Goal: Transaction & Acquisition: Purchase product/service

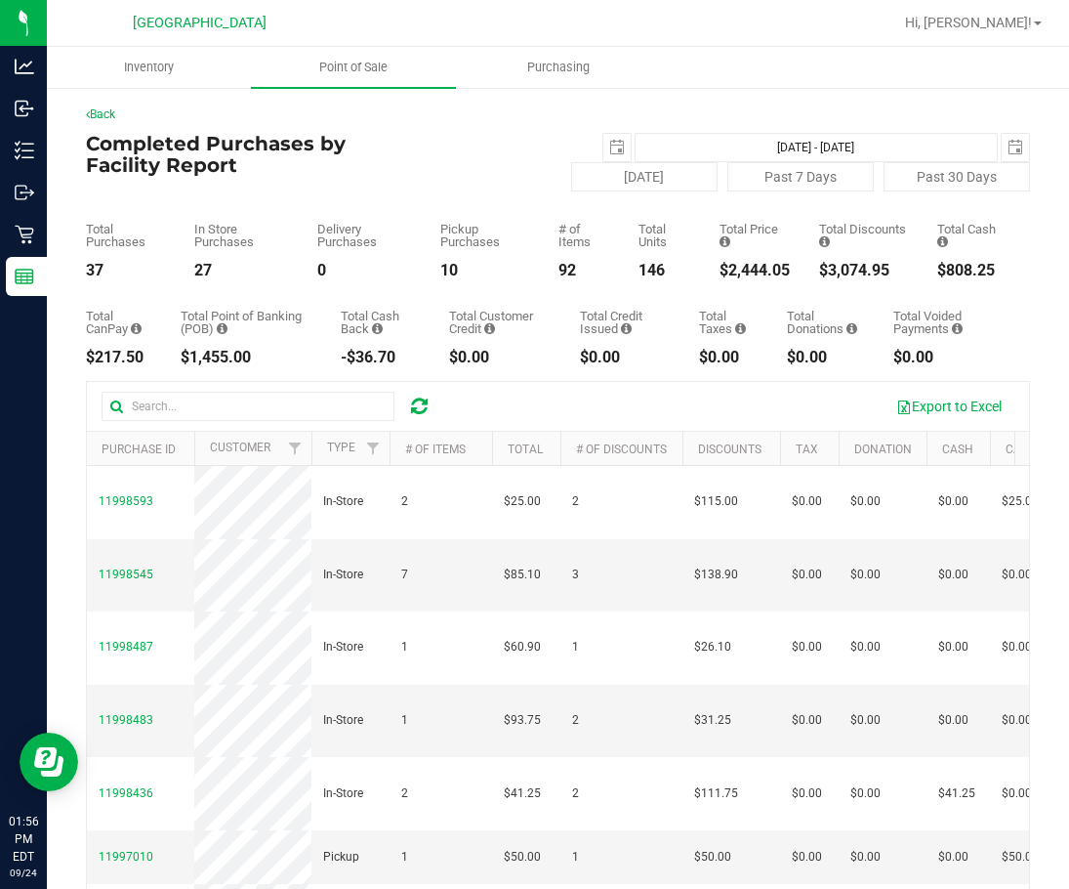
click at [422, 402] on icon at bounding box center [419, 406] width 17 height 20
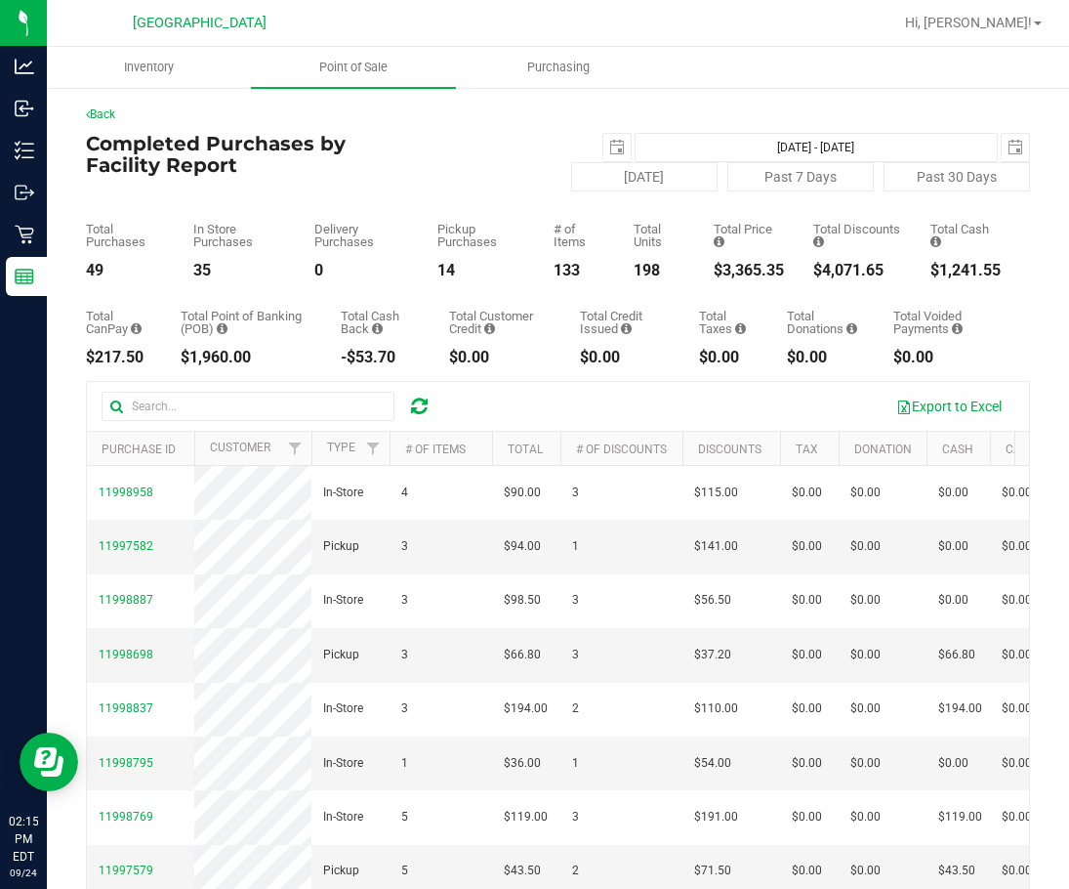
drag, startPoint x: 429, startPoint y: 407, endPoint x: 419, endPoint y: 410, distance: 10.2
click at [422, 410] on div at bounding box center [419, 406] width 30 height 23
click at [419, 410] on icon at bounding box center [419, 406] width 17 height 20
click at [420, 411] on icon at bounding box center [419, 406] width 17 height 20
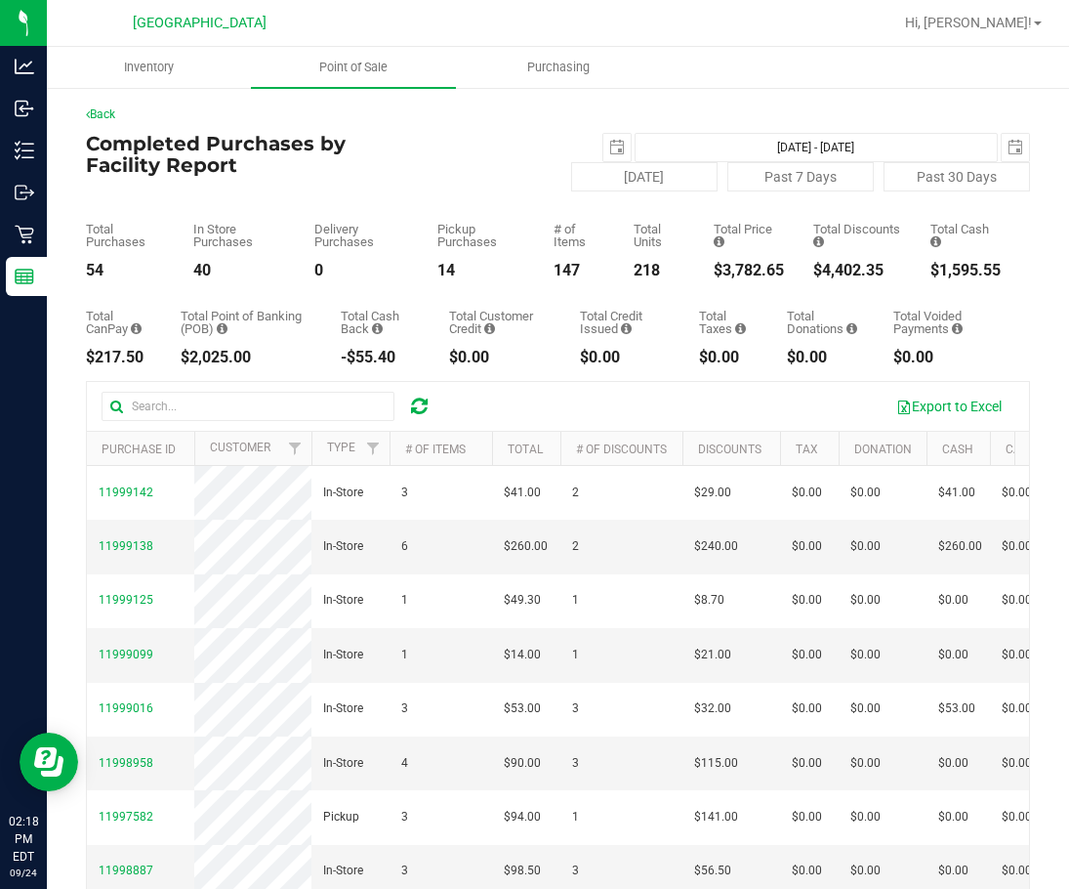
click at [433, 158] on div "2025-09-24 Sep 24, 2025 - Sep 24, 2025 2025-09-24" at bounding box center [715, 147] width 659 height 29
click at [420, 407] on icon at bounding box center [419, 406] width 17 height 20
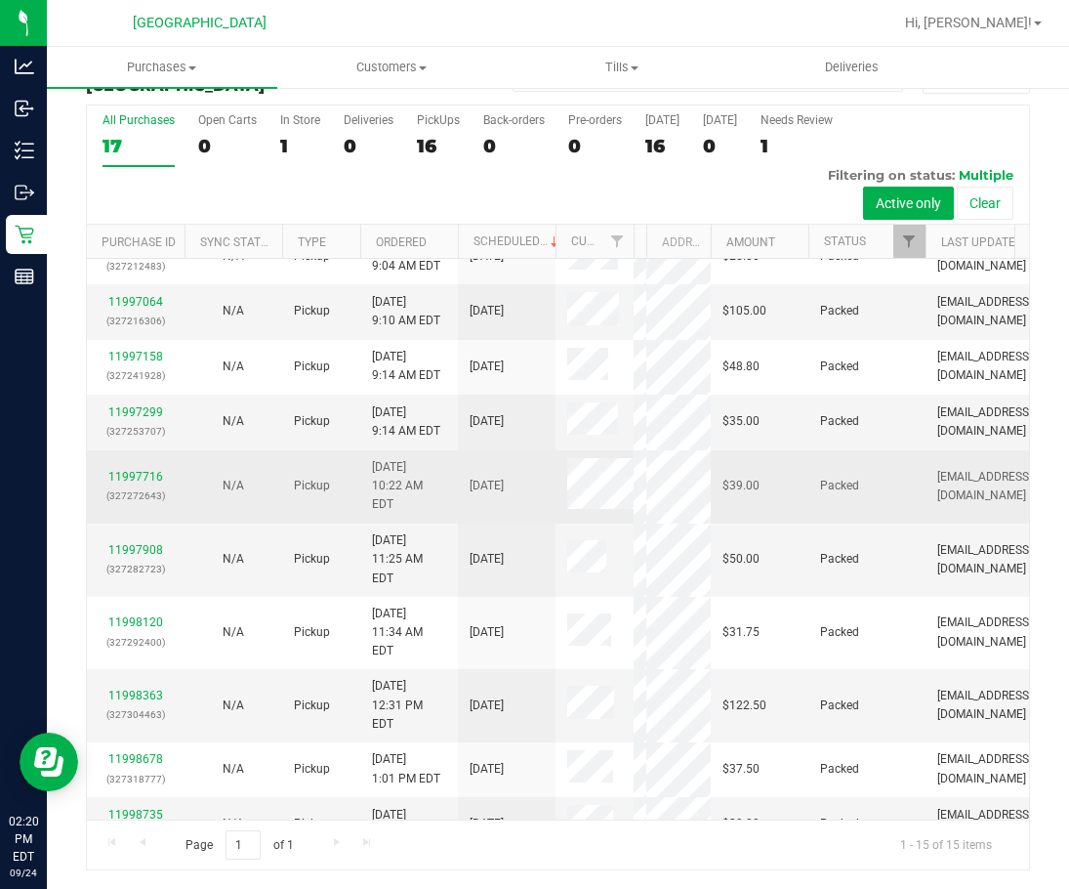
scroll to position [284, 0]
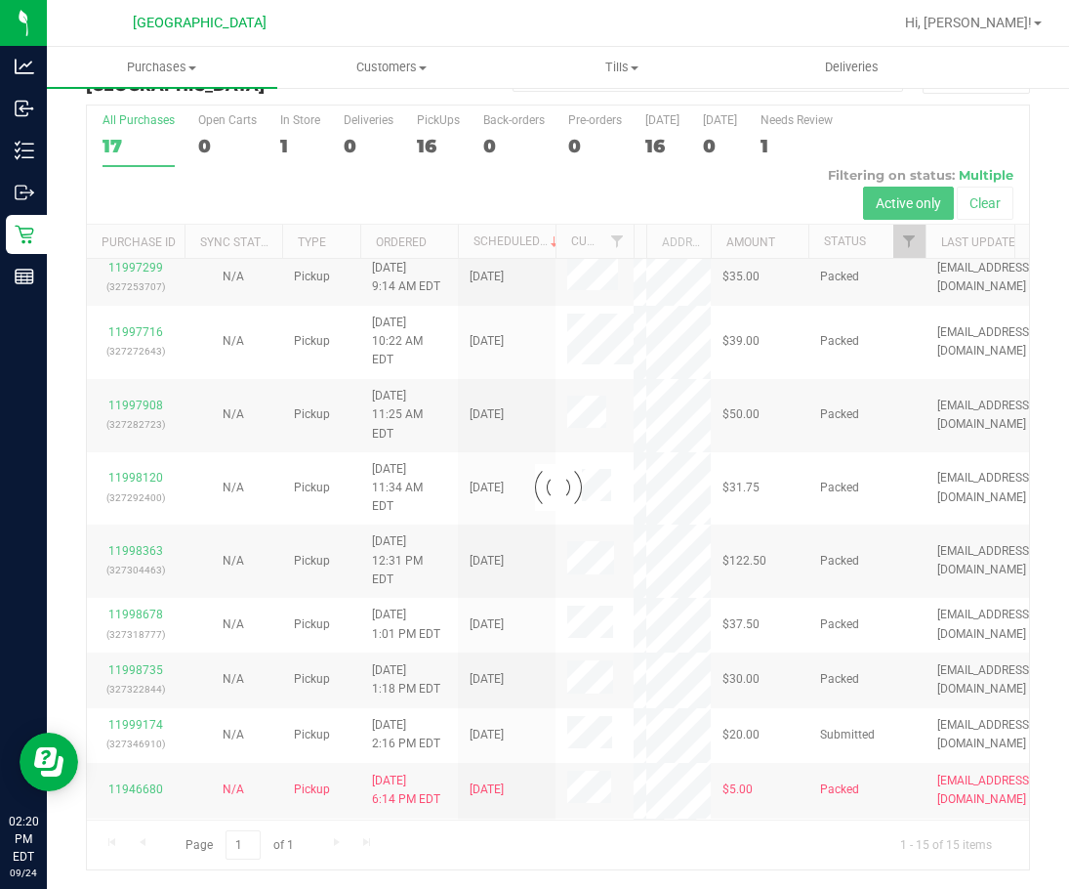
click at [150, 771] on div at bounding box center [558, 487] width 942 height 764
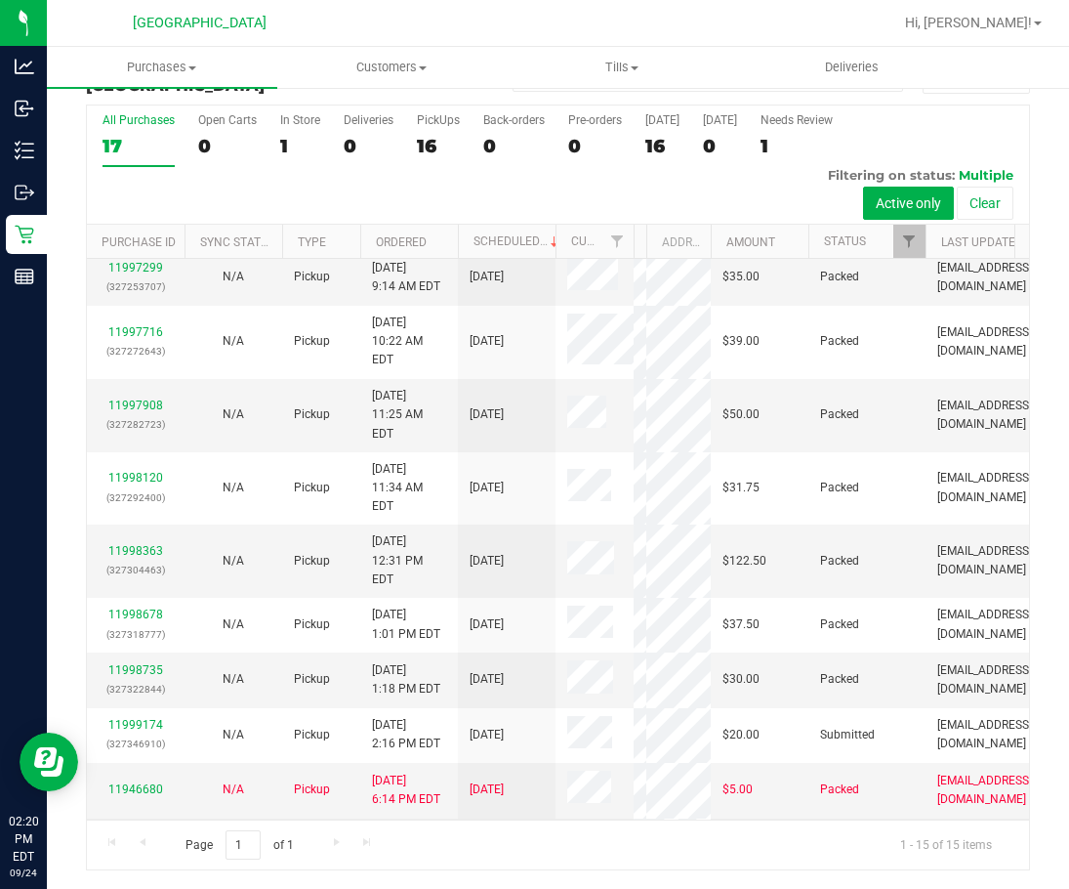
click at [138, 838] on link "11999203" at bounding box center [135, 845] width 55 height 14
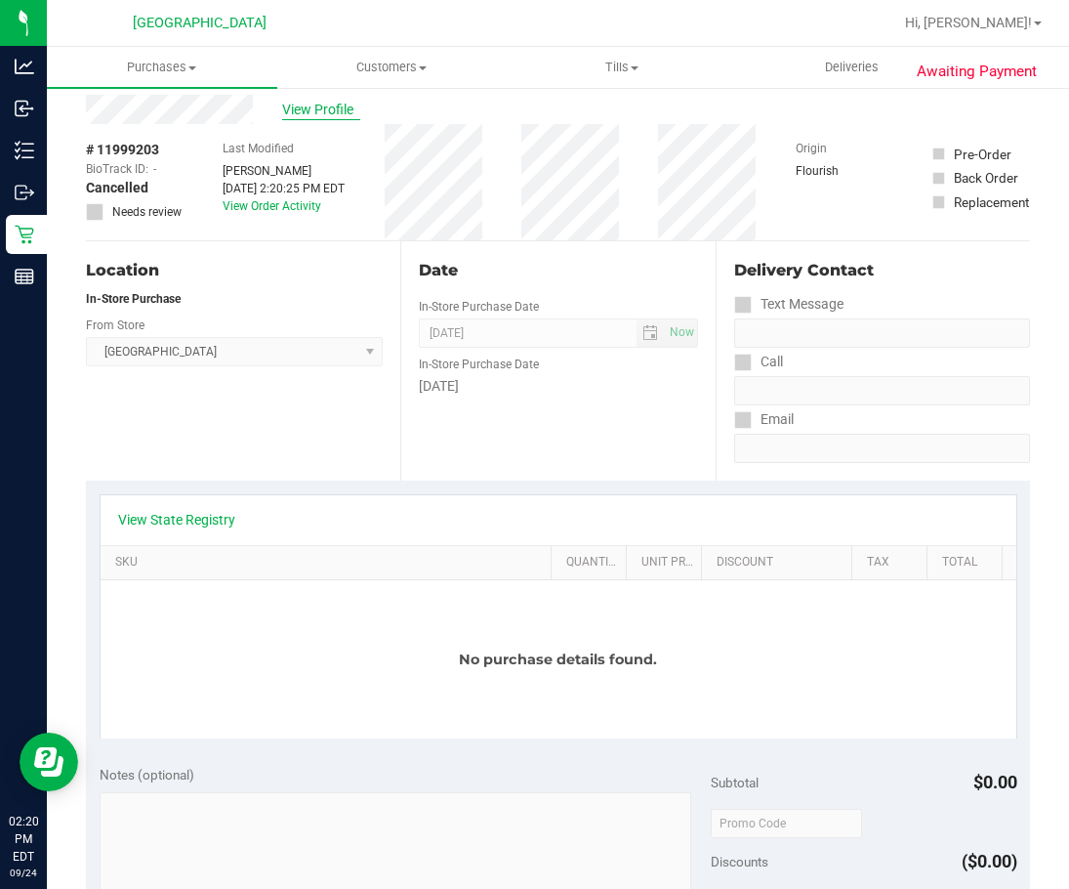
click at [303, 107] on span "View Profile" at bounding box center [321, 110] width 78 height 21
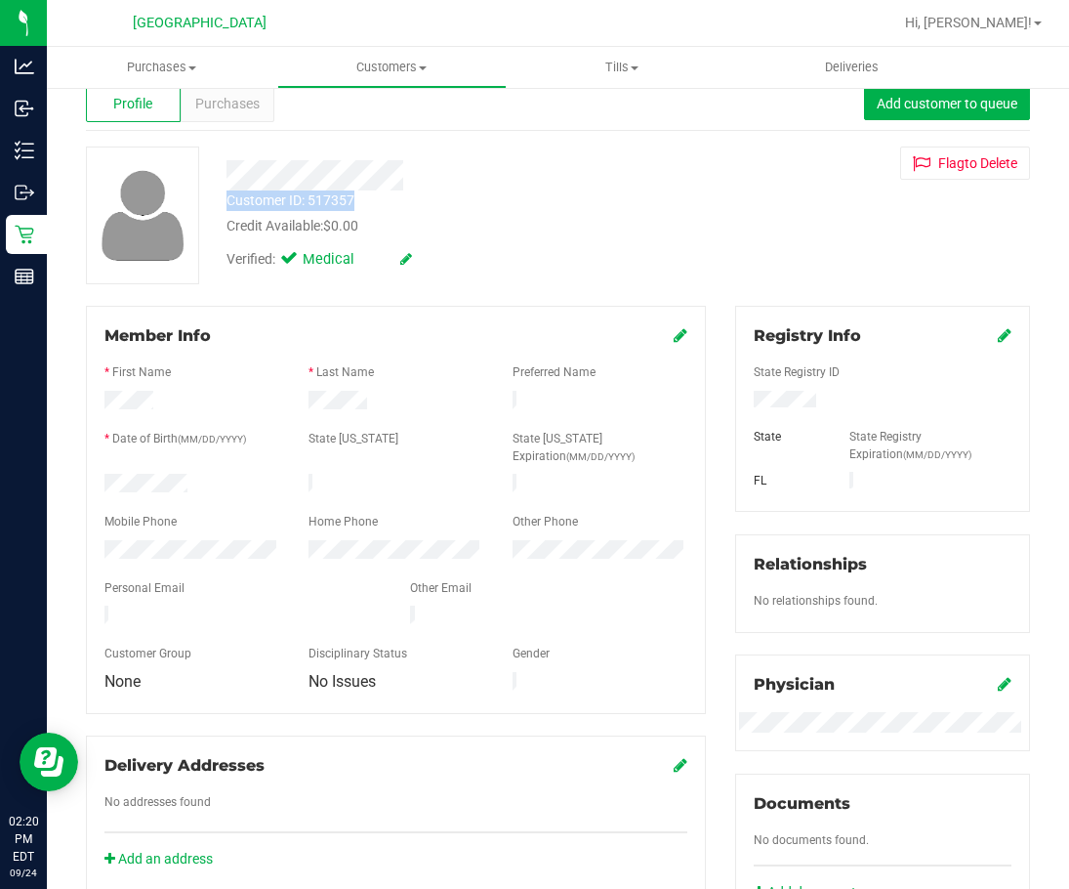
drag, startPoint x: 221, startPoint y: 173, endPoint x: 372, endPoint y: 203, distance: 154.4
click at [372, 203] on div "Customer ID: 517357 Credit Available: $0.00 Verified: Medical" at bounding box center [455, 212] width 487 height 133
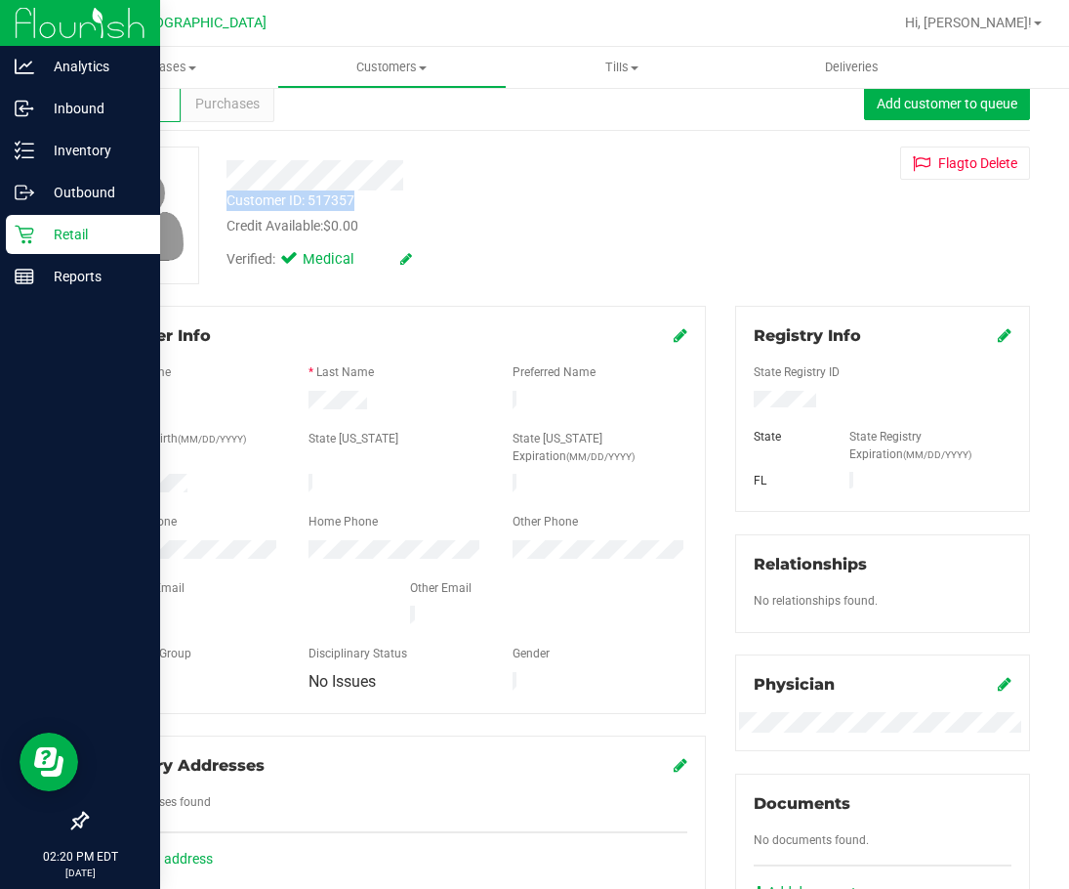
click at [21, 229] on icon at bounding box center [24, 235] width 19 height 19
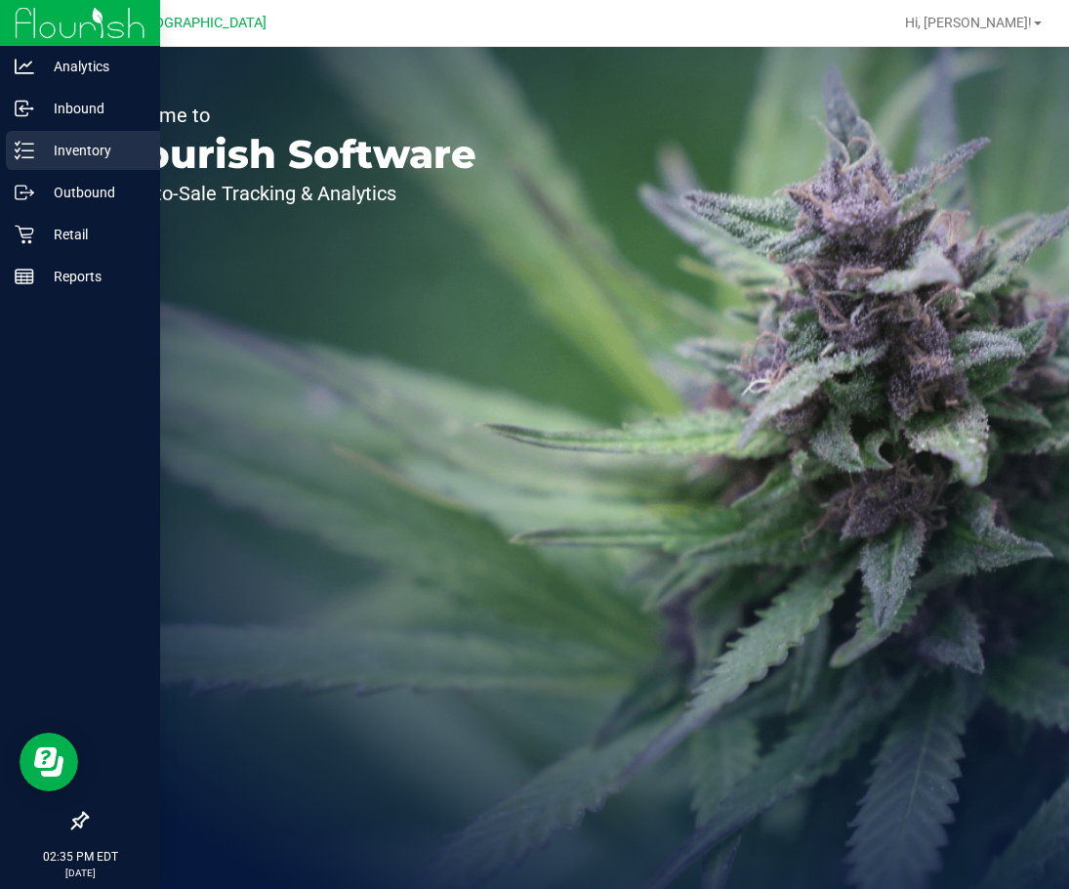
click at [85, 151] on p "Inventory" at bounding box center [92, 150] width 117 height 23
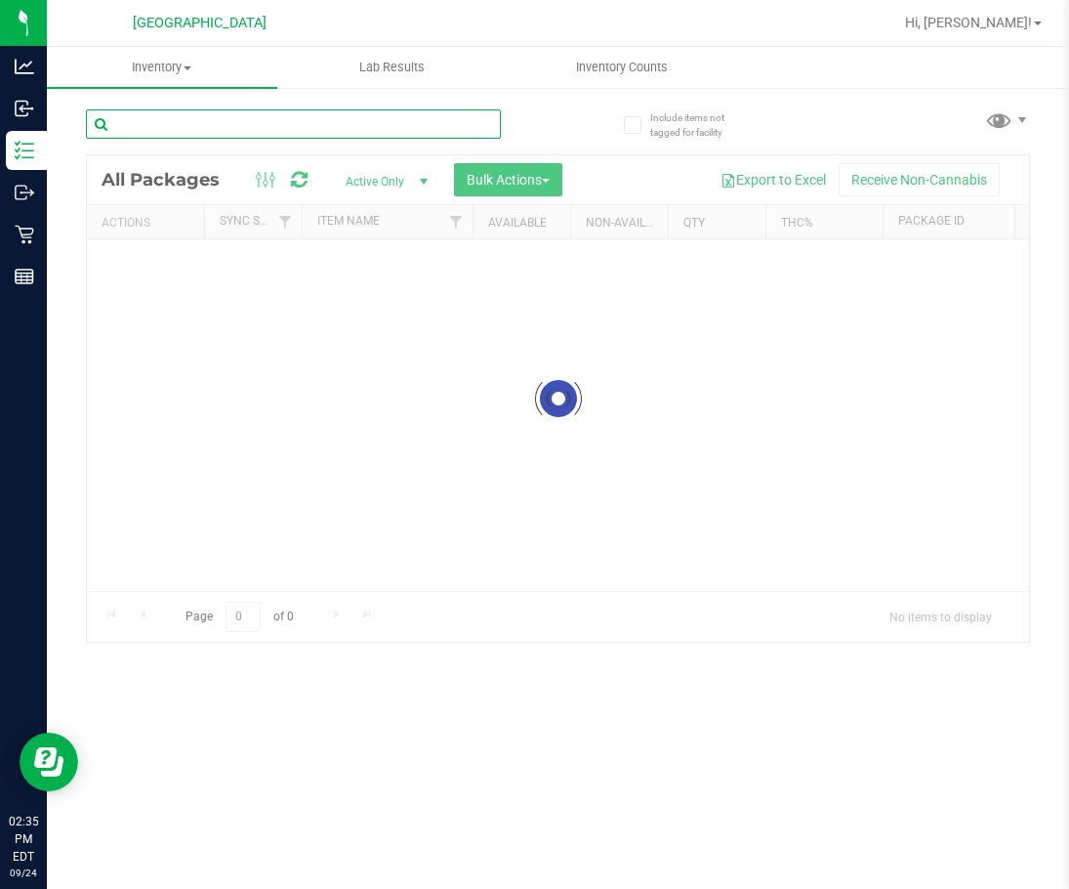
click at [310, 117] on input "text" at bounding box center [293, 123] width 415 height 29
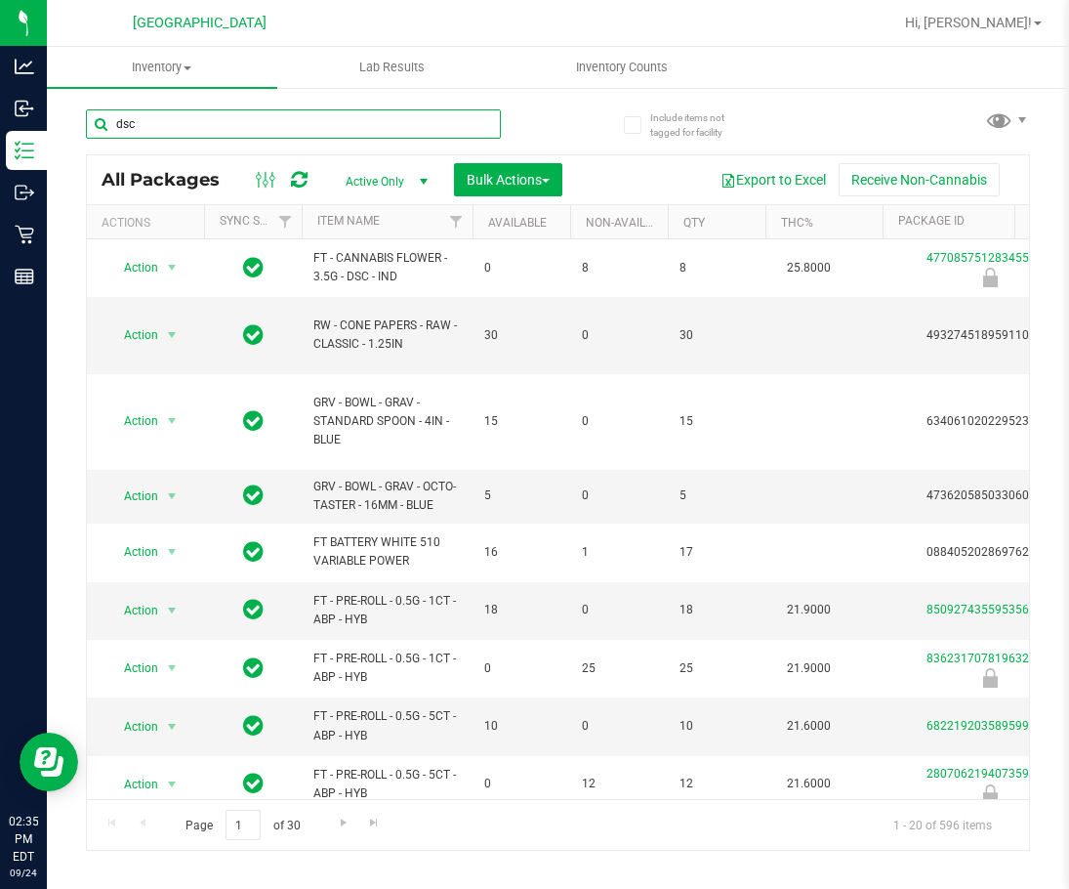
type input "dsc"
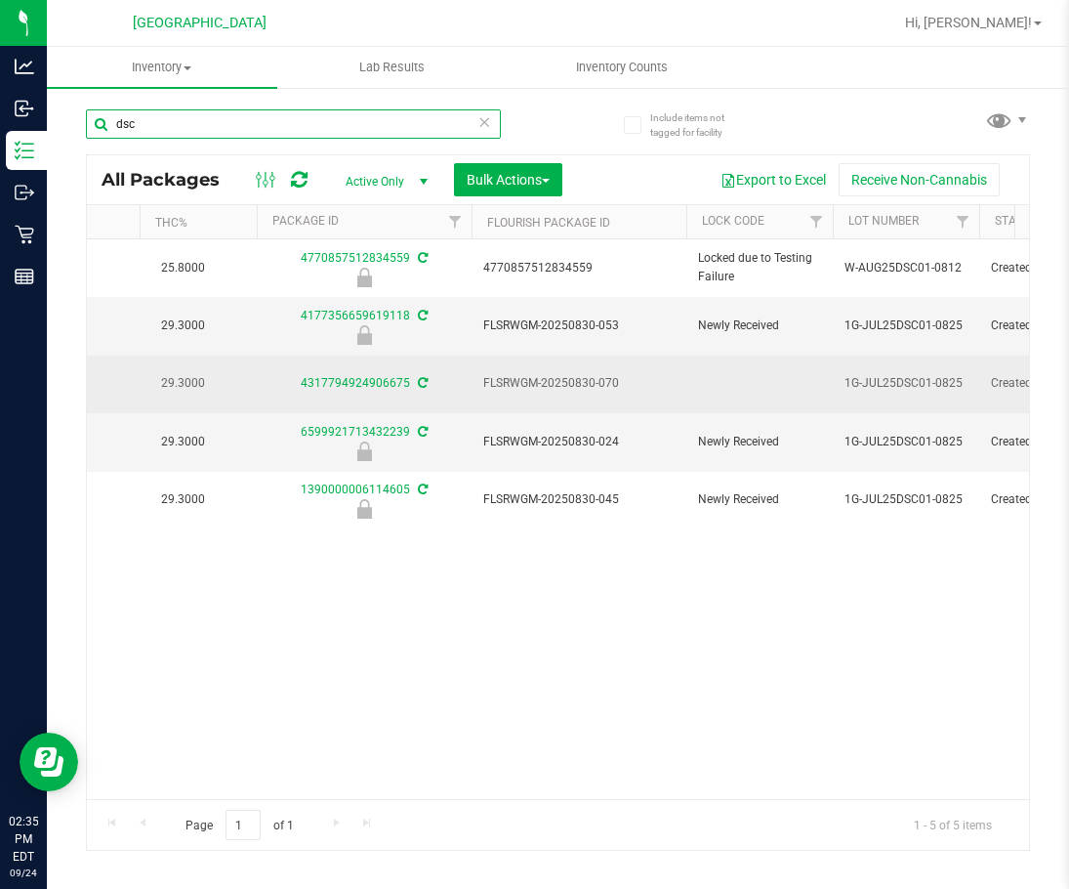
scroll to position [0, 631]
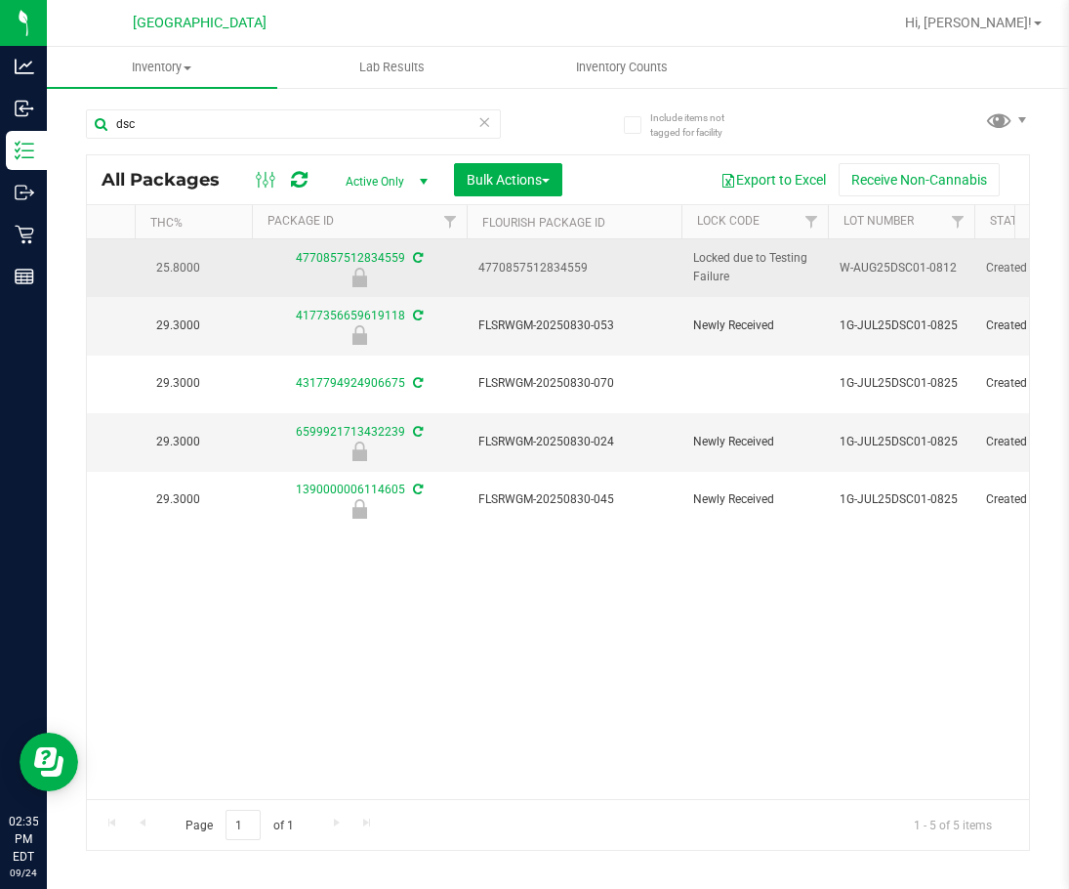
click at [708, 271] on span "Locked due to Testing Failure" at bounding box center [754, 267] width 123 height 37
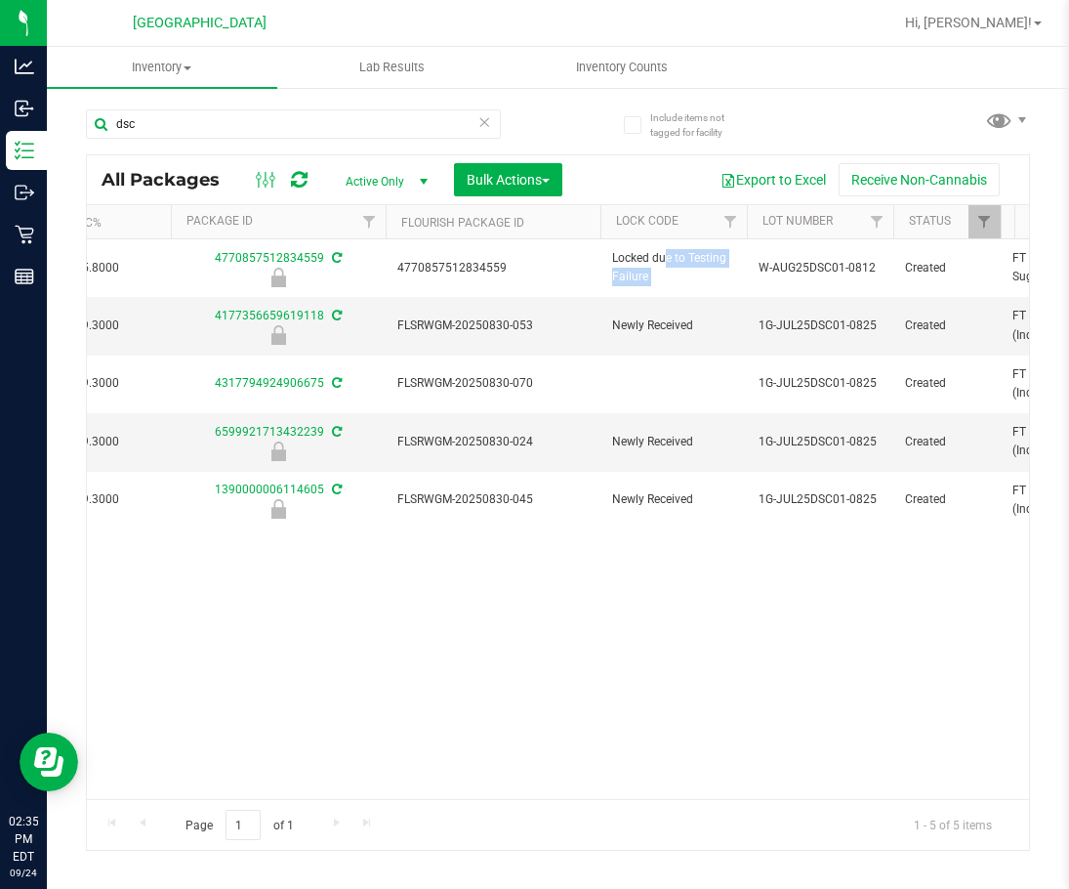
scroll to position [0, 762]
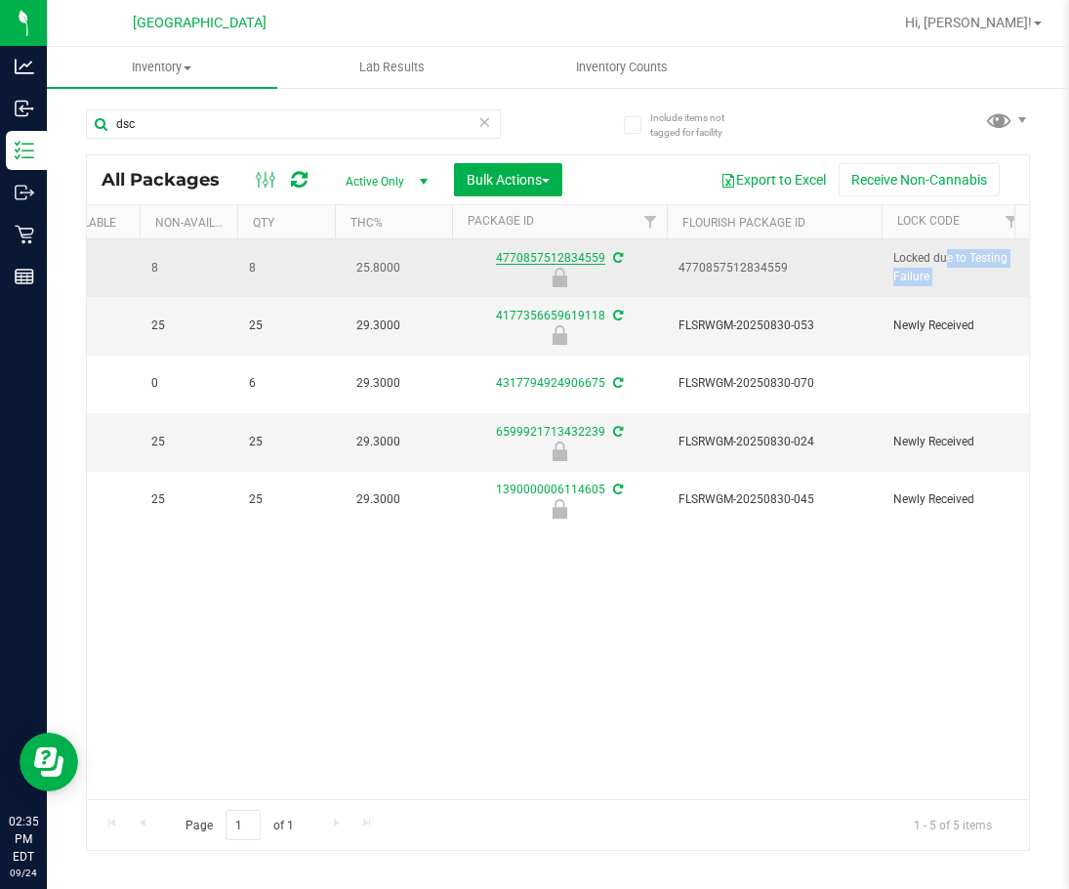
click at [598, 256] on link "4770857512834559" at bounding box center [550, 258] width 109 height 14
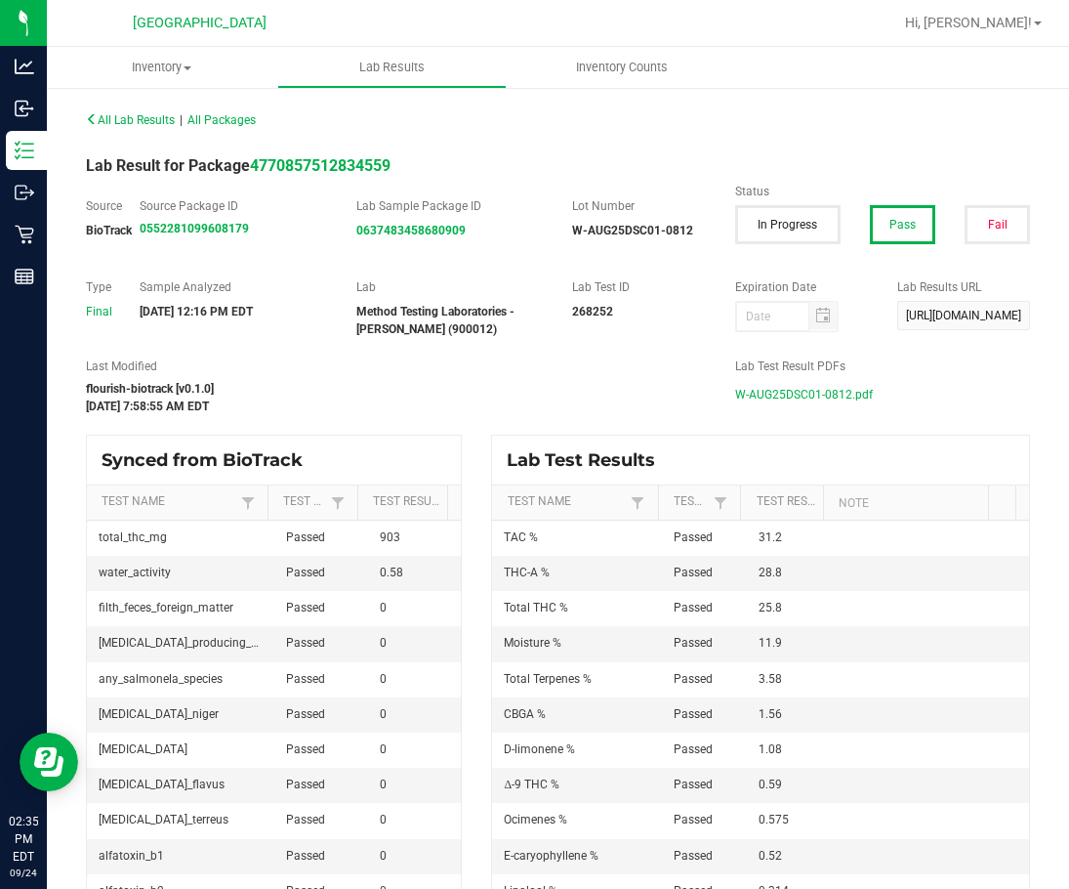
click at [770, 399] on span "W-AUG25DSC01-0812.pdf" at bounding box center [804, 394] width 138 height 29
click at [194, 229] on strong "0552281099608179" at bounding box center [194, 229] width 109 height 14
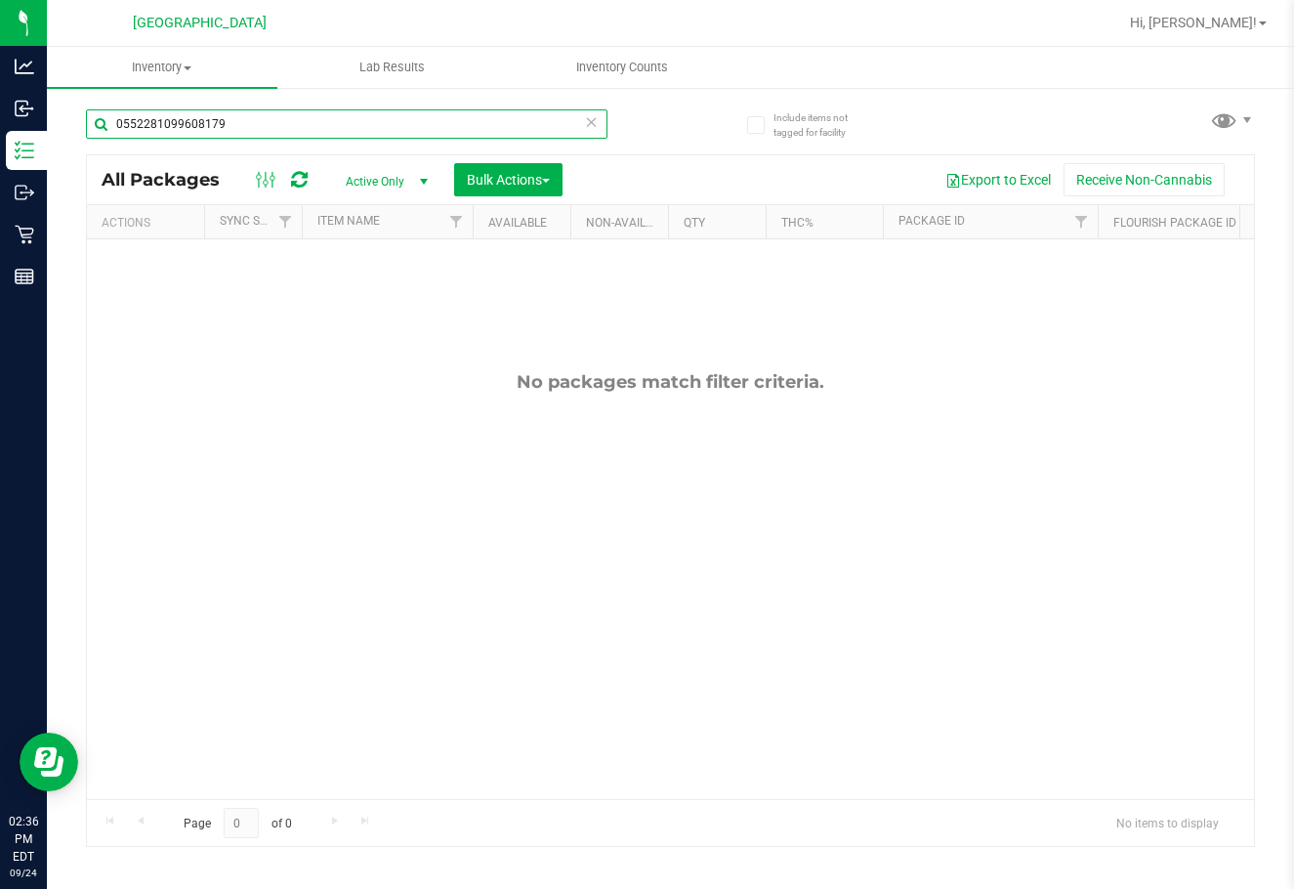
click at [256, 130] on input "0552281099608179" at bounding box center [346, 123] width 521 height 29
click at [258, 128] on input "0552281099608179" at bounding box center [346, 123] width 521 height 29
type input "dsc"
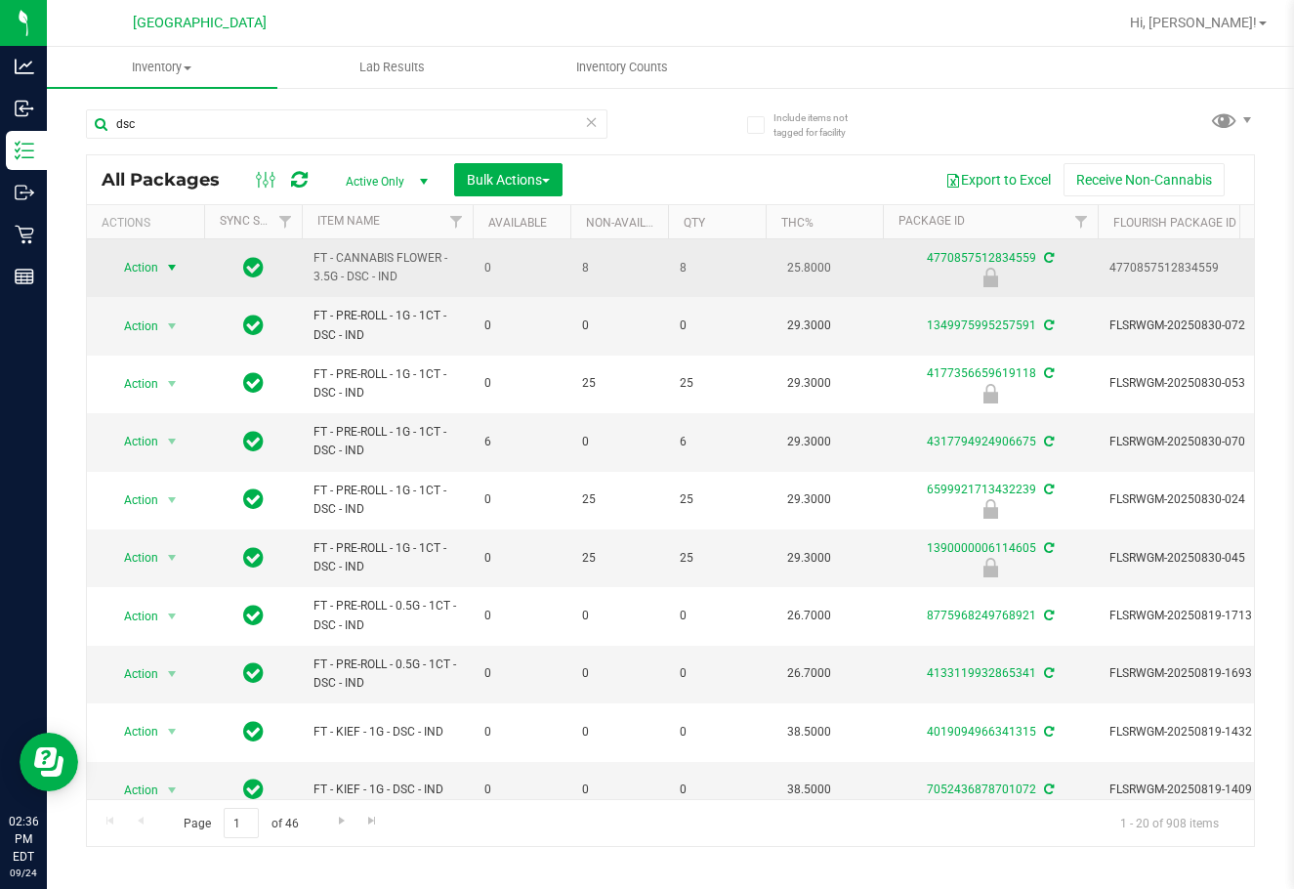
click at [161, 270] on span "select" at bounding box center [172, 267] width 24 height 27
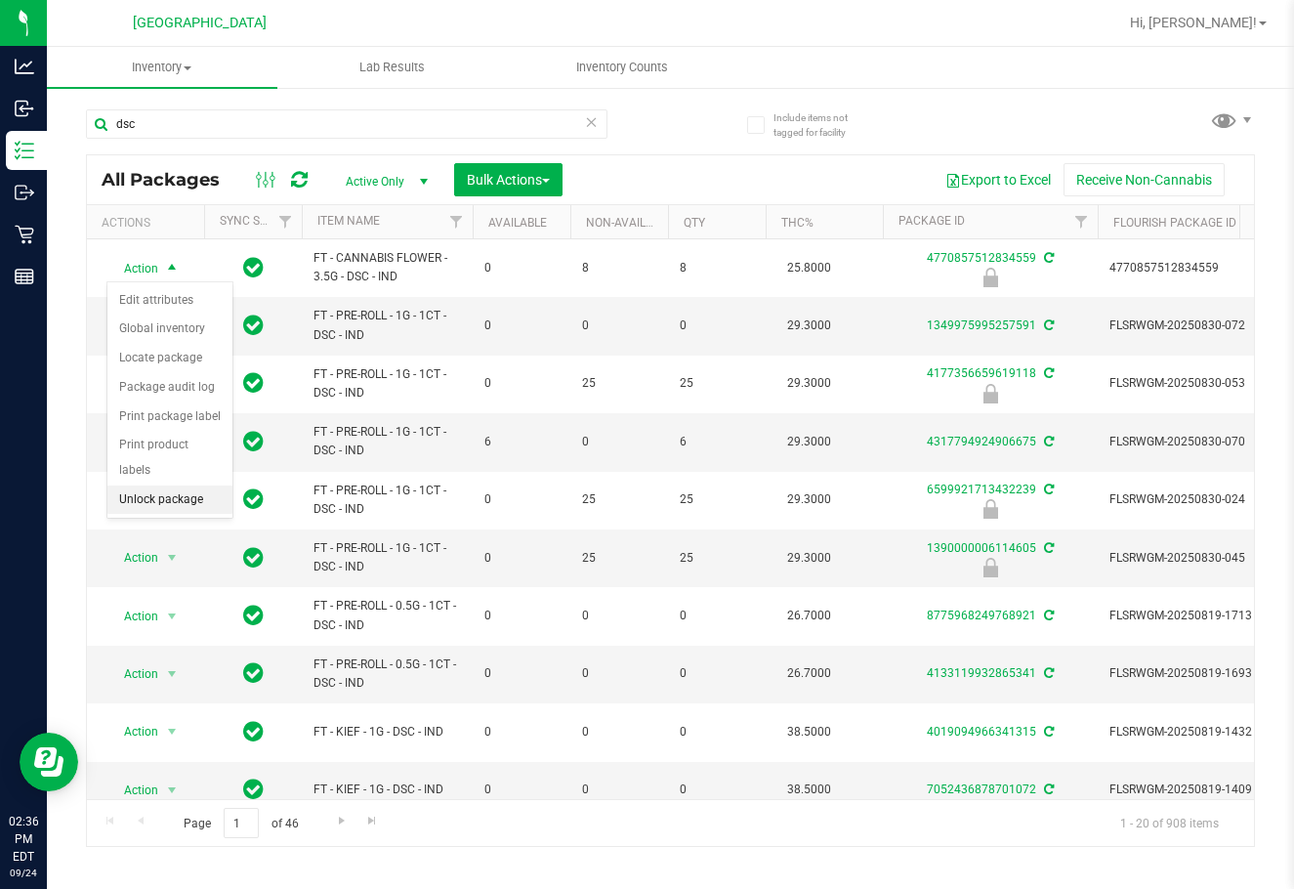
click at [178, 485] on li "Unlock package" at bounding box center [169, 499] width 125 height 29
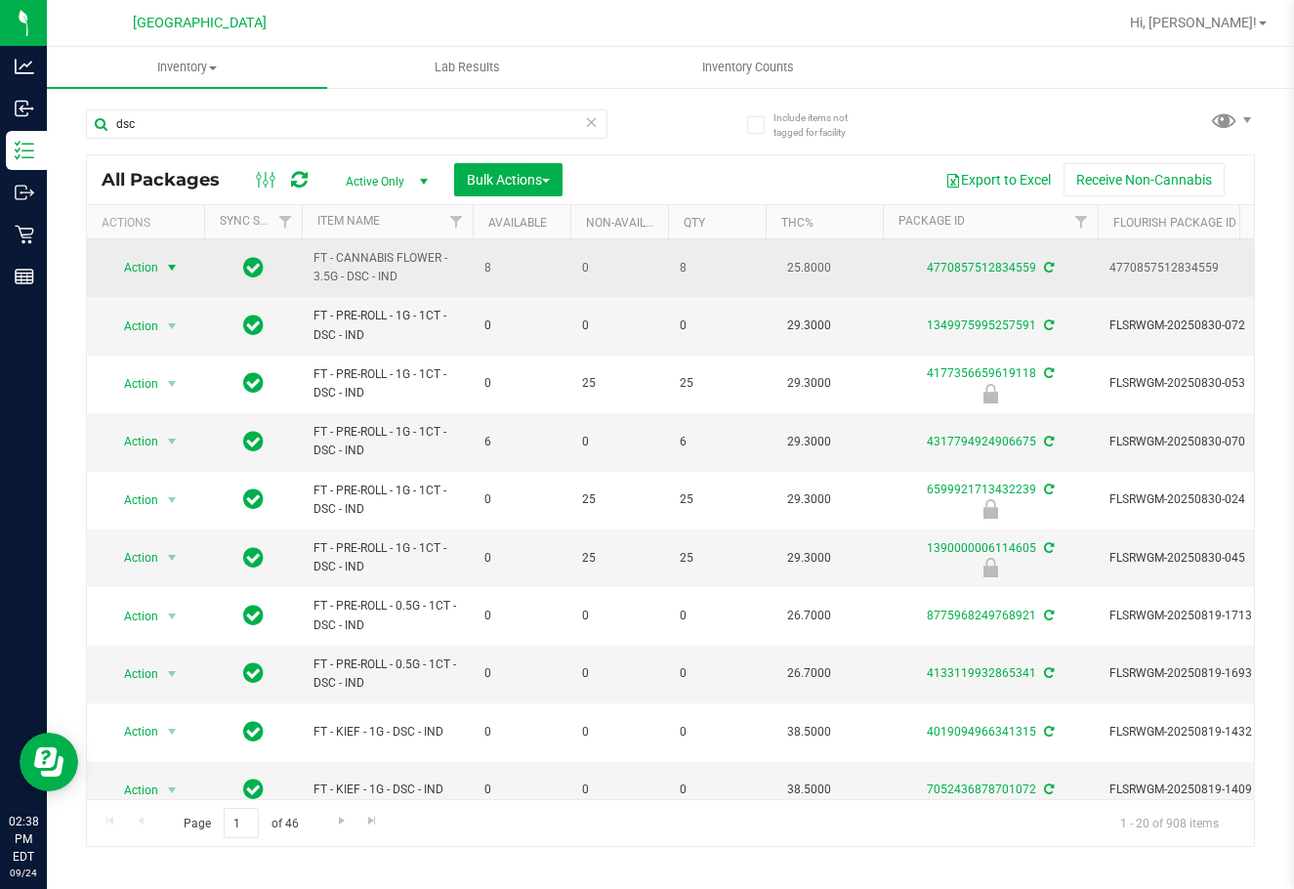
click at [142, 268] on span "Action" at bounding box center [132, 267] width 53 height 27
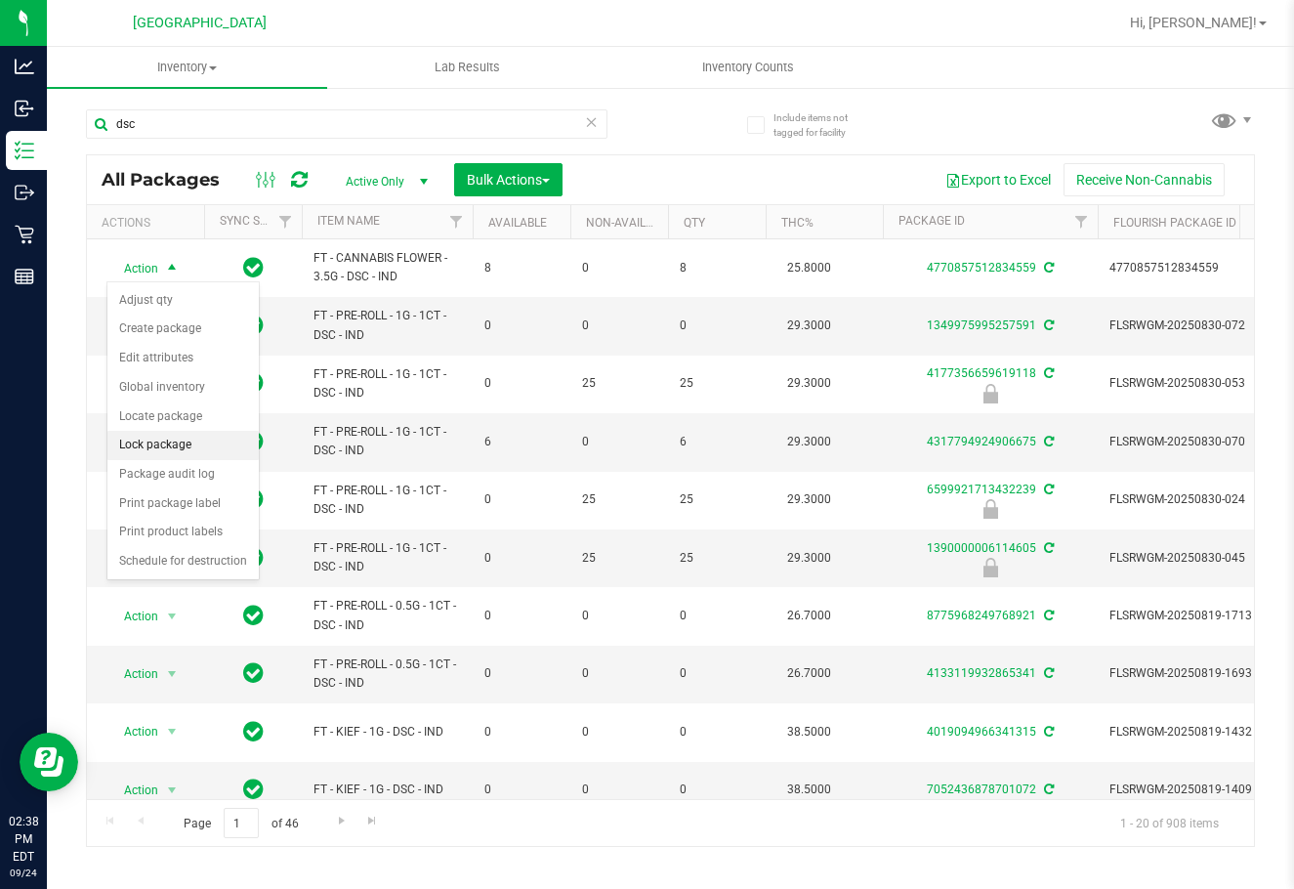
click at [162, 442] on li "Lock package" at bounding box center [182, 445] width 151 height 29
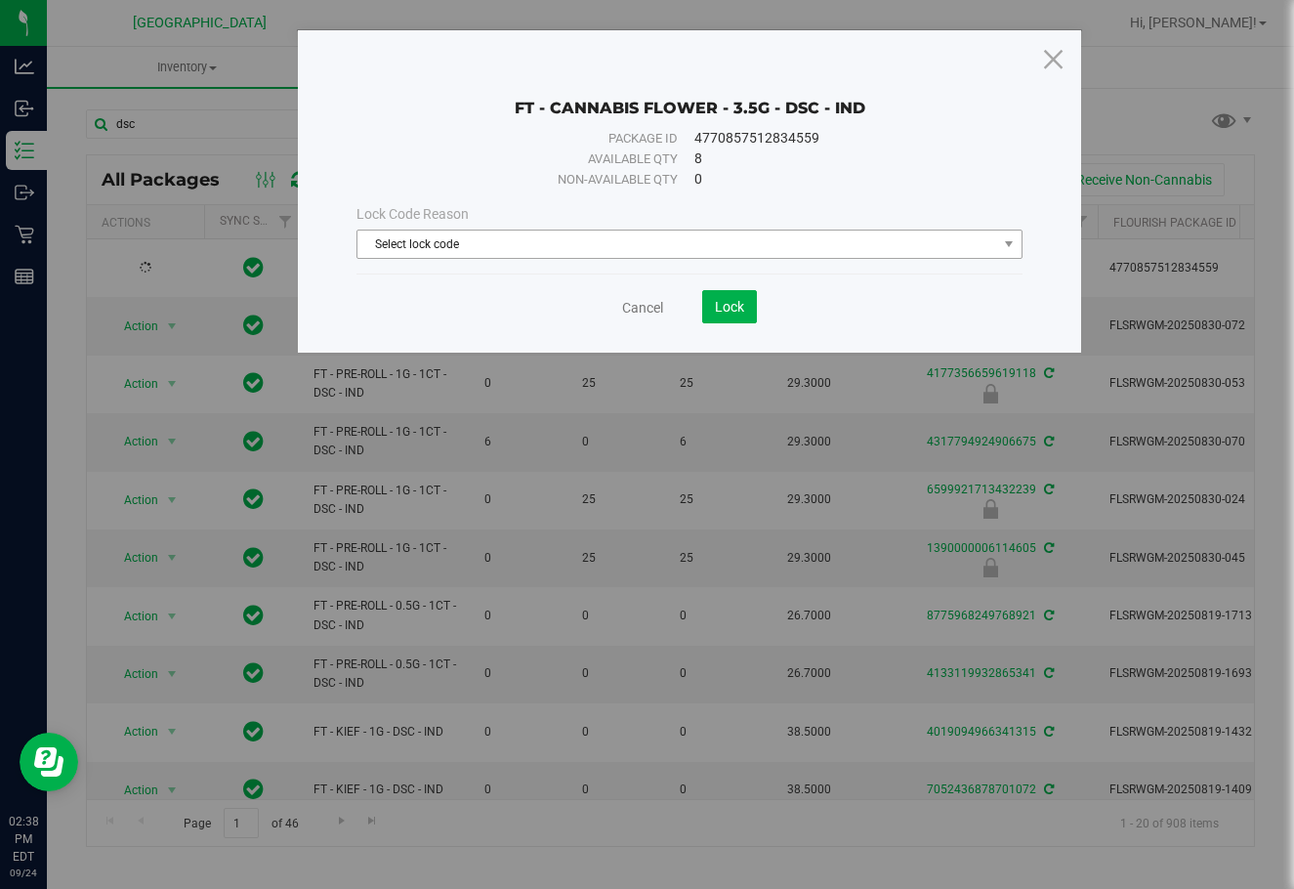
click at [632, 248] on span "Select lock code" at bounding box center [677, 243] width 640 height 27
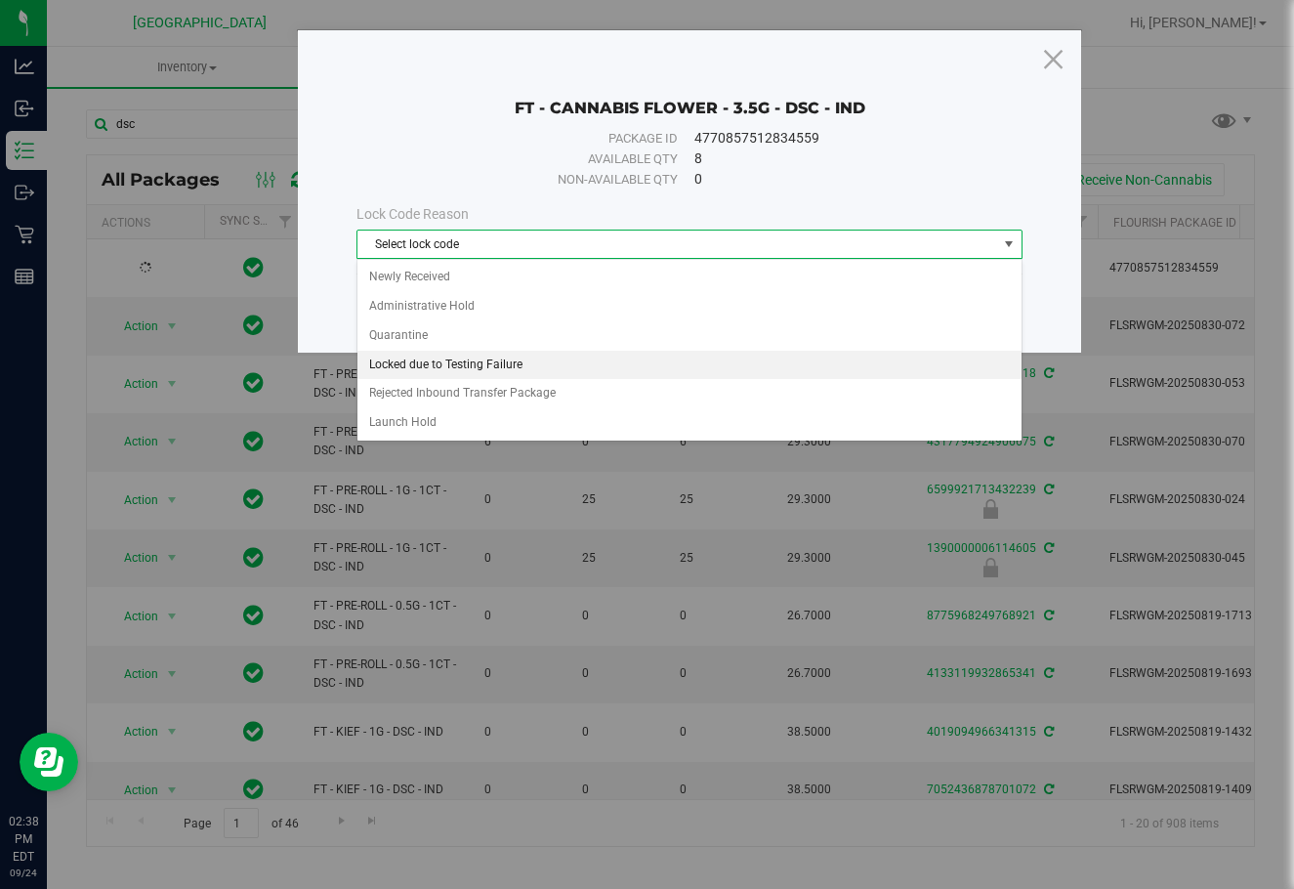
click at [553, 365] on li "Locked due to Testing Failure" at bounding box center [689, 365] width 664 height 29
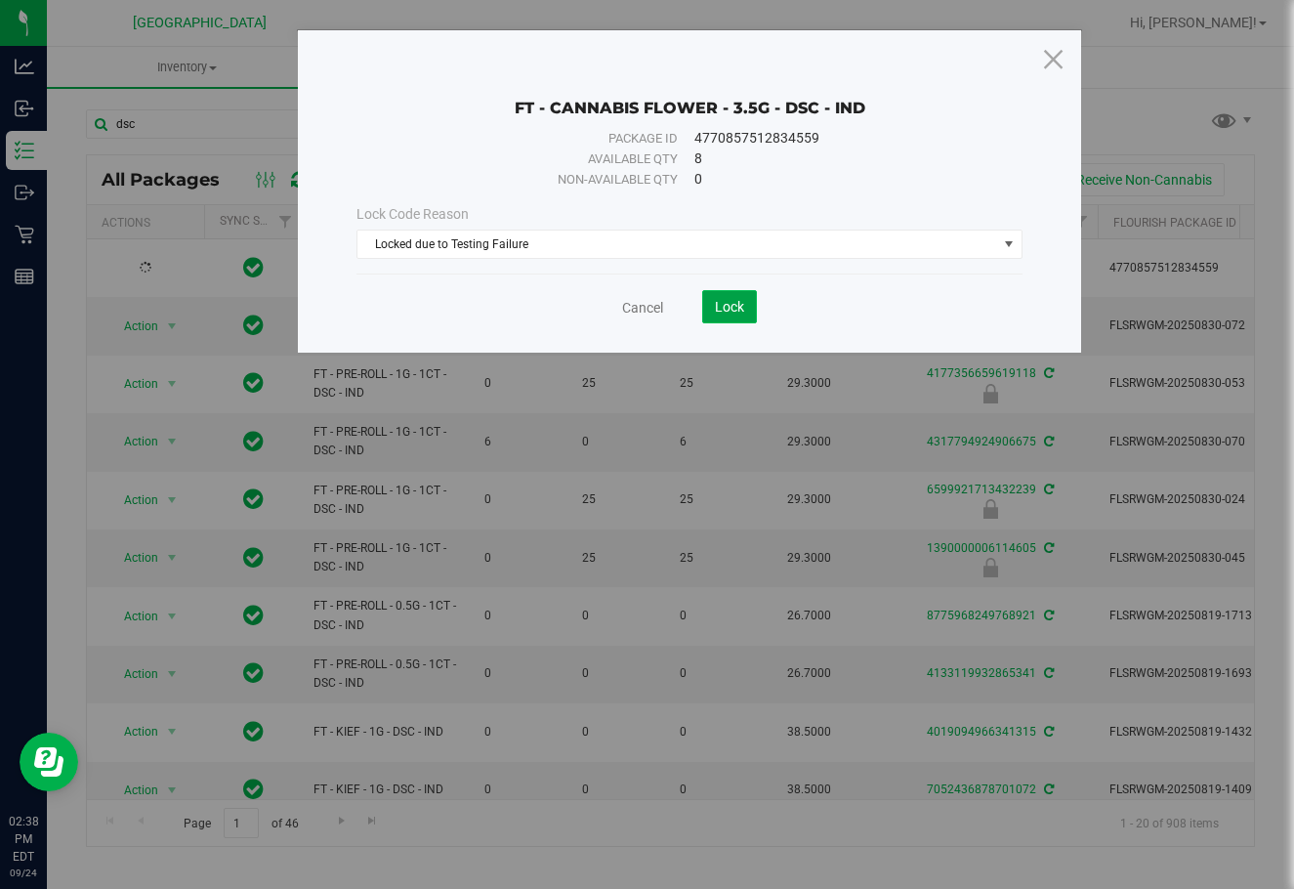
click at [730, 315] on button "Lock" at bounding box center [729, 306] width 55 height 33
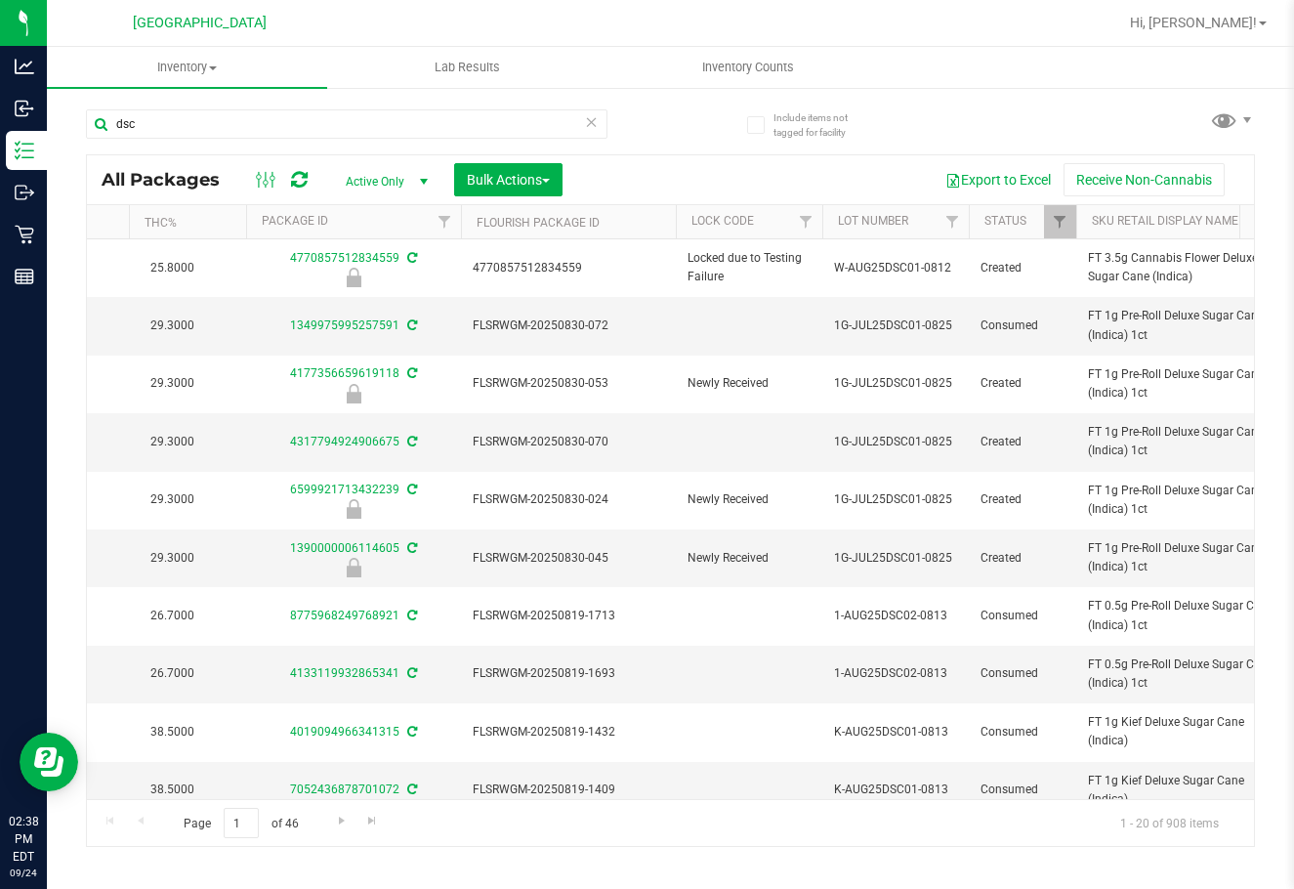
scroll to position [0, 645]
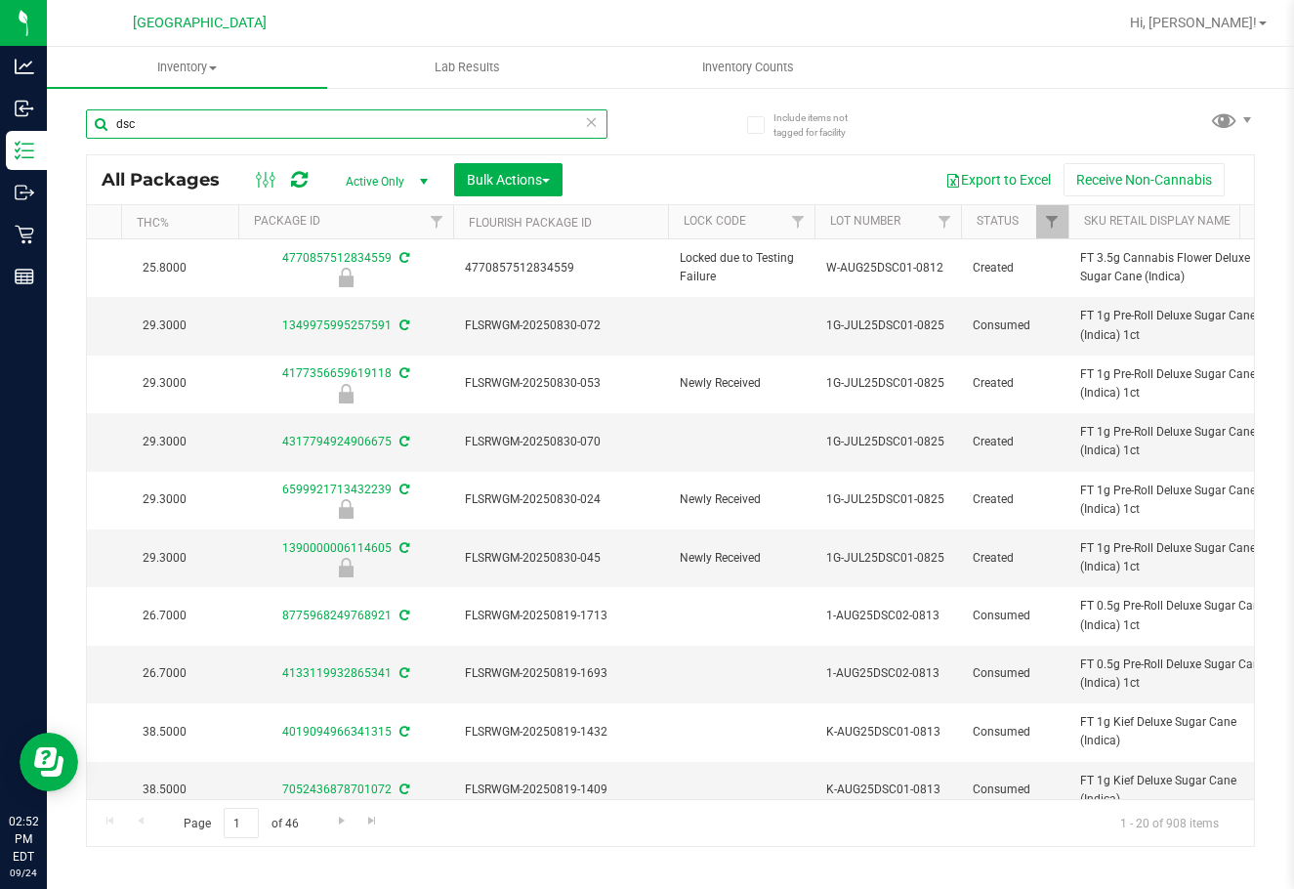
click at [172, 134] on input "dsc" at bounding box center [346, 123] width 521 height 29
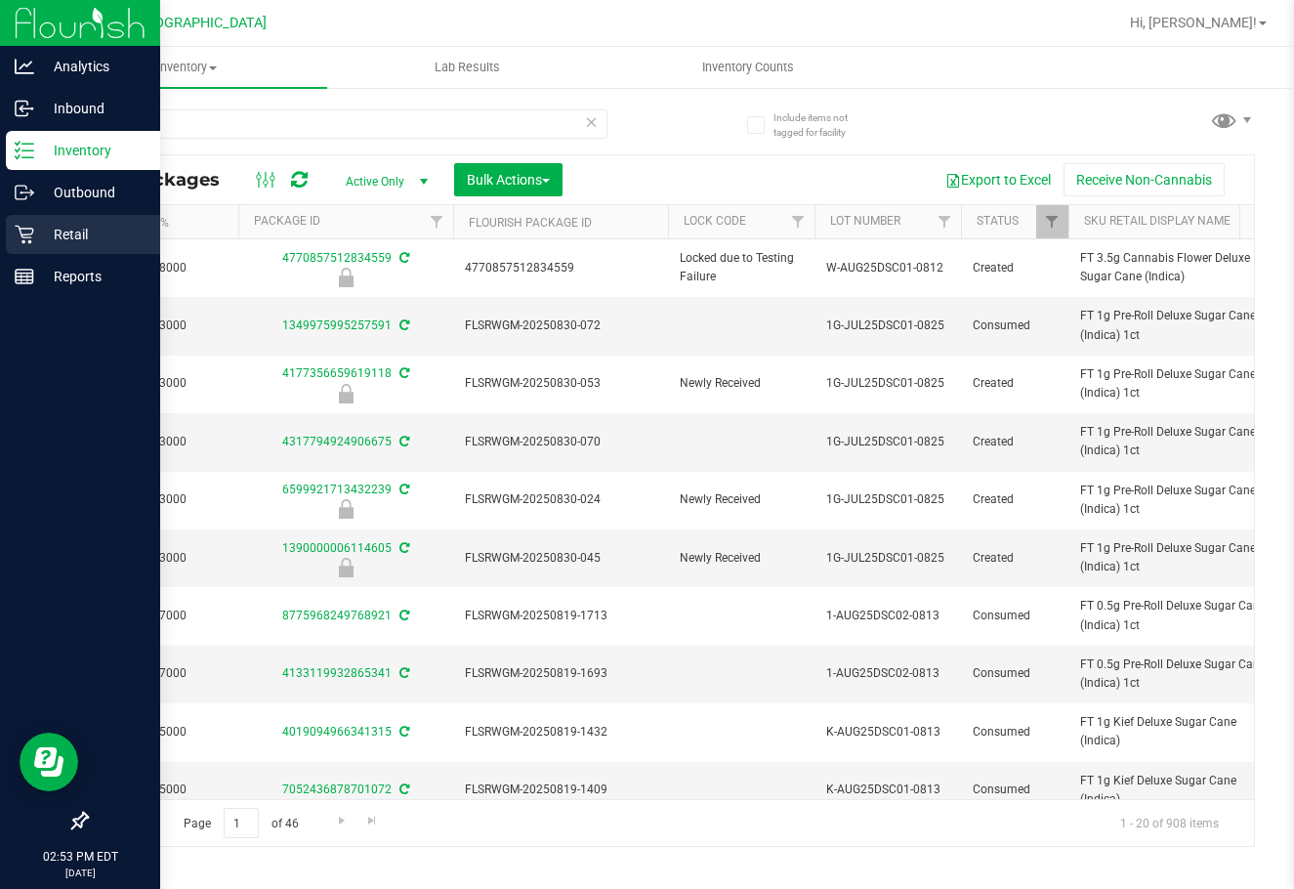
click at [54, 233] on p "Retail" at bounding box center [92, 234] width 117 height 23
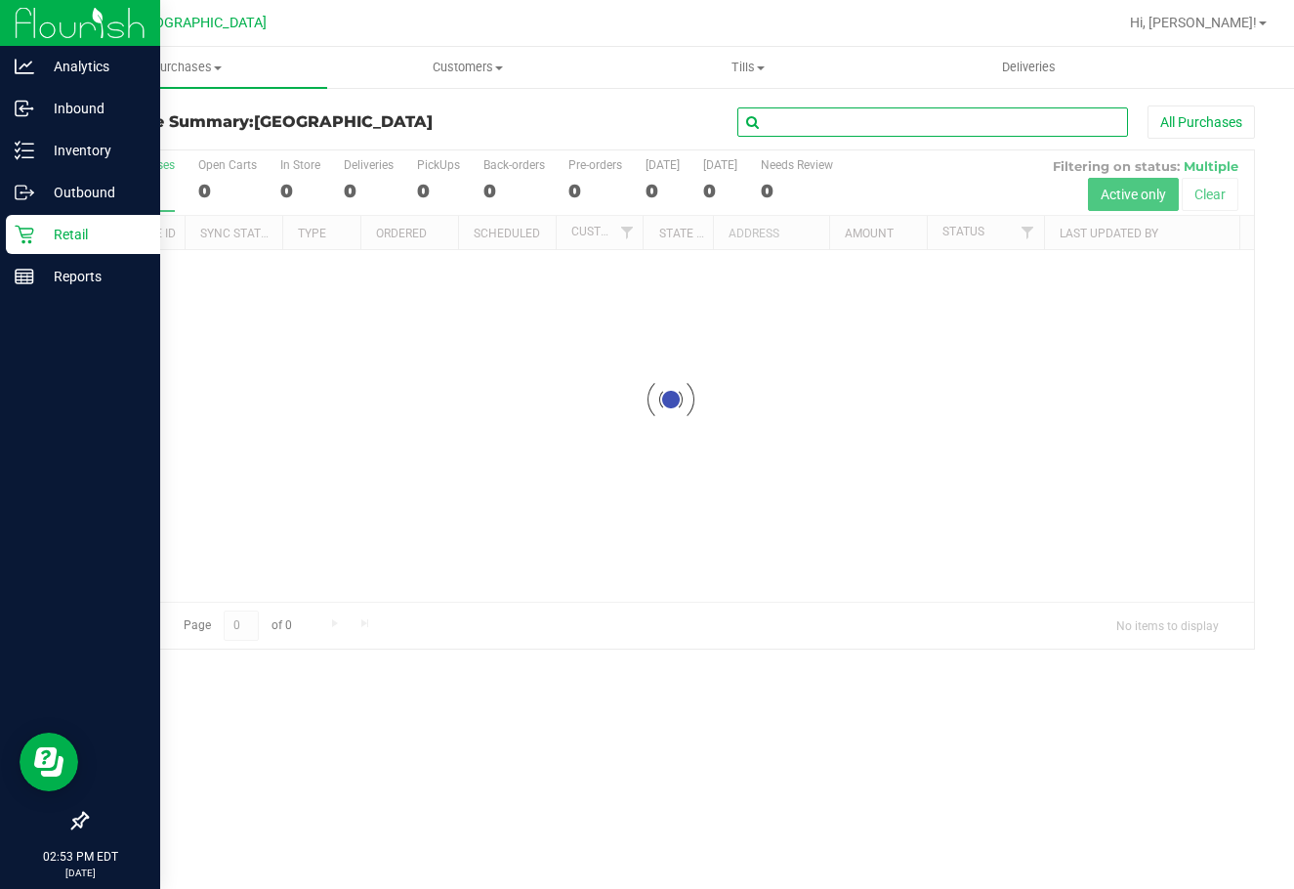
click at [786, 110] on input "text" at bounding box center [932, 121] width 391 height 29
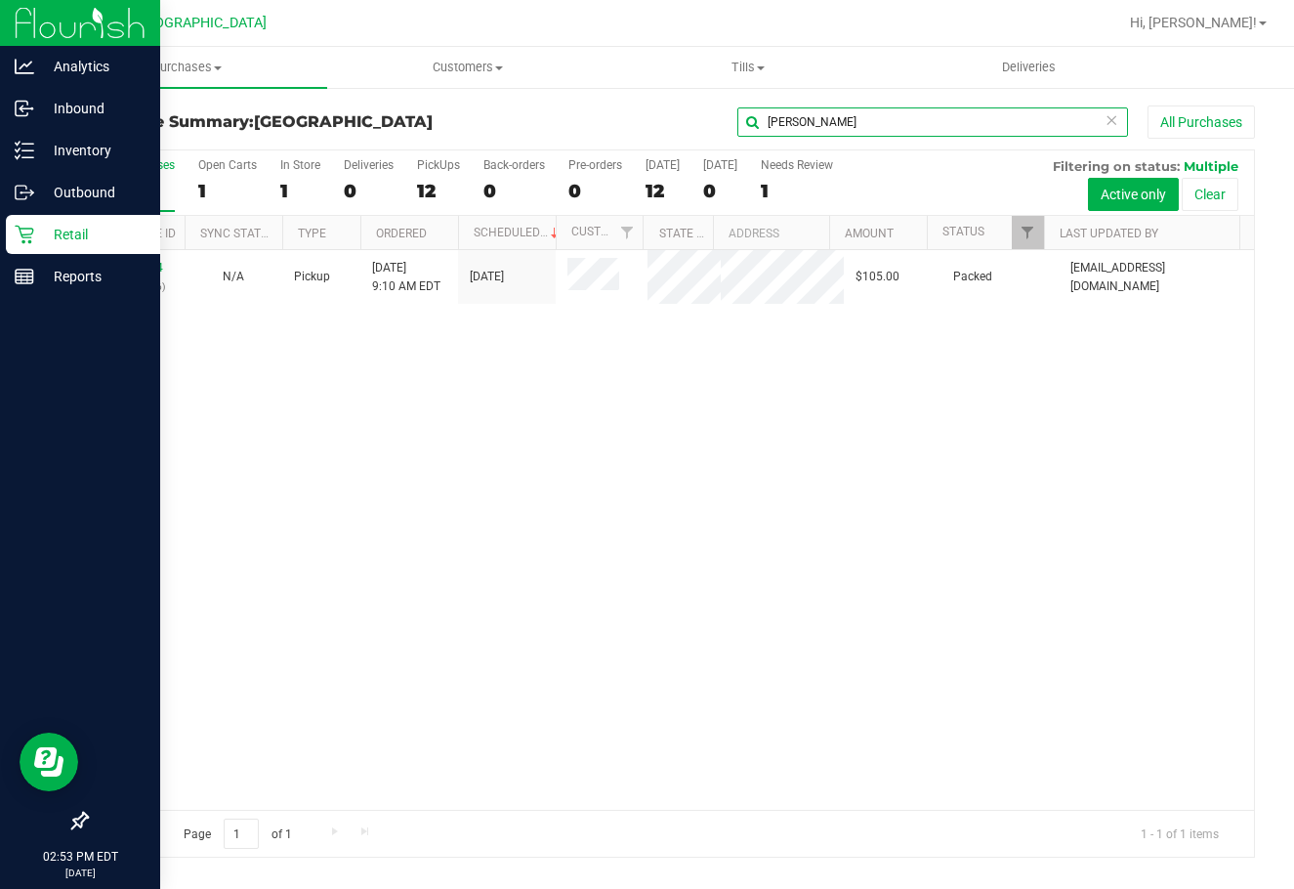
type input "cris"
click at [143, 259] on div "11997064 (327216306)" at bounding box center [136, 277] width 74 height 37
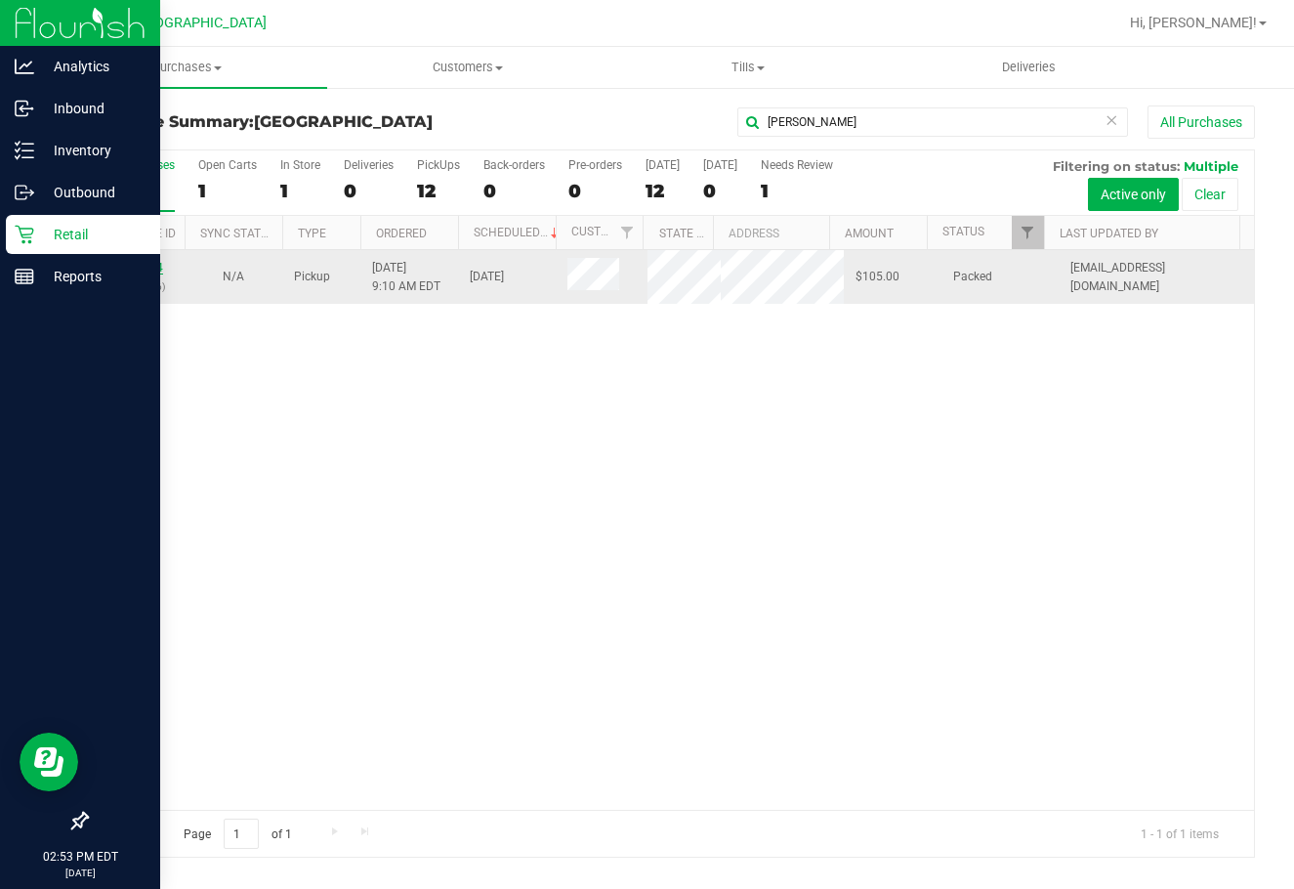
click at [146, 268] on link "11997064" at bounding box center [135, 268] width 55 height 14
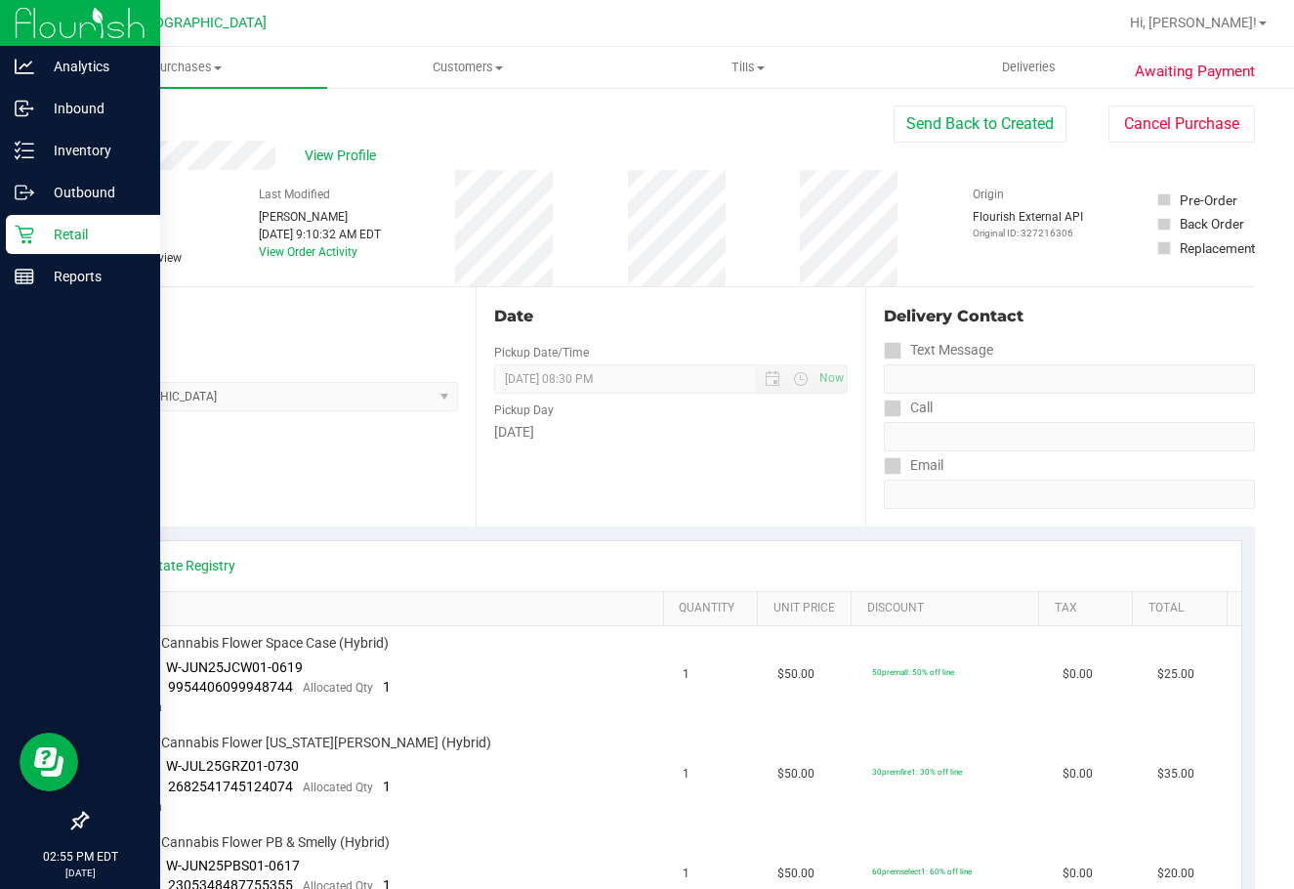
click at [77, 232] on p "Retail" at bounding box center [92, 234] width 117 height 23
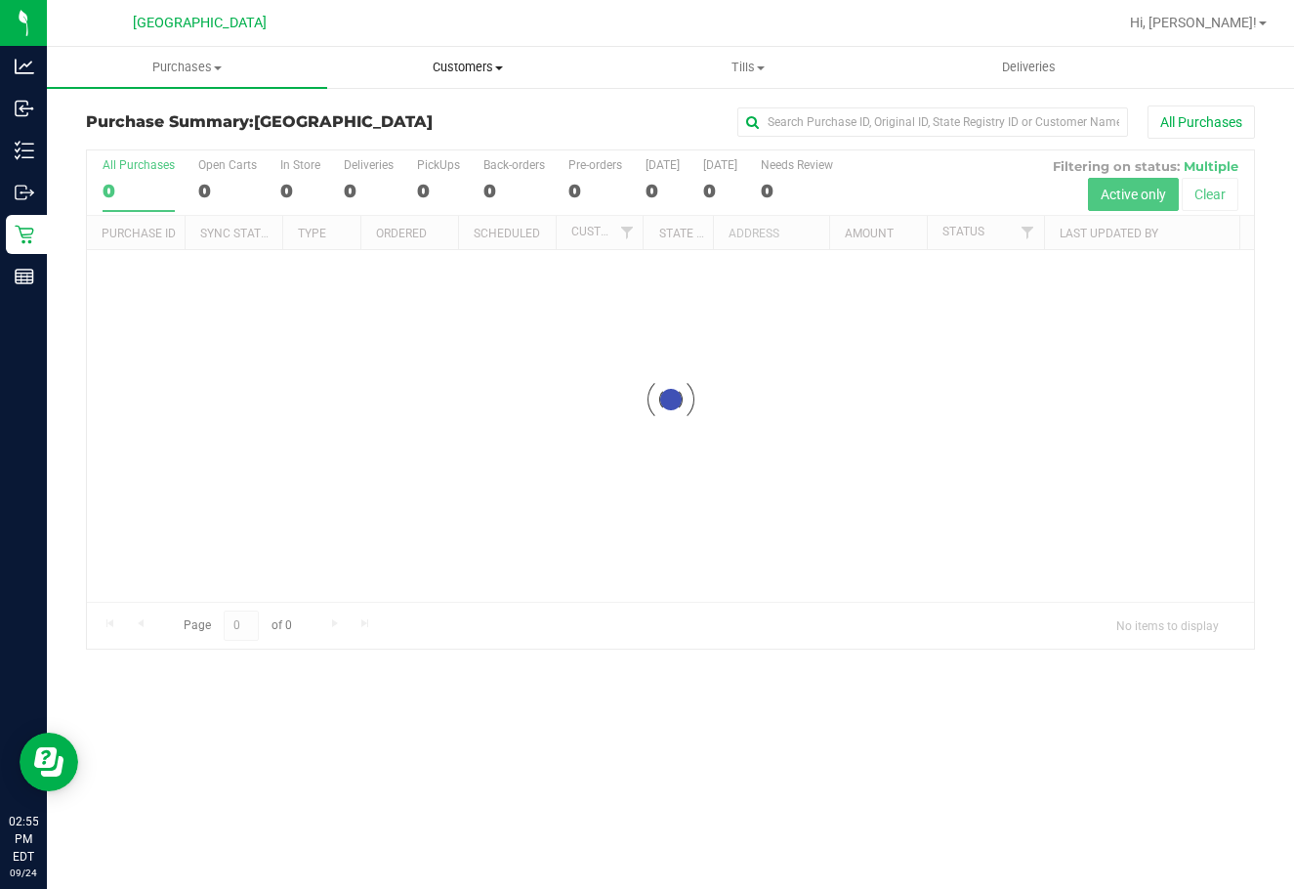
click at [474, 61] on span "Customers" at bounding box center [467, 68] width 278 height 18
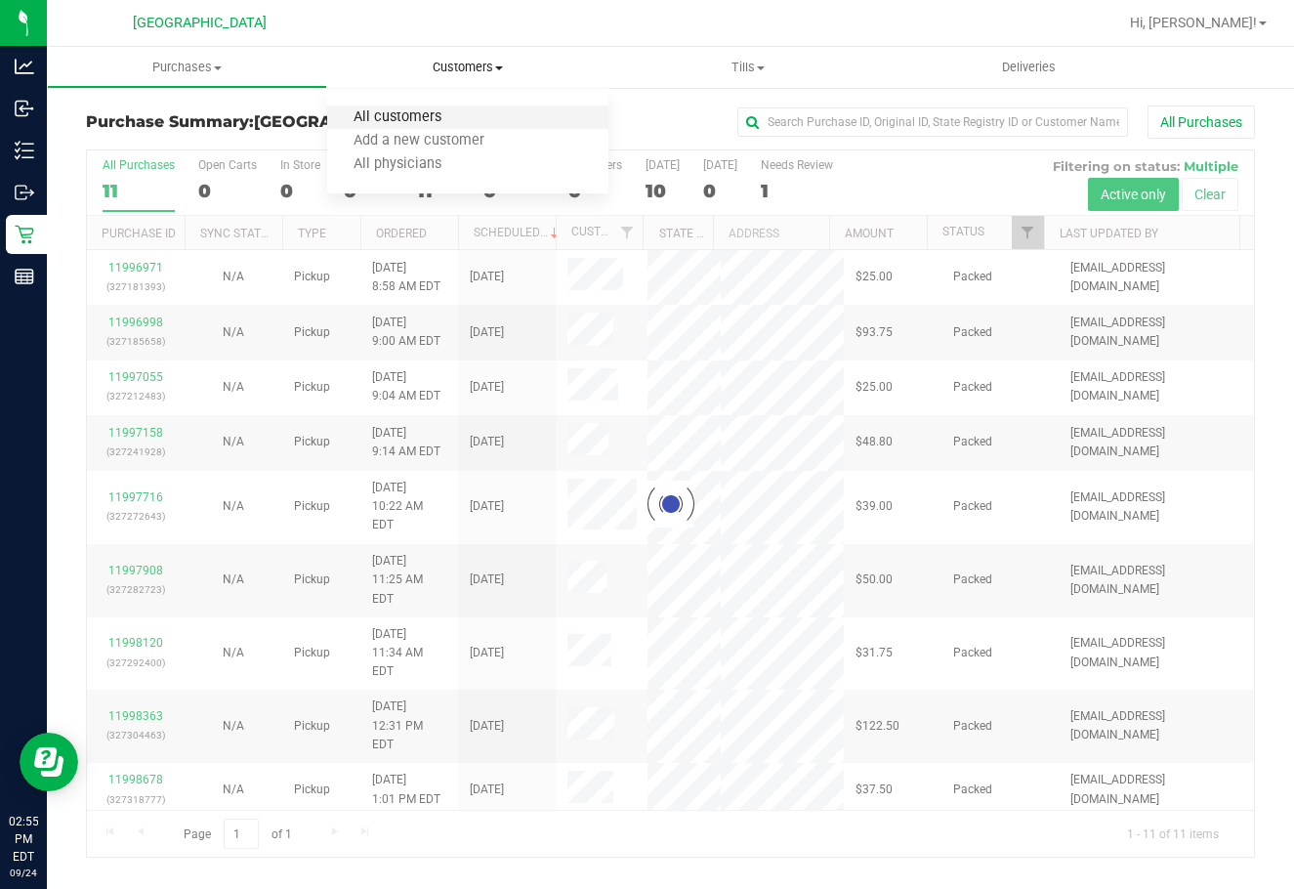
click at [433, 111] on span "All customers" at bounding box center [397, 117] width 141 height 17
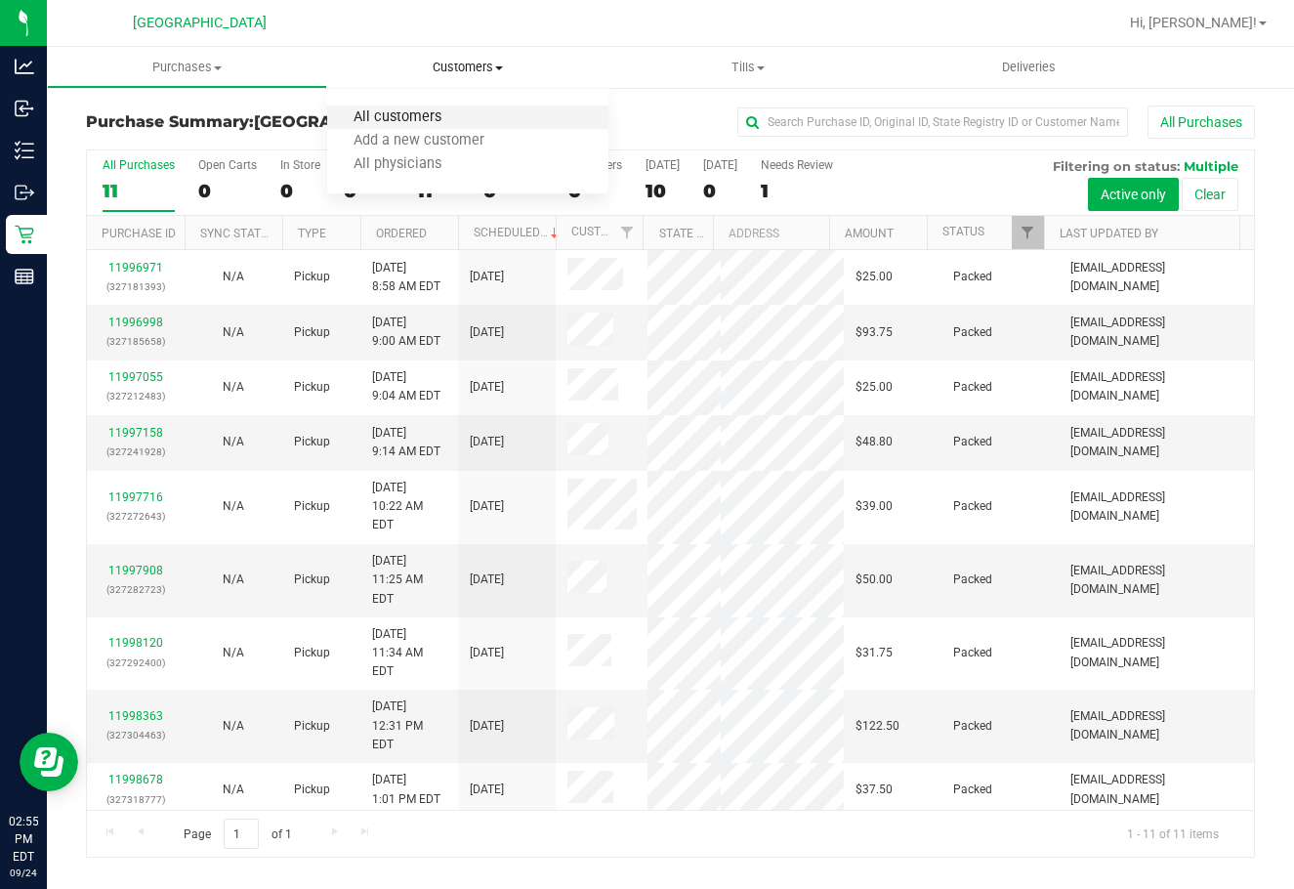
click at [435, 124] on span "All customers" at bounding box center [397, 117] width 141 height 17
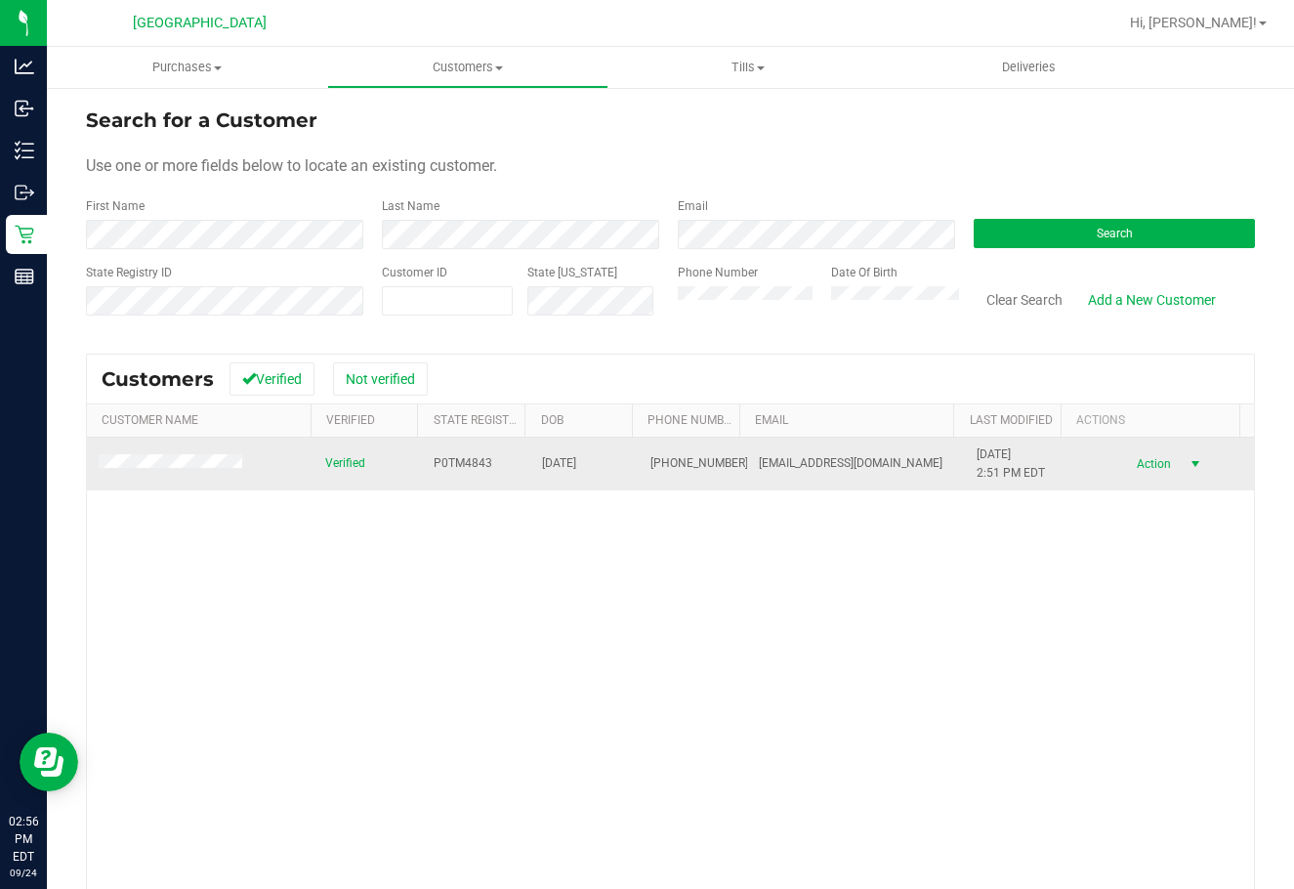
click at [1068, 461] on span "select" at bounding box center [1195, 464] width 16 height 16
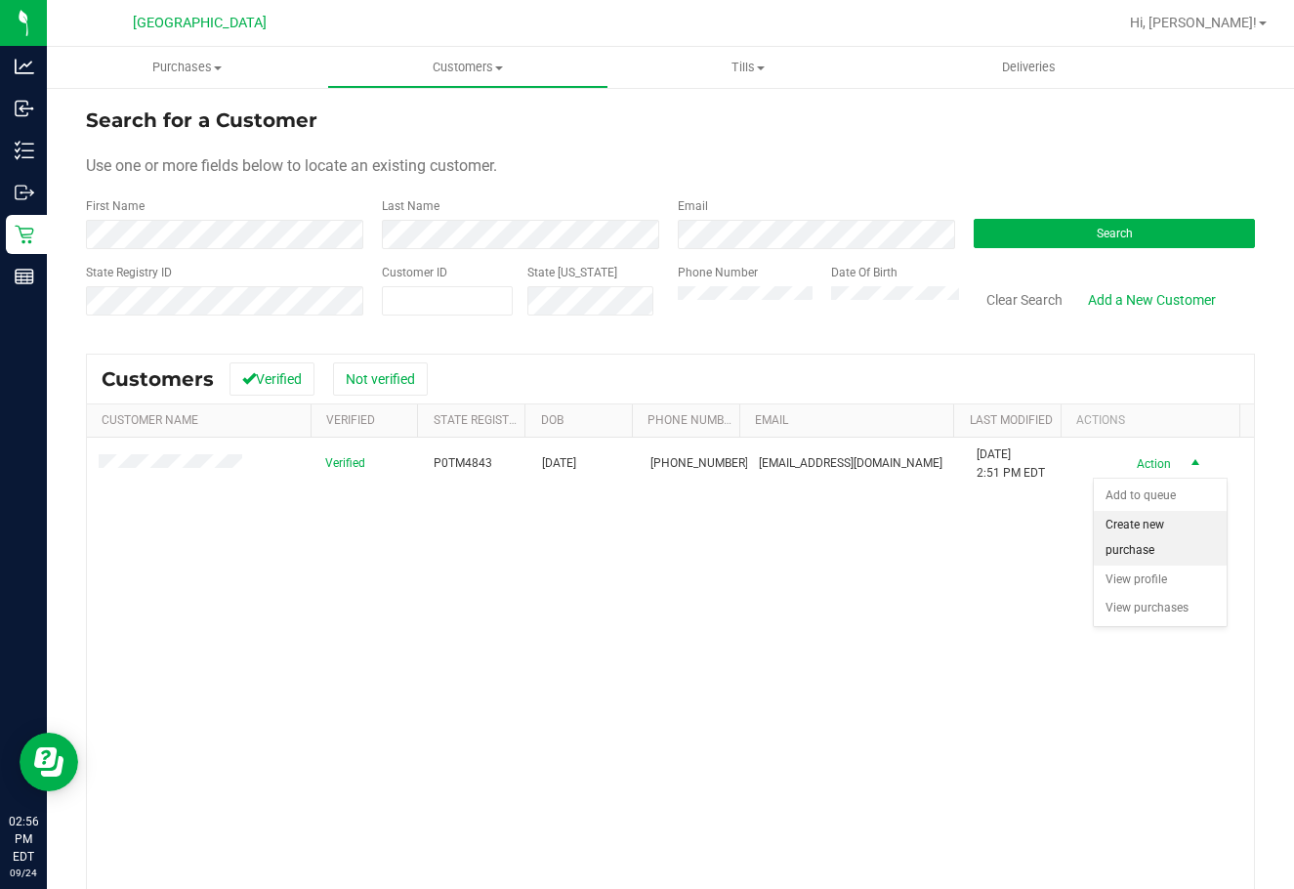
click at [1068, 521] on li "Create new purchase" at bounding box center [1160, 538] width 133 height 54
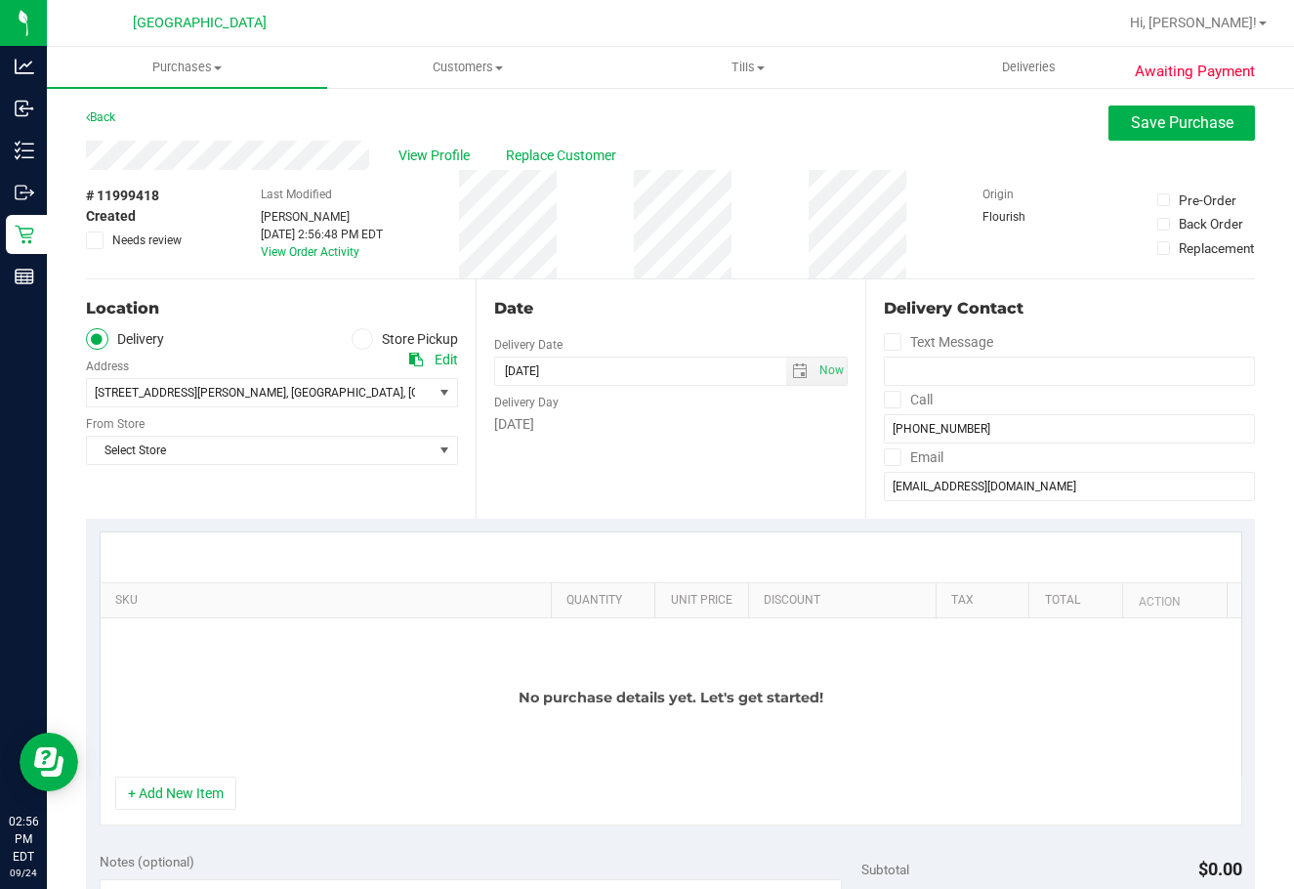
click at [358, 339] on icon at bounding box center [362, 339] width 12 height 0
click at [0, 0] on input "Store Pickup" at bounding box center [0, 0] width 0 height 0
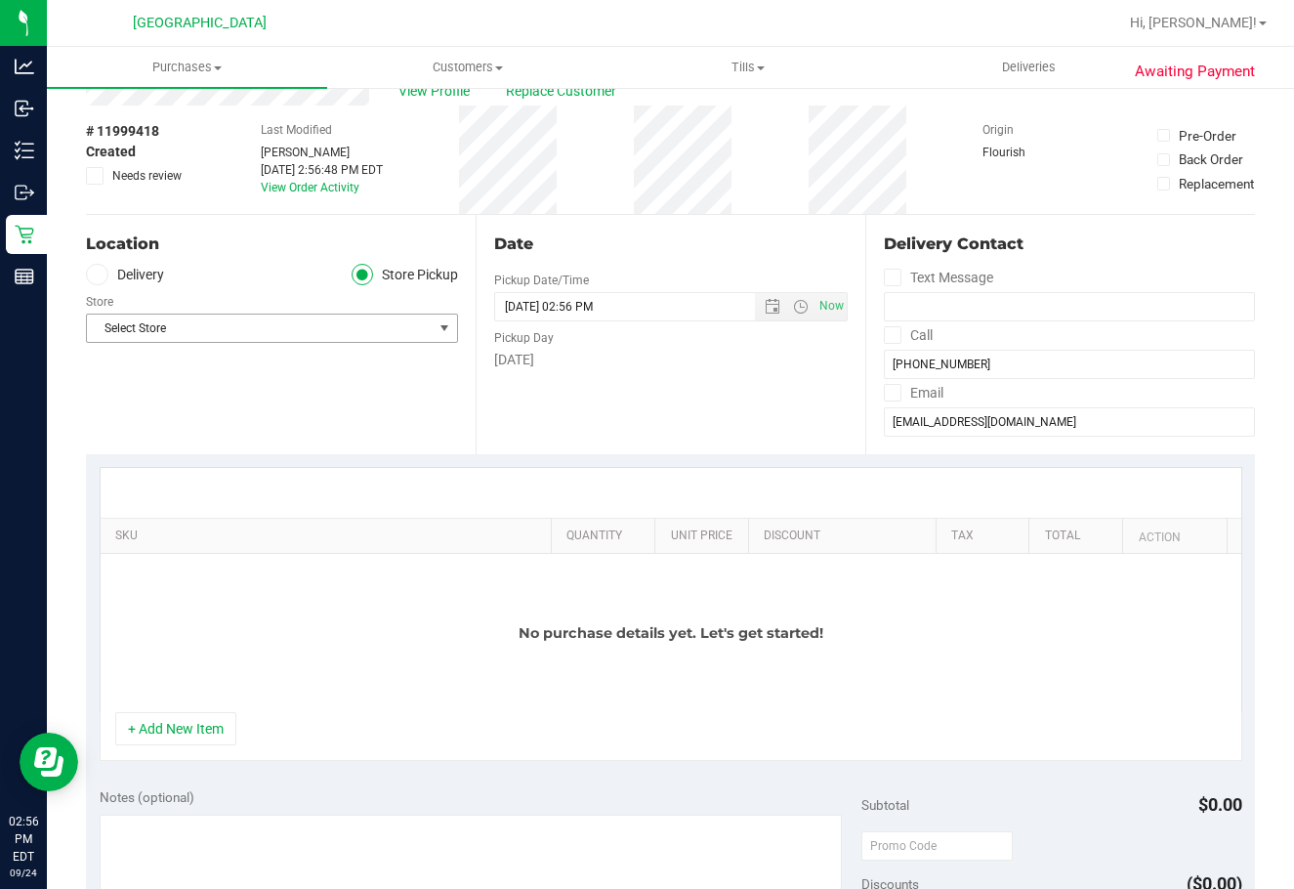
scroll to position [98, 0]
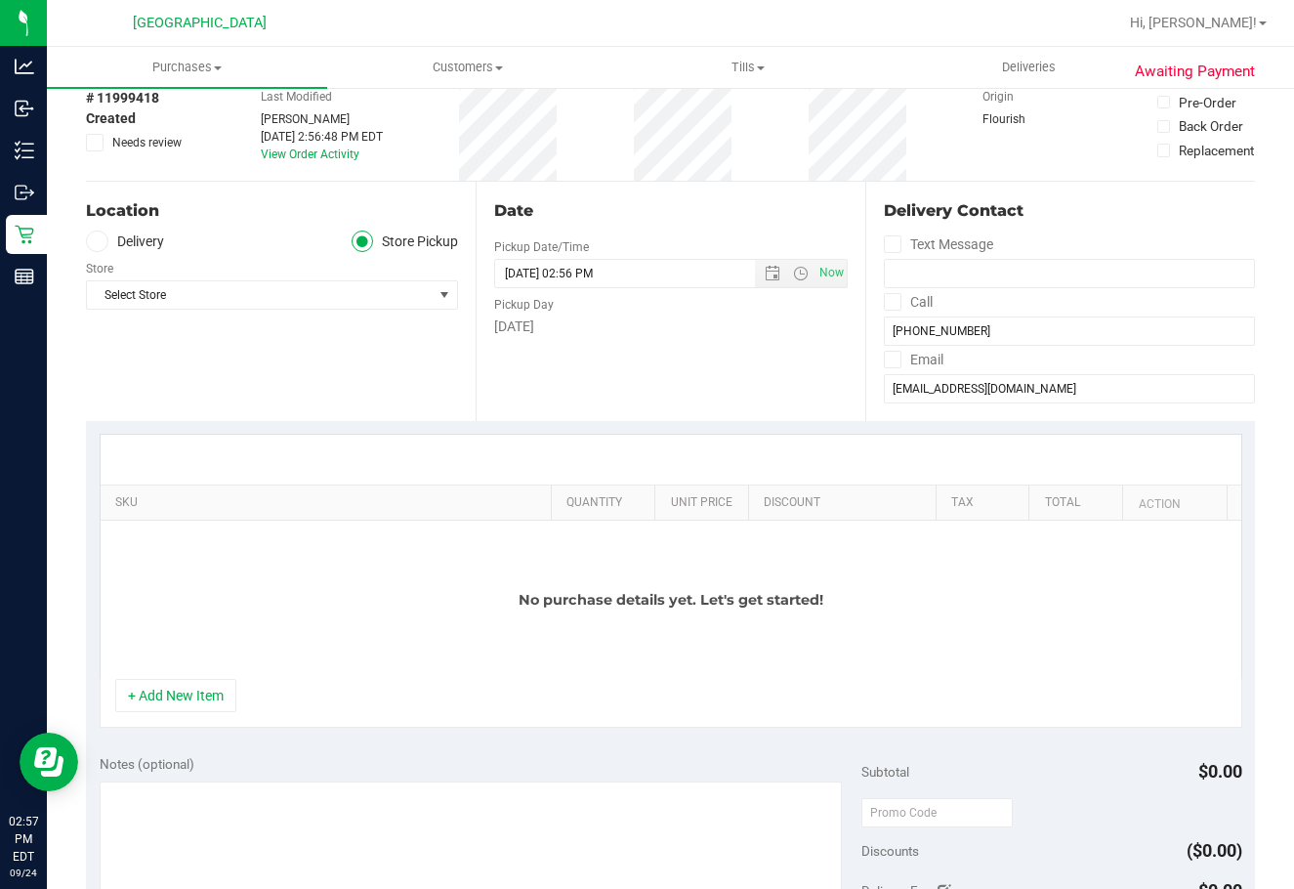
click at [285, 320] on div "Location Delivery Store Pickup Store Select Store Select Store Bonita Springs W…" at bounding box center [281, 301] width 390 height 239
click at [292, 288] on span "Select Store" at bounding box center [260, 294] width 346 height 27
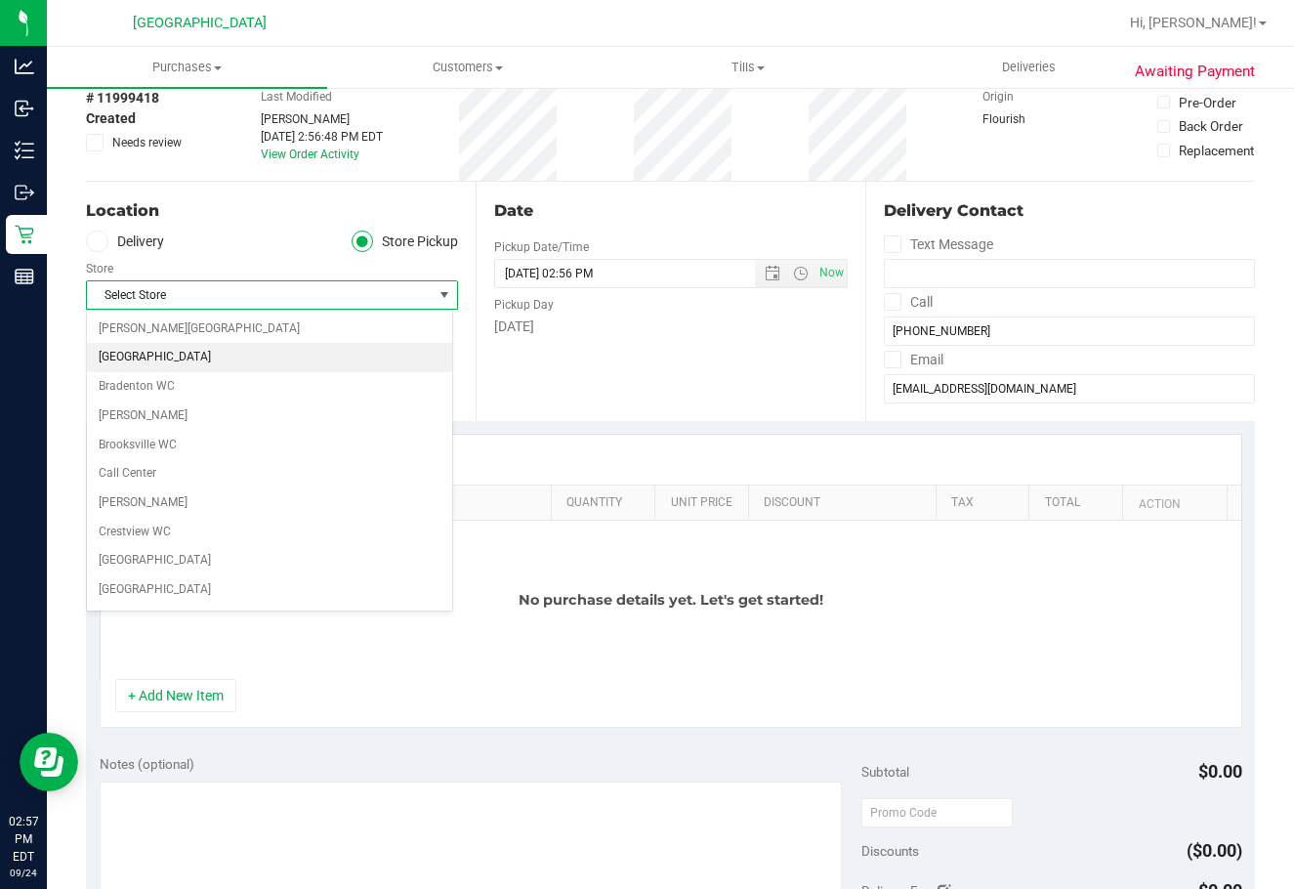
scroll to position [288, 0]
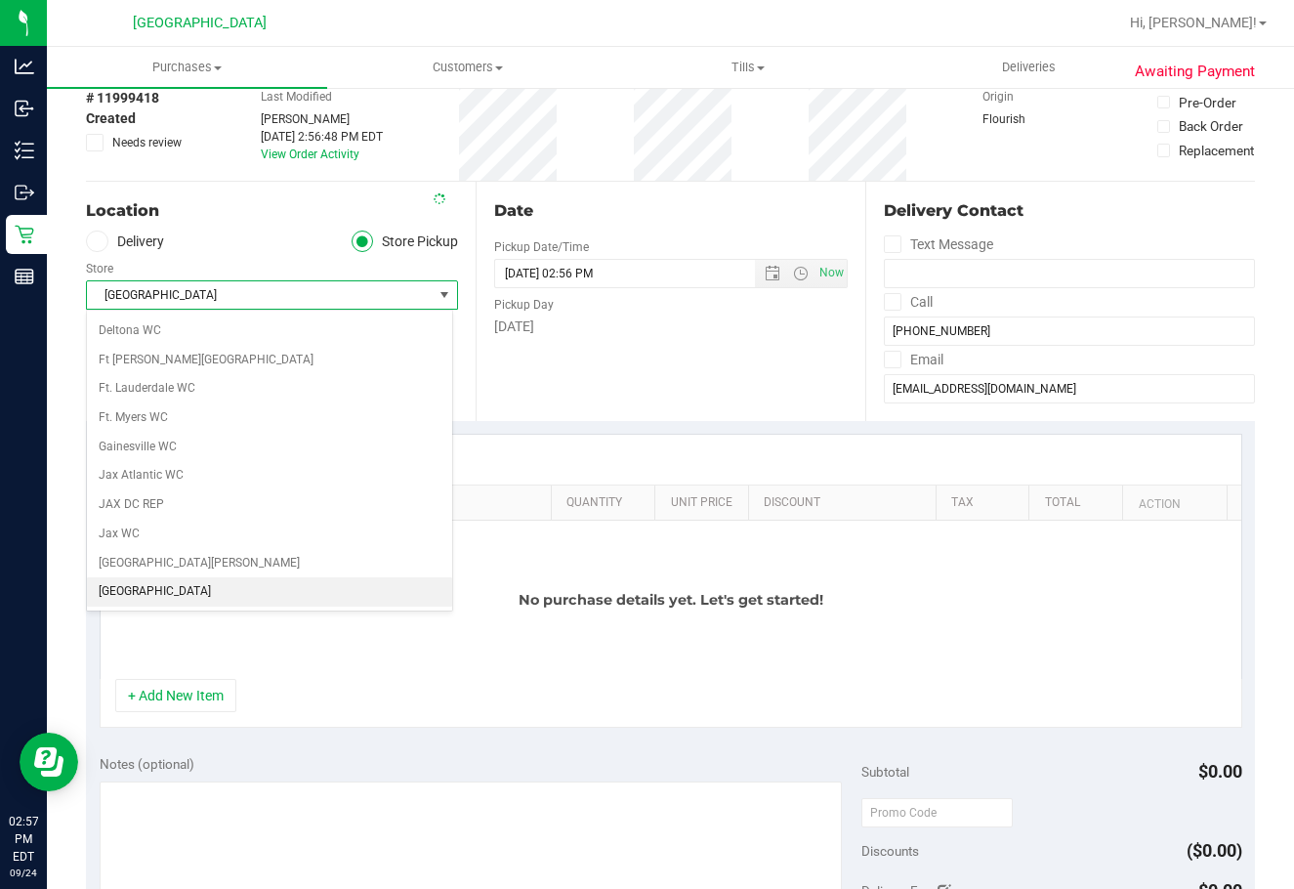
click at [257, 237] on ul "Delivery Store Pickup" at bounding box center [272, 241] width 372 height 22
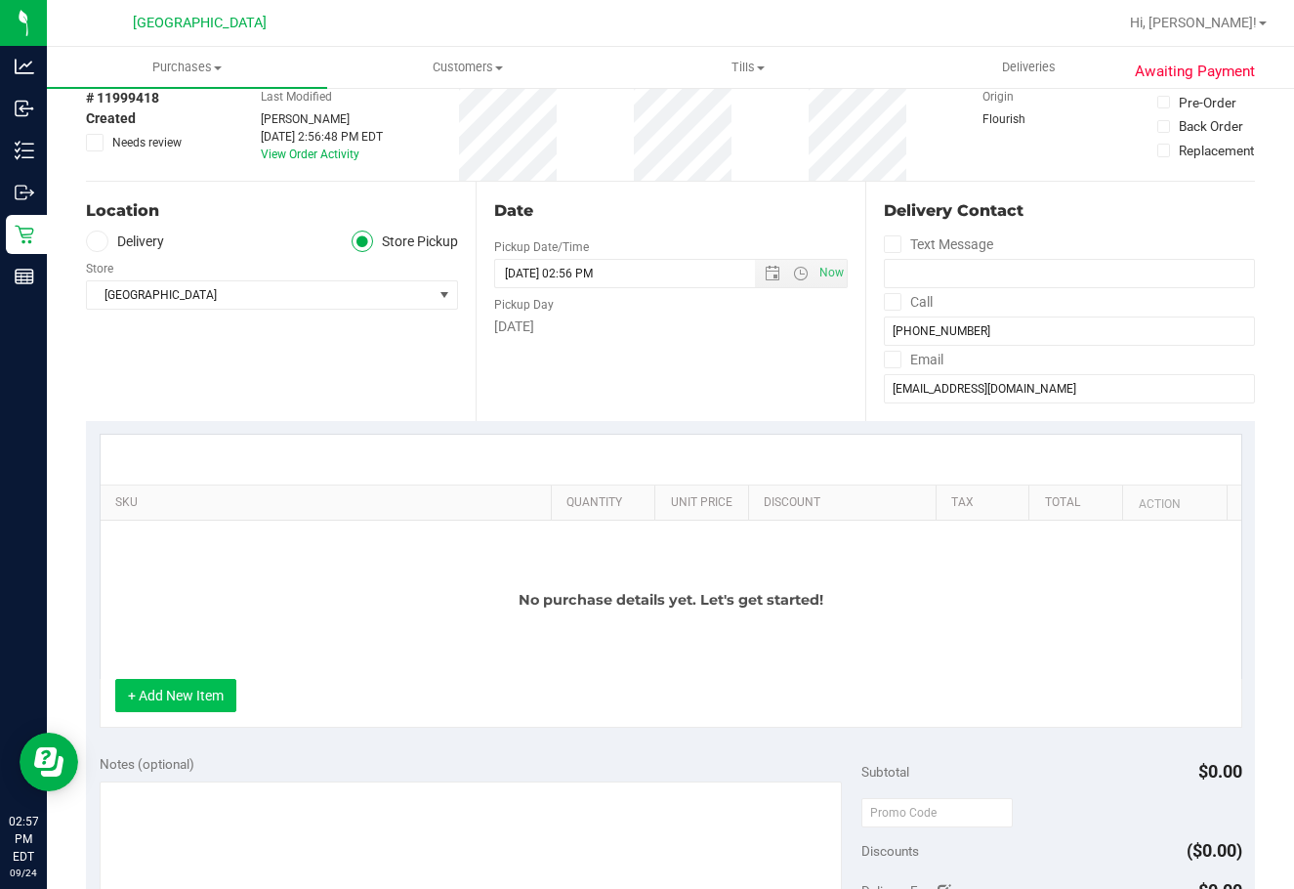
click at [167, 694] on button "+ Add New Item" at bounding box center [175, 695] width 121 height 33
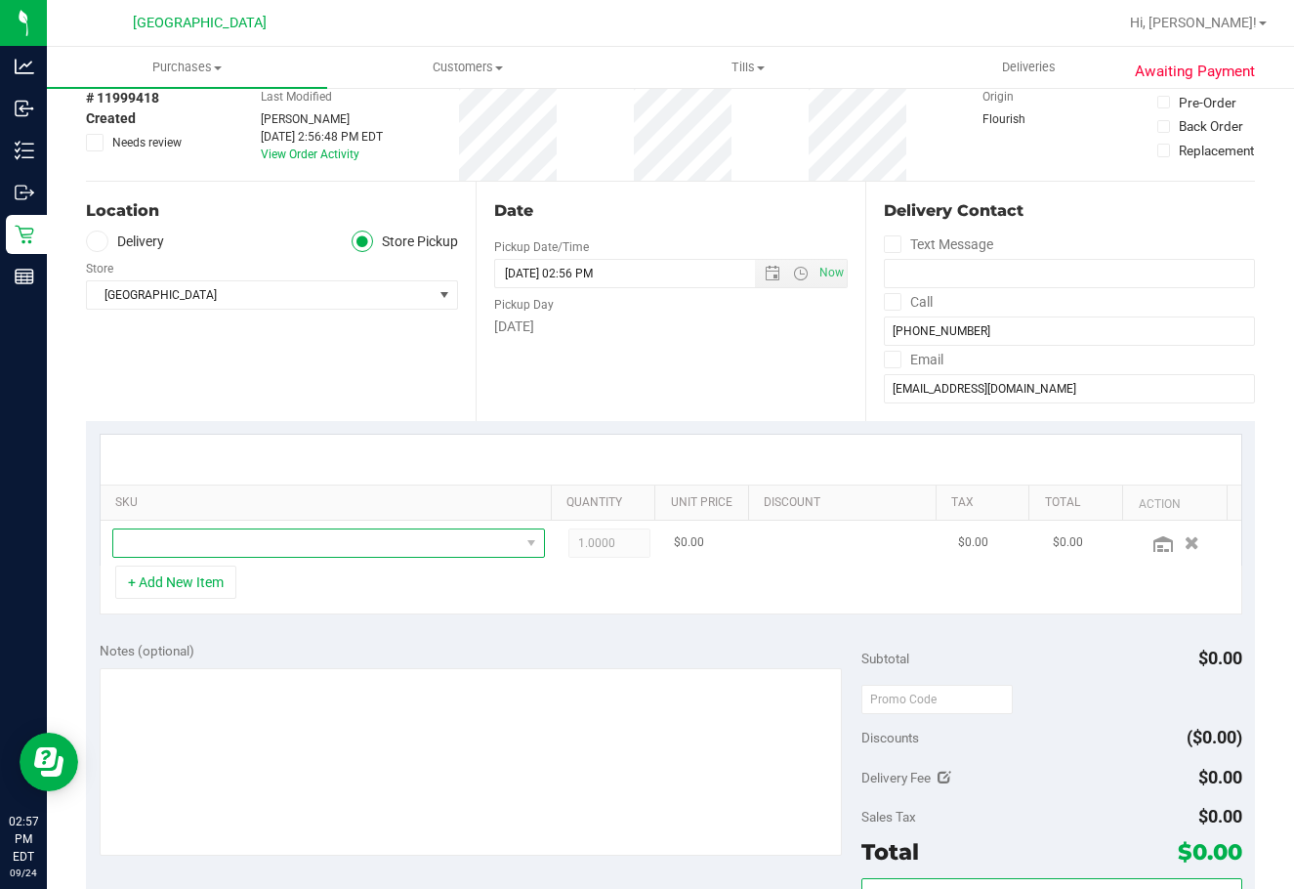
click at [342, 544] on span "NO DATA FOUND" at bounding box center [316, 542] width 406 height 27
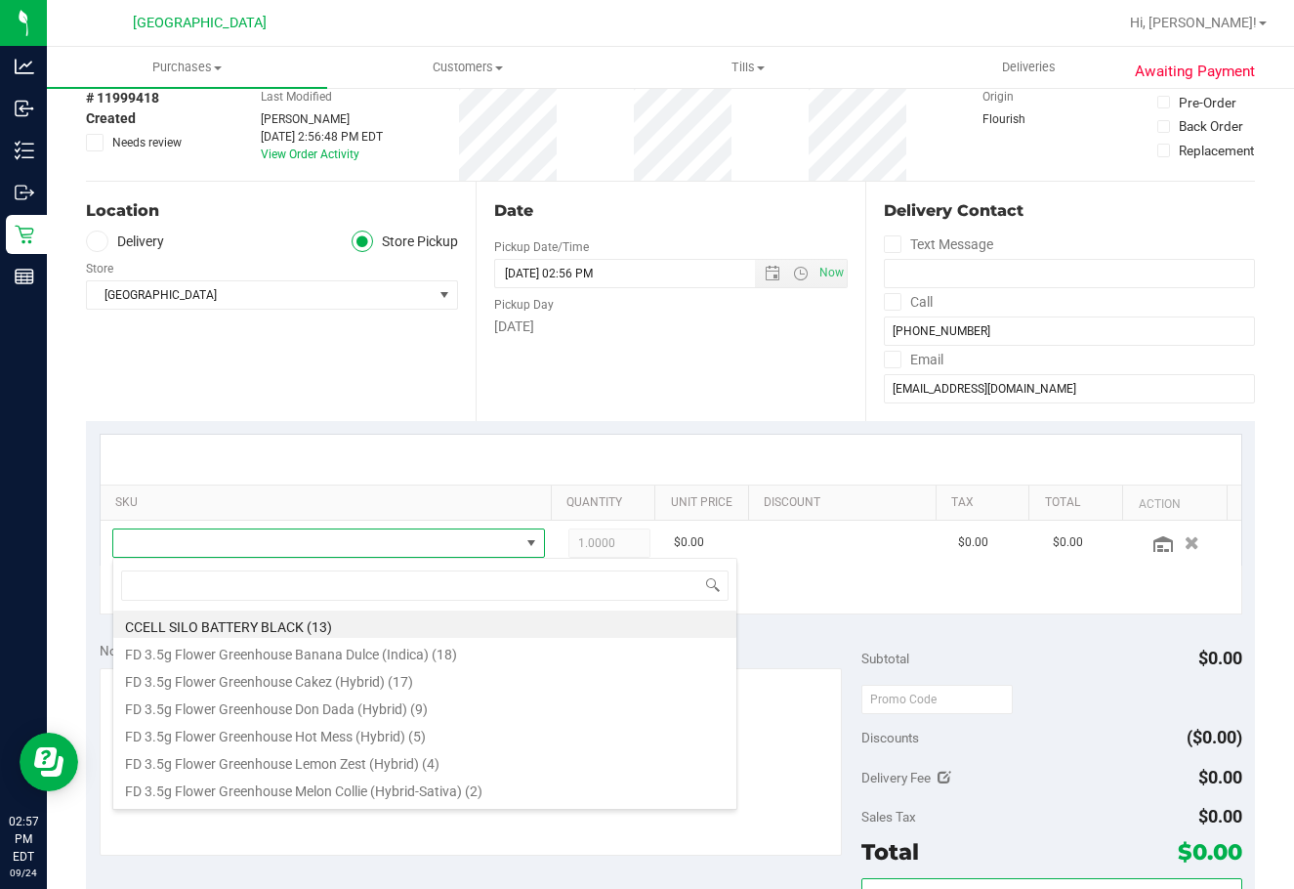
scroll to position [29, 415]
type input "blue"
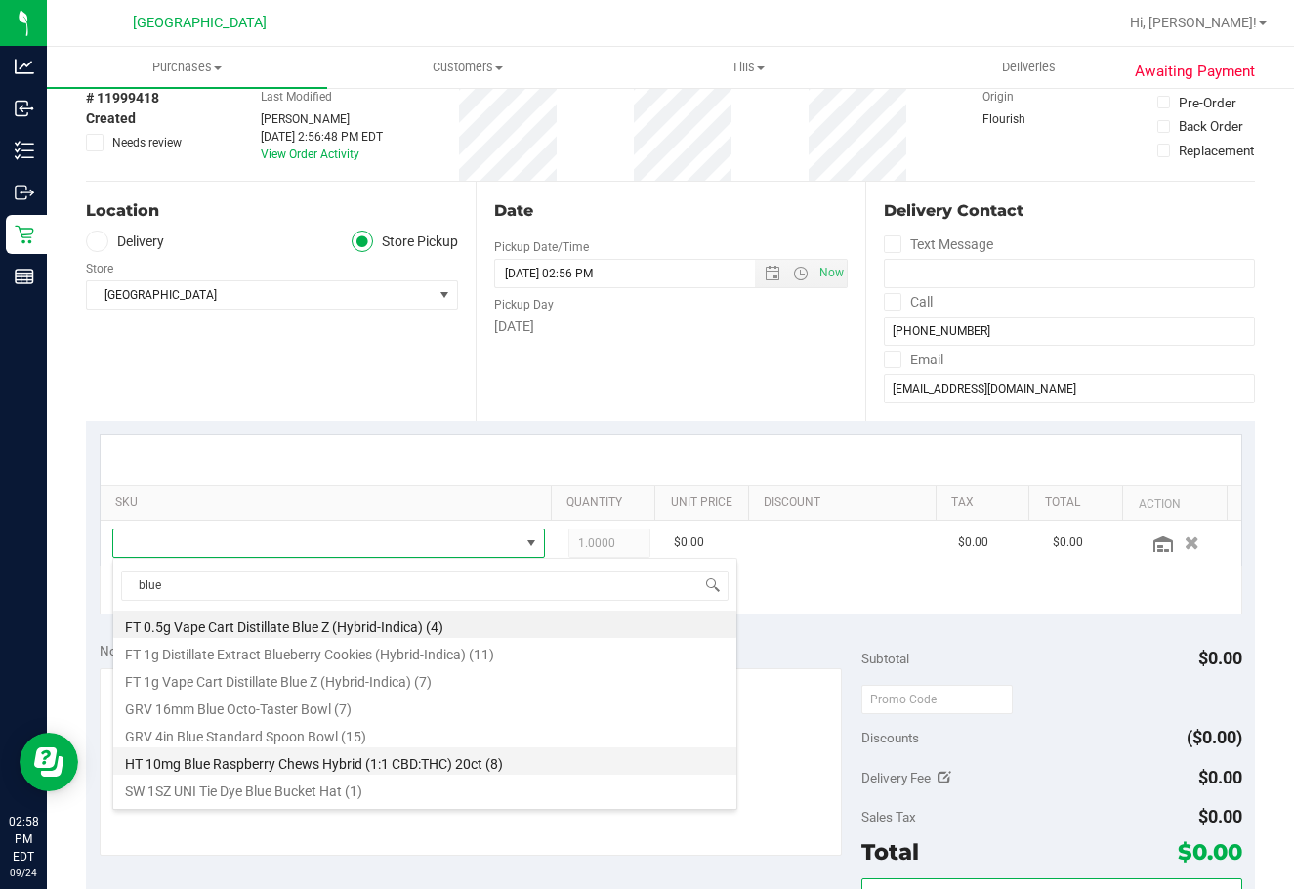
click at [381, 756] on li "HT 10mg Blue Raspberry Chews Hybrid (1:1 CBD:THC) 20ct (8)" at bounding box center [424, 760] width 623 height 27
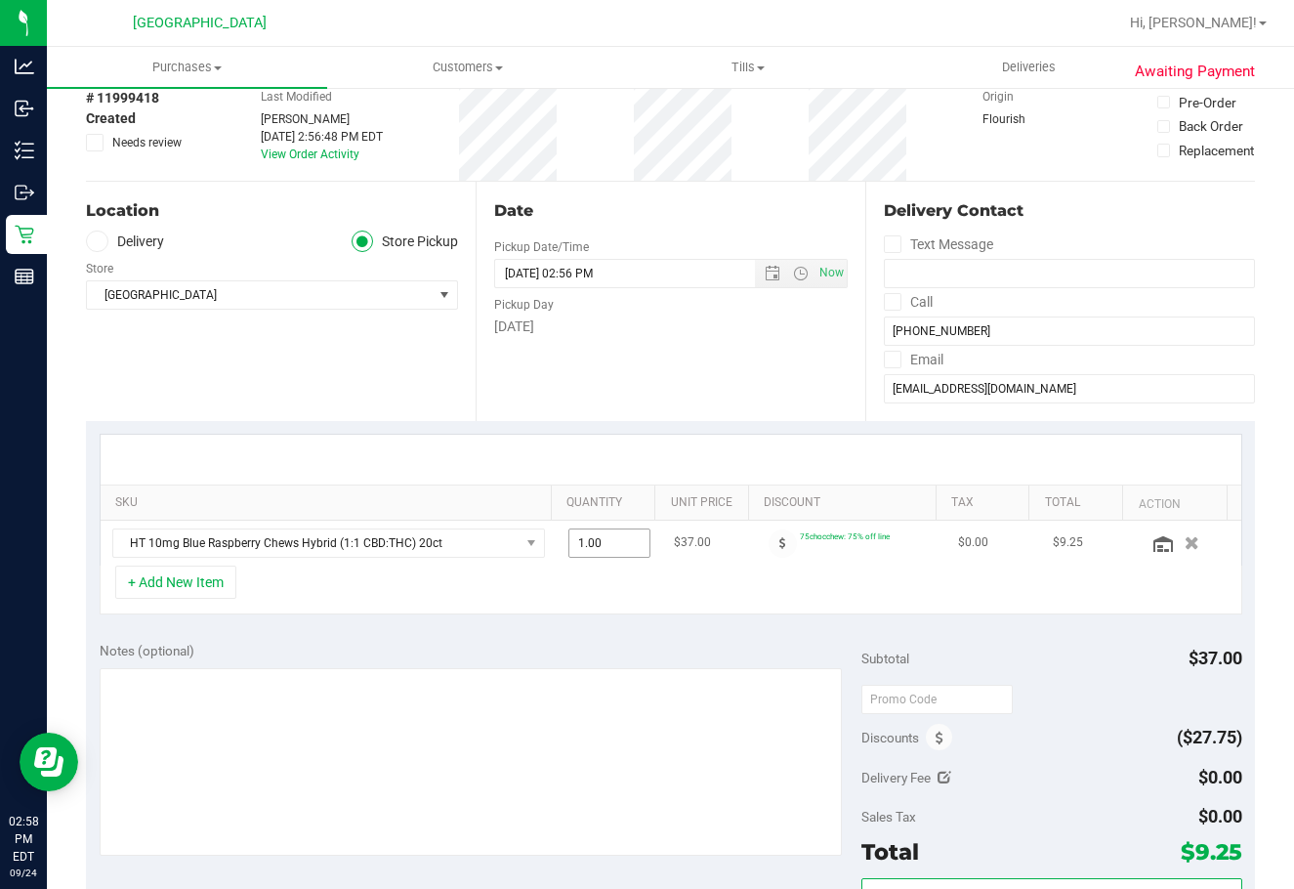
click at [579, 541] on span "1.00 1" at bounding box center [609, 542] width 82 height 29
click at [579, 541] on input "1" at bounding box center [609, 542] width 80 height 27
type input "2"
type input "2.00"
click at [662, 624] on div "SKU Quantity Unit Price Discount Tax Total Action HT 10mg Blue Raspberry Chews …" at bounding box center [670, 524] width 1169 height 207
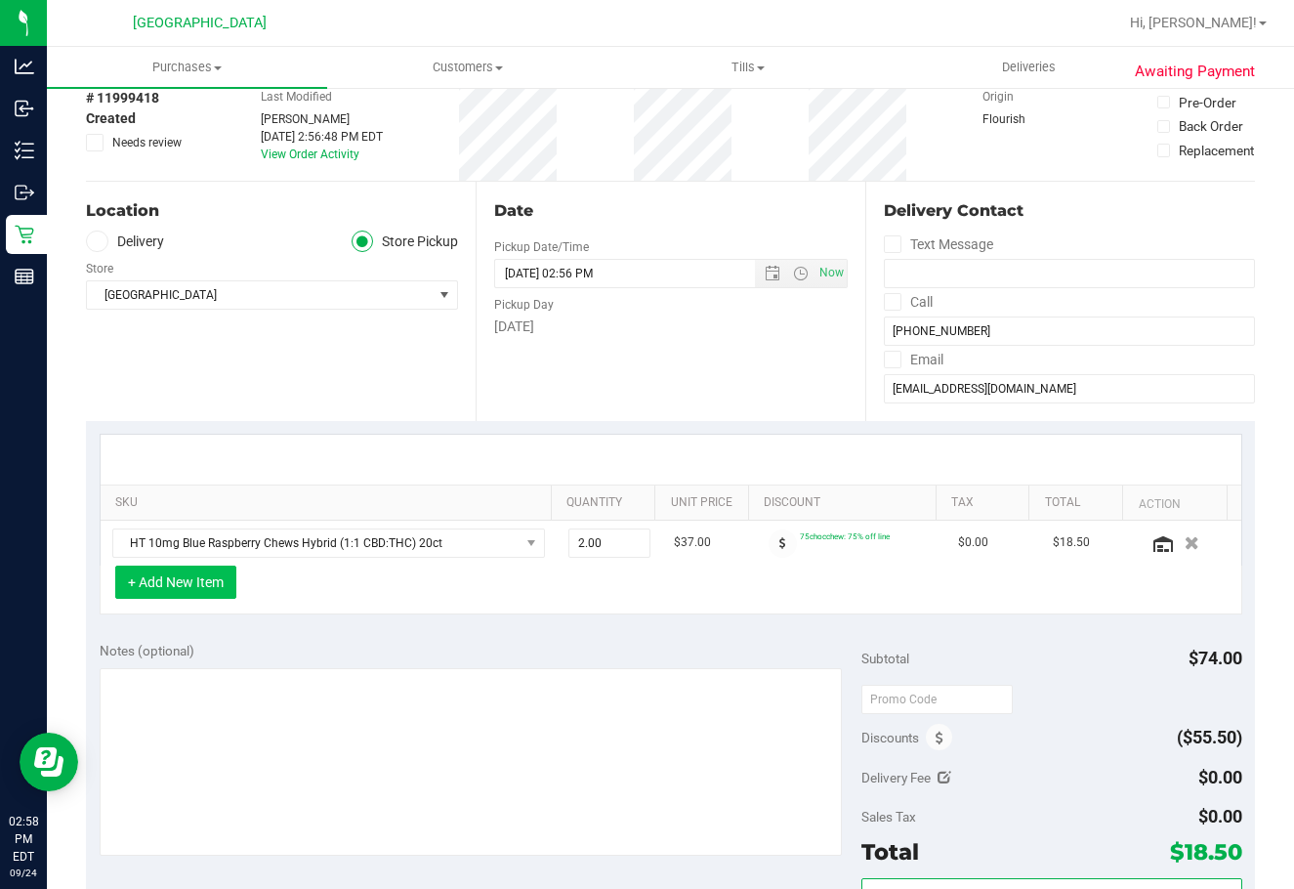
click at [189, 579] on button "+ Add New Item" at bounding box center [175, 581] width 121 height 33
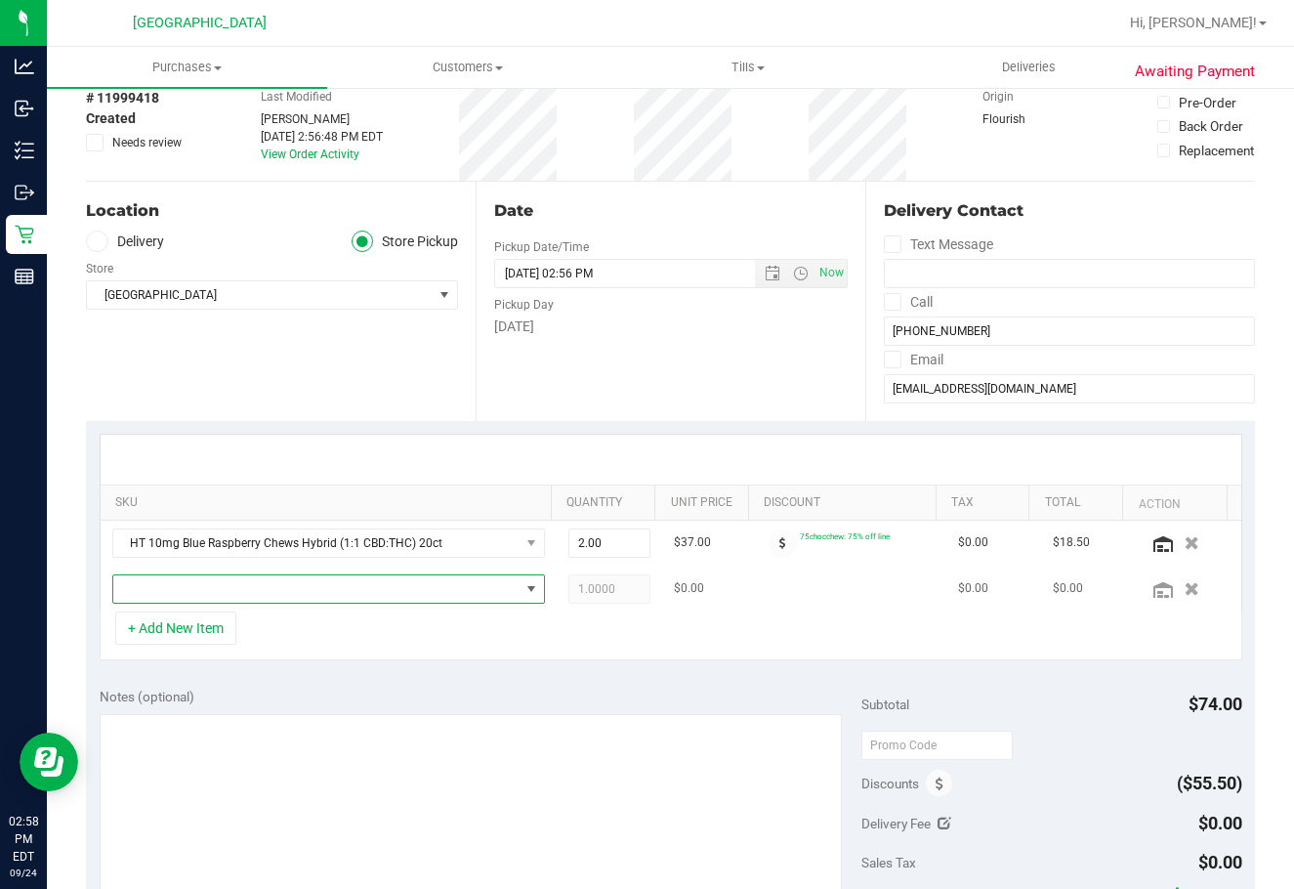
click at [189, 594] on span "NO DATA FOUND" at bounding box center [316, 588] width 406 height 27
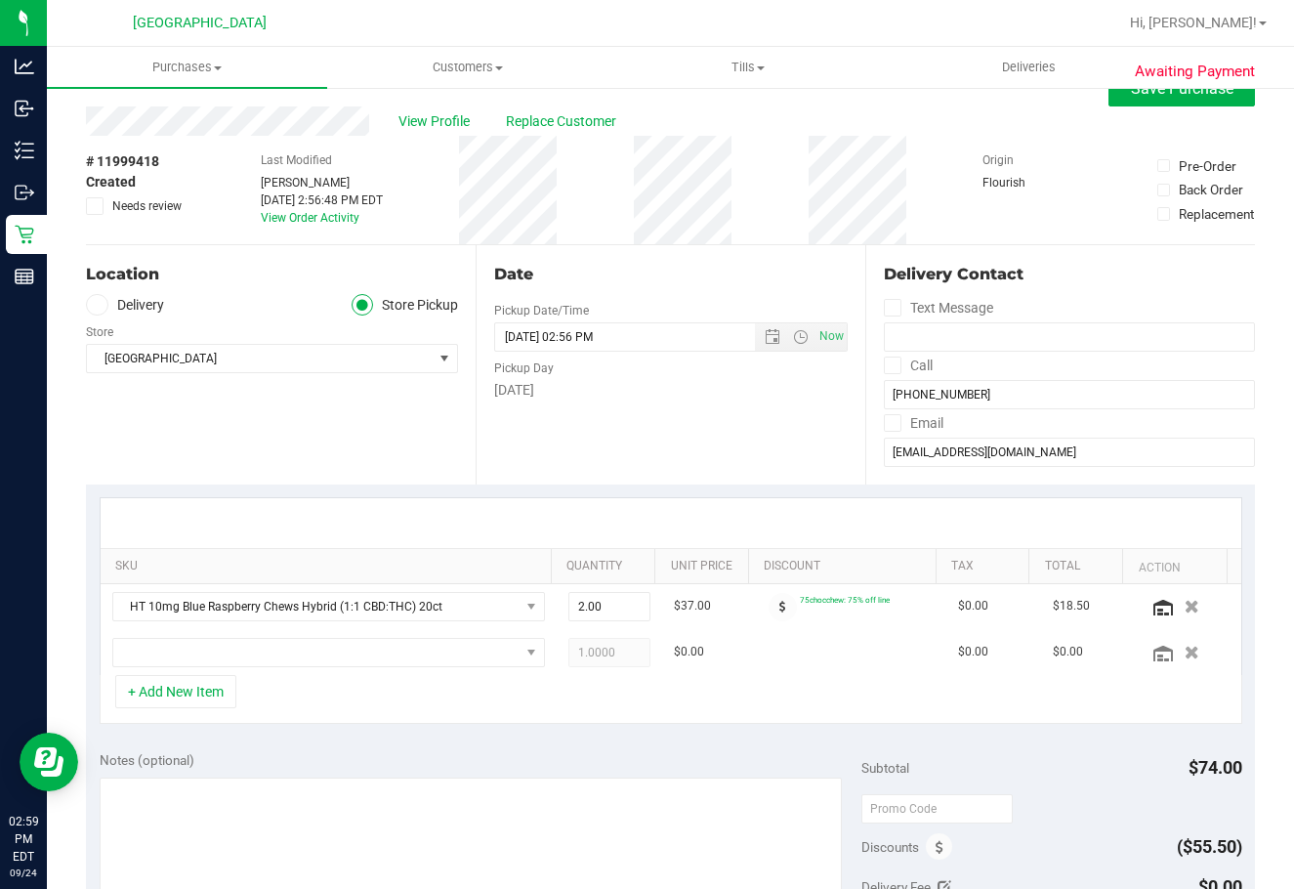
scroll to position [0, 0]
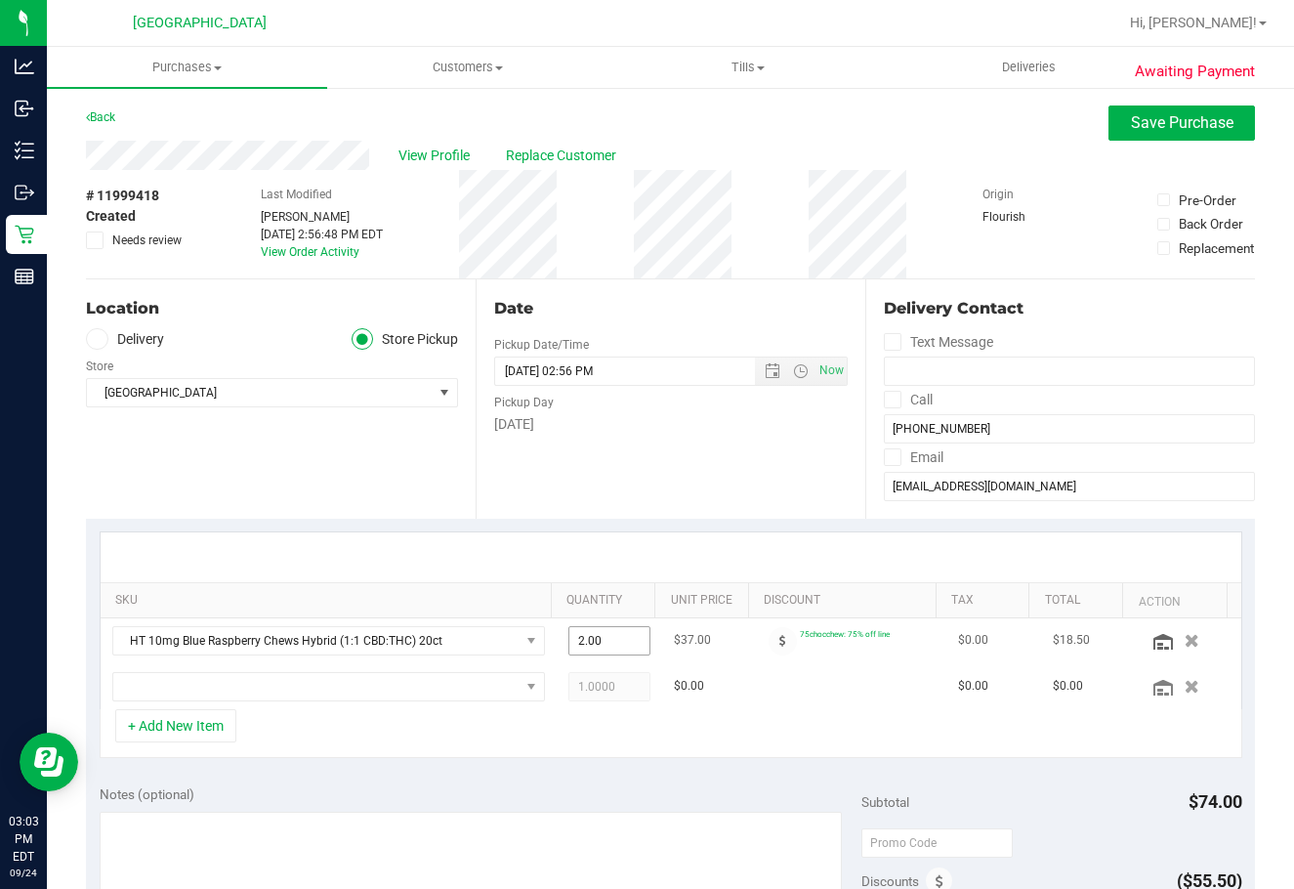
click at [568, 645] on span "2.00 2" at bounding box center [609, 640] width 82 height 29
click at [569, 645] on input "2" at bounding box center [609, 640] width 80 height 27
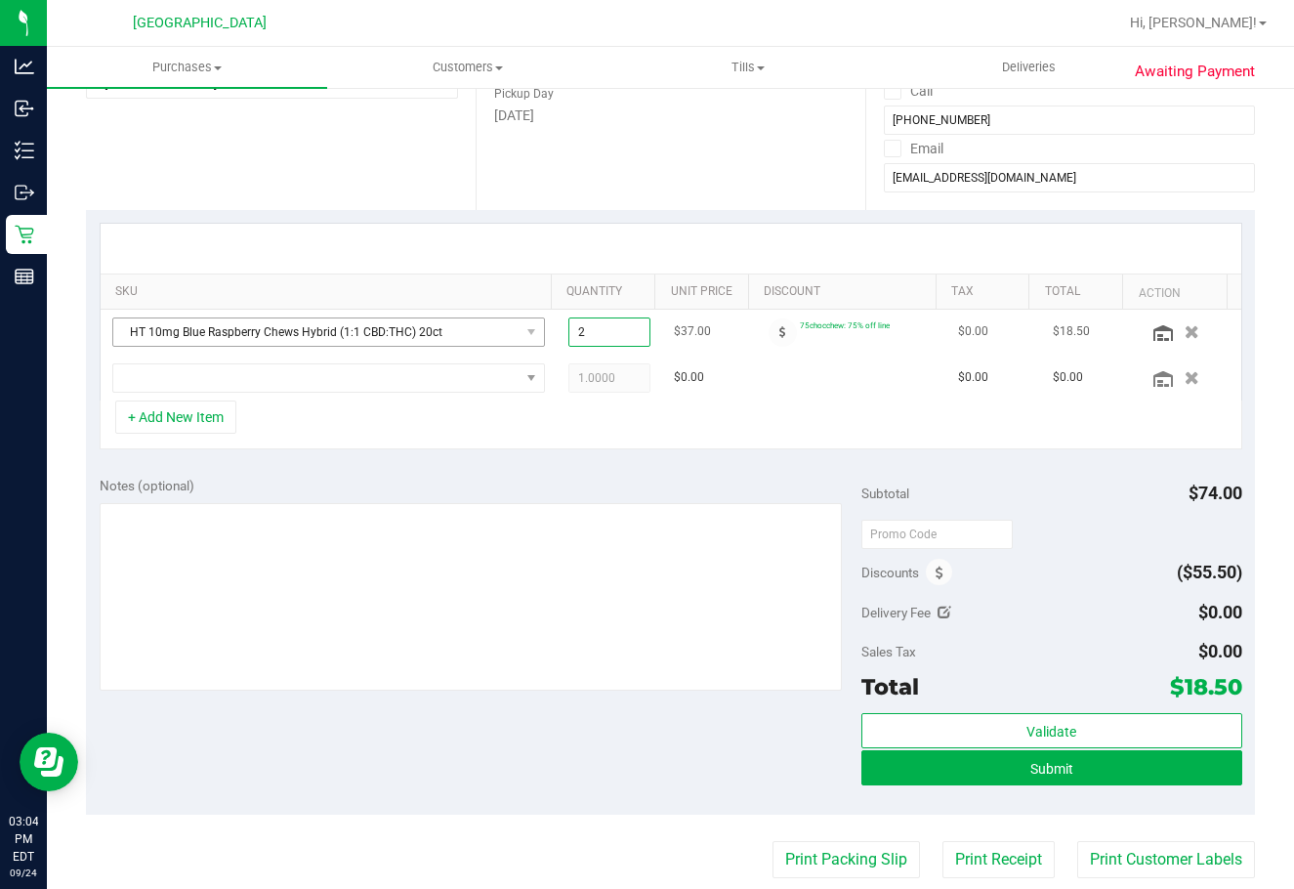
scroll to position [293, 0]
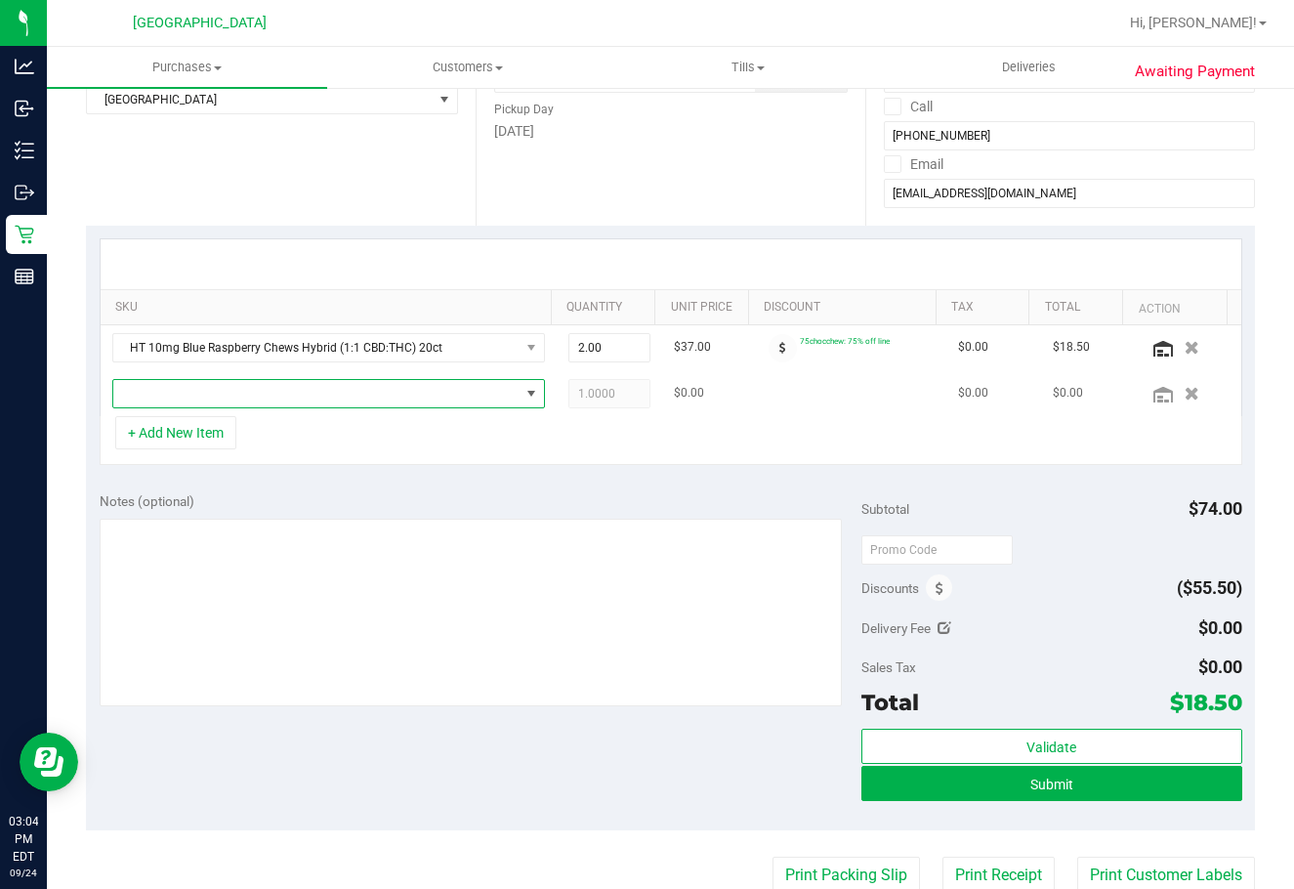
click at [309, 389] on span "NO DATA FOUND" at bounding box center [316, 393] width 406 height 27
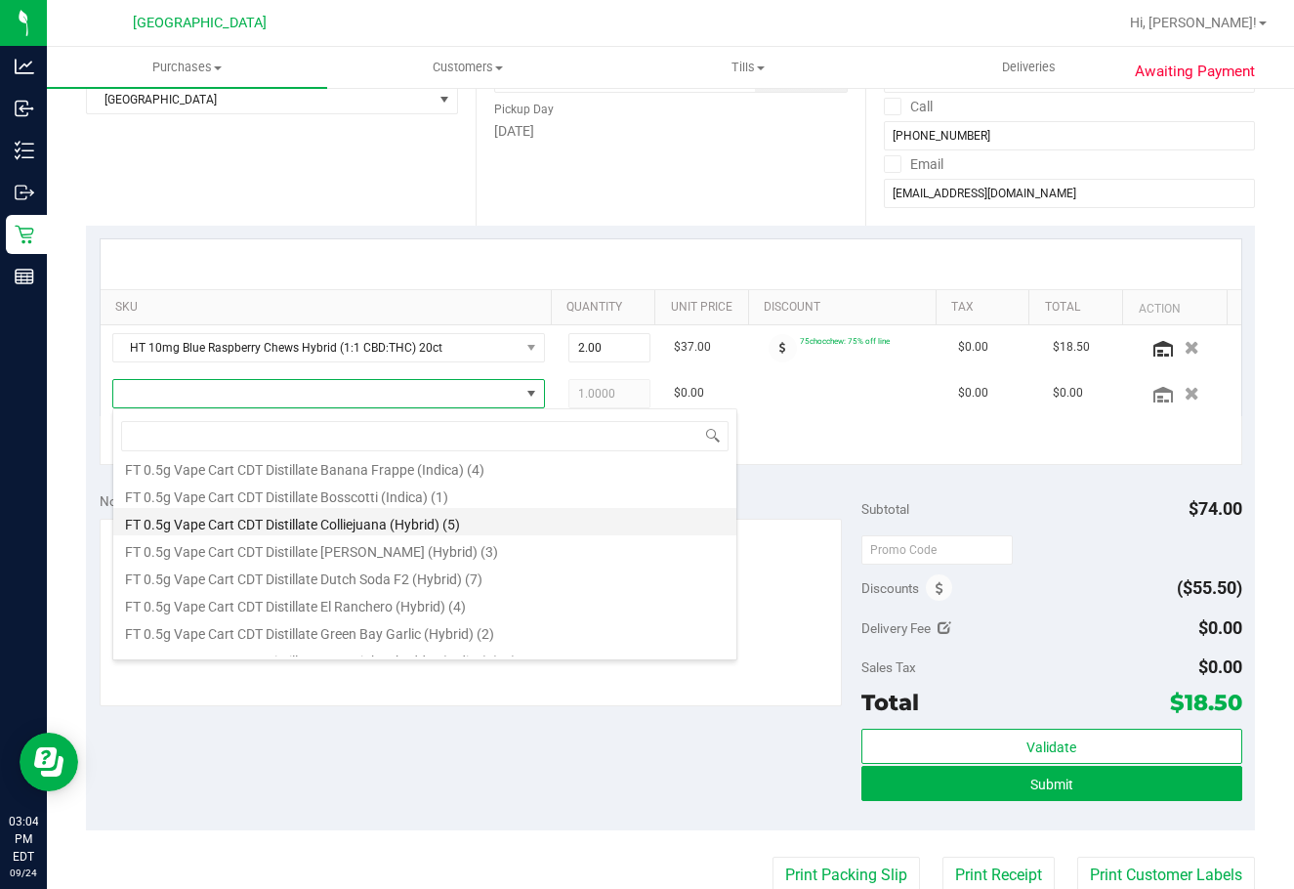
scroll to position [1172, 0]
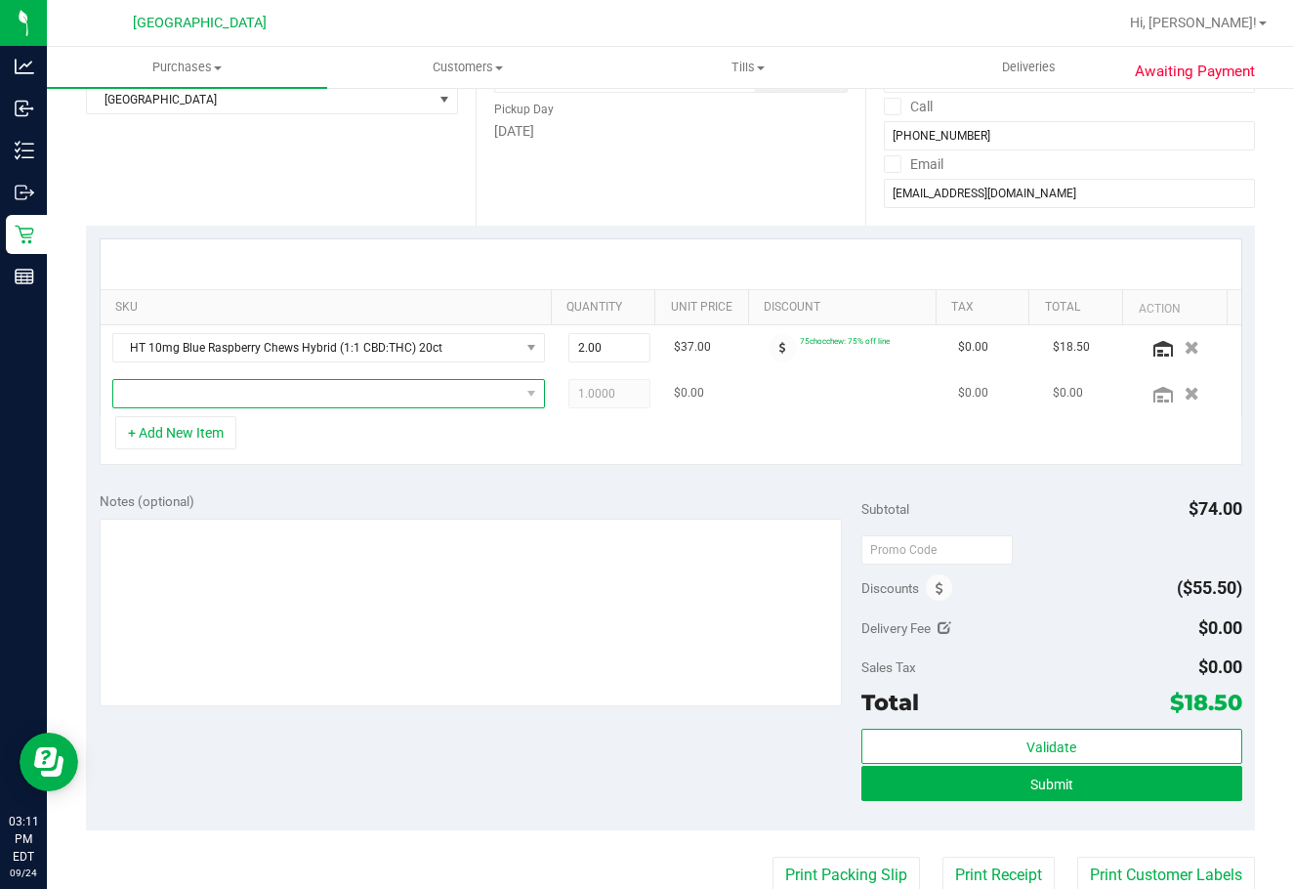
click at [408, 399] on span "NO DATA FOUND" at bounding box center [316, 393] width 406 height 27
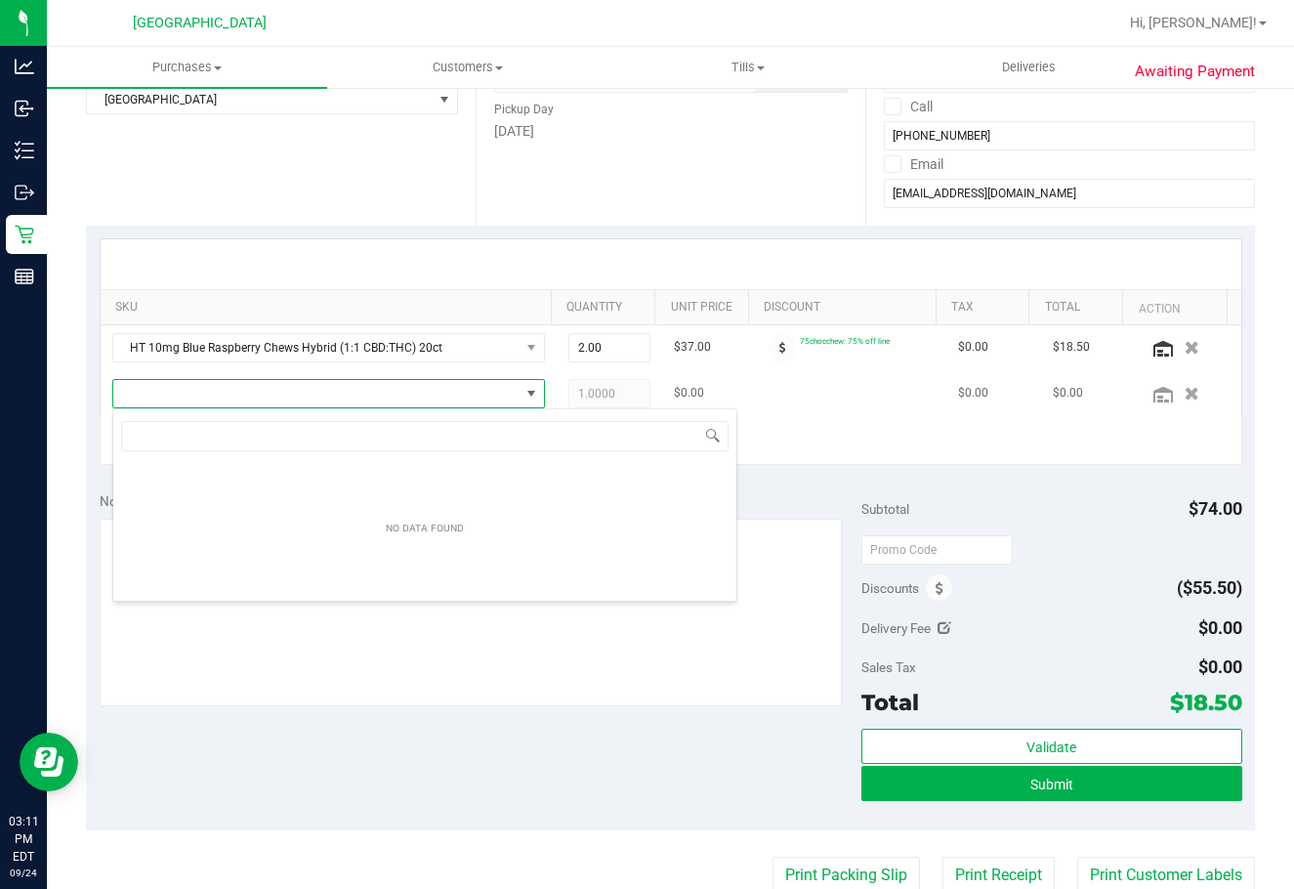
scroll to position [29, 421]
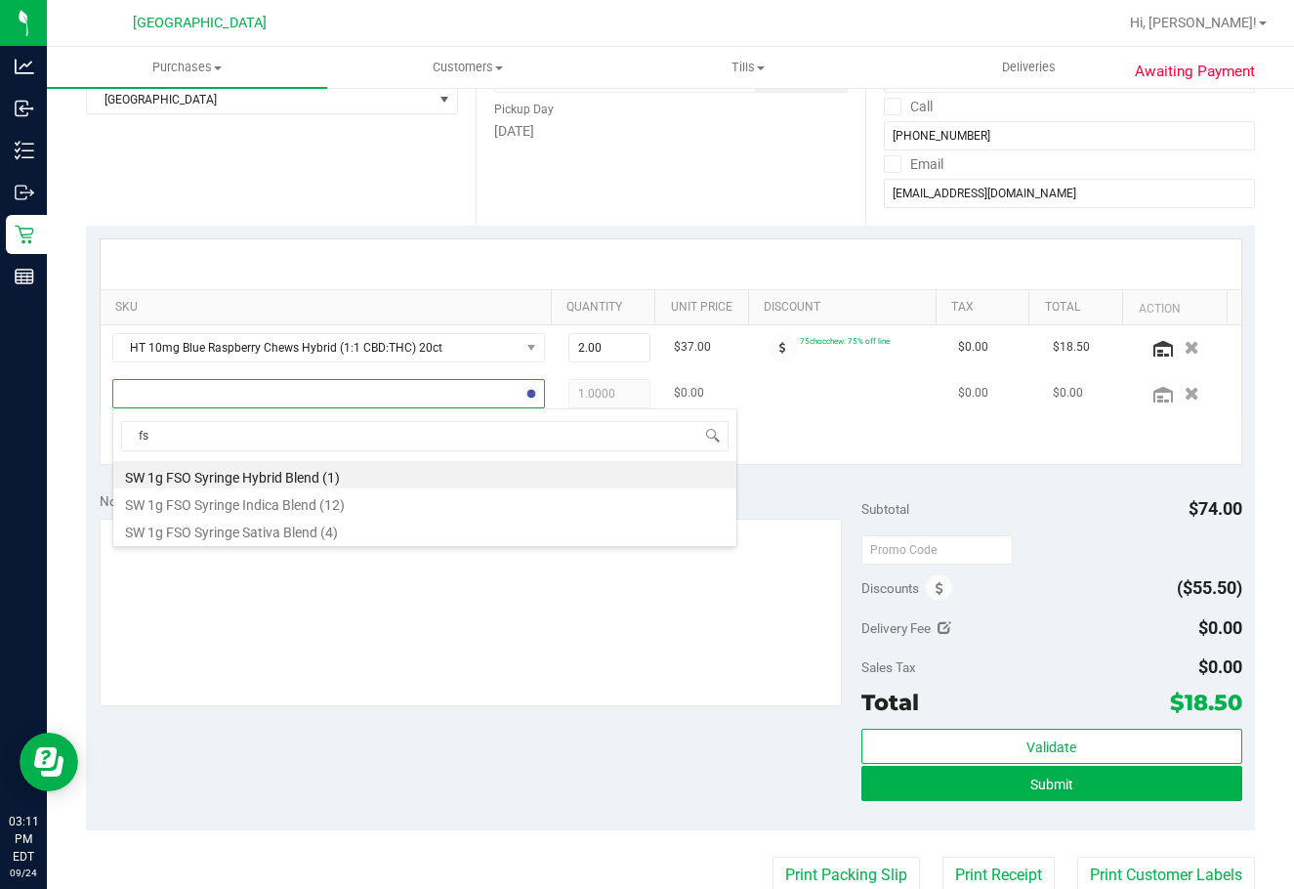
type input "f"
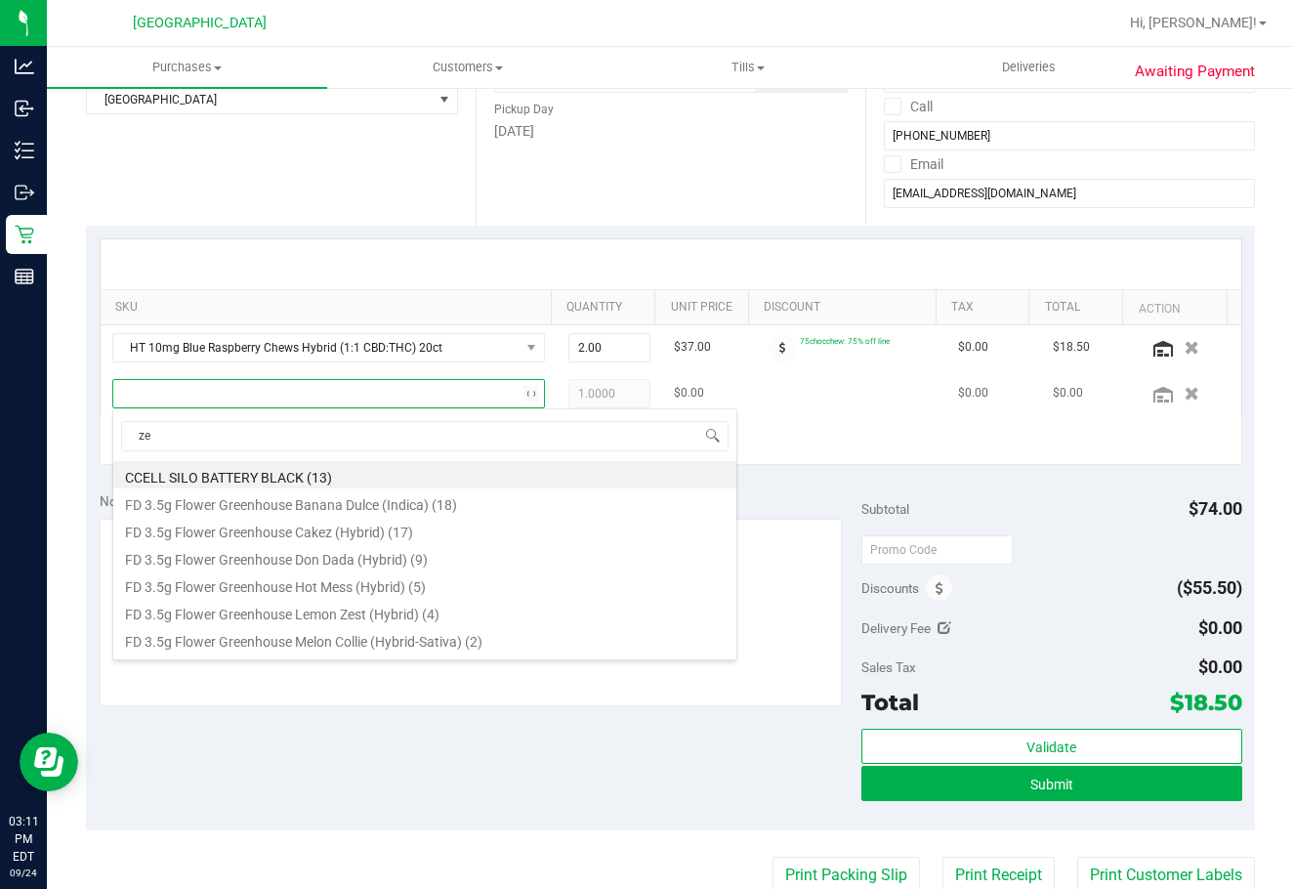
type input "zen"
click at [439, 476] on li "SW 0.3g Vape Pen Distillate Zen (1:4 CBD:THC) (7)" at bounding box center [424, 474] width 623 height 27
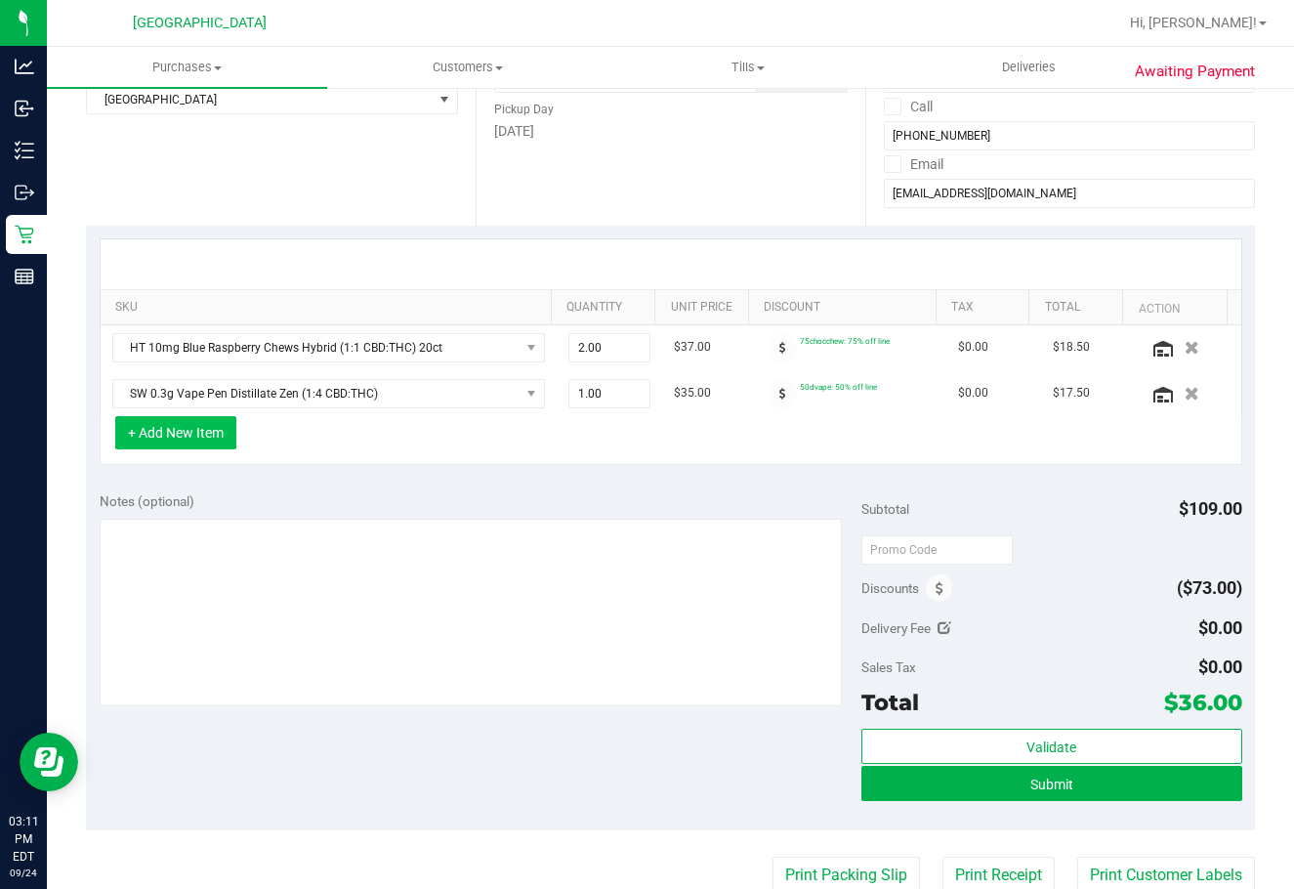
click at [203, 422] on button "+ Add New Item" at bounding box center [175, 432] width 121 height 33
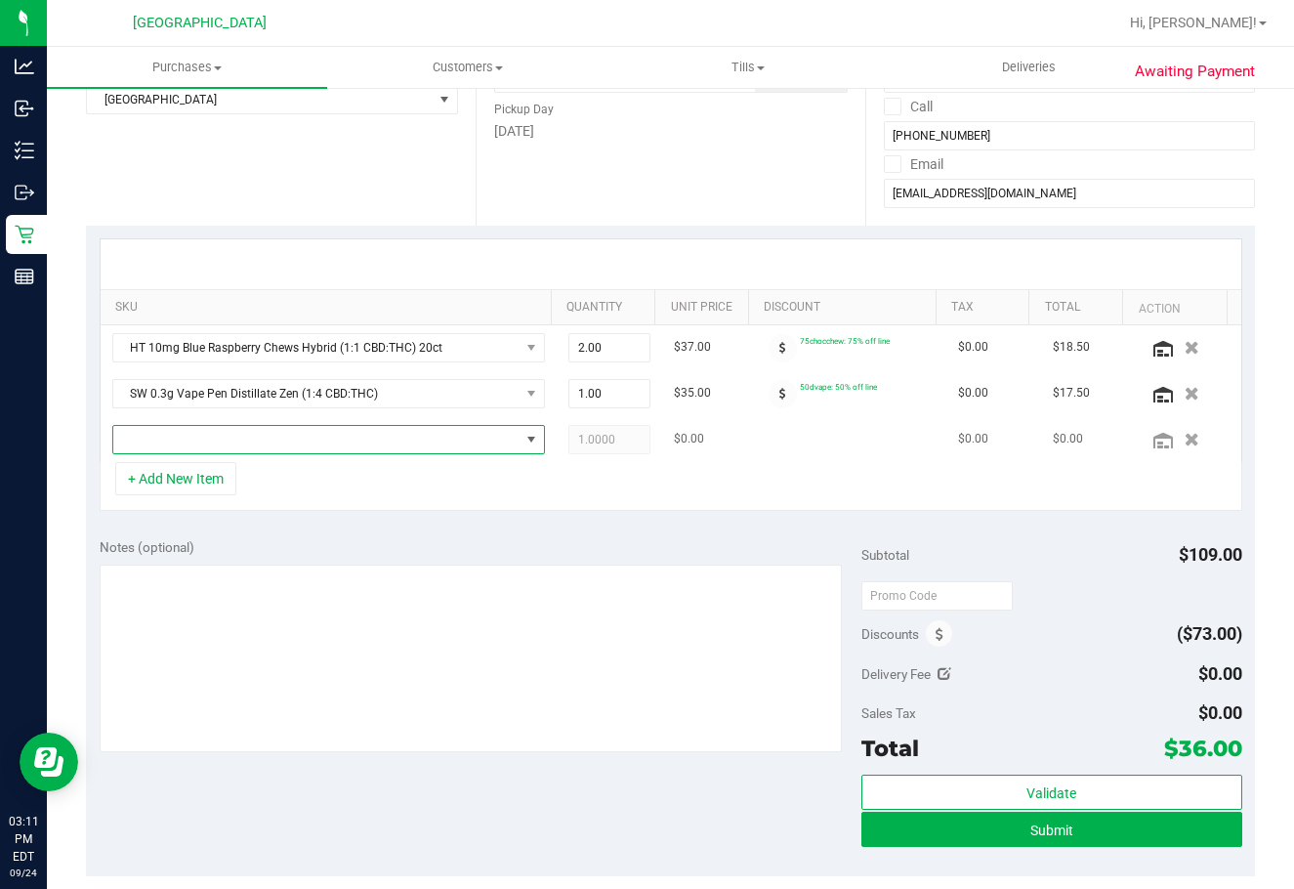
click at [264, 443] on span "NO DATA FOUND" at bounding box center [316, 439] width 406 height 27
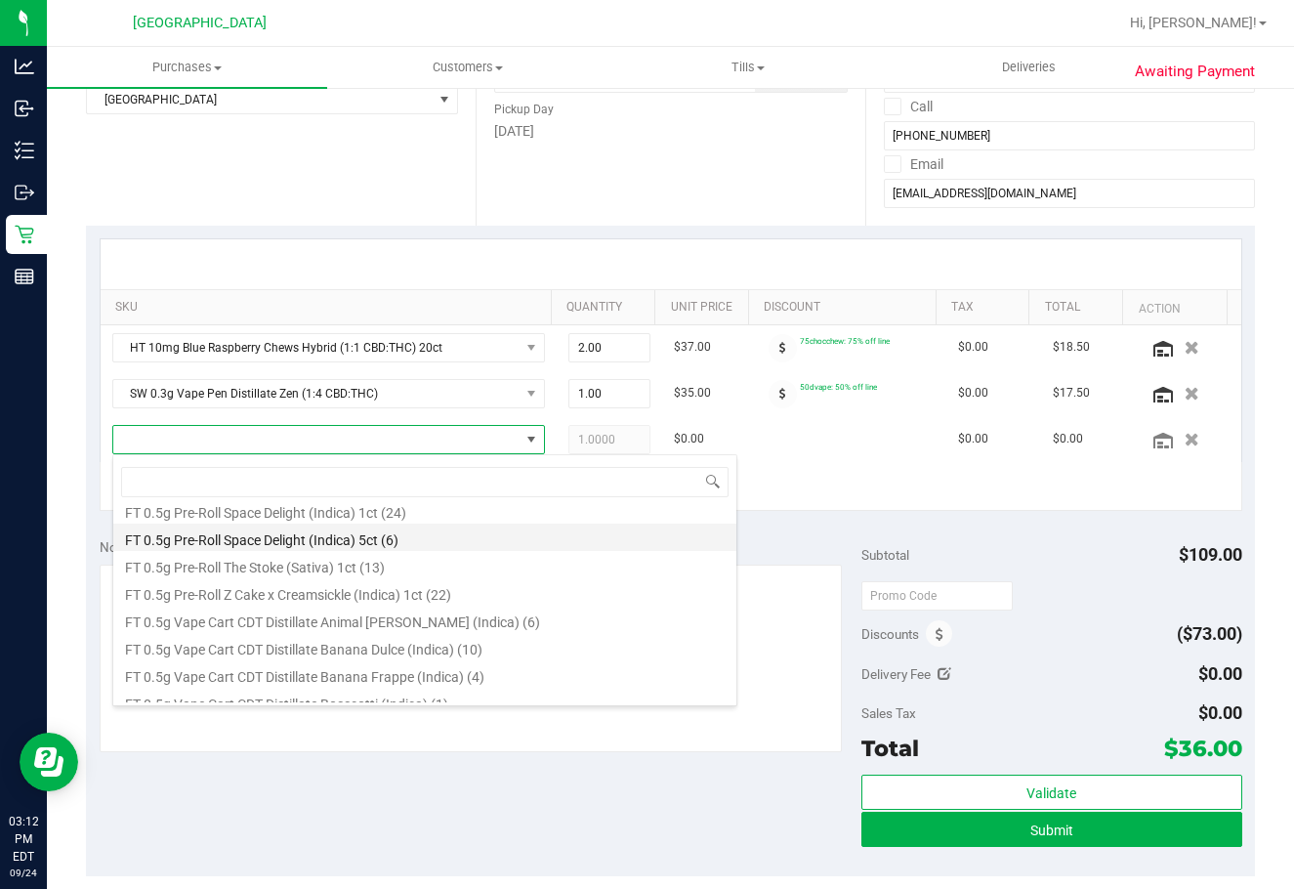
scroll to position [879, 0]
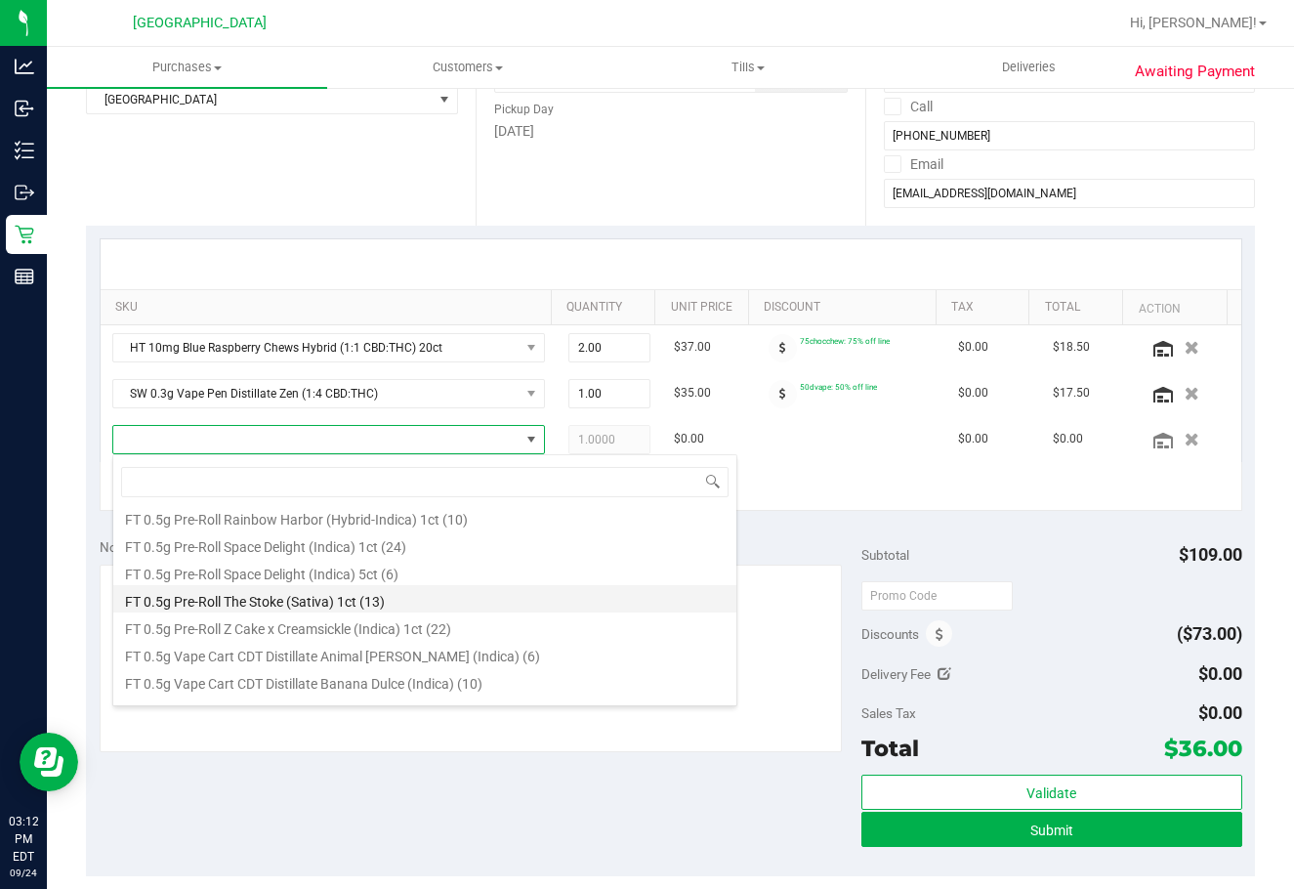
click at [326, 604] on li "FT 0.5g Pre-Roll The Stoke (Sativa) 1ct (13)" at bounding box center [424, 598] width 623 height 27
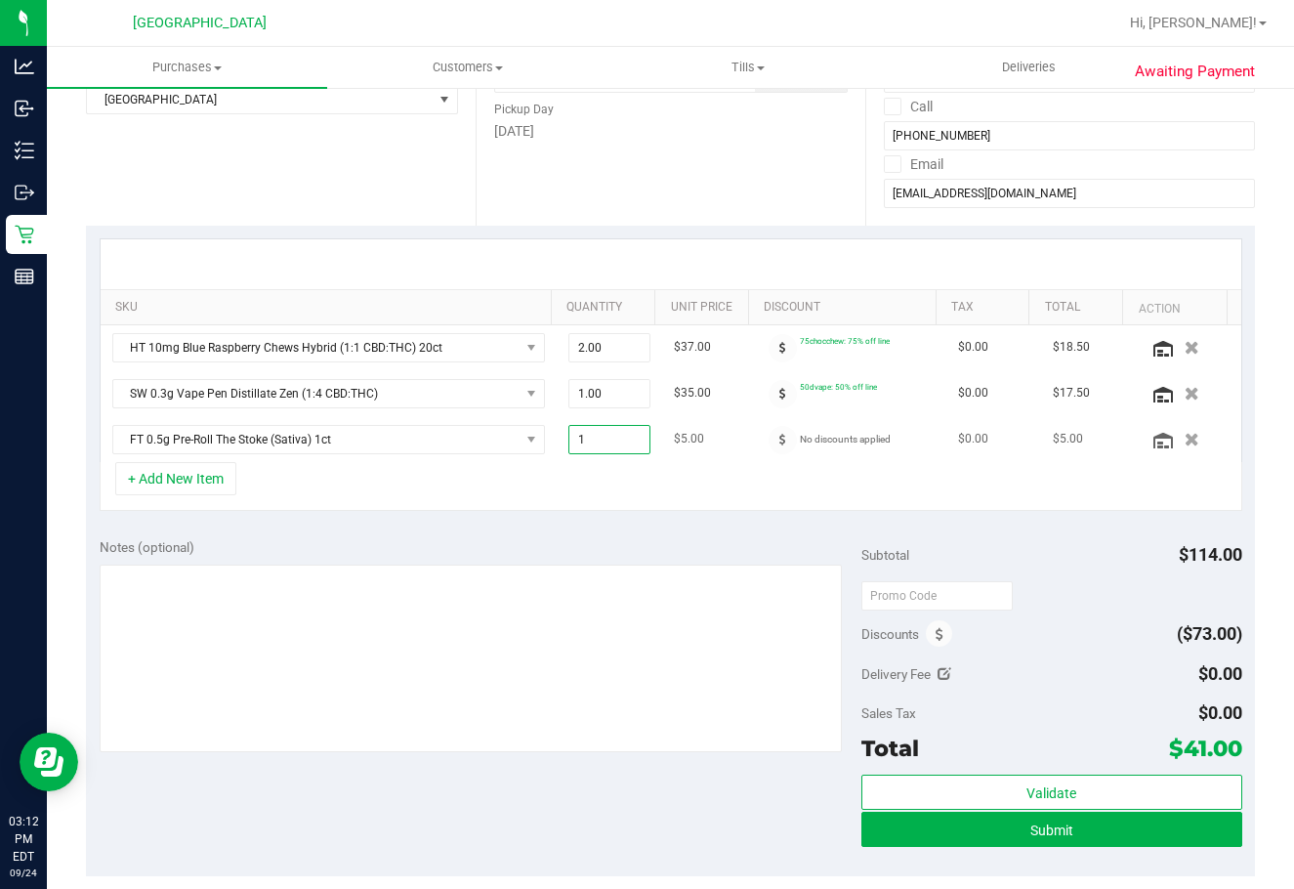
click at [568, 442] on span "1.00 1" at bounding box center [609, 439] width 82 height 29
click at [569, 443] on input "1" at bounding box center [609, 439] width 80 height 27
type input "2"
type input "2.00"
click at [559, 473] on div "+ Add New Item" at bounding box center [671, 486] width 1143 height 49
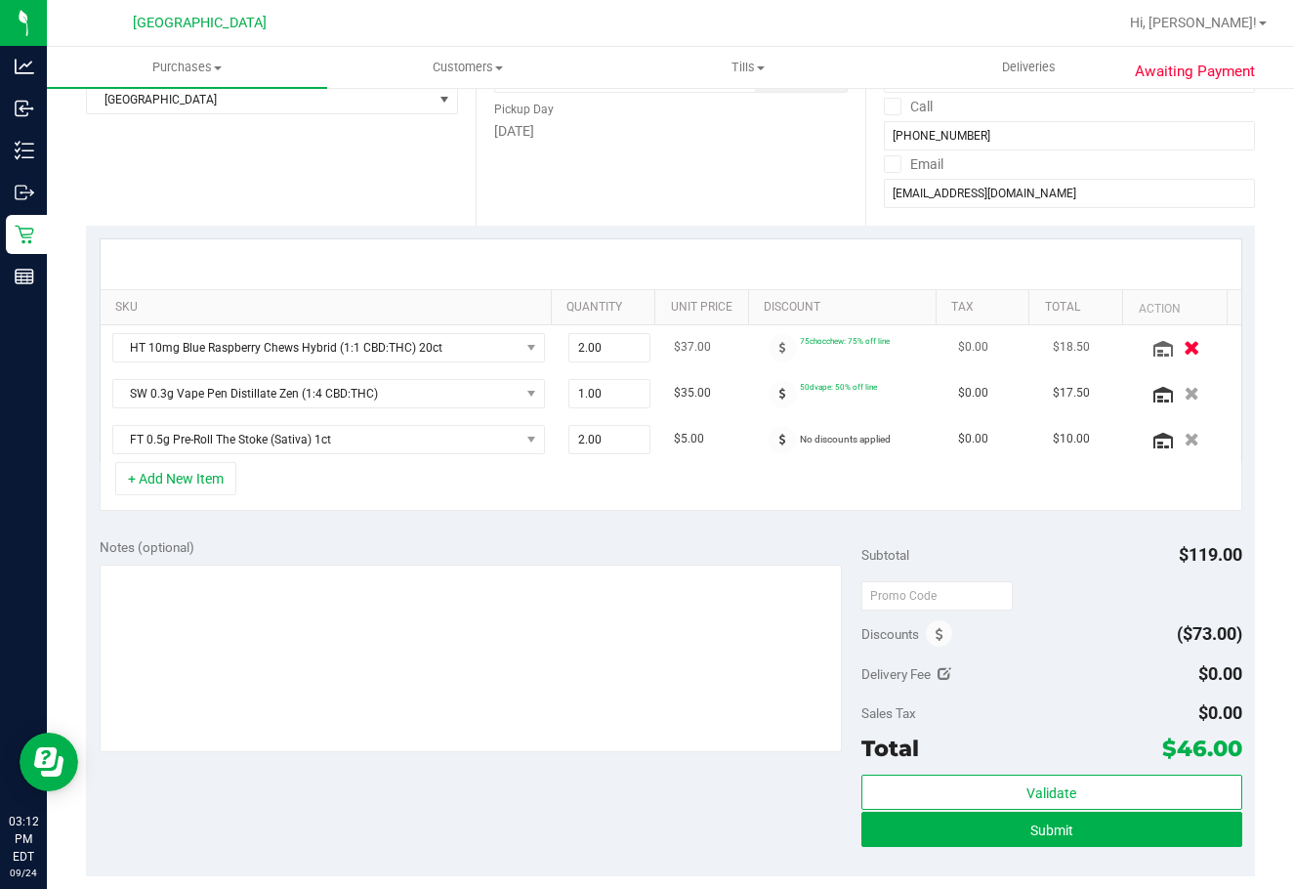
click at [1068, 351] on icon "button" at bounding box center [1192, 347] width 17 height 15
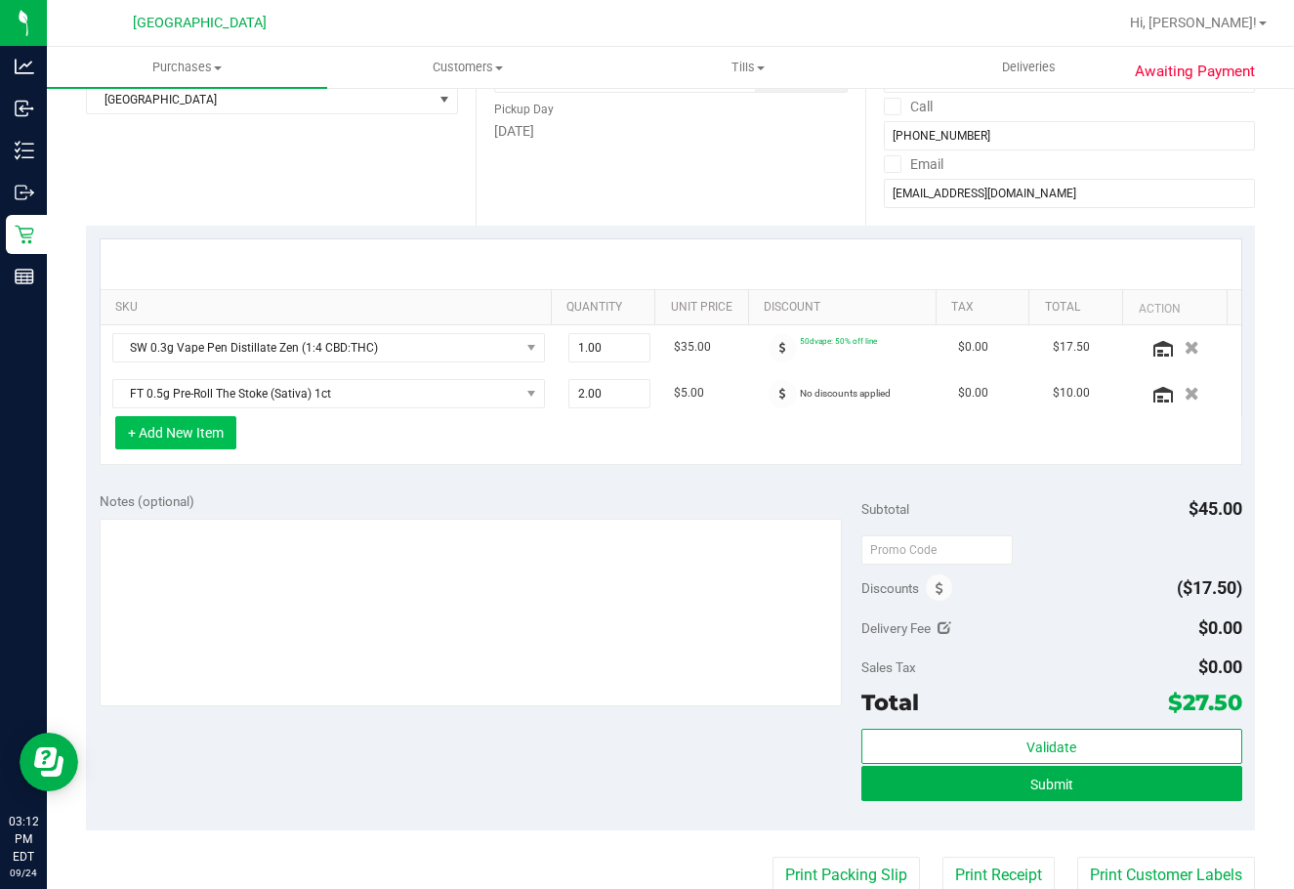
click at [198, 430] on button "+ Add New Item" at bounding box center [175, 432] width 121 height 33
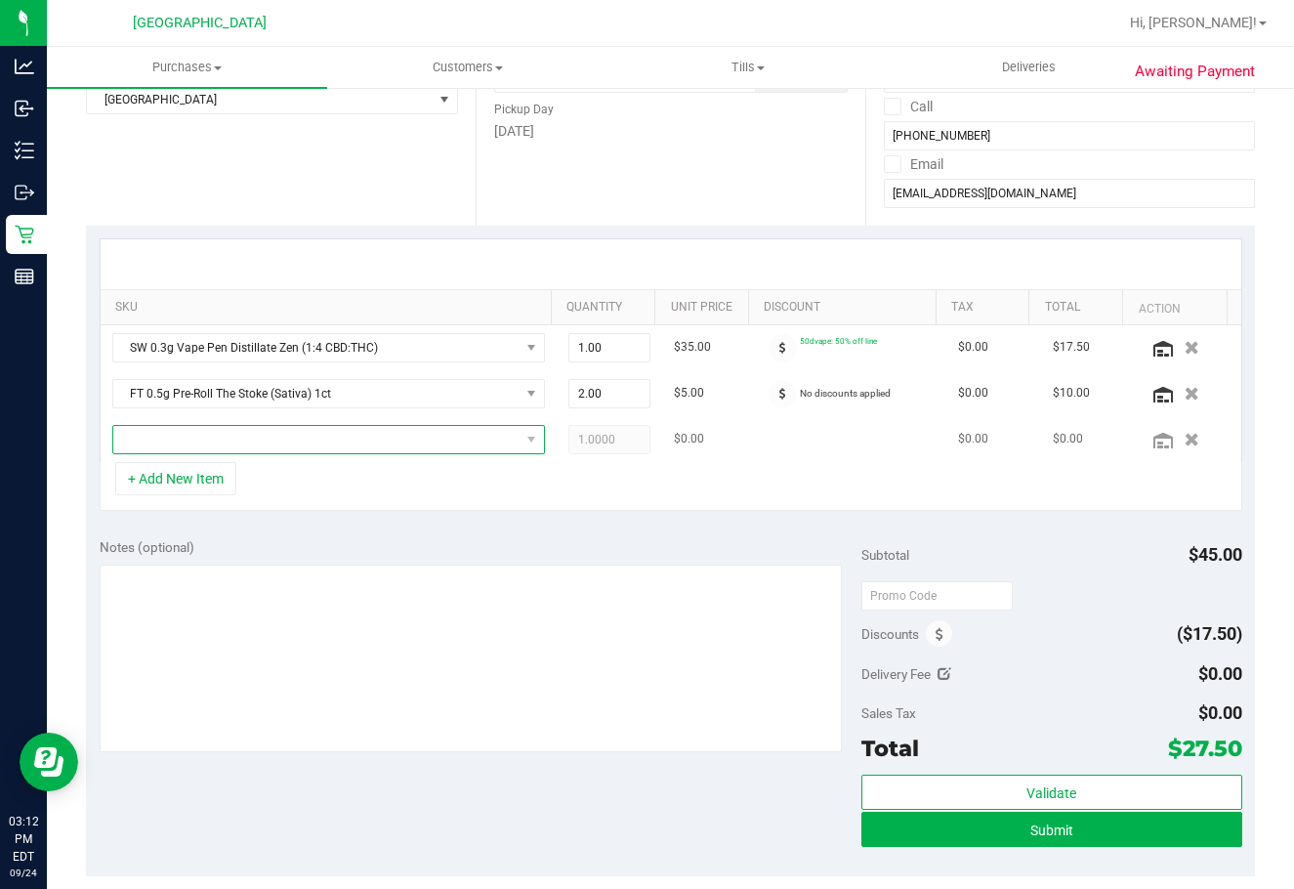
click at [220, 440] on span "NO DATA FOUND" at bounding box center [316, 439] width 406 height 27
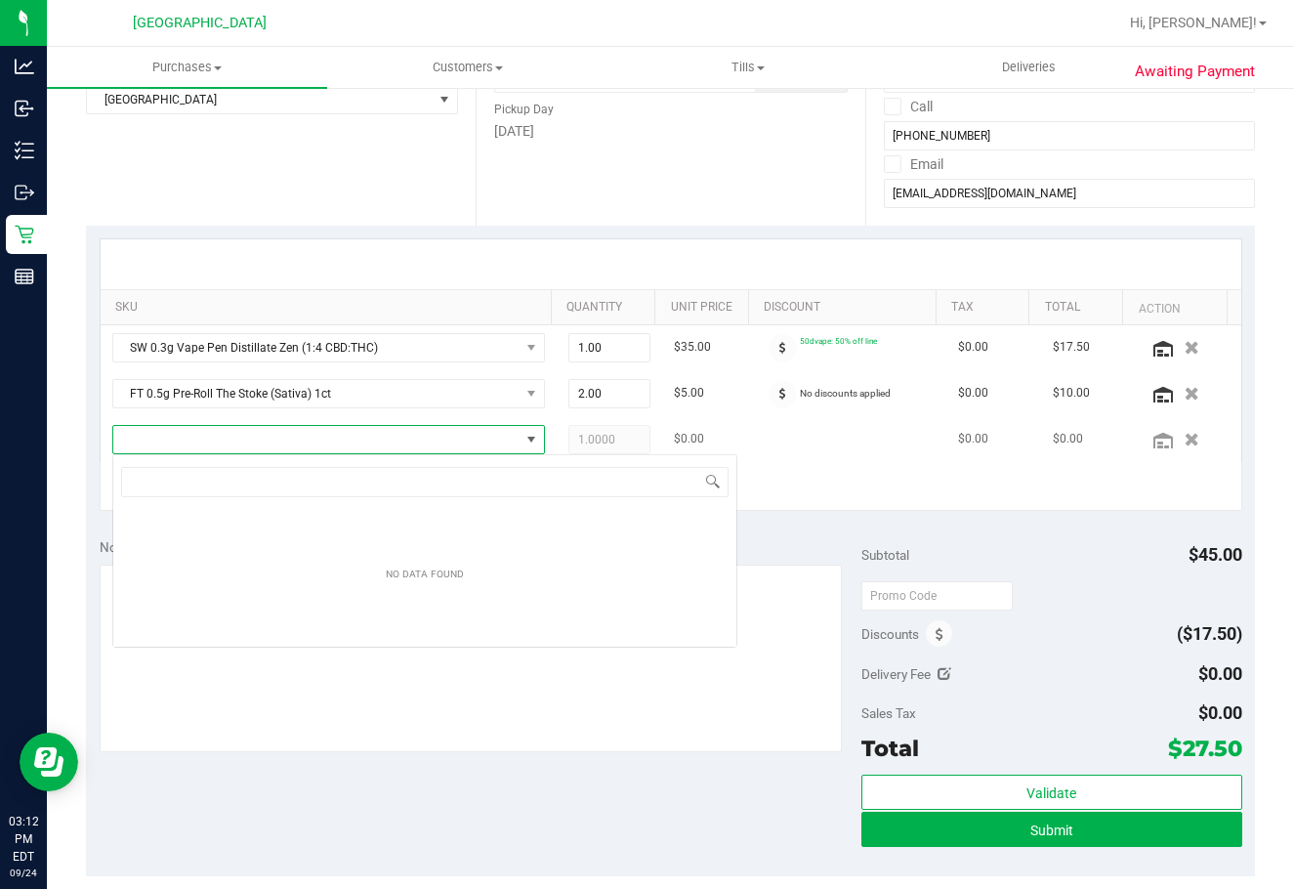
scroll to position [29, 421]
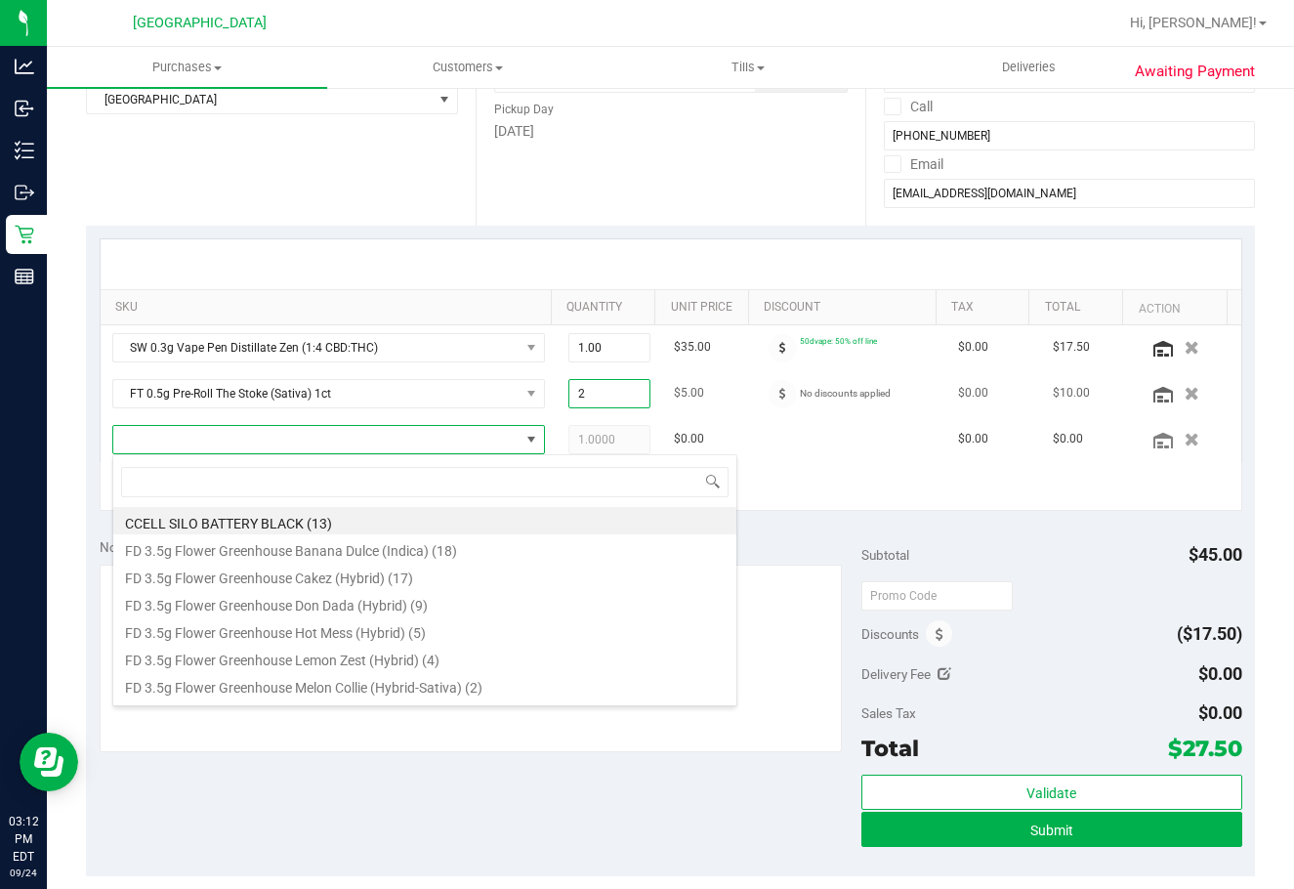
click at [574, 389] on span "2.00 2" at bounding box center [609, 393] width 82 height 29
click at [574, 389] on input "2" at bounding box center [609, 393] width 80 height 27
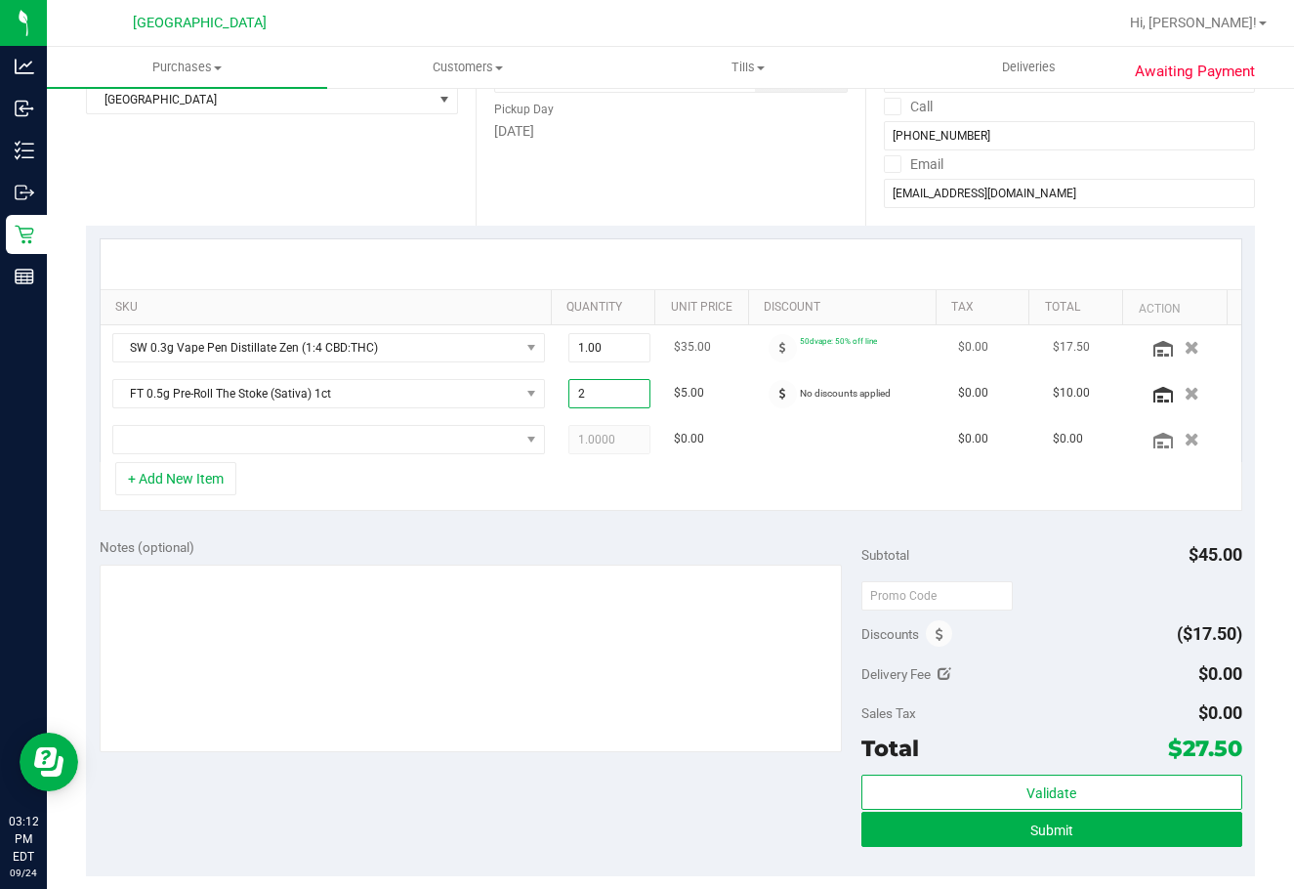
type input "5"
type input "5.00"
click at [492, 470] on div "+ Add New Item" at bounding box center [671, 486] width 1143 height 49
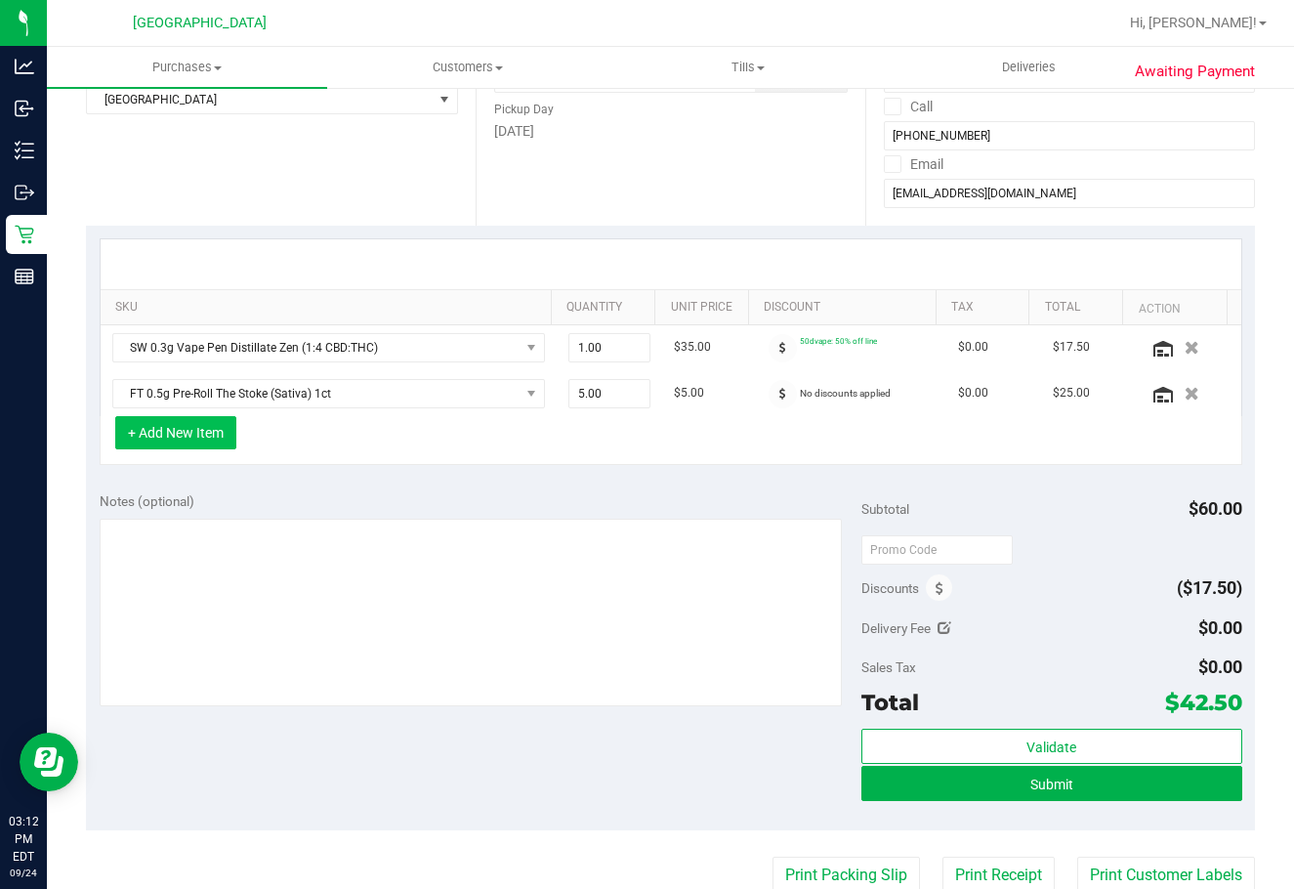
click at [202, 436] on button "+ Add New Item" at bounding box center [175, 432] width 121 height 33
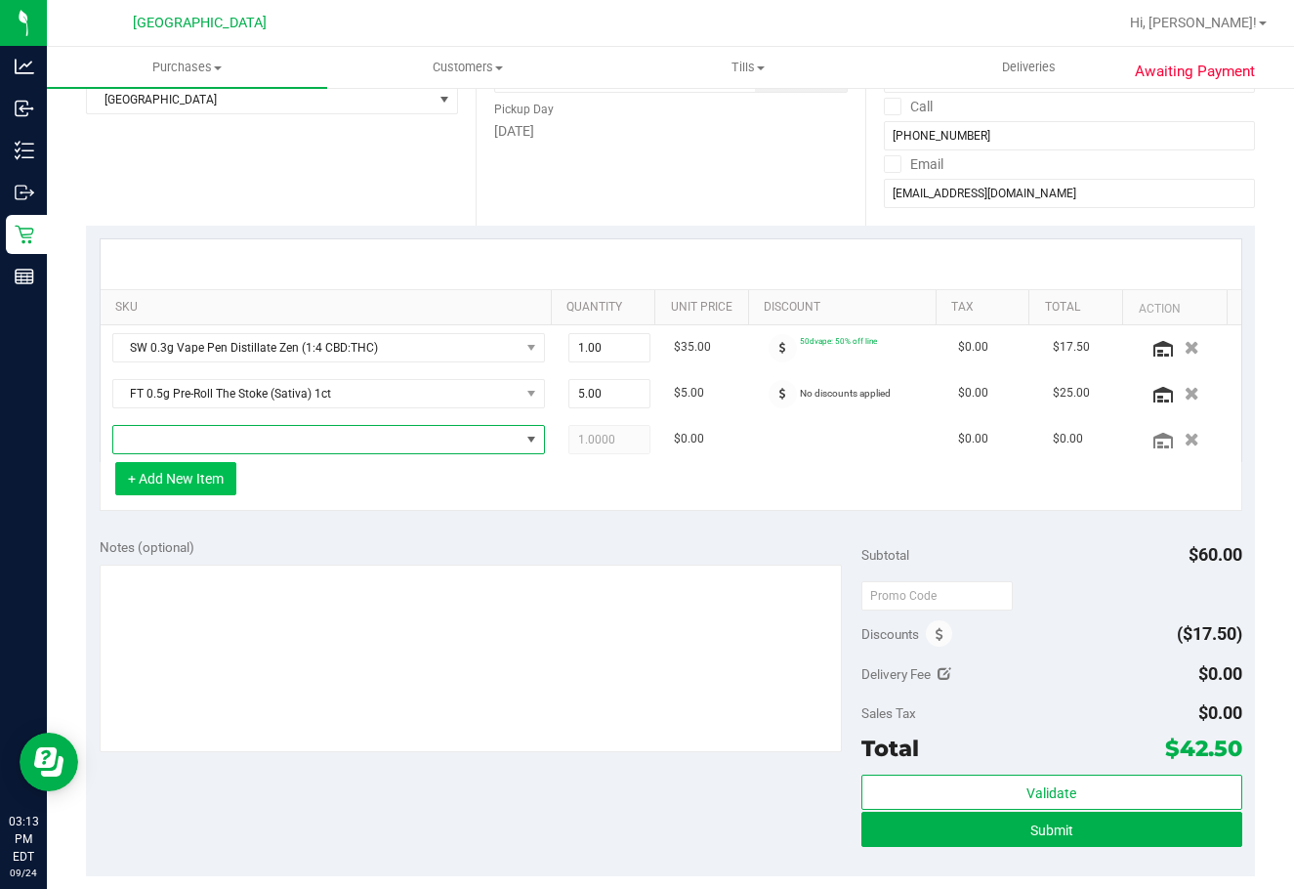
click at [202, 436] on span "NO DATA FOUND" at bounding box center [316, 439] width 406 height 27
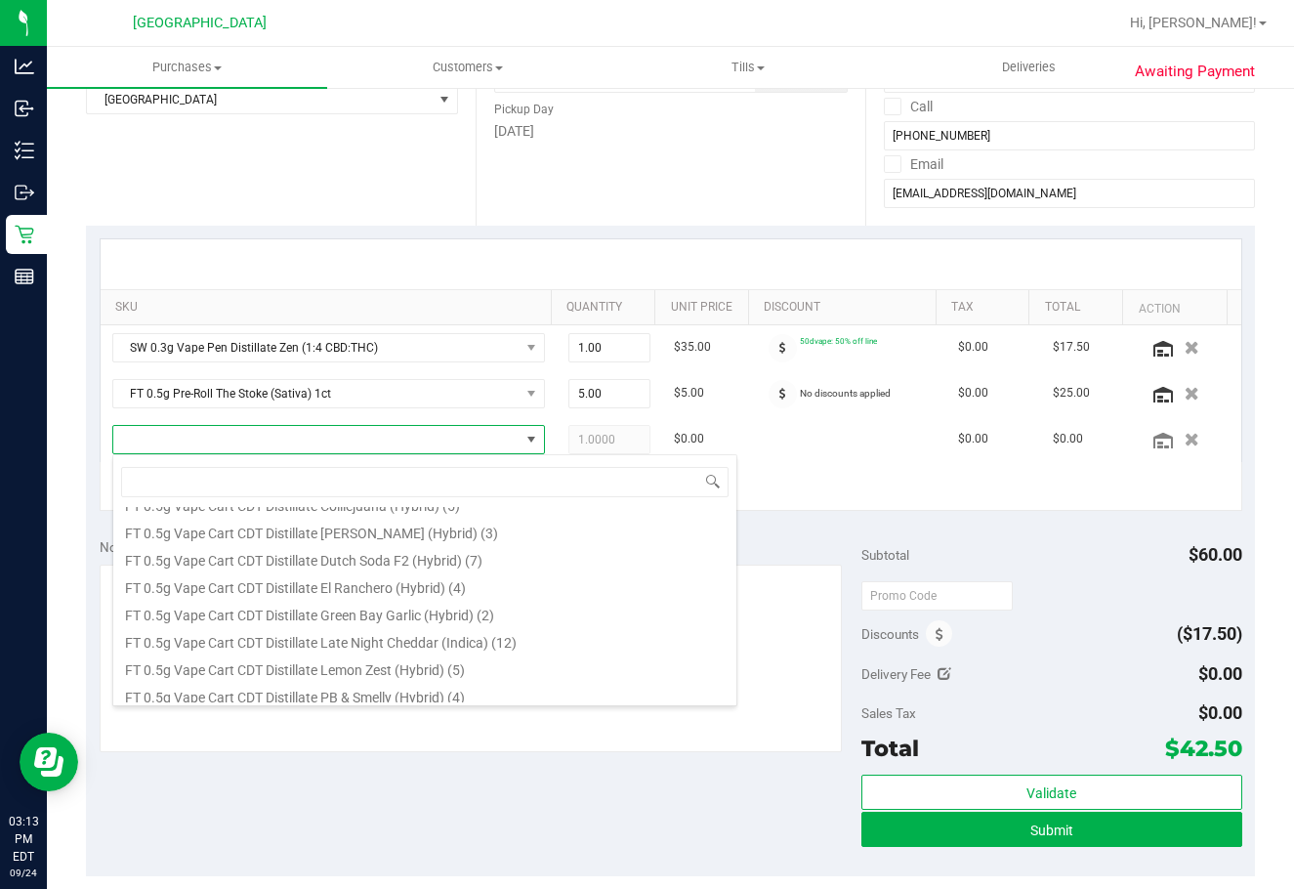
scroll to position [1172, 0]
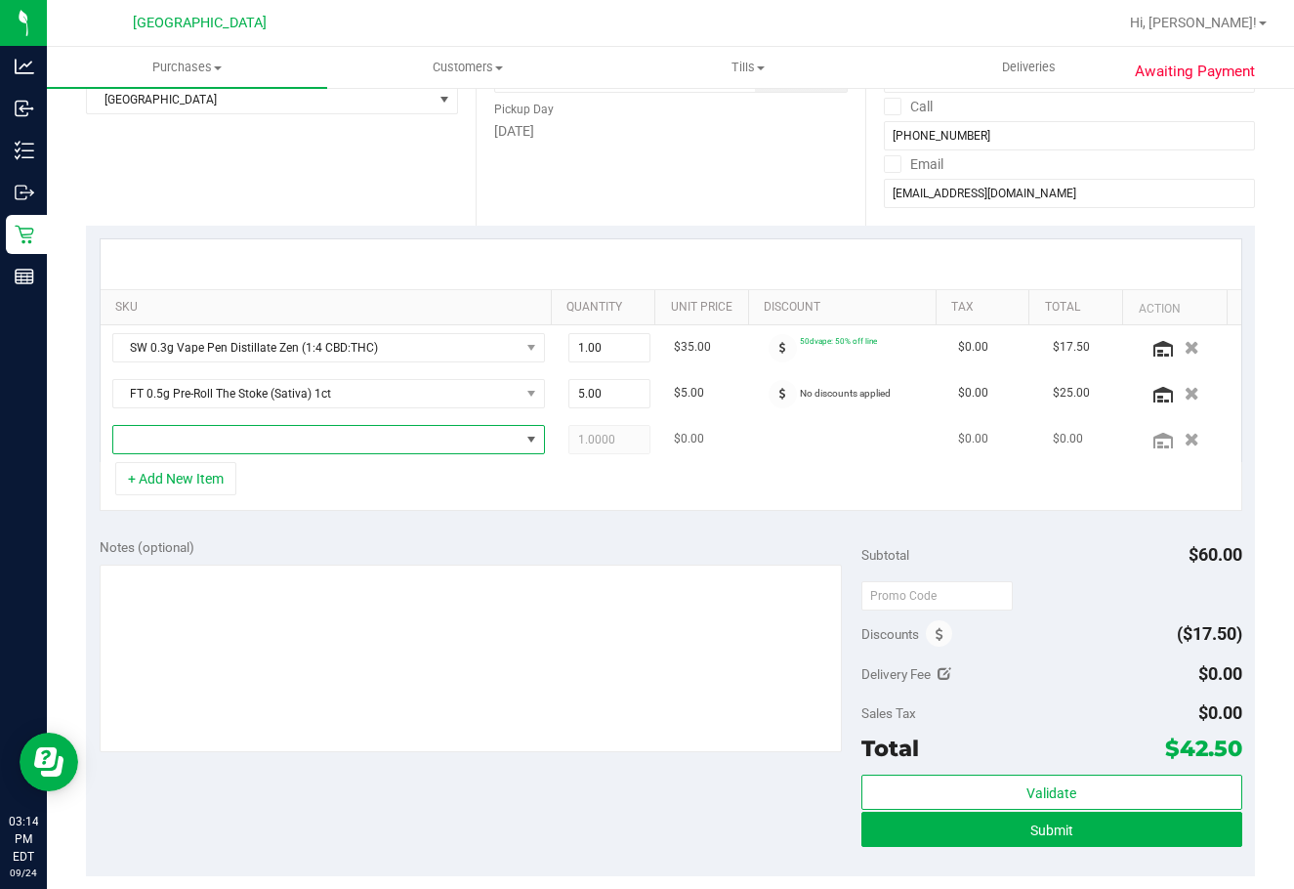
click at [400, 435] on span "NO DATA FOUND" at bounding box center [316, 439] width 406 height 27
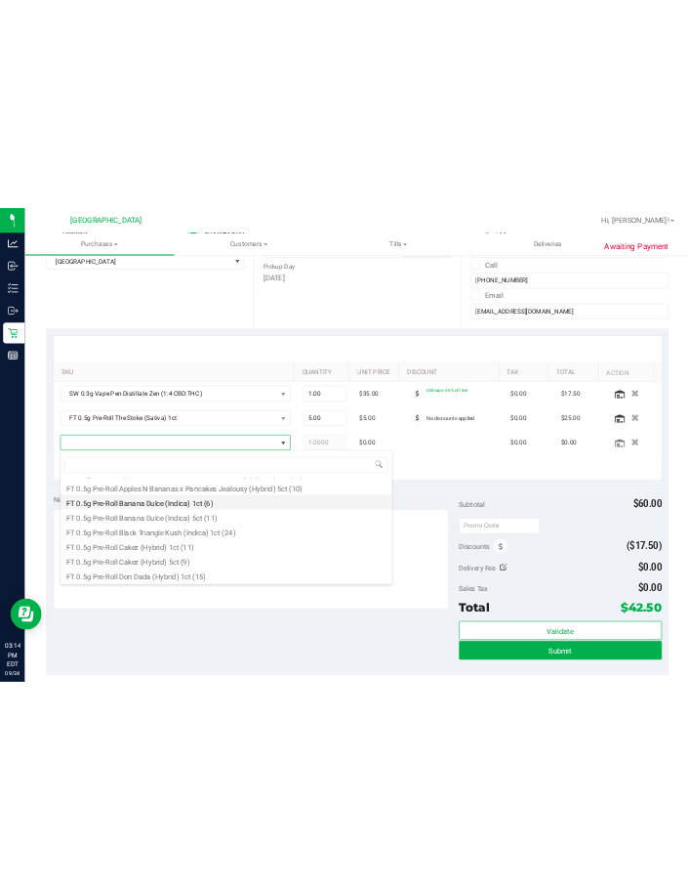
scroll to position [391, 0]
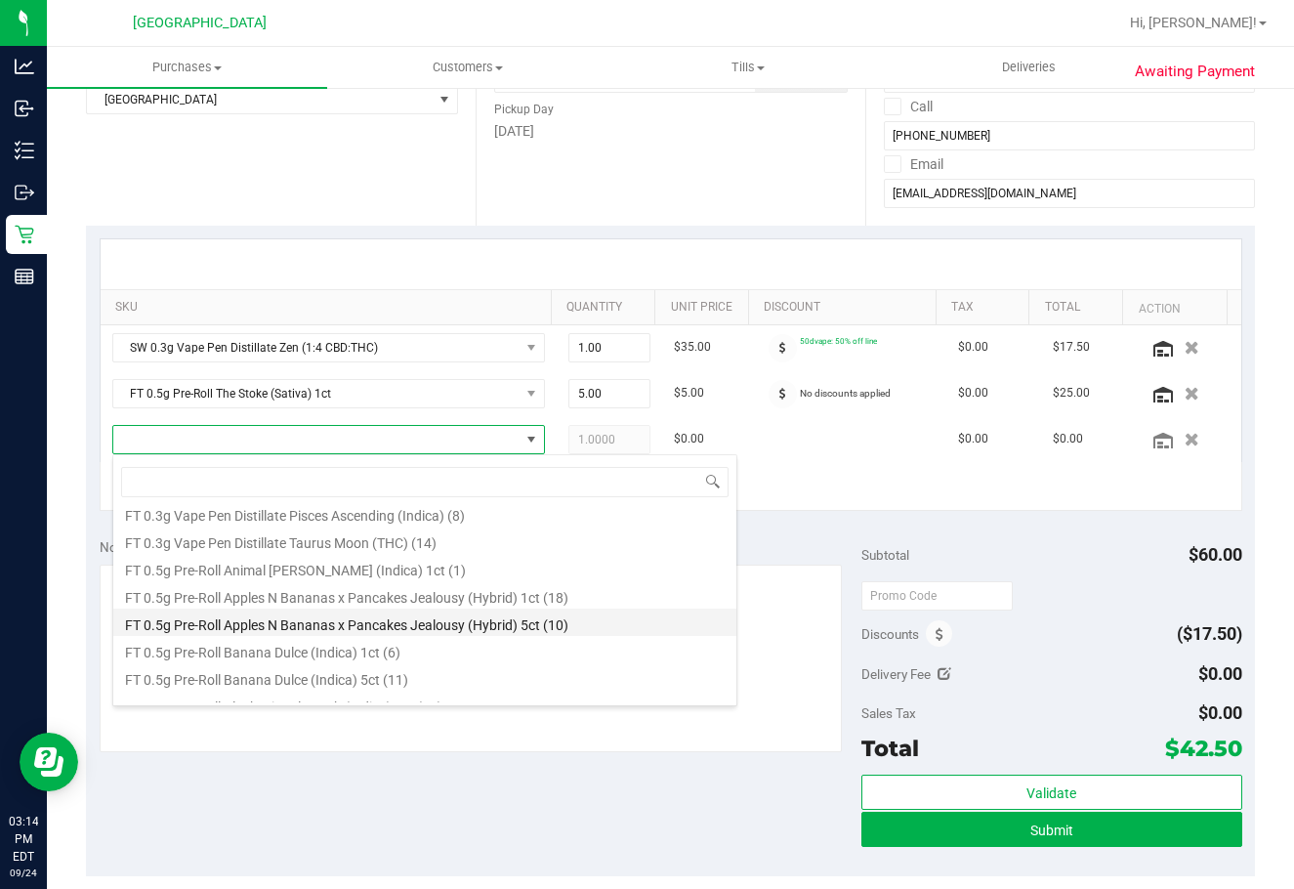
click at [445, 619] on li "FT 0.5g Pre-Roll Apples N Bananas x Pancakes Jealousy (Hybrid) 5ct (10)" at bounding box center [424, 621] width 623 height 27
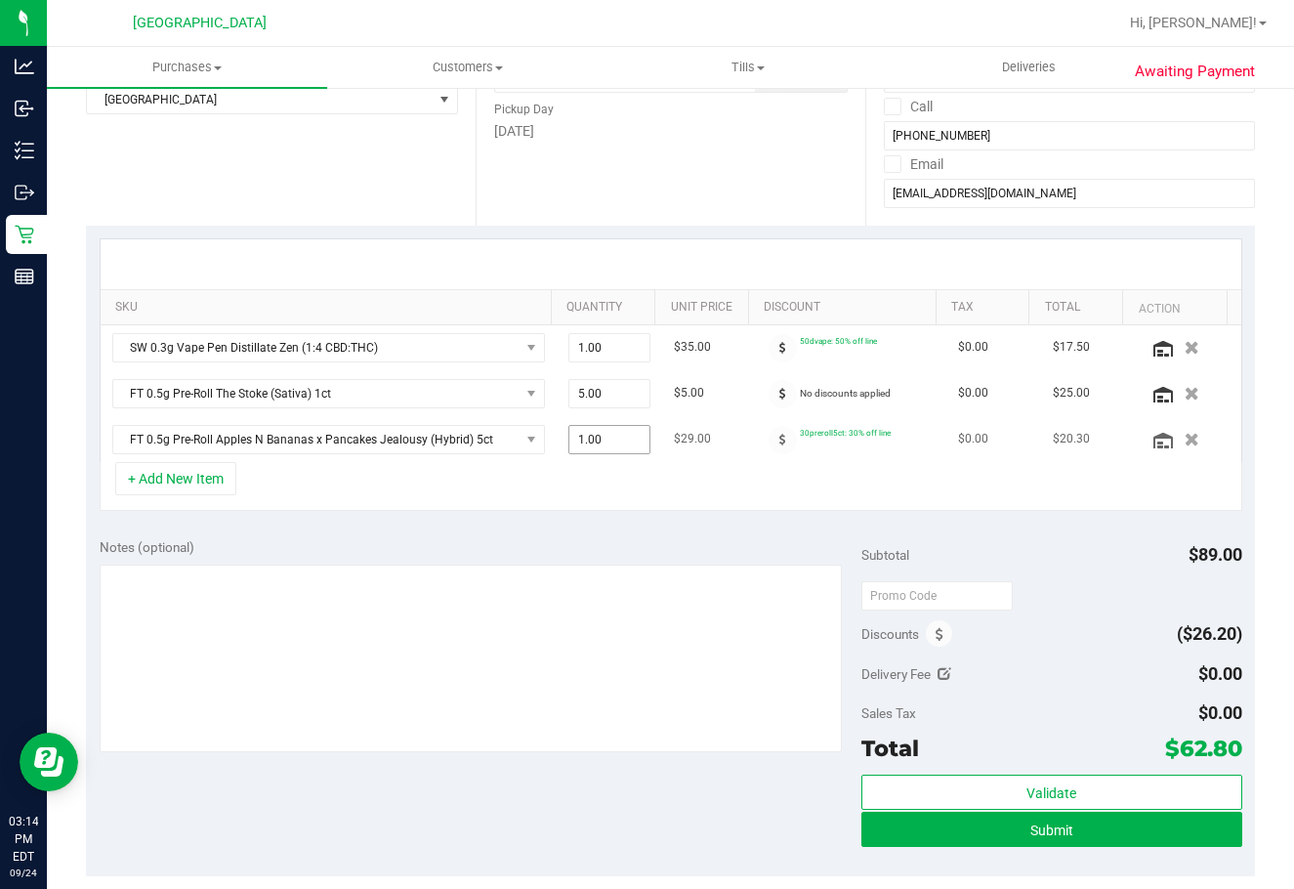
click at [568, 429] on span "1.00 1" at bounding box center [609, 439] width 82 height 29
click at [569, 429] on input "1" at bounding box center [609, 439] width 80 height 27
type input "2"
type input "2.00"
click at [562, 508] on div "+ Add New Item" at bounding box center [671, 486] width 1143 height 49
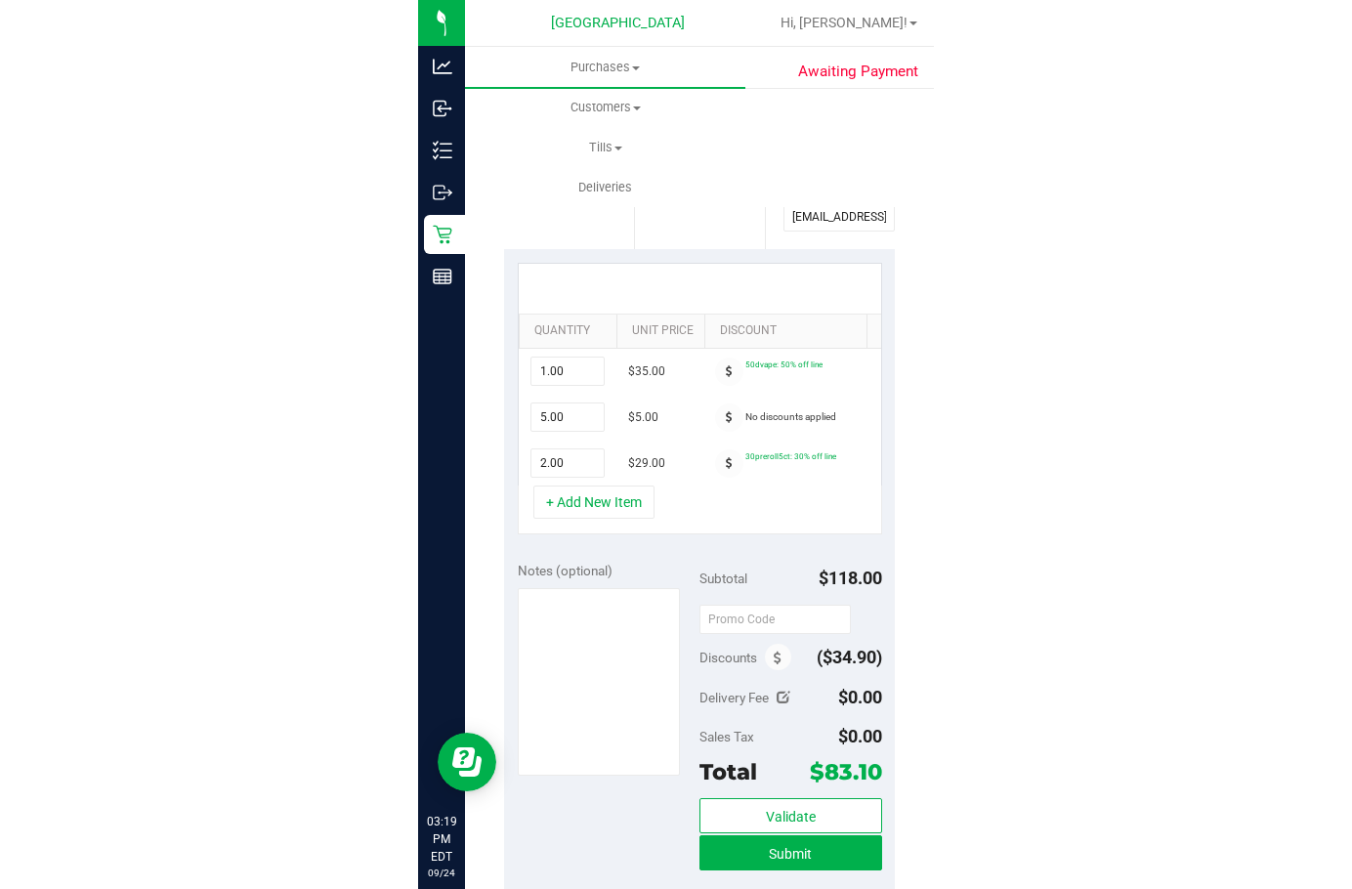
scroll to position [293, 0]
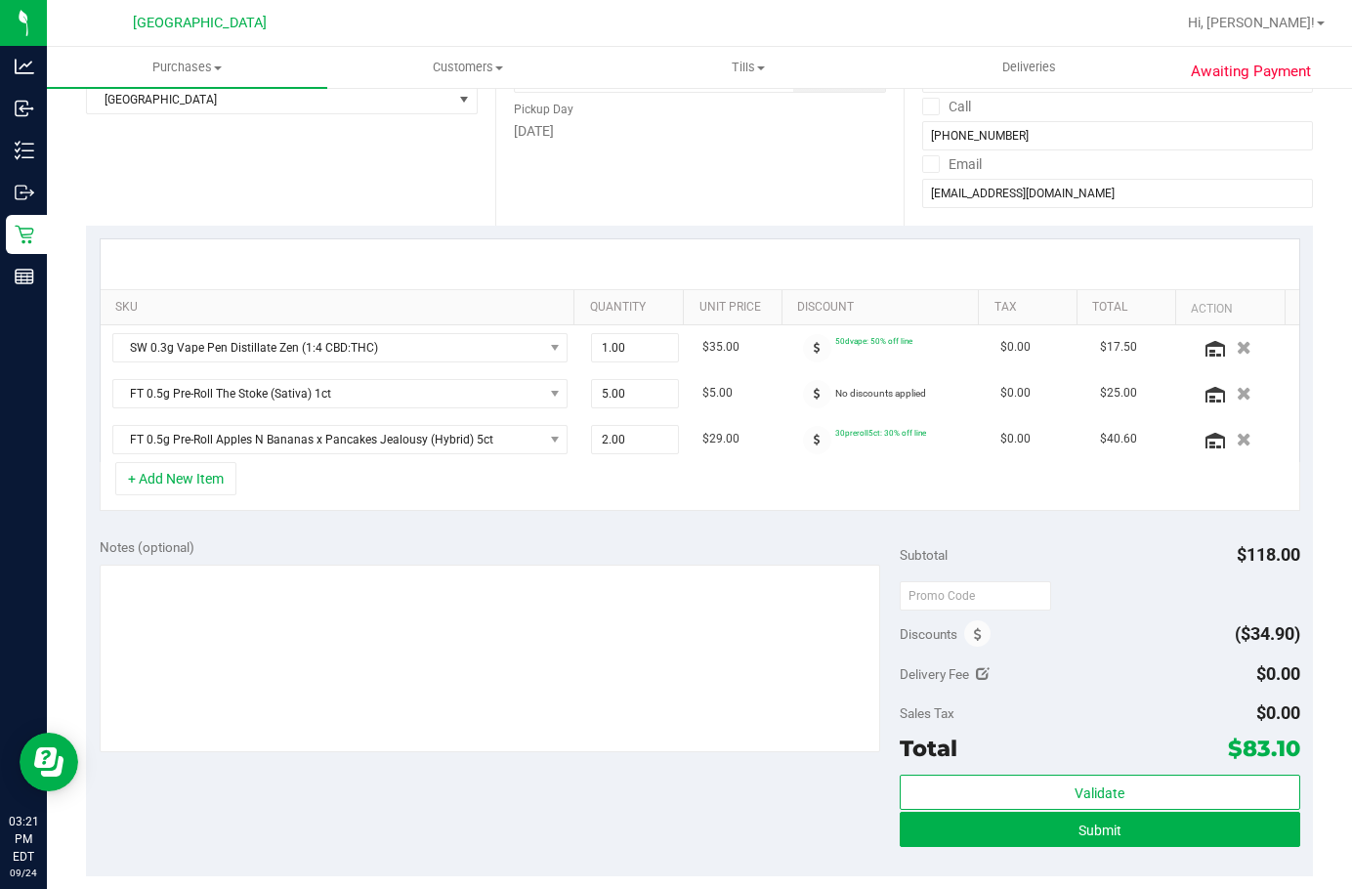
click at [408, 488] on div "+ Add New Item" at bounding box center [700, 486] width 1200 height 49
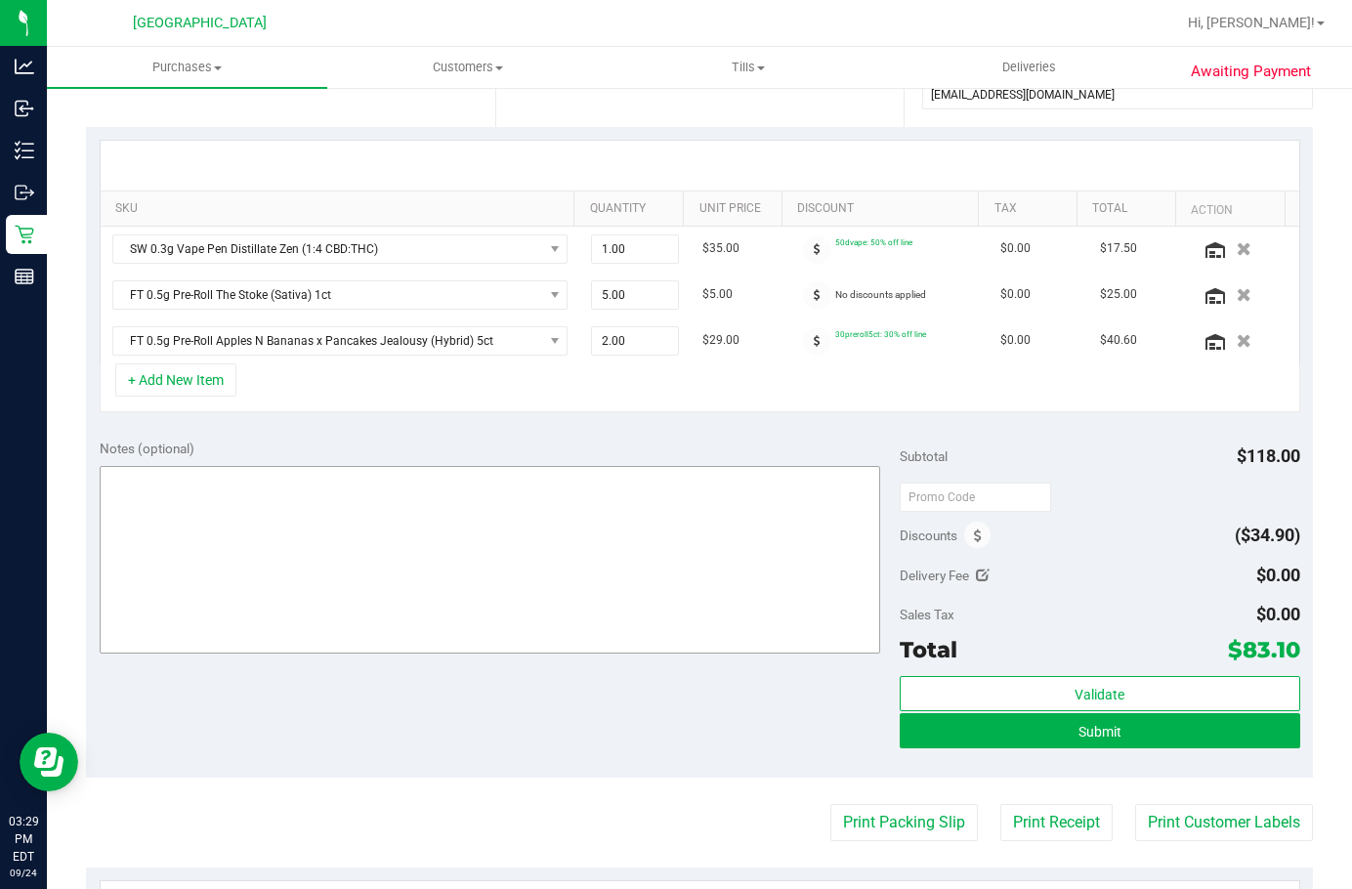
scroll to position [391, 0]
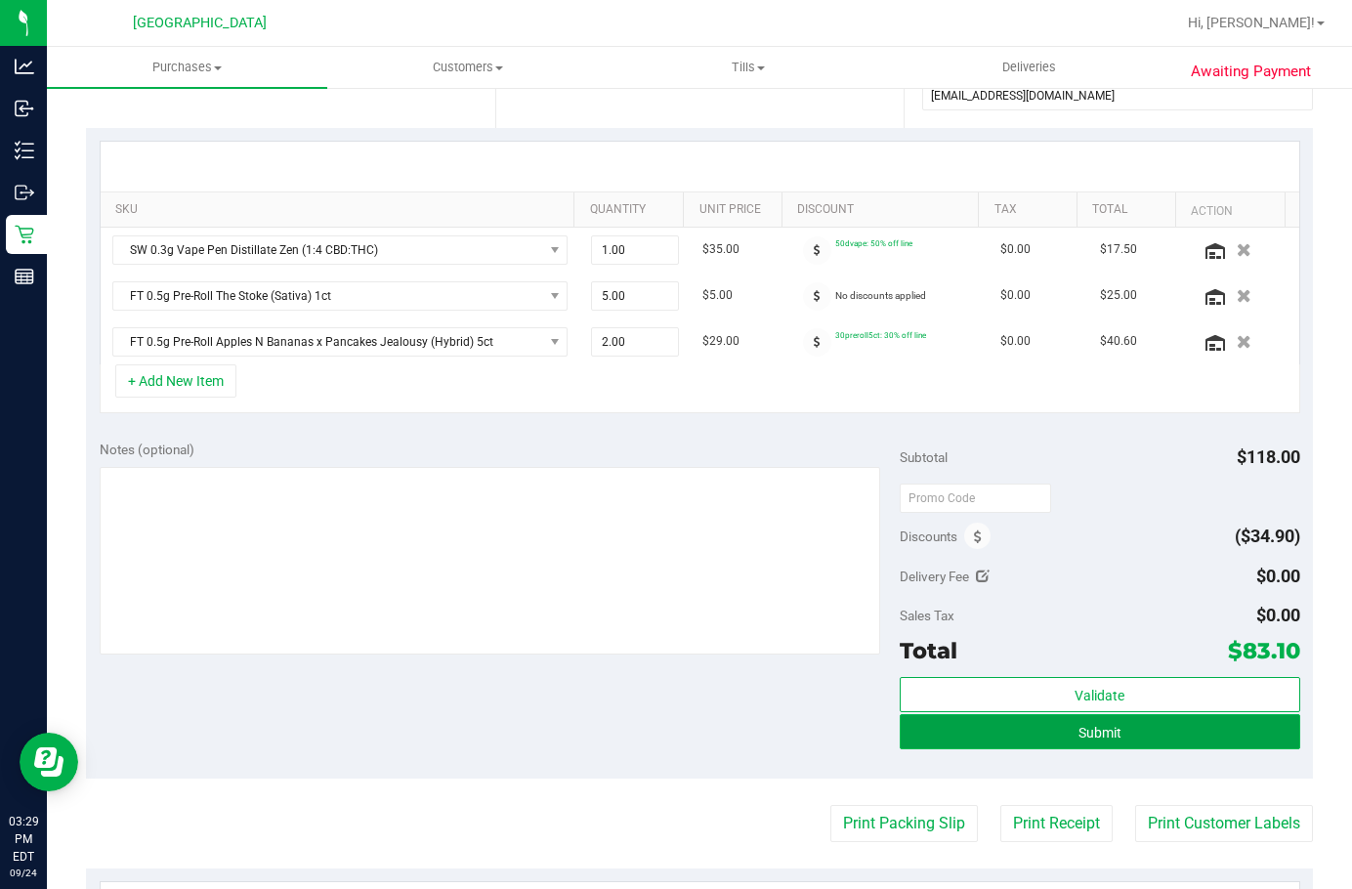
click at [1041, 734] on button "Submit" at bounding box center [1099, 731] width 400 height 35
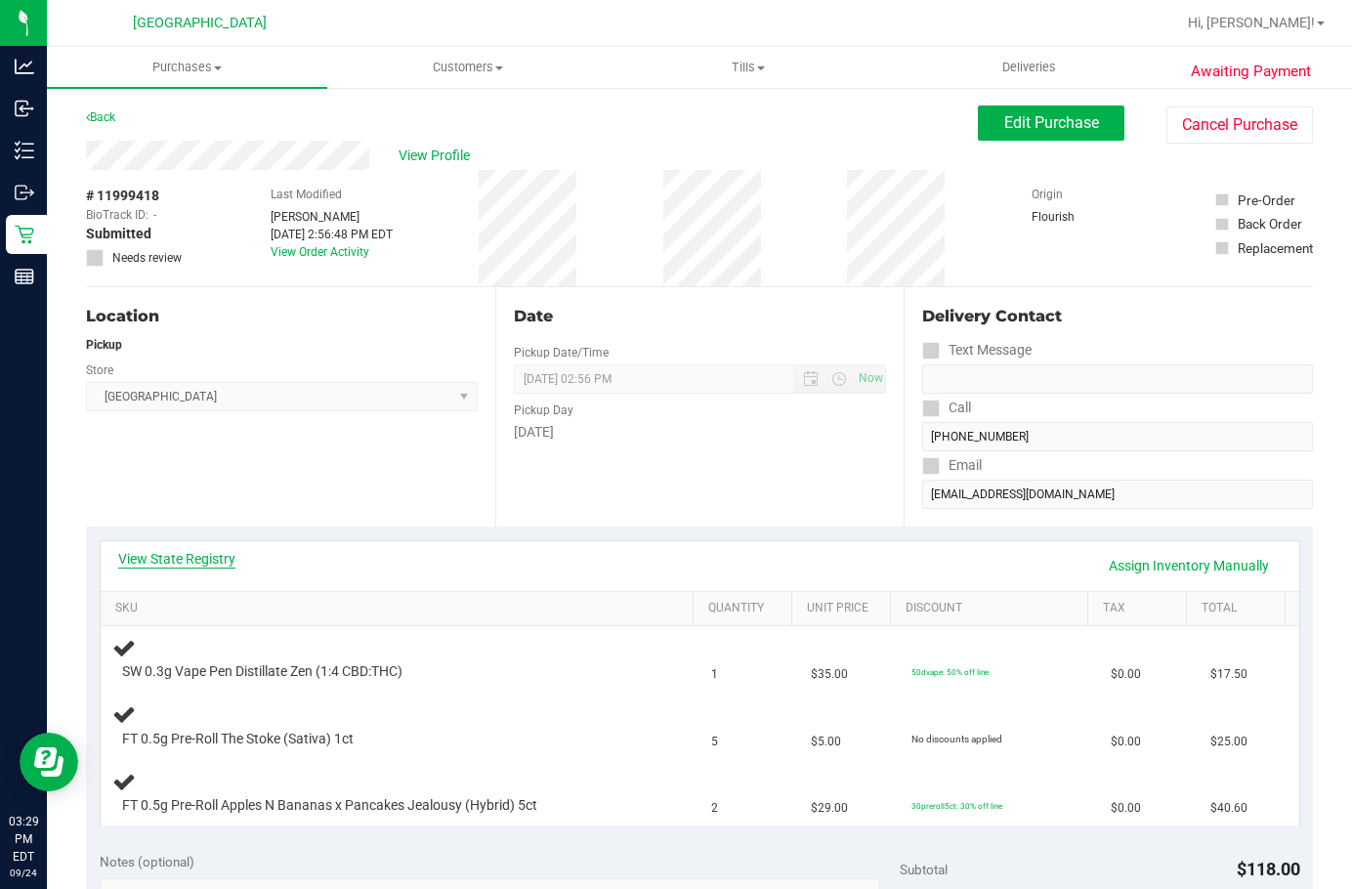
click at [192, 560] on link "View State Registry" at bounding box center [176, 559] width 117 height 20
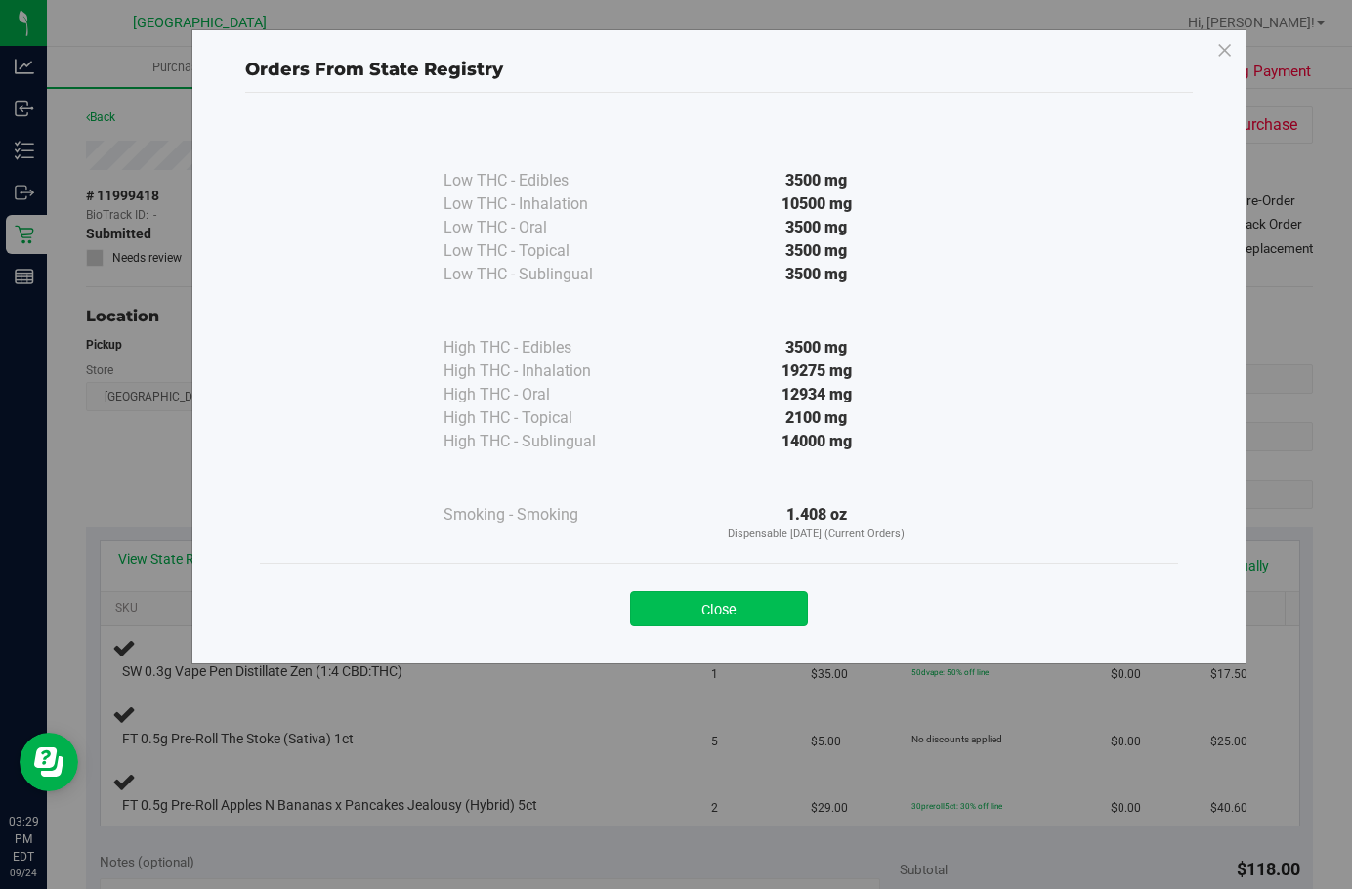
click at [702, 614] on button "Close" at bounding box center [719, 608] width 178 height 35
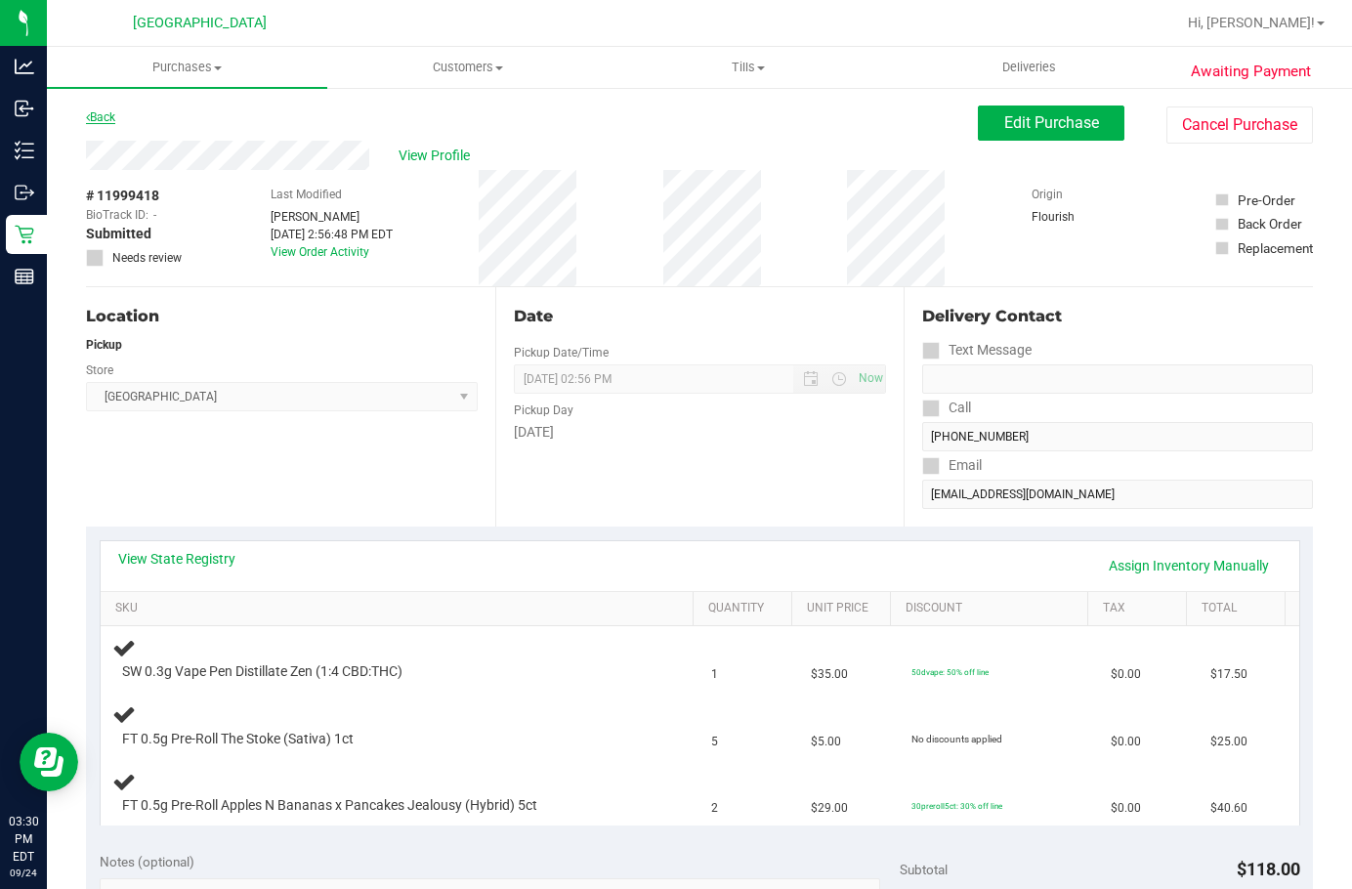
click at [114, 111] on link "Back" at bounding box center [100, 117] width 29 height 14
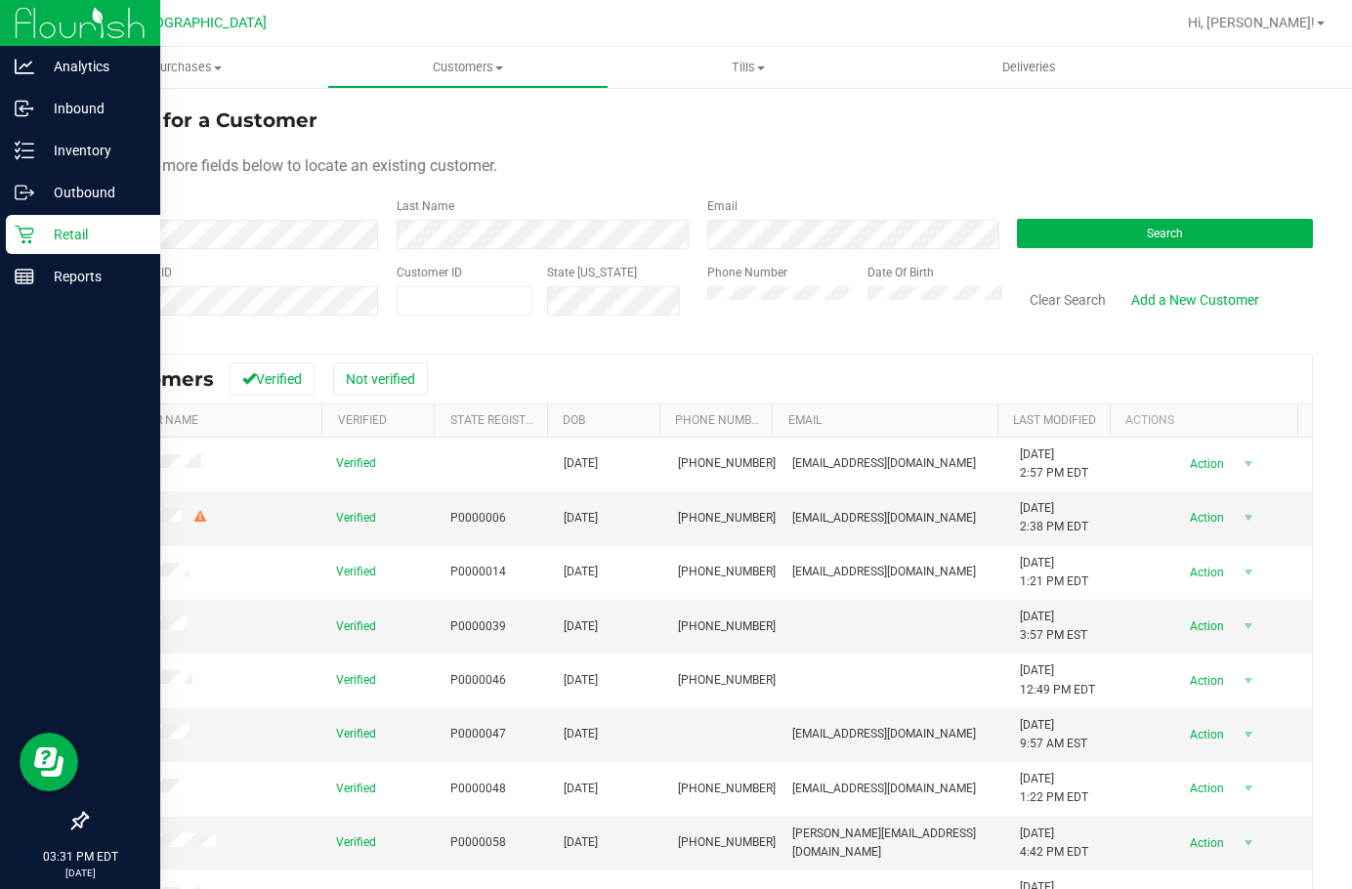
click at [59, 235] on p "Retail" at bounding box center [92, 234] width 117 height 23
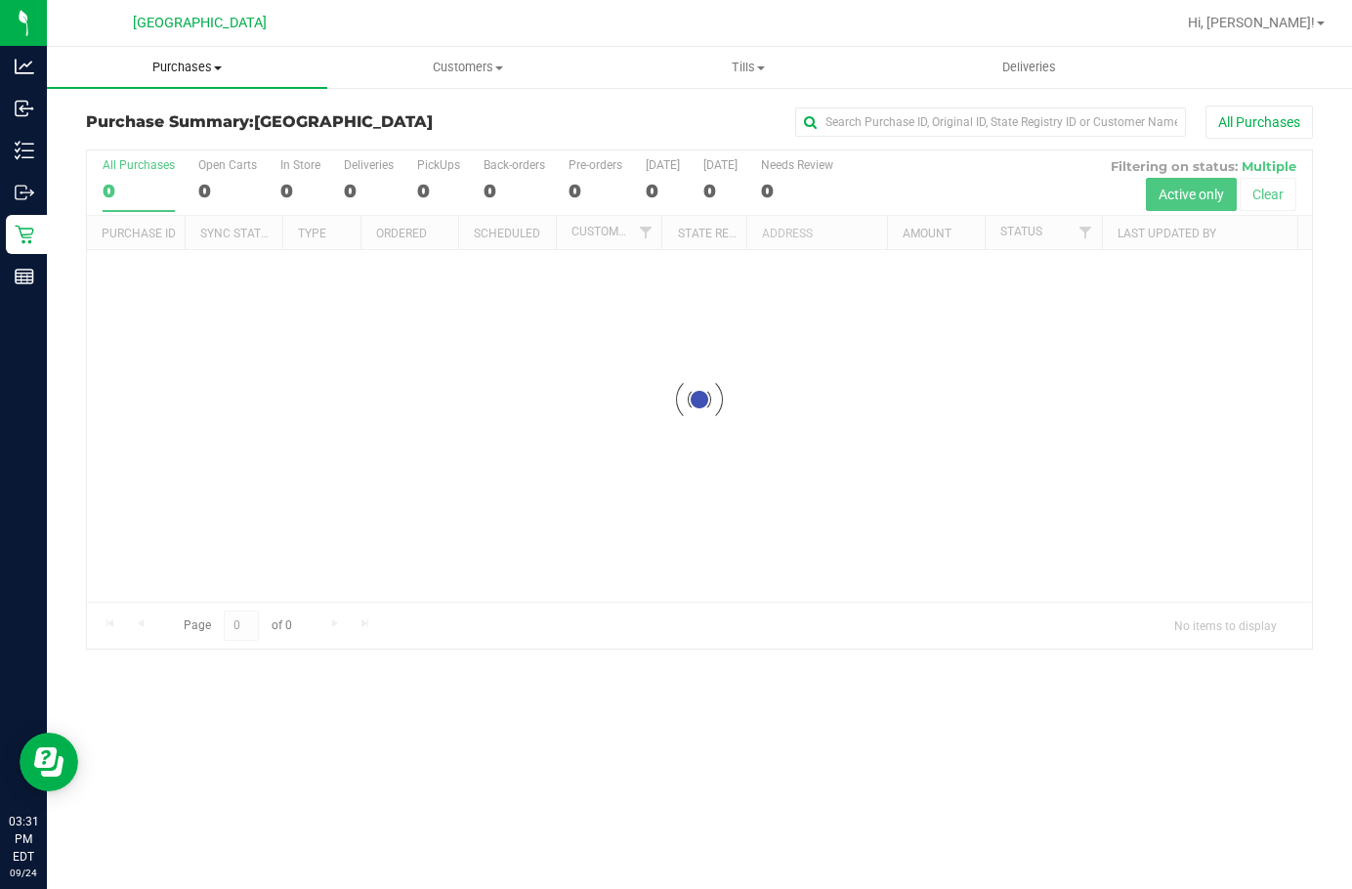
click at [196, 64] on span "Purchases" at bounding box center [187, 68] width 280 height 18
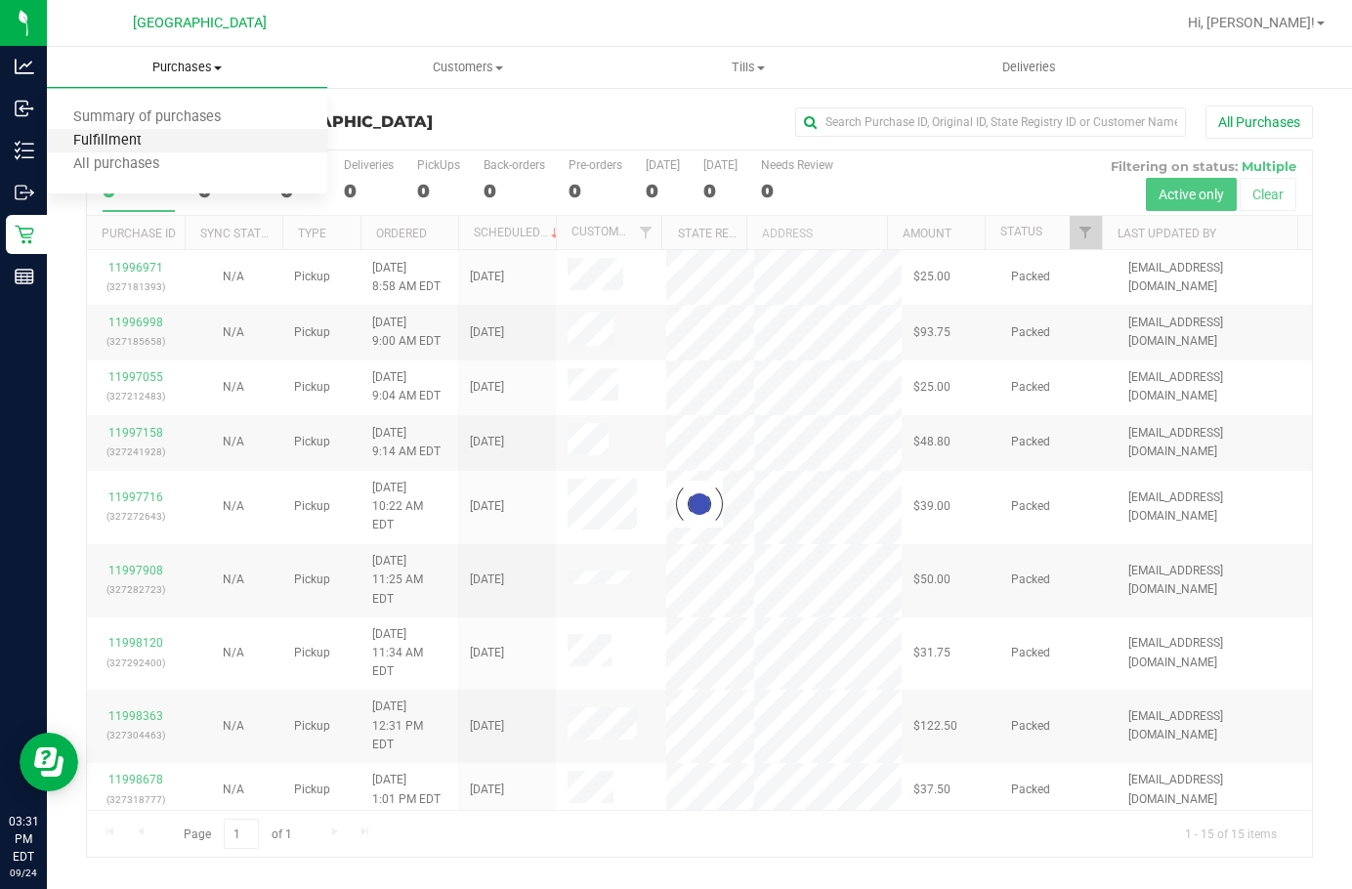
click at [147, 144] on span "Fulfillment" at bounding box center [107, 141] width 121 height 17
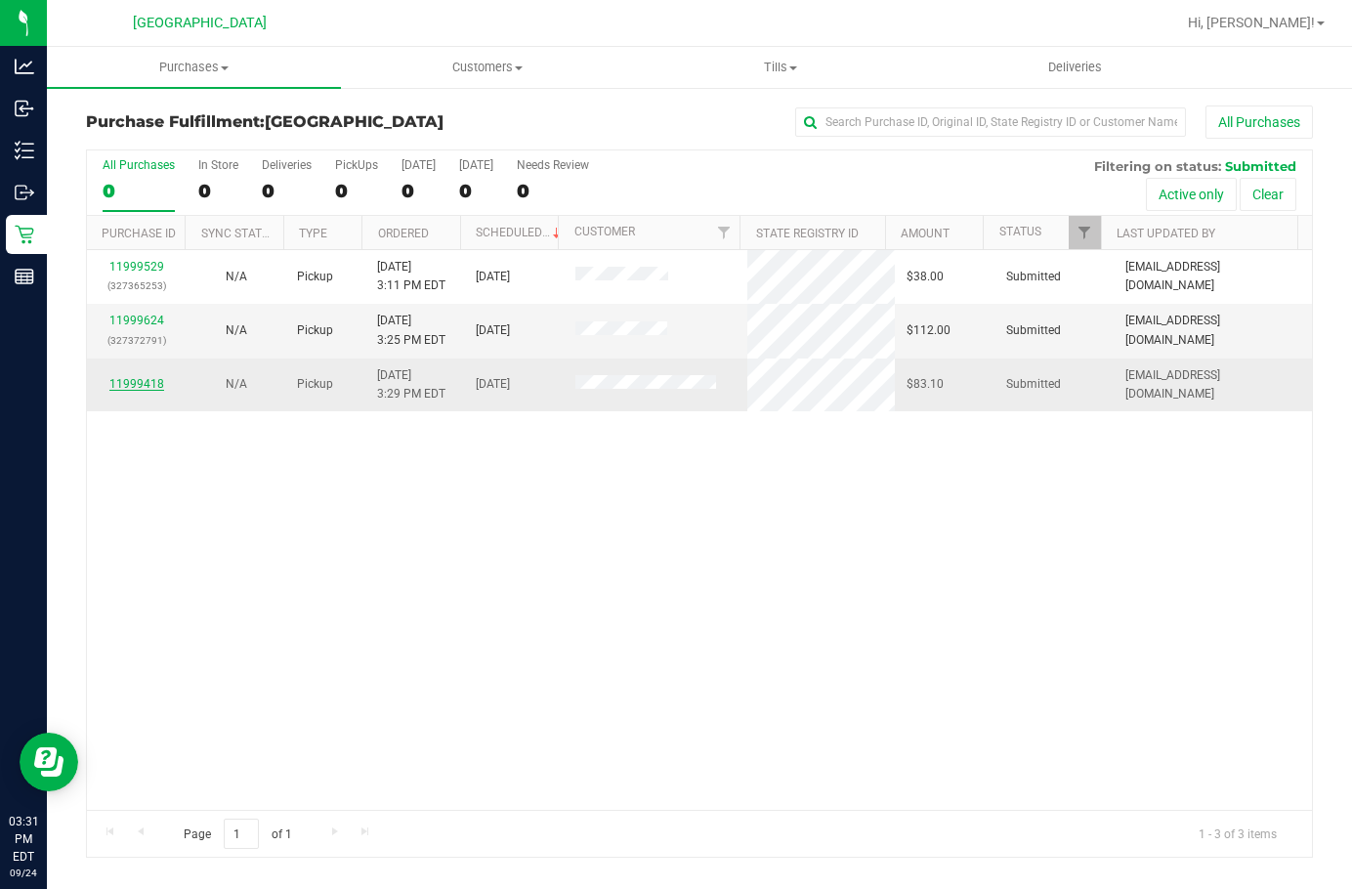
click at [136, 382] on link "11999418" at bounding box center [136, 384] width 55 height 14
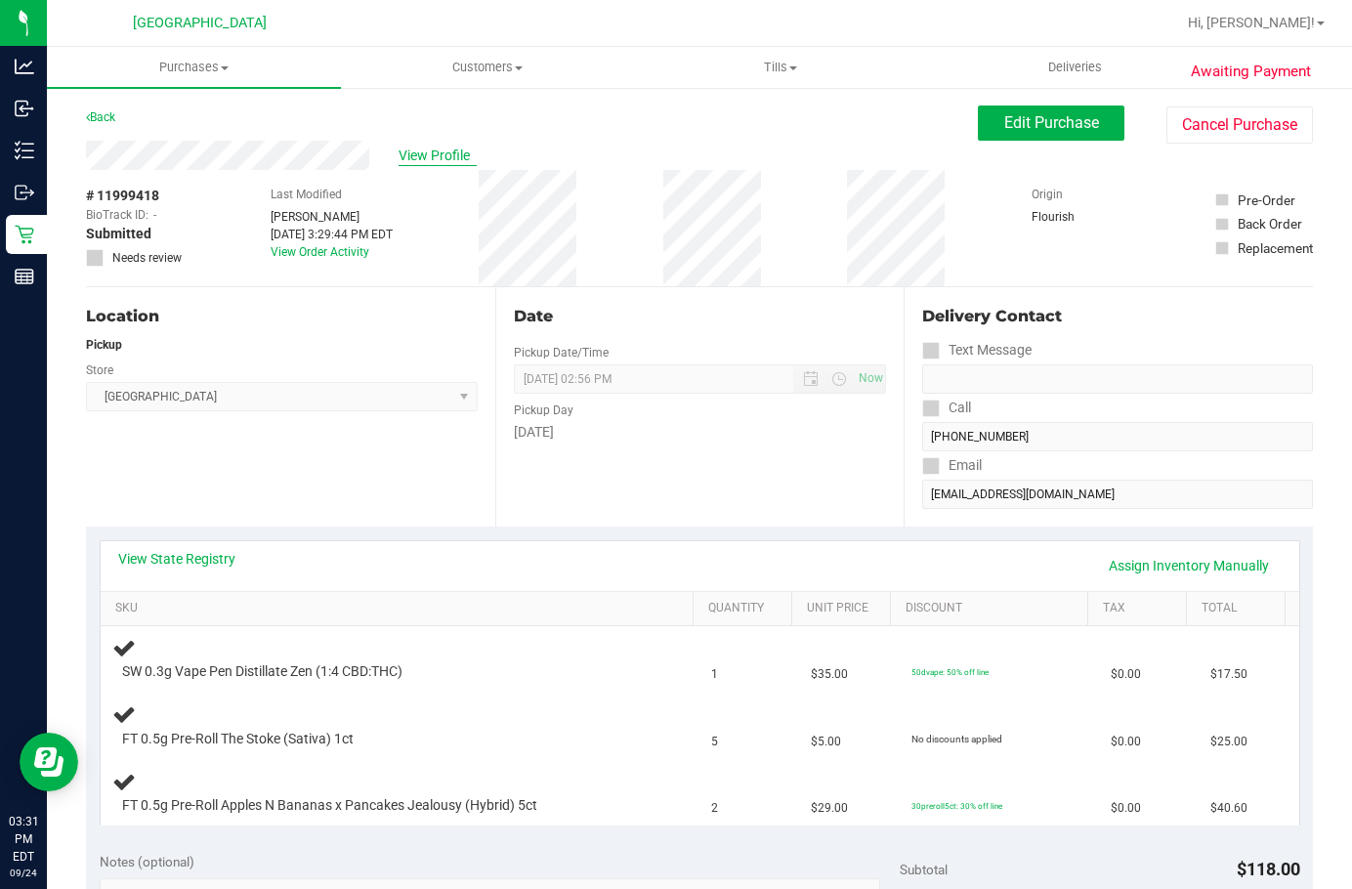
click at [433, 162] on span "View Profile" at bounding box center [437, 156] width 78 height 21
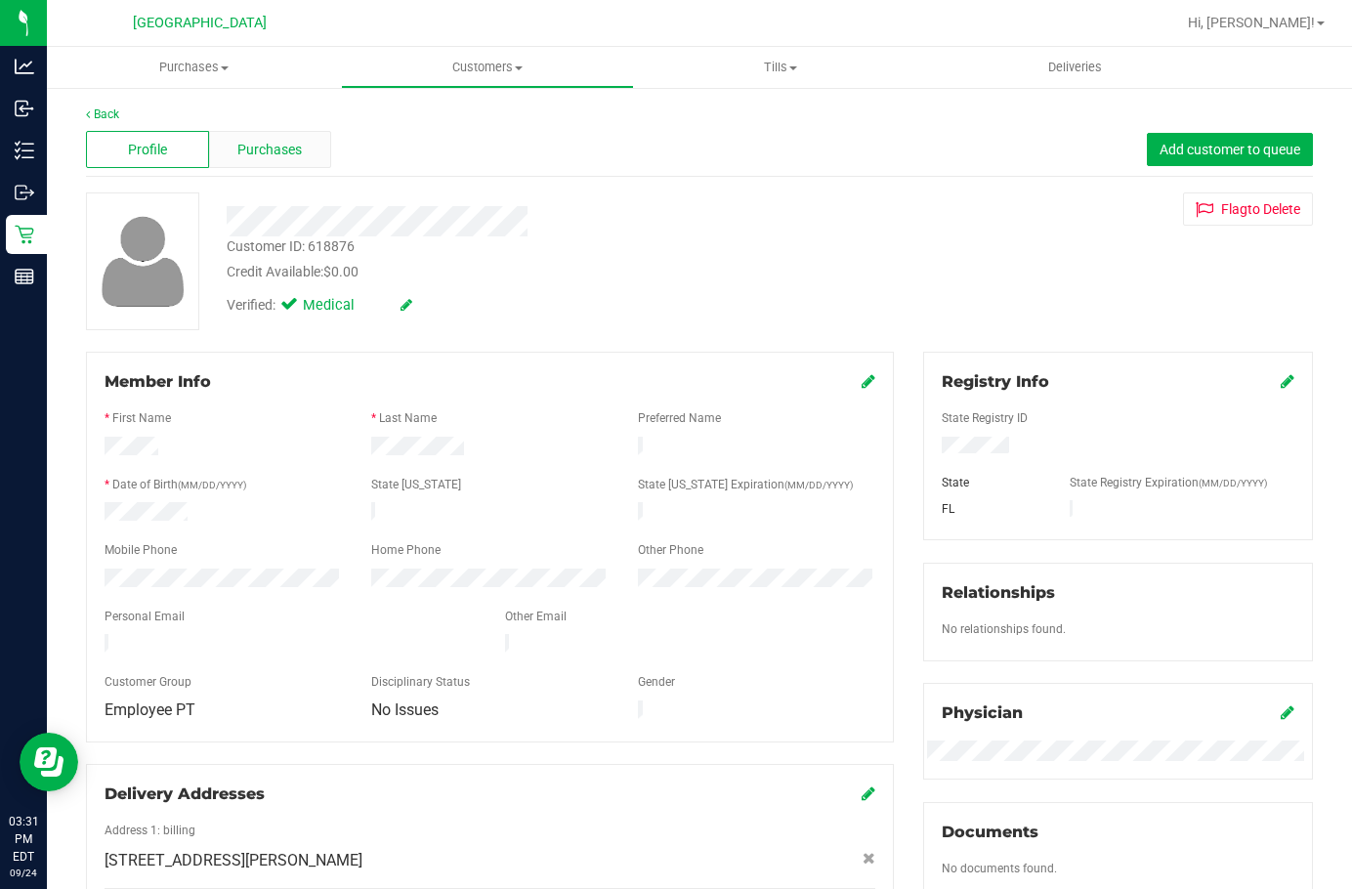
click at [249, 146] on span "Purchases" at bounding box center [269, 150] width 64 height 21
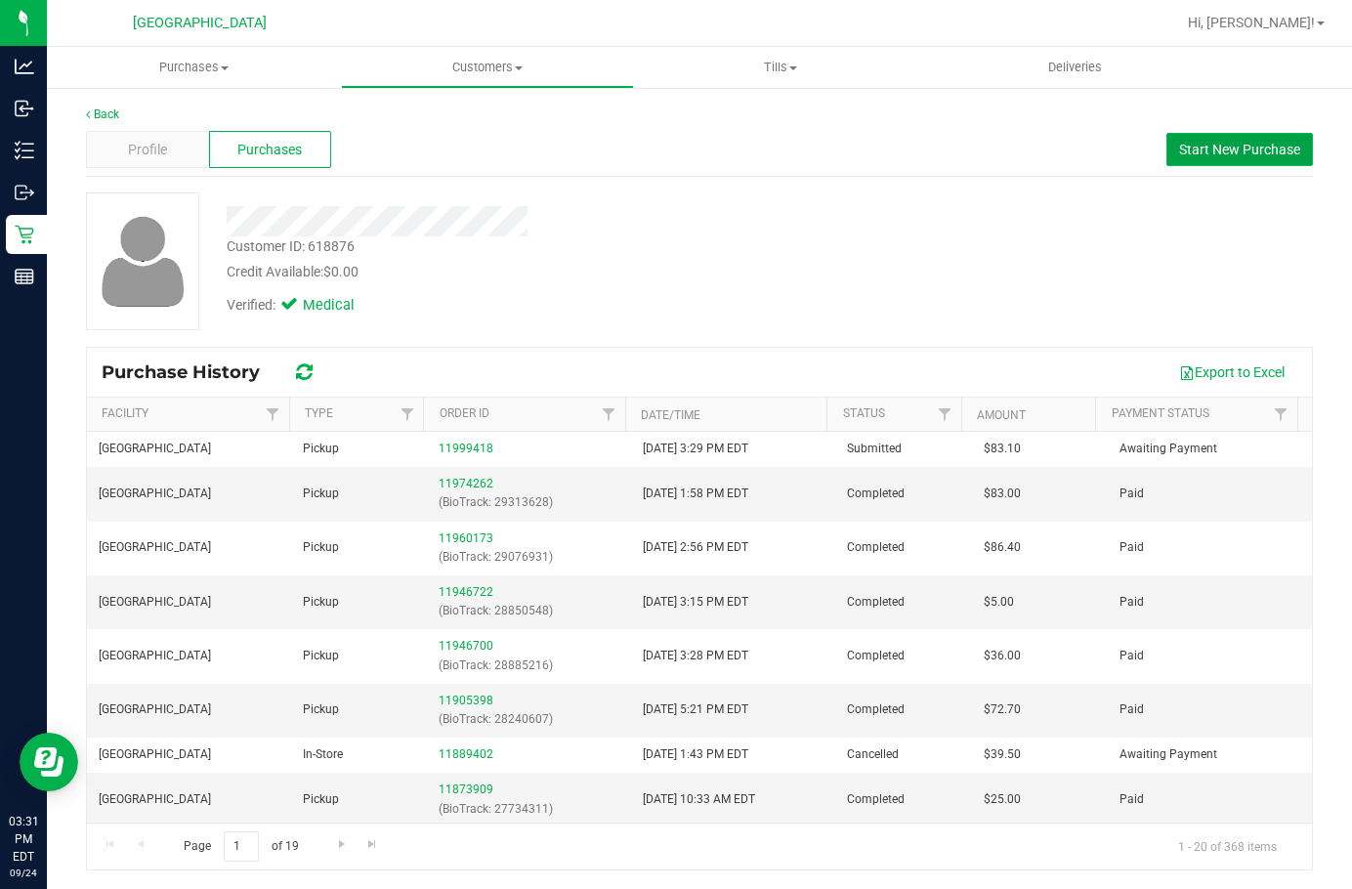
click at [1068, 147] on span "Start New Purchase" at bounding box center [1239, 150] width 121 height 16
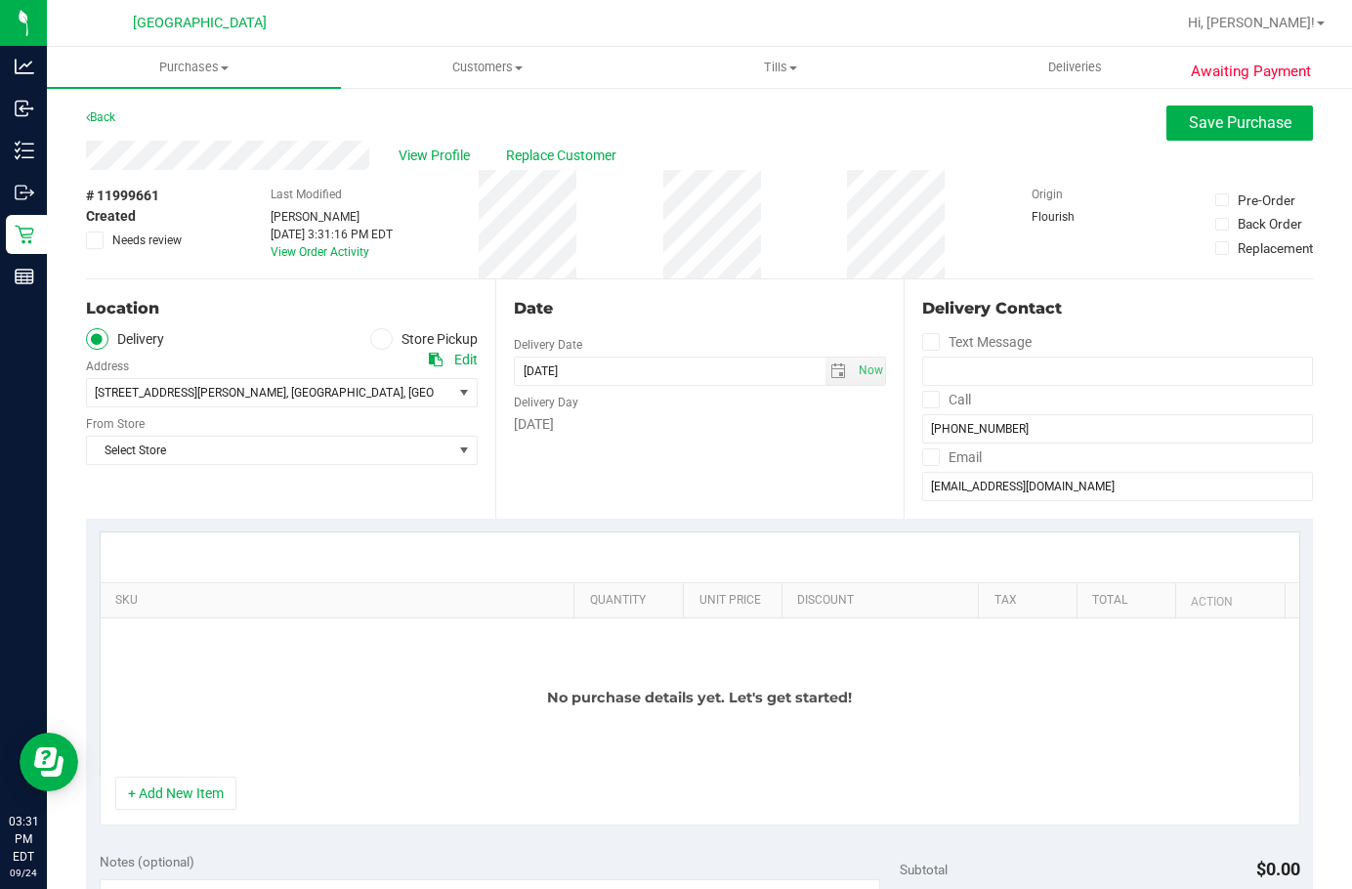
click at [370, 326] on div "Location Delivery Store Pickup Address Edit 760 Central Parke Cir, APT 308 , La…" at bounding box center [290, 398] width 409 height 239
click at [375, 339] on icon at bounding box center [381, 339] width 12 height 0
click at [0, 0] on input "Store Pickup" at bounding box center [0, 0] width 0 height 0
click at [277, 390] on span "Select Store" at bounding box center [269, 392] width 365 height 27
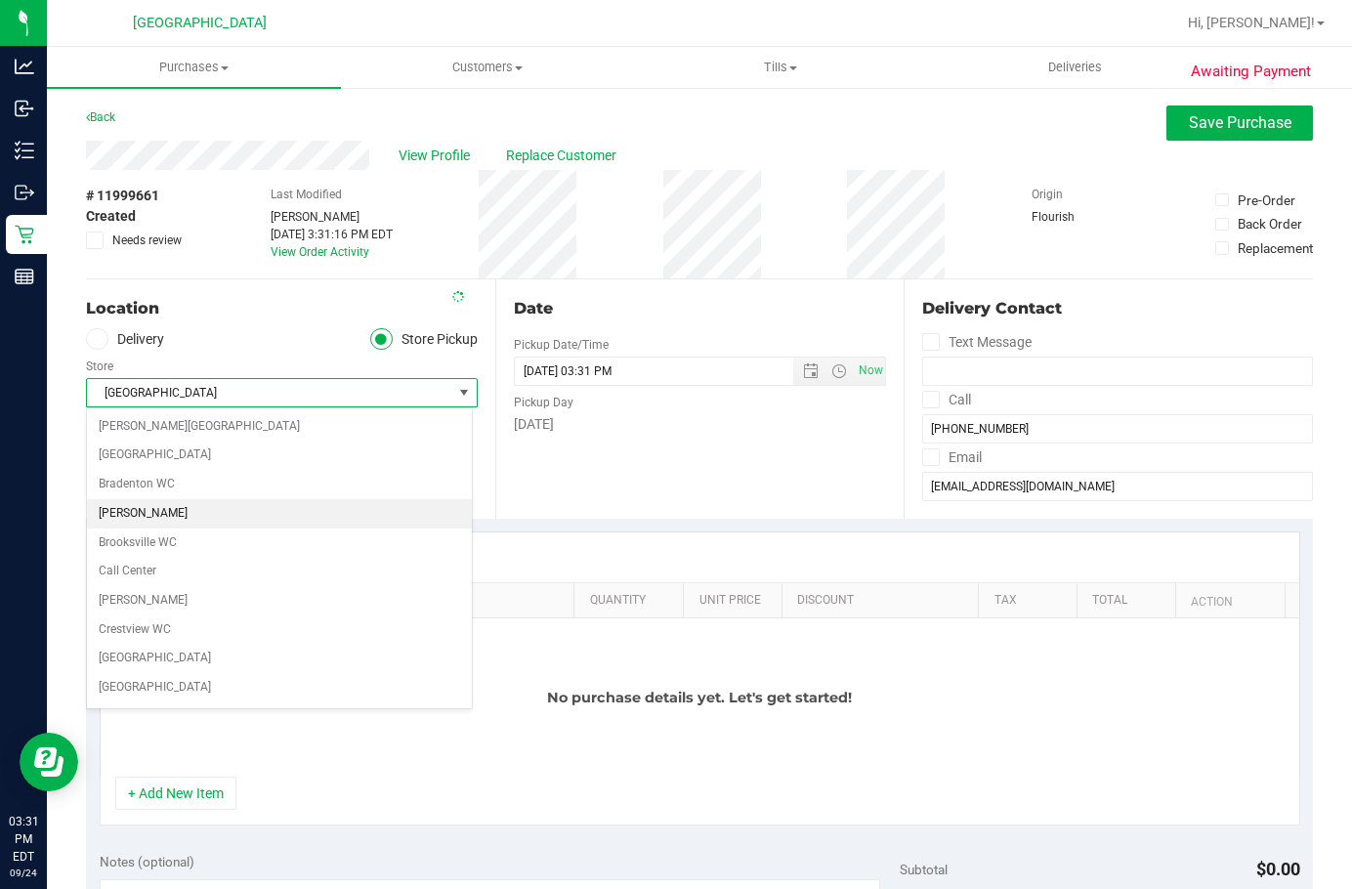
scroll to position [288, 0]
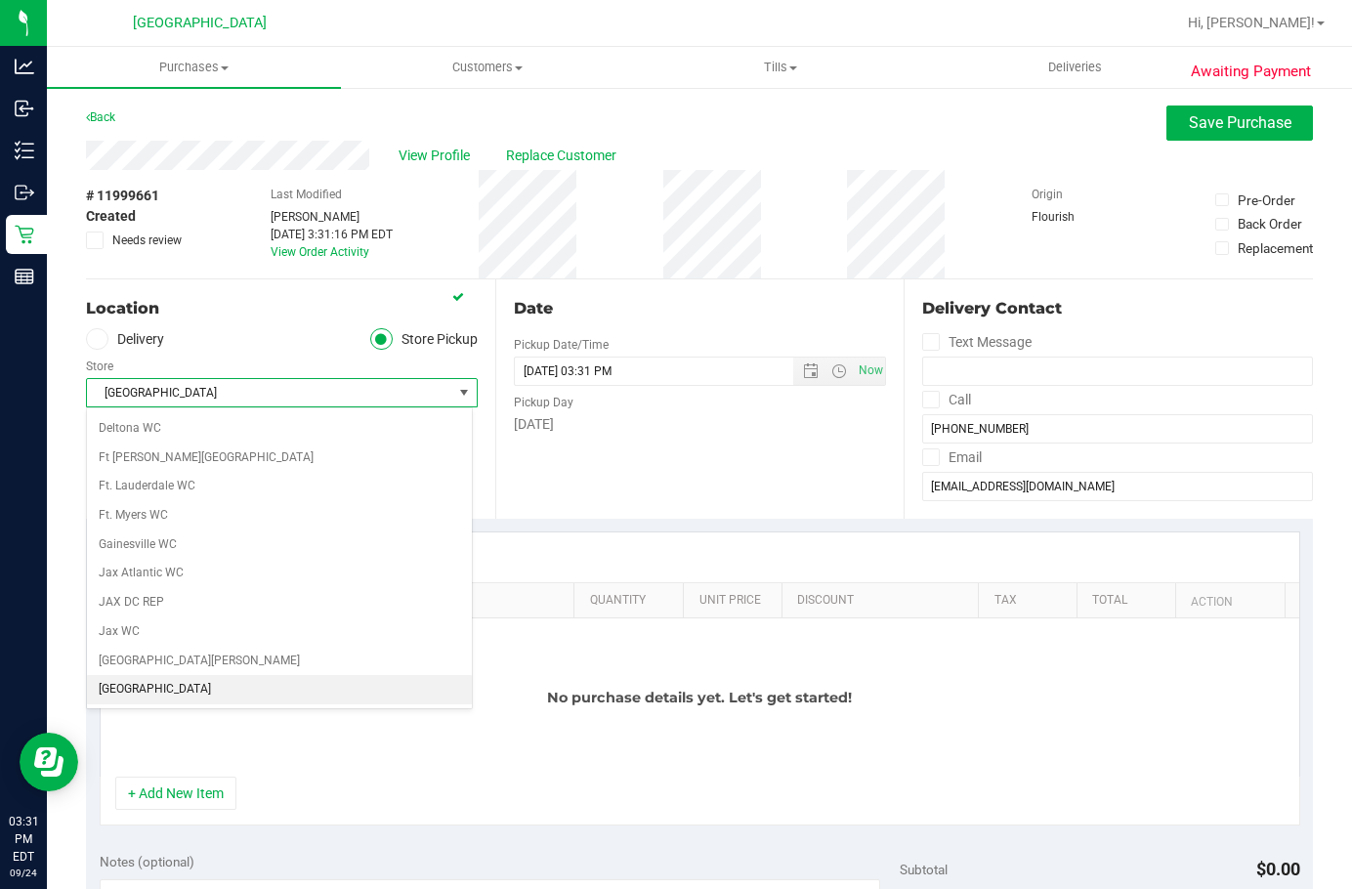
click at [309, 310] on div "Location" at bounding box center [282, 308] width 392 height 23
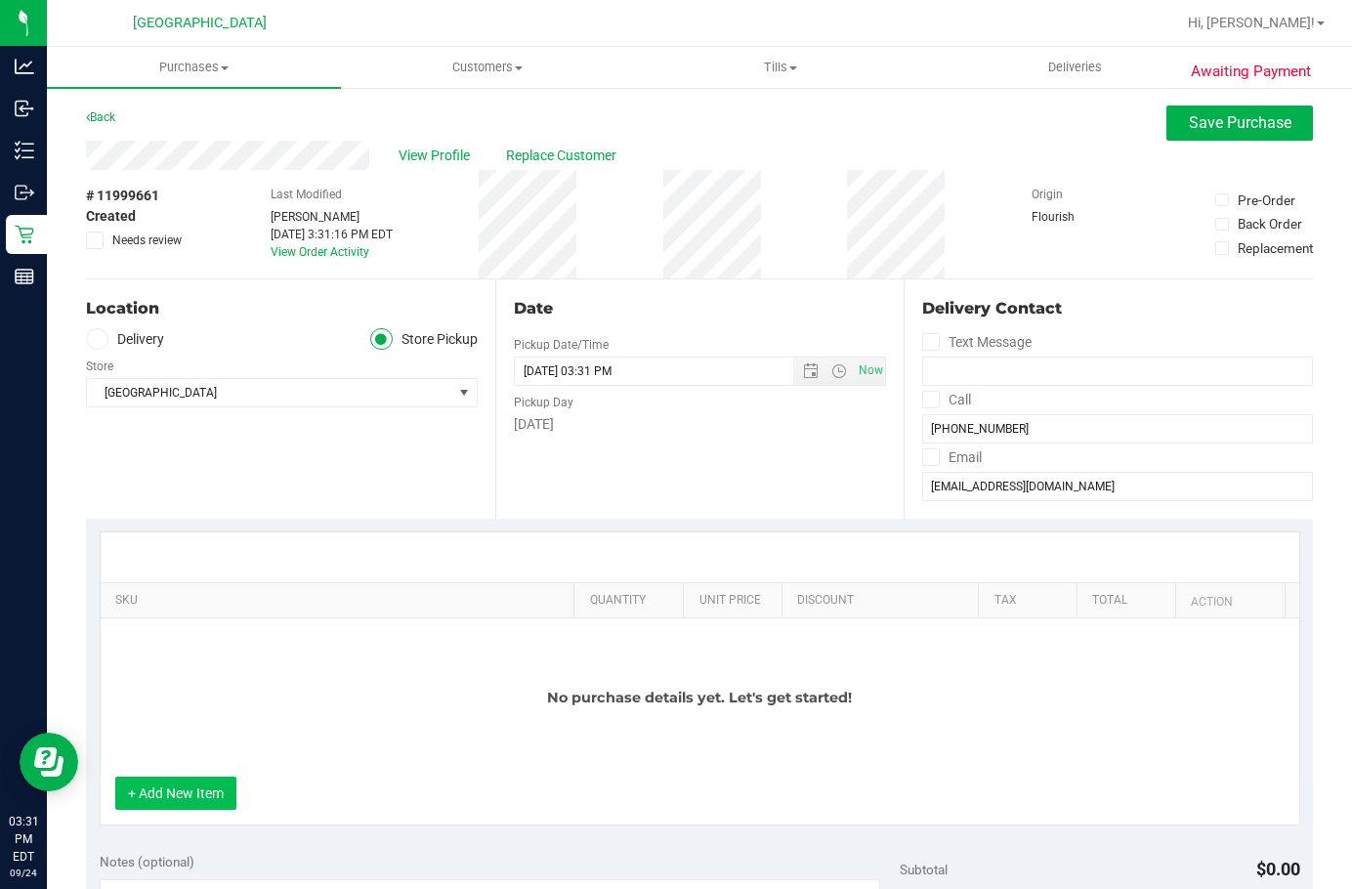
click at [168, 789] on button "+ Add New Item" at bounding box center [175, 792] width 121 height 33
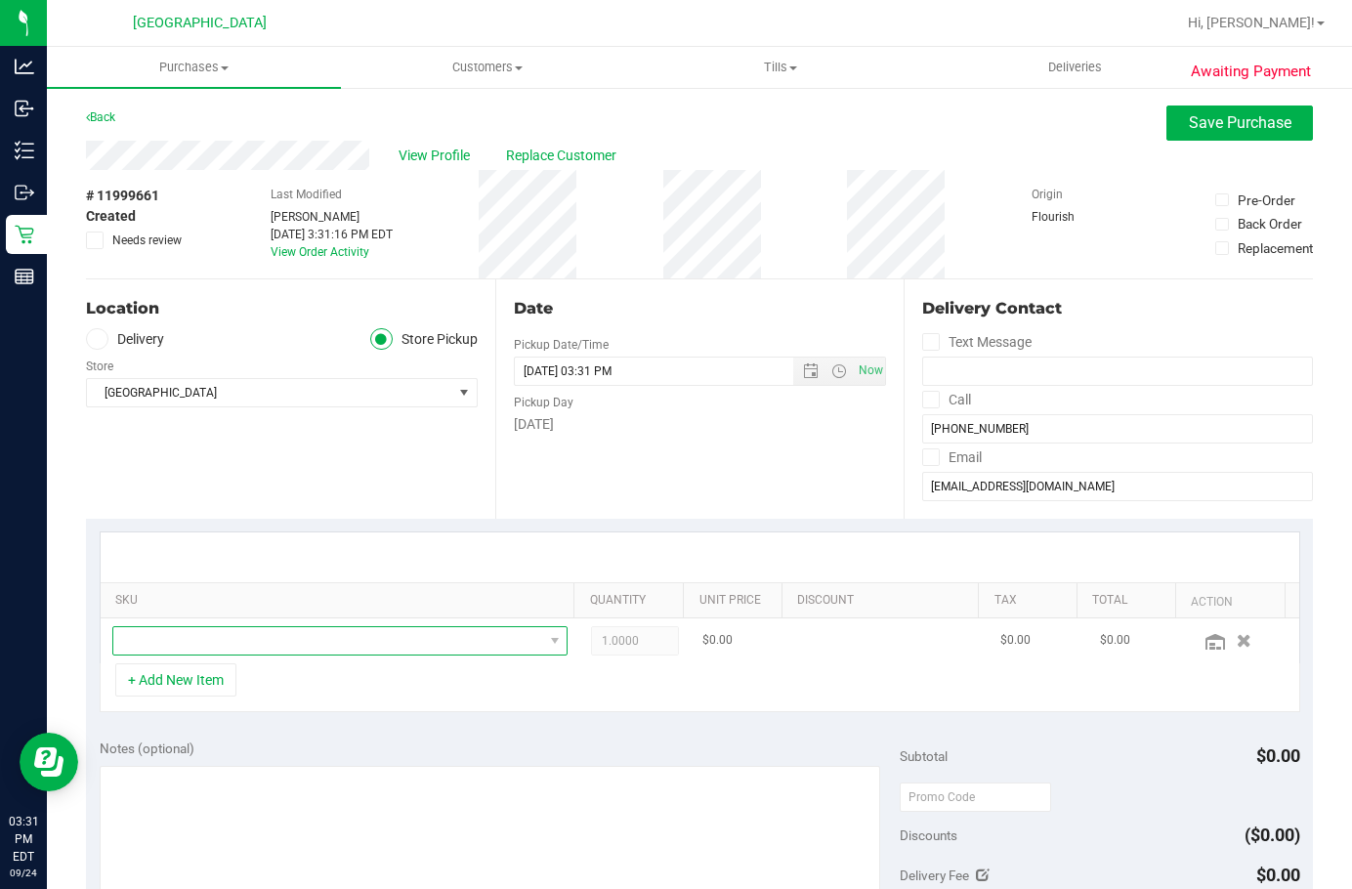
click at [212, 643] on span "NO DATA FOUND" at bounding box center [328, 640] width 430 height 27
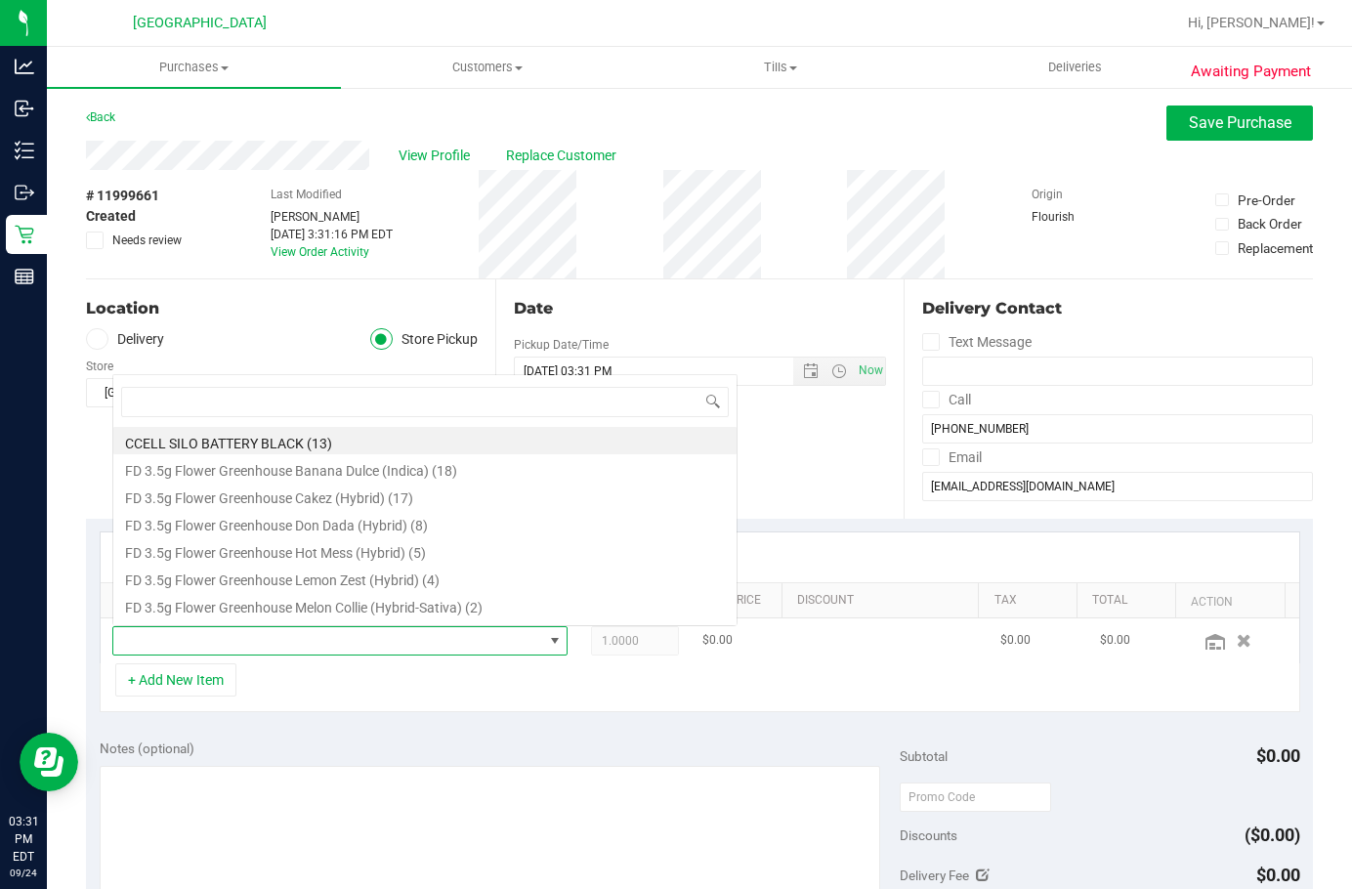
scroll to position [29, 438]
type input "blue"
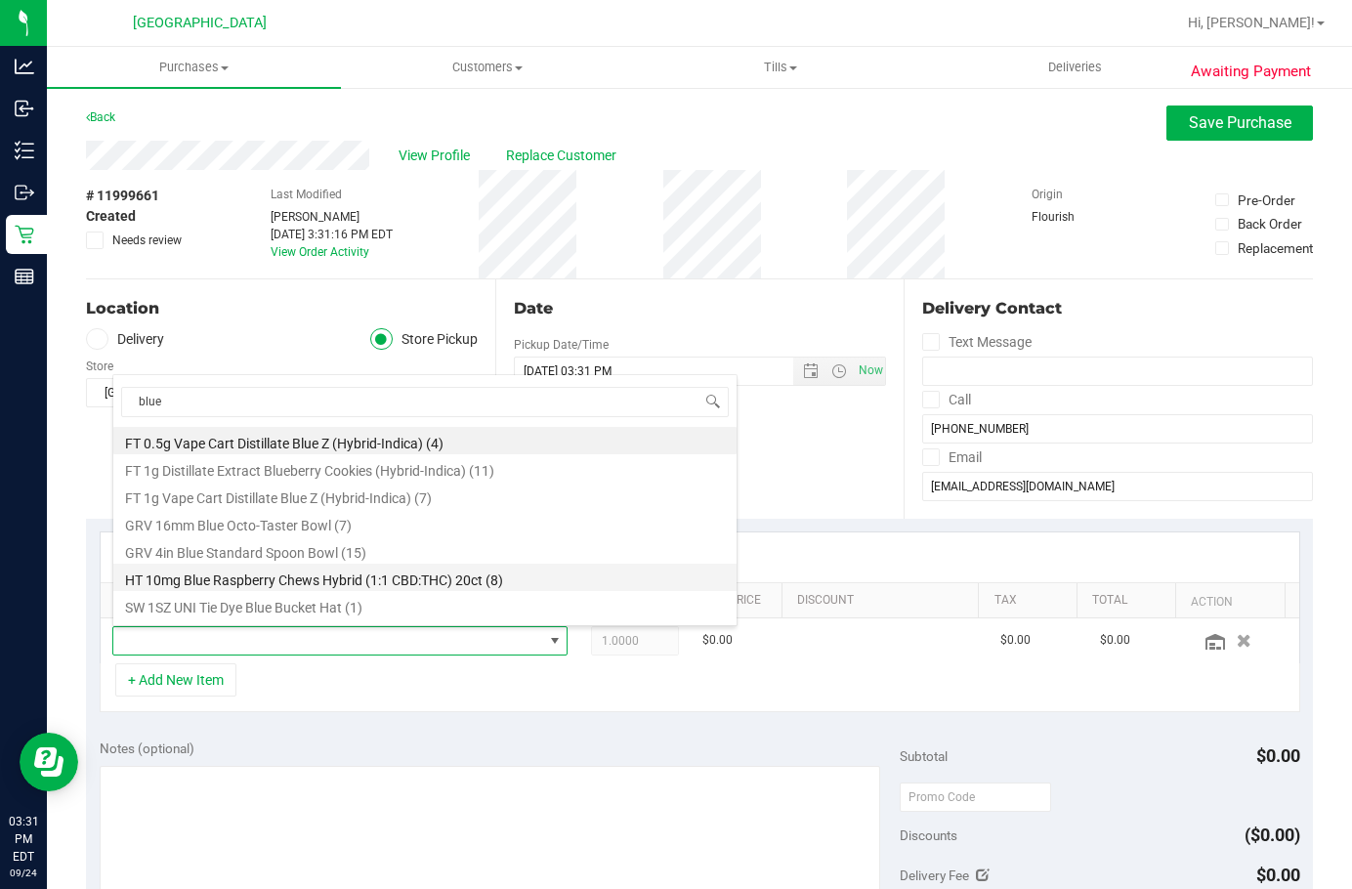
click at [283, 579] on li "HT 10mg Blue Raspberry Chews Hybrid (1:1 CBD:THC) 20ct (8)" at bounding box center [424, 576] width 623 height 27
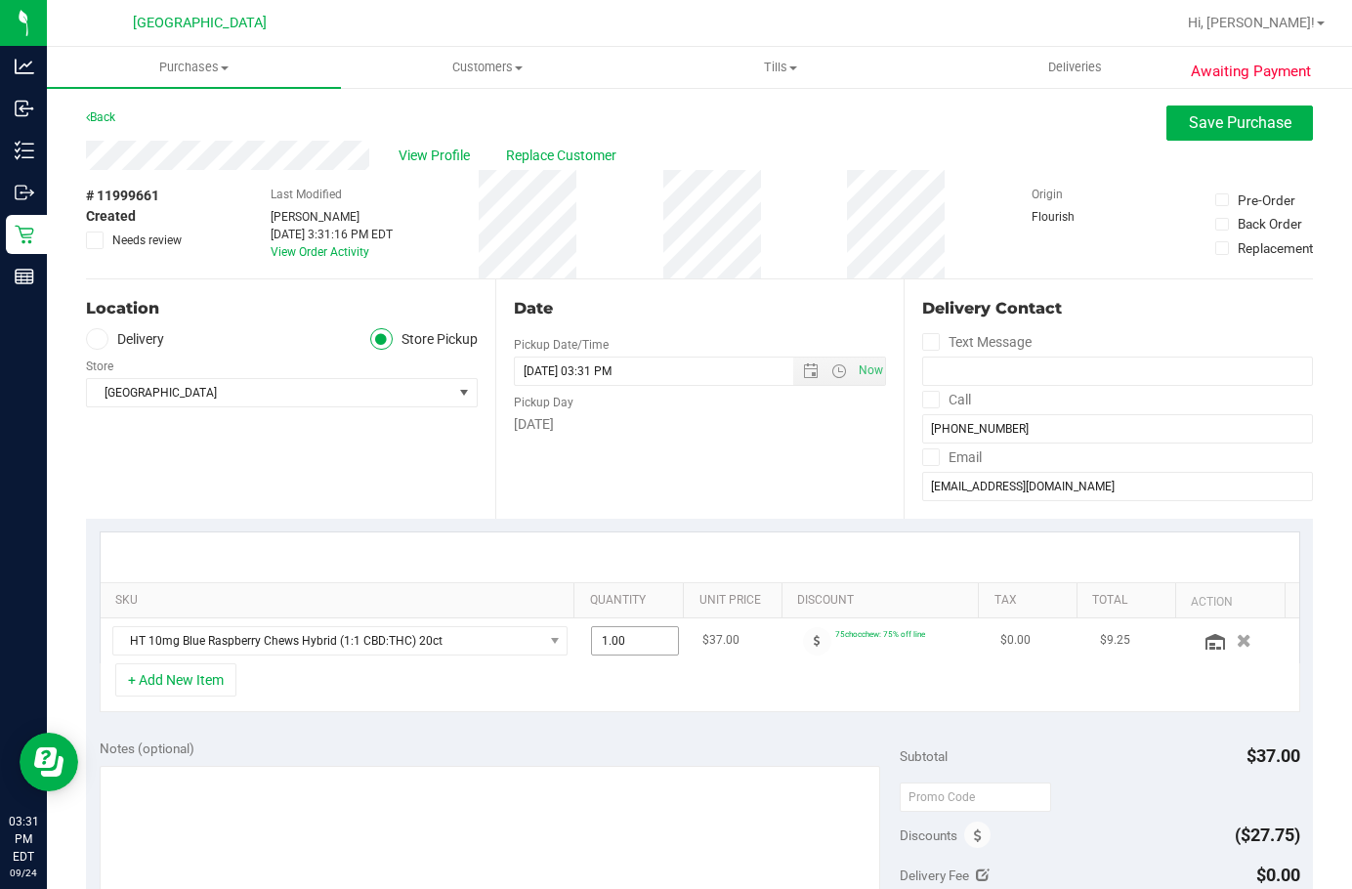
click at [593, 641] on span "1.00 1" at bounding box center [634, 640] width 87 height 29
click at [0, 0] on input "1" at bounding box center [0, 0] width 0 height 0
type input "2"
type input "2.00"
click at [565, 719] on div "SKU Quantity Unit Price Discount Tax Total Action HT 10mg Blue Raspberry Chews …" at bounding box center [699, 622] width 1227 height 207
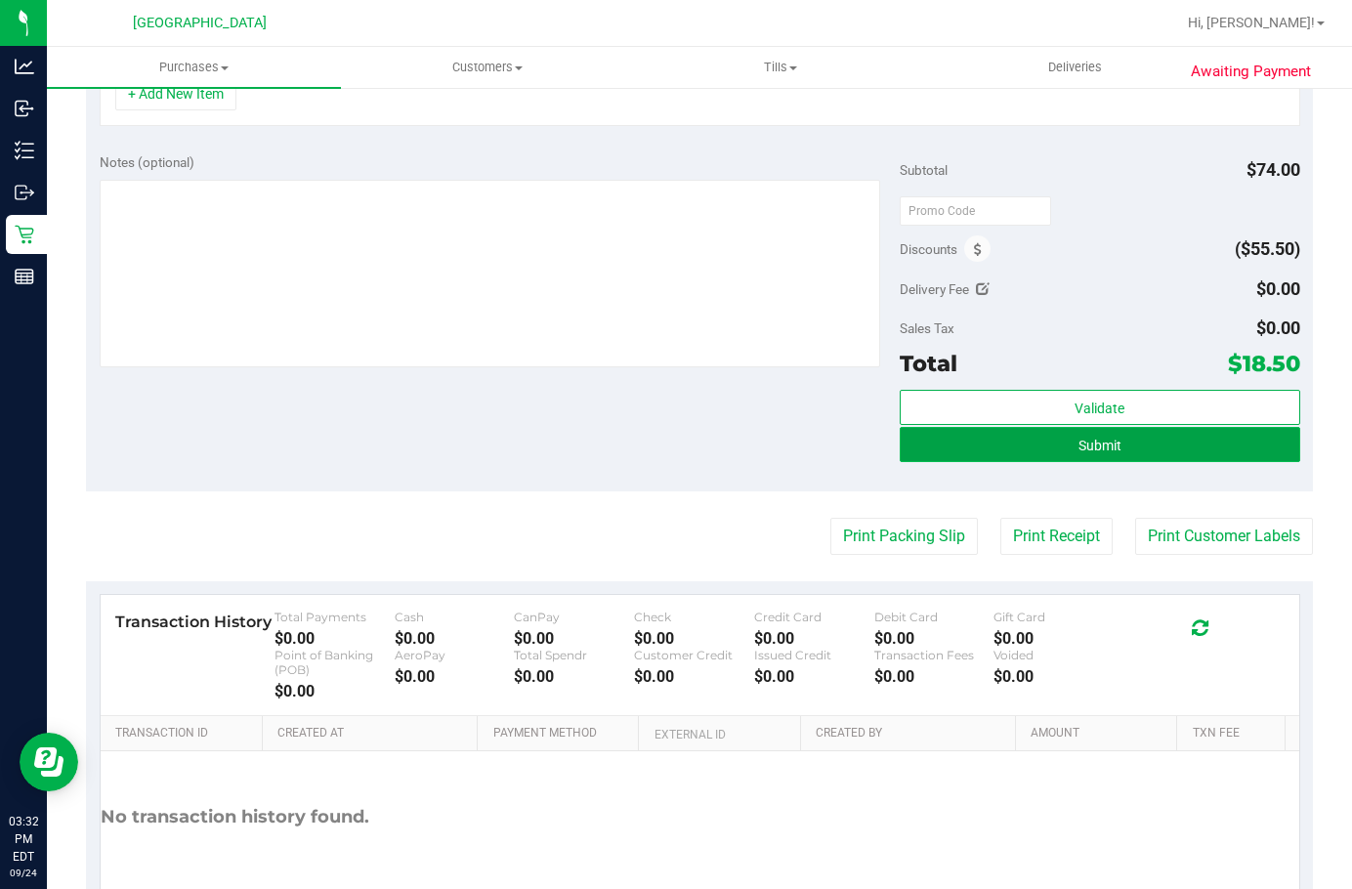
click at [1068, 444] on span "Submit" at bounding box center [1099, 445] width 43 height 16
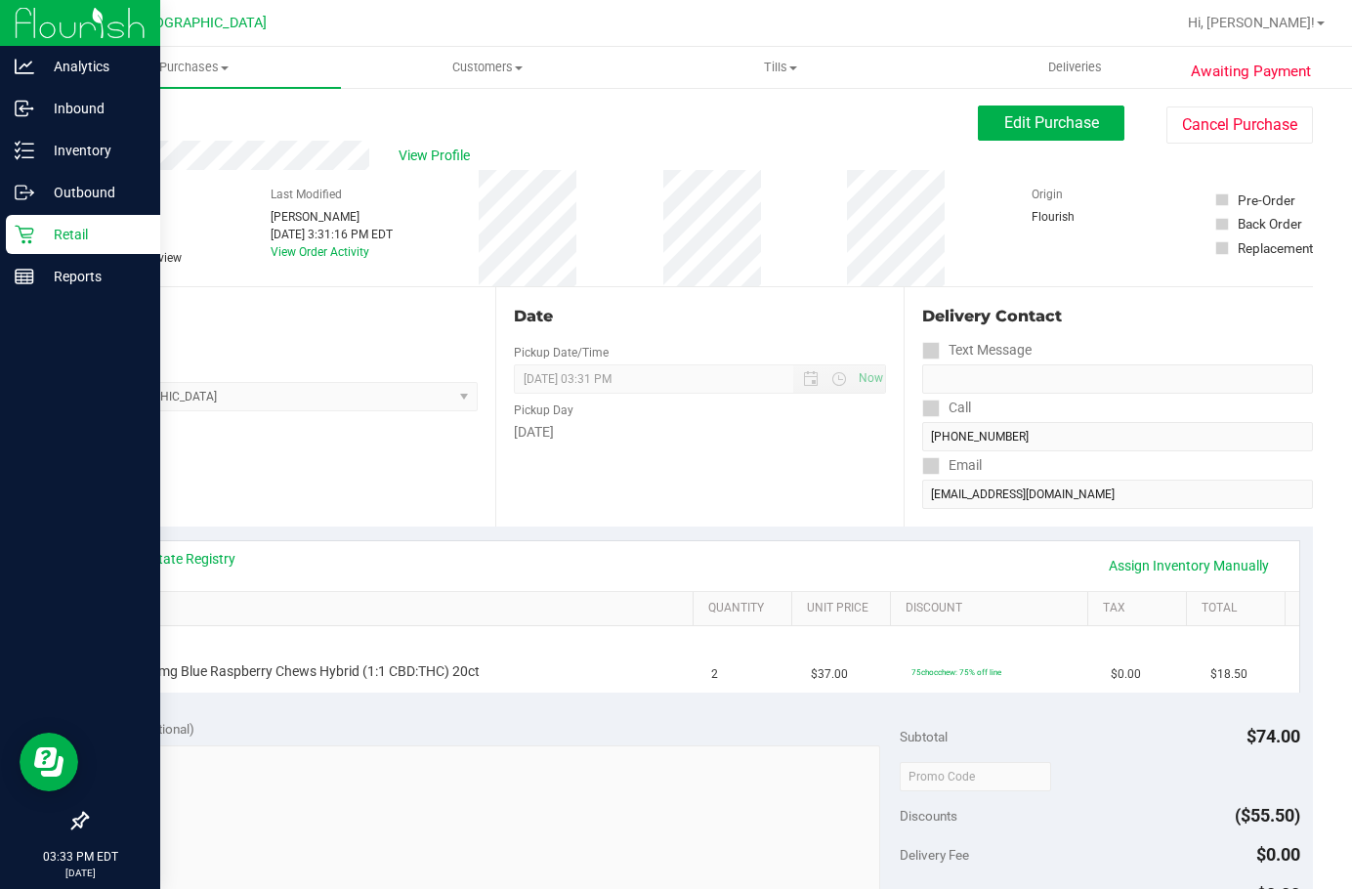
click at [48, 240] on p "Retail" at bounding box center [92, 234] width 117 height 23
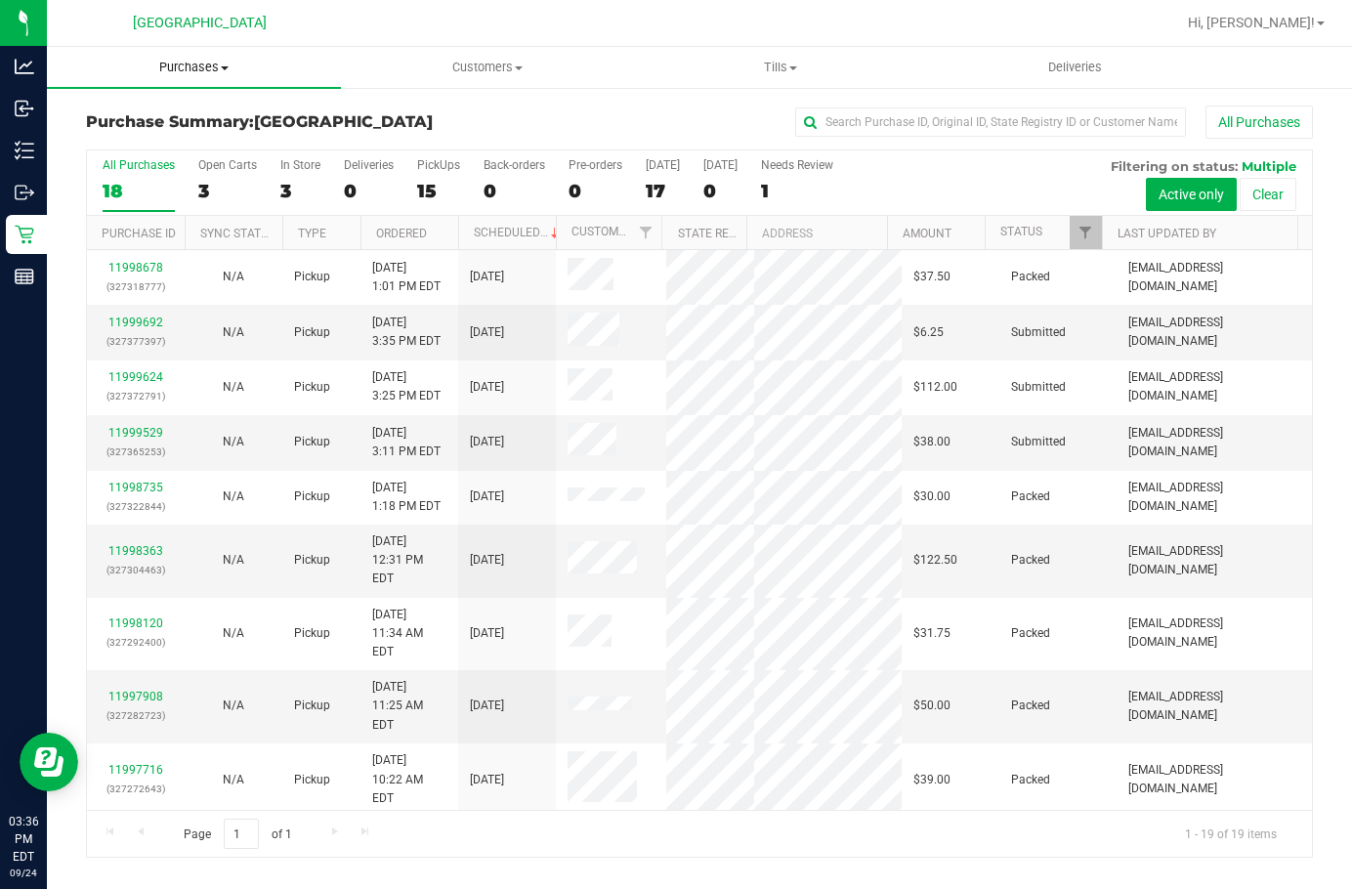
click at [181, 64] on span "Purchases" at bounding box center [194, 68] width 294 height 18
click at [176, 144] on li "Fulfillment" at bounding box center [194, 141] width 294 height 23
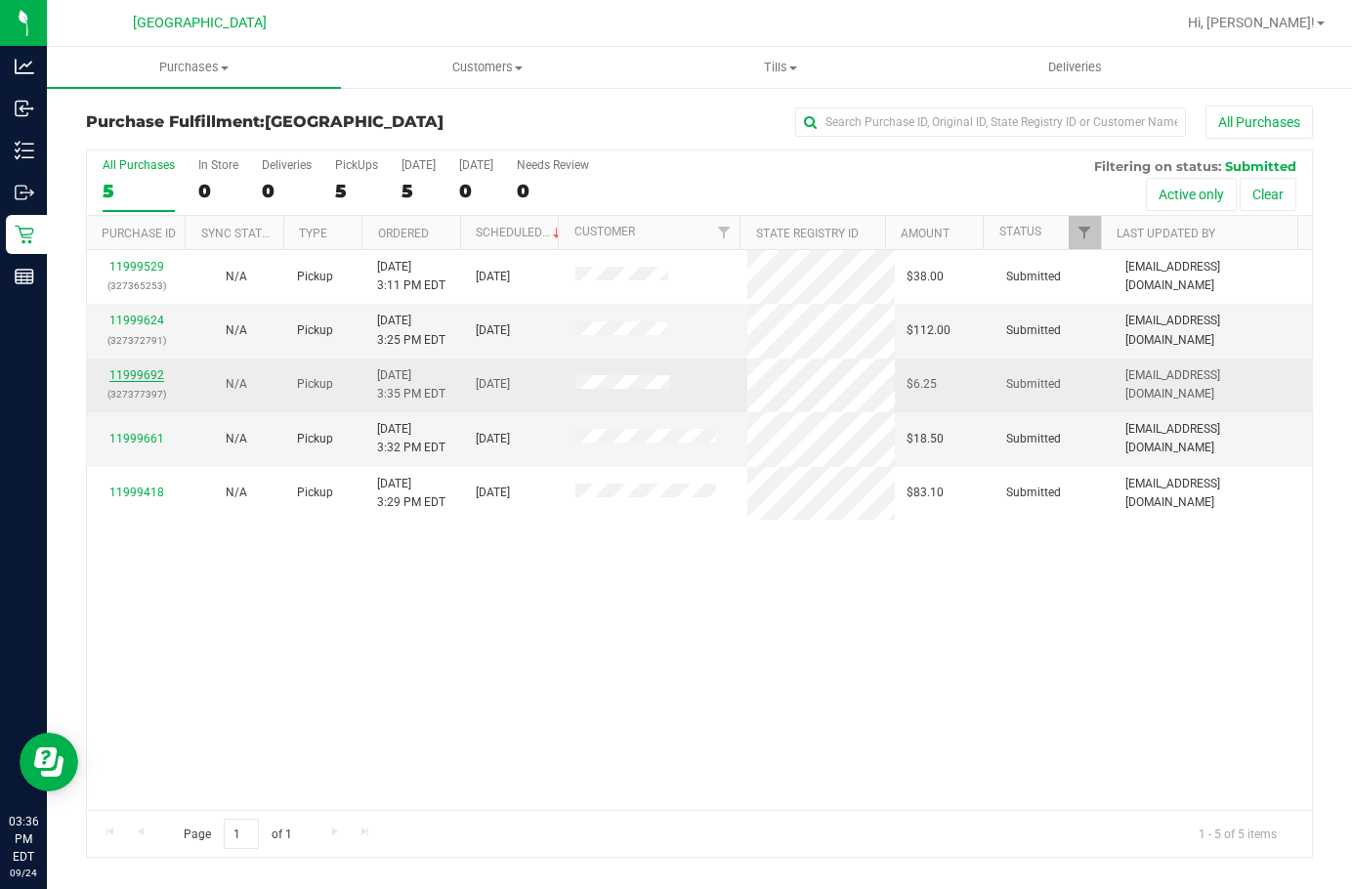
click at [153, 378] on link "11999692" at bounding box center [136, 375] width 55 height 14
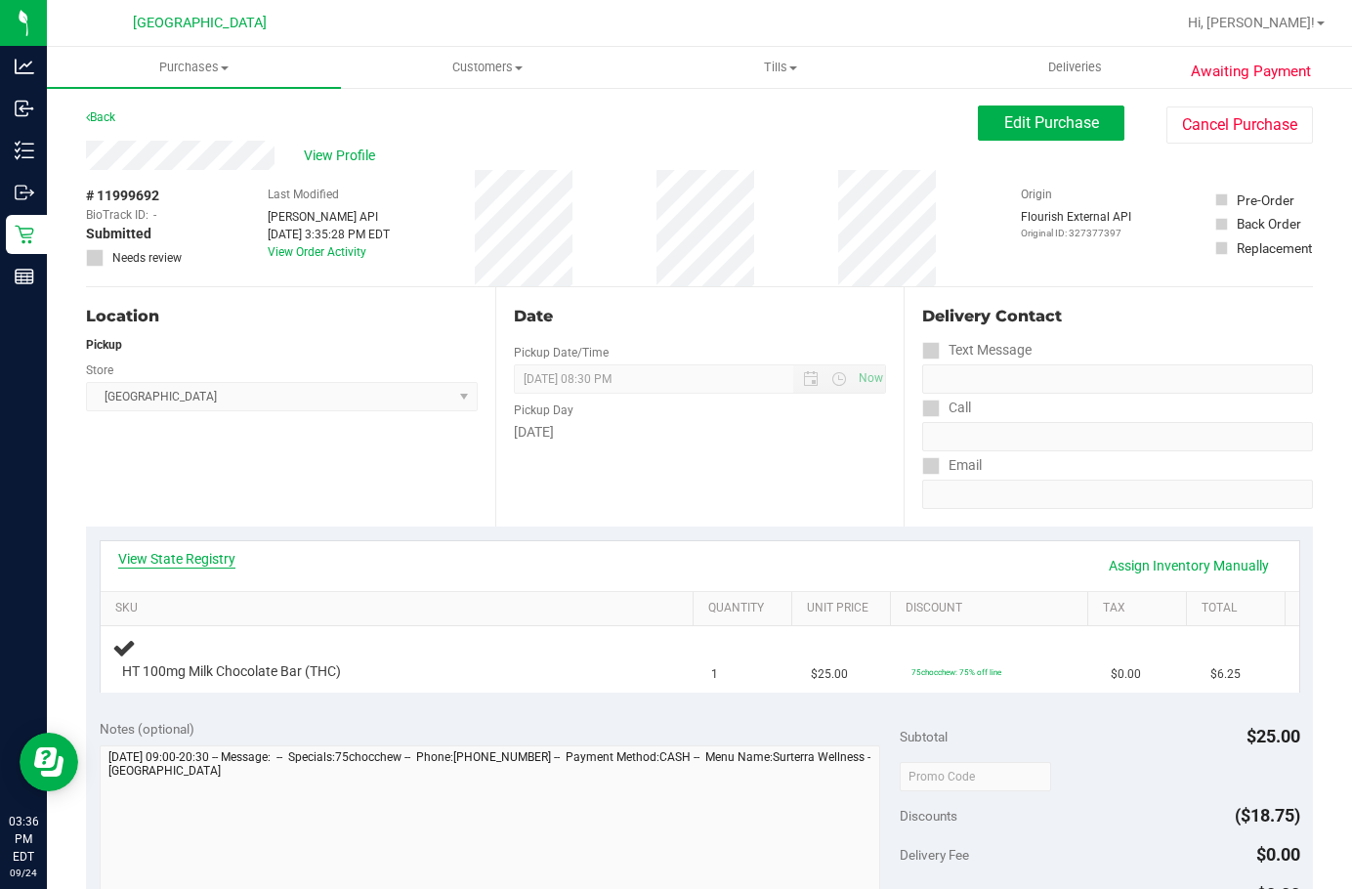
click at [210, 562] on link "View State Registry" at bounding box center [176, 559] width 117 height 20
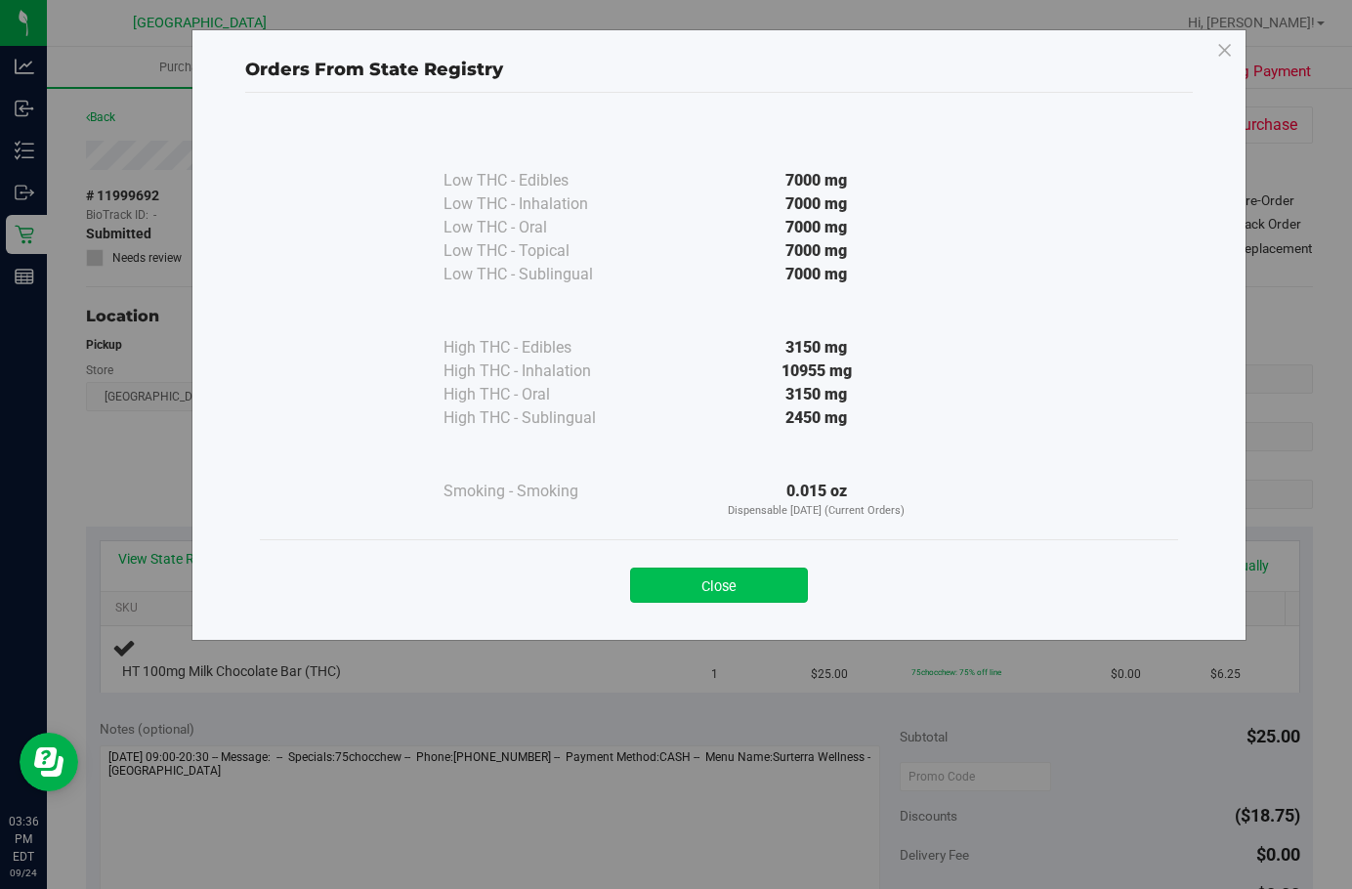
click at [773, 574] on button "Close" at bounding box center [719, 584] width 178 height 35
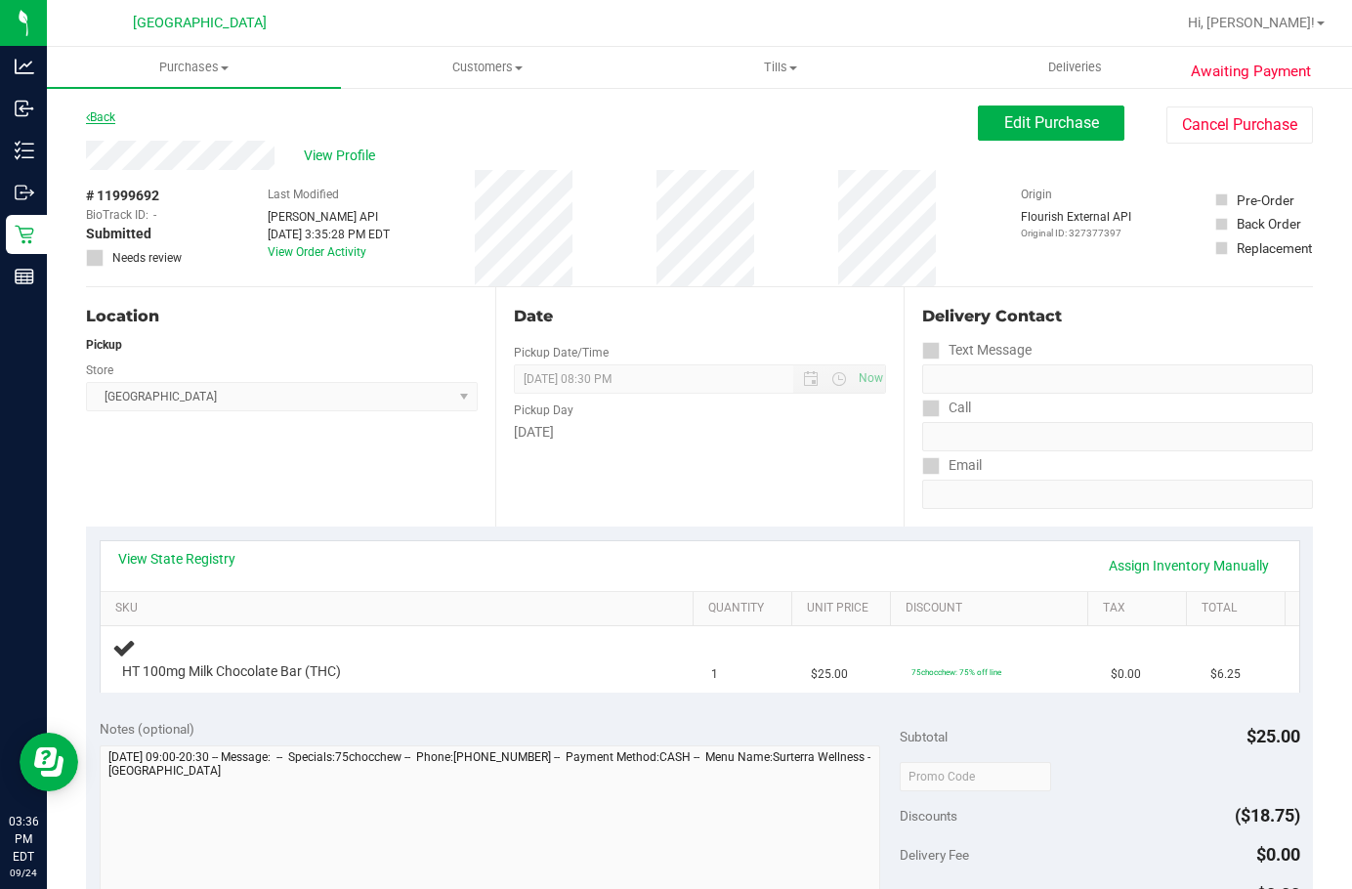
click at [97, 118] on link "Back" at bounding box center [100, 117] width 29 height 14
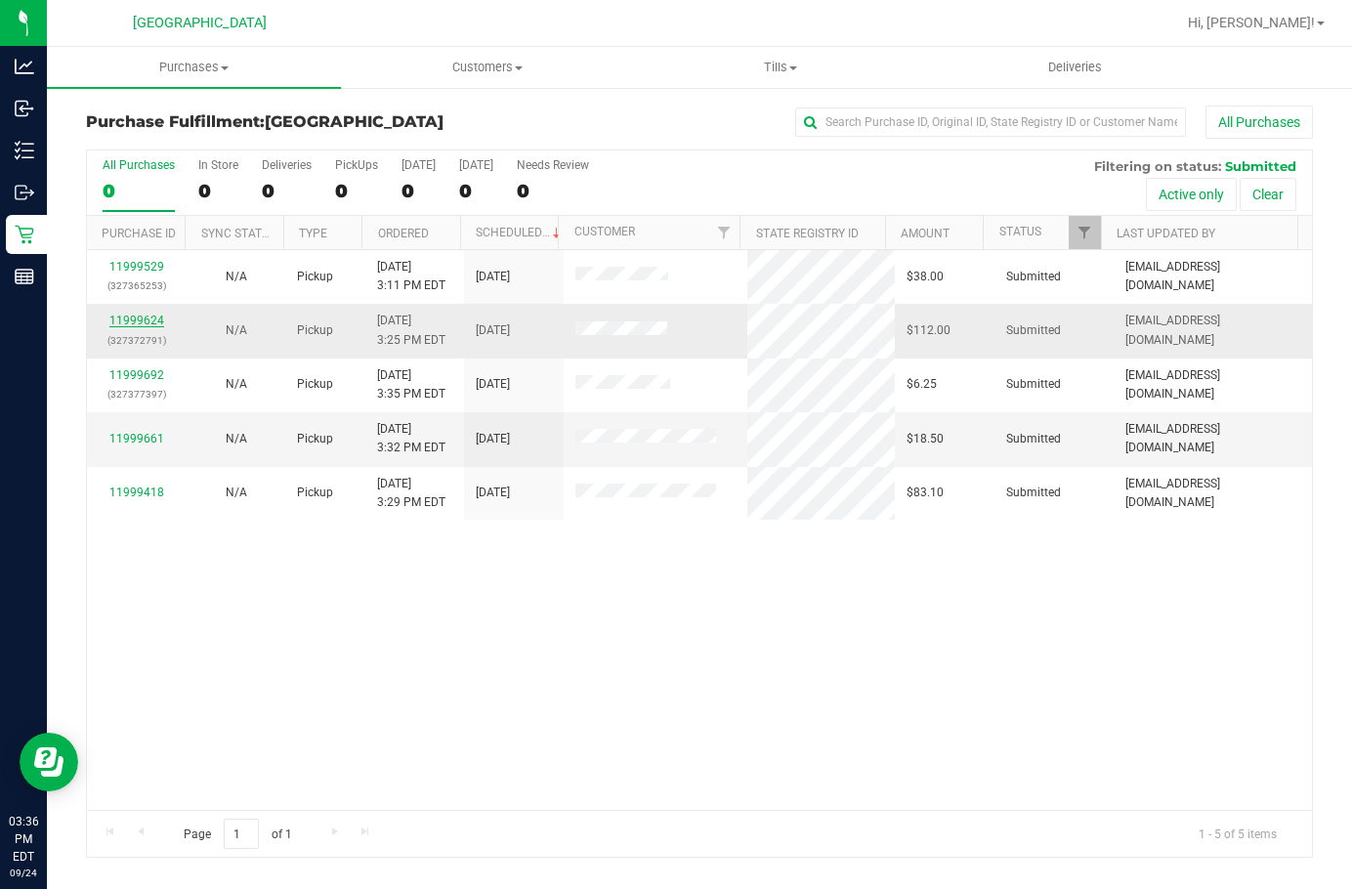
click at [147, 323] on link "11999624" at bounding box center [136, 320] width 55 height 14
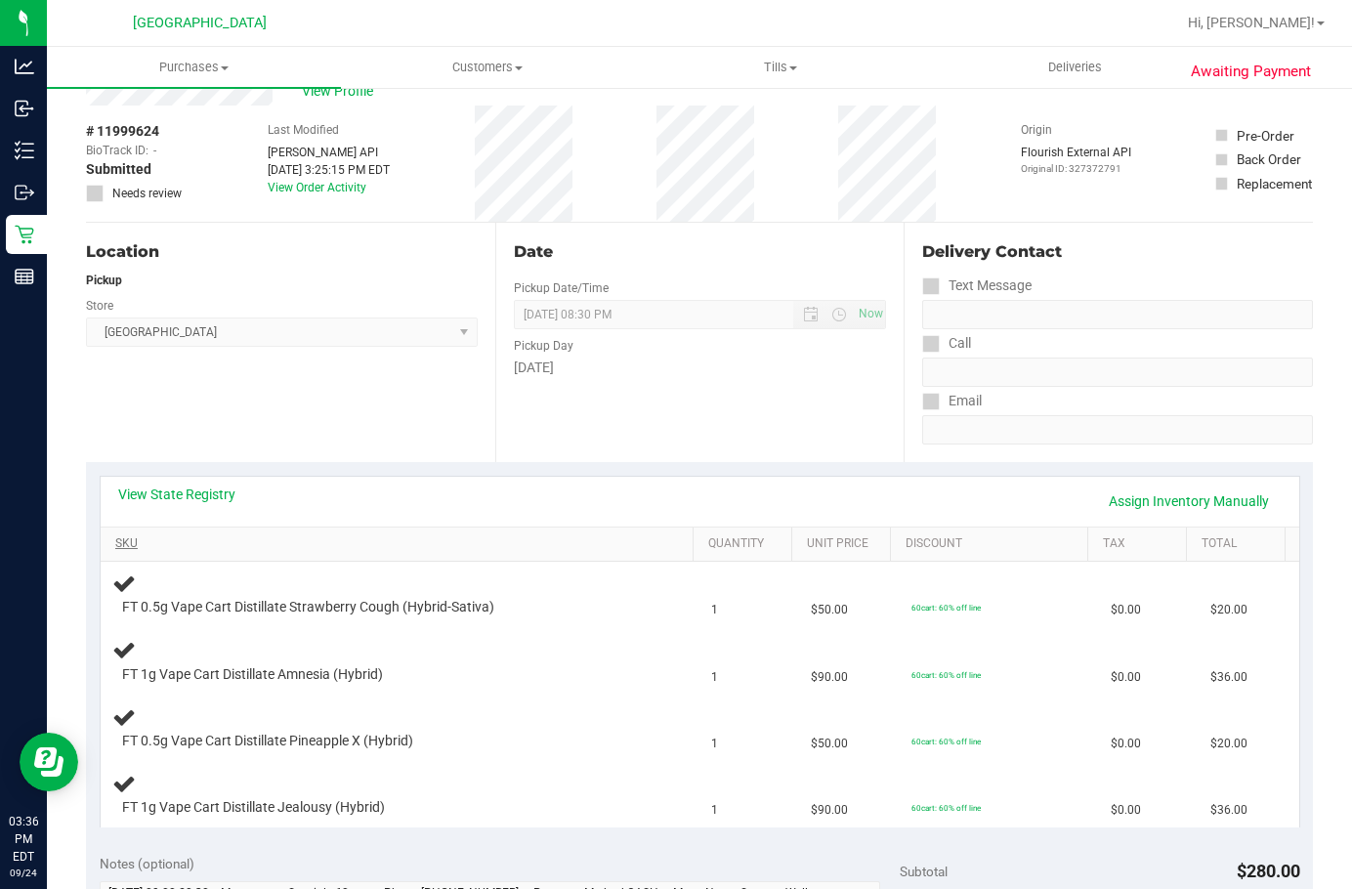
scroll to position [98, 0]
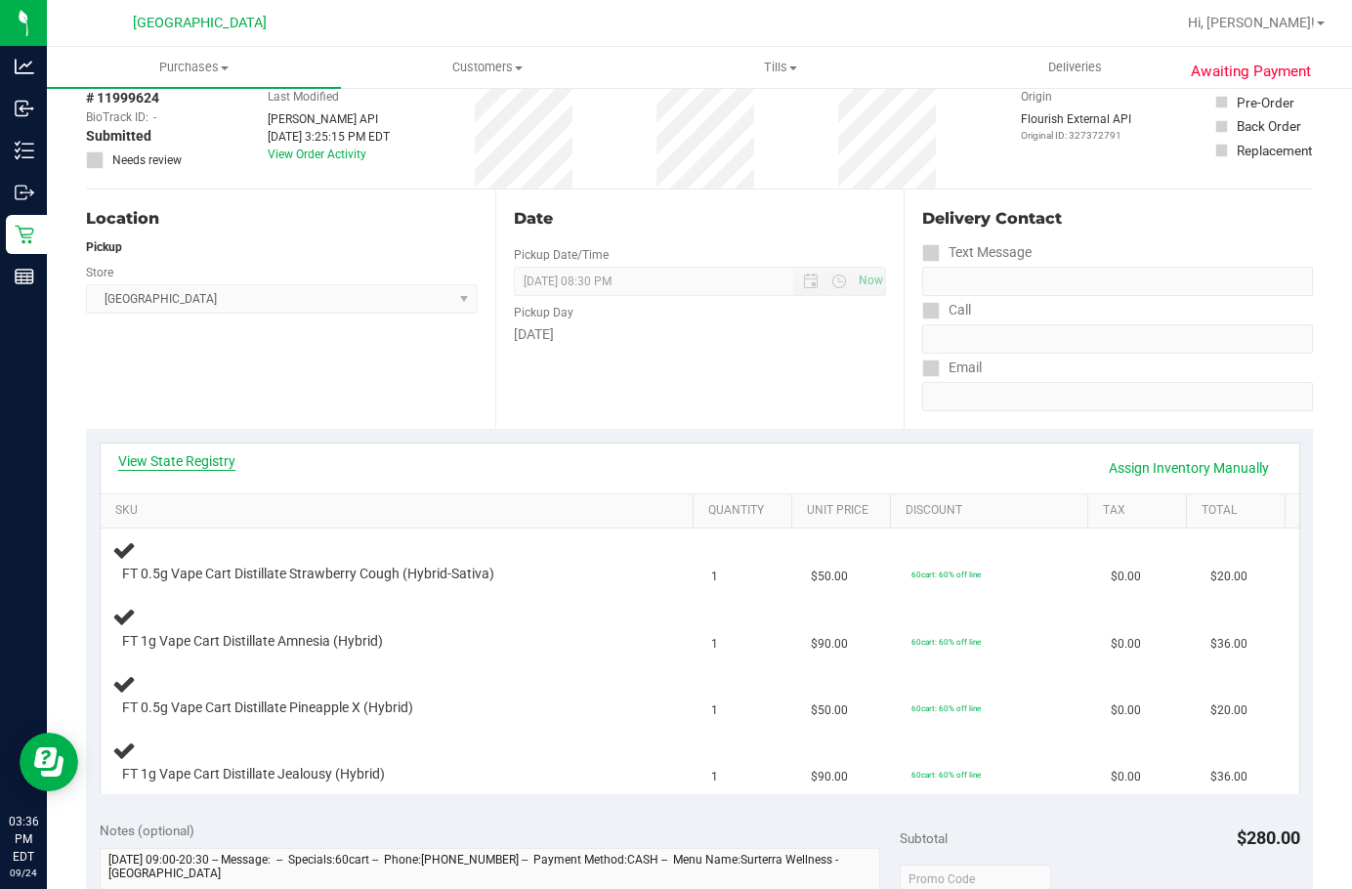
click at [174, 460] on link "View State Registry" at bounding box center [176, 461] width 117 height 20
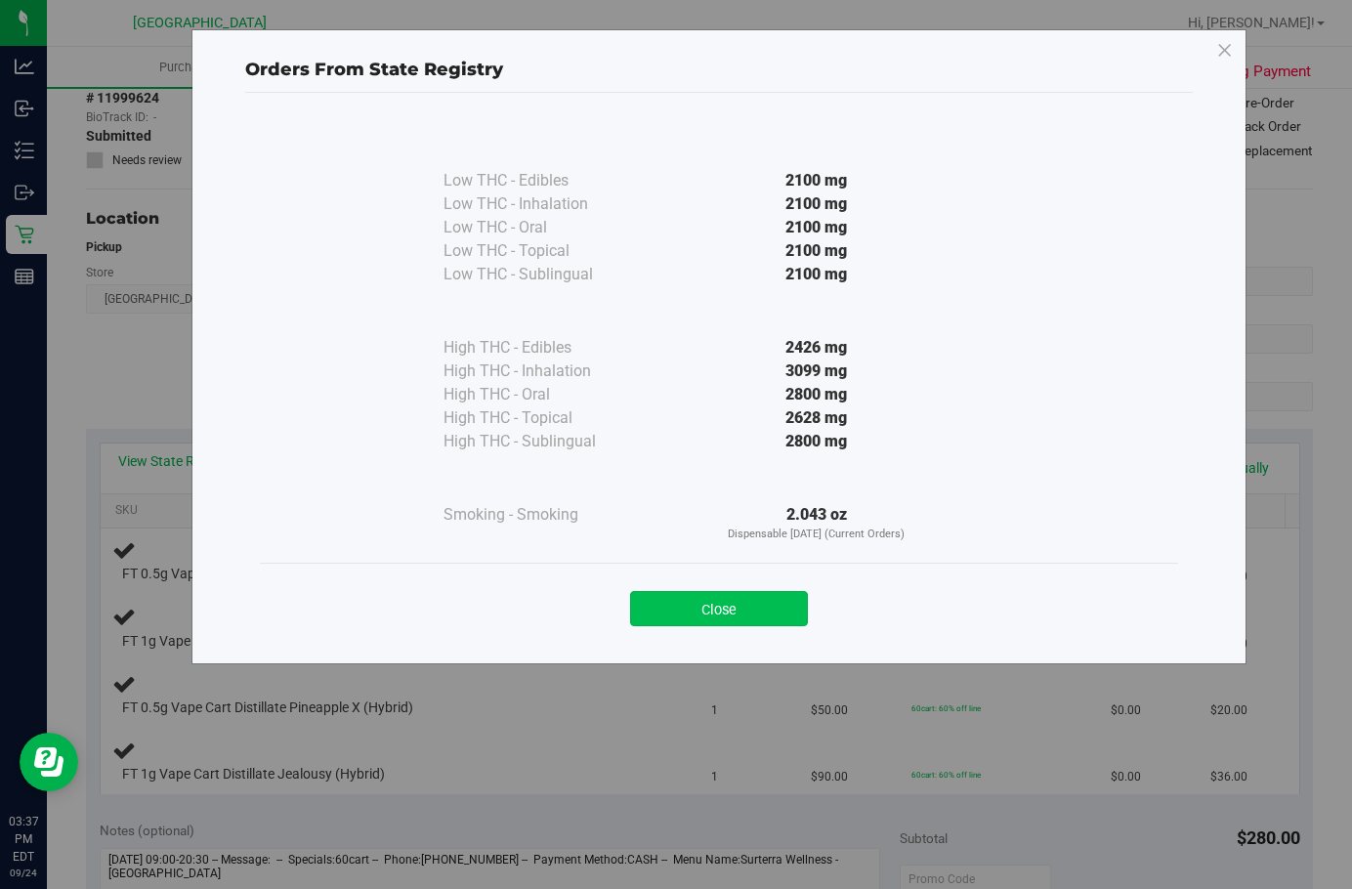
click at [738, 596] on button "Close" at bounding box center [719, 608] width 178 height 35
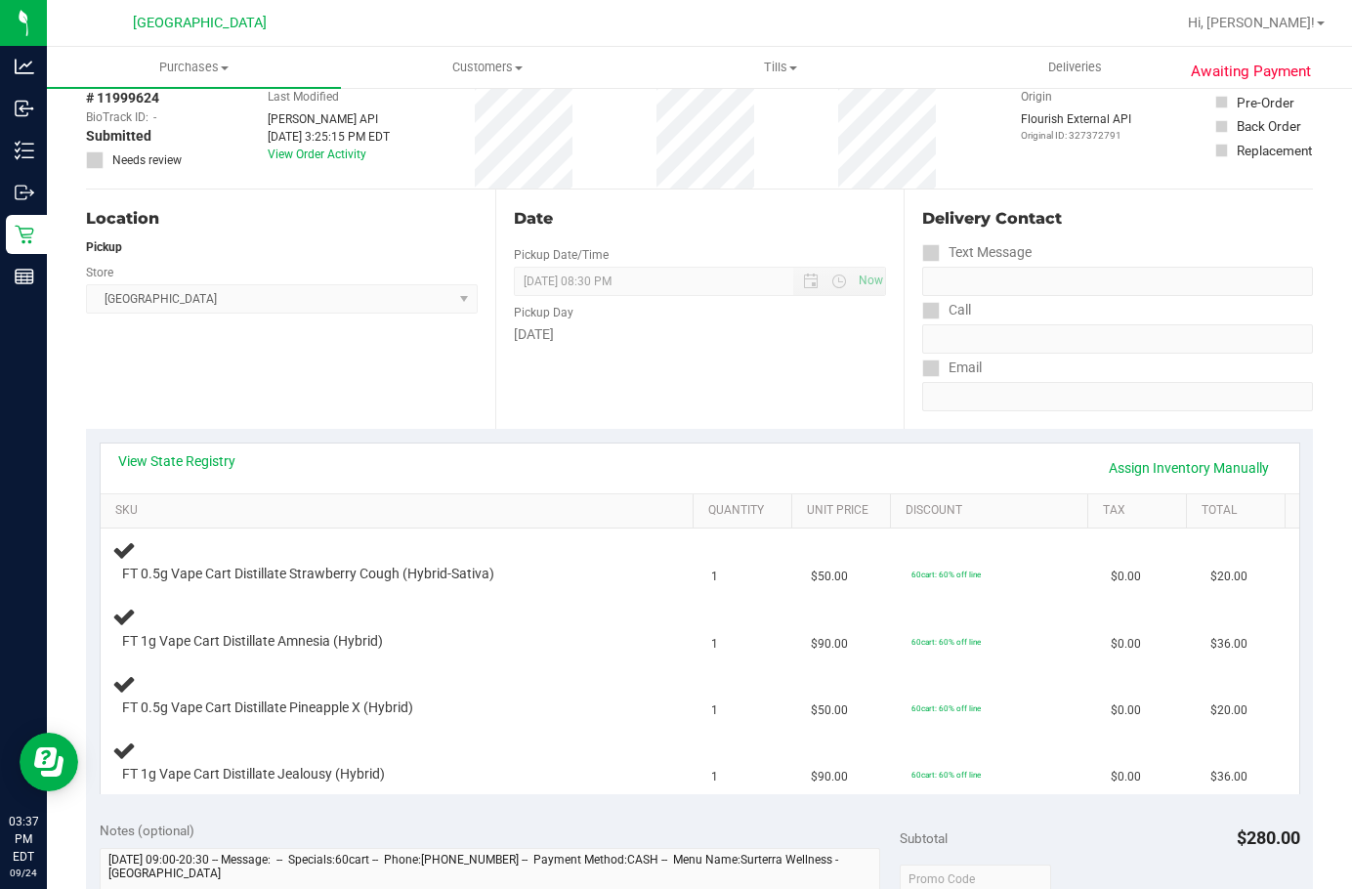
click at [157, 475] on div "View State Registry Assign Inventory Manually" at bounding box center [699, 467] width 1163 height 33
click at [175, 455] on link "View State Registry" at bounding box center [176, 461] width 117 height 20
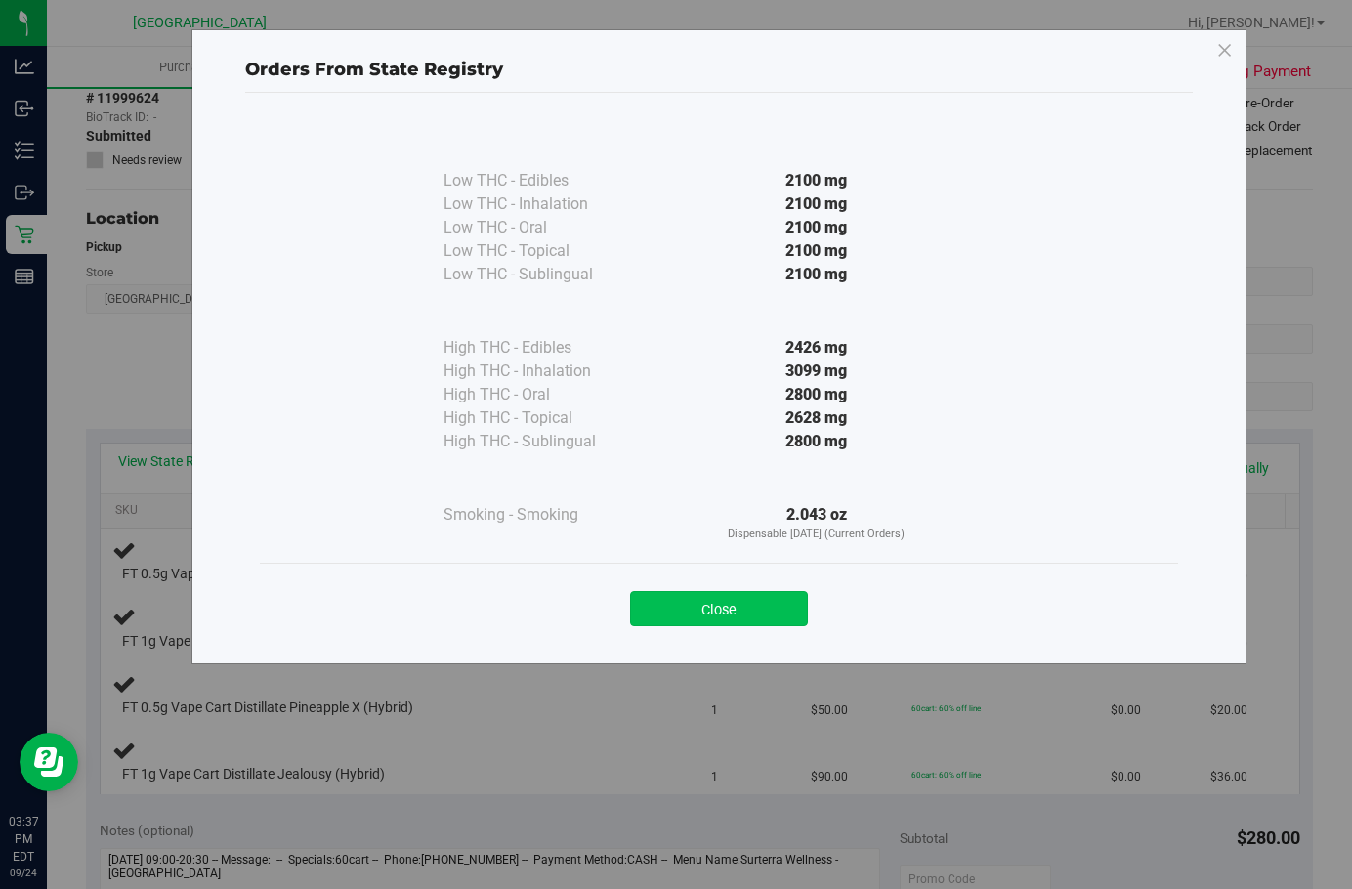
click at [723, 612] on button "Close" at bounding box center [719, 608] width 178 height 35
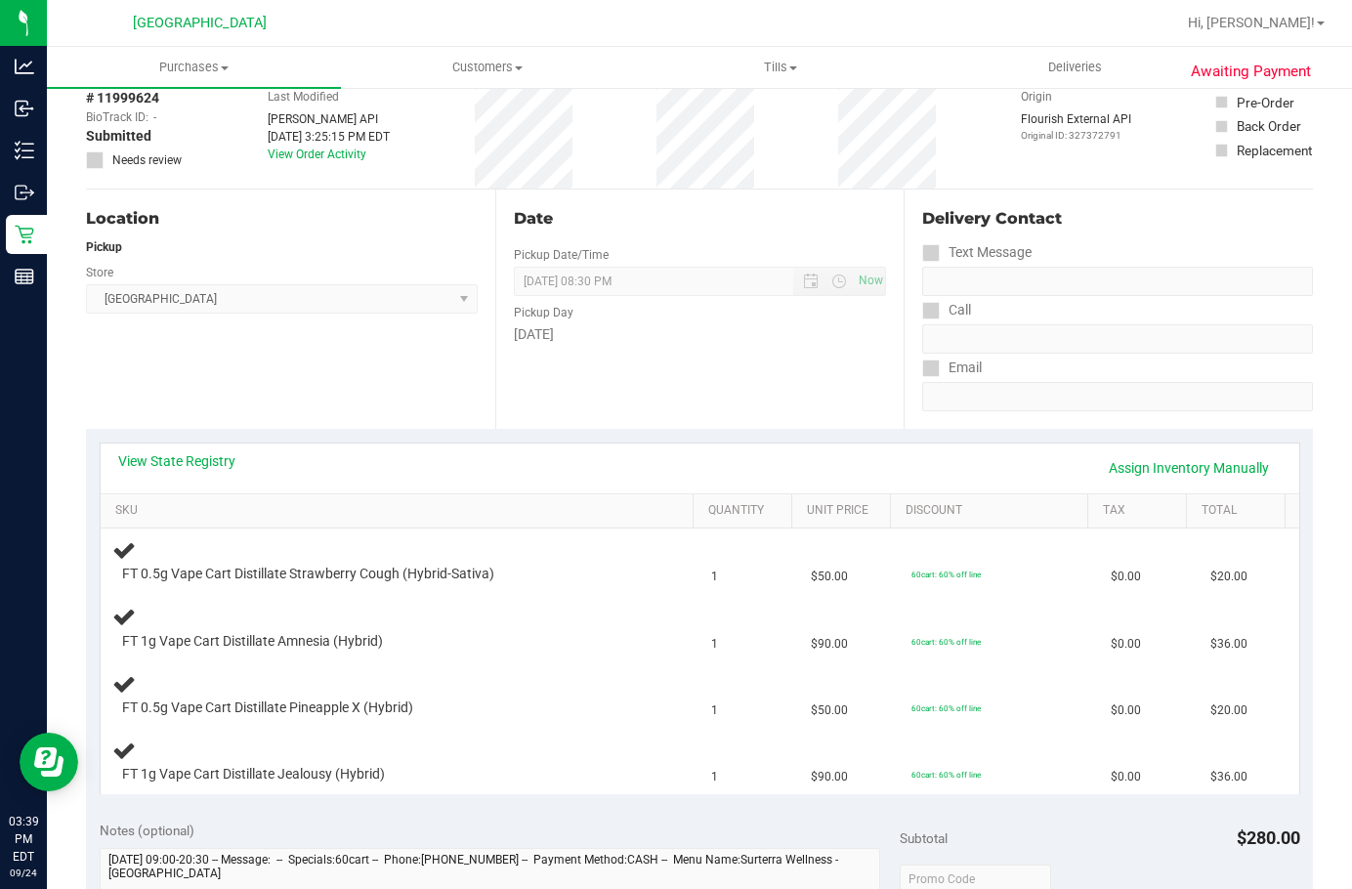
click at [389, 469] on div "View State Registry Assign Inventory Manually" at bounding box center [699, 467] width 1163 height 33
click at [169, 461] on link "View State Registry" at bounding box center [176, 461] width 117 height 20
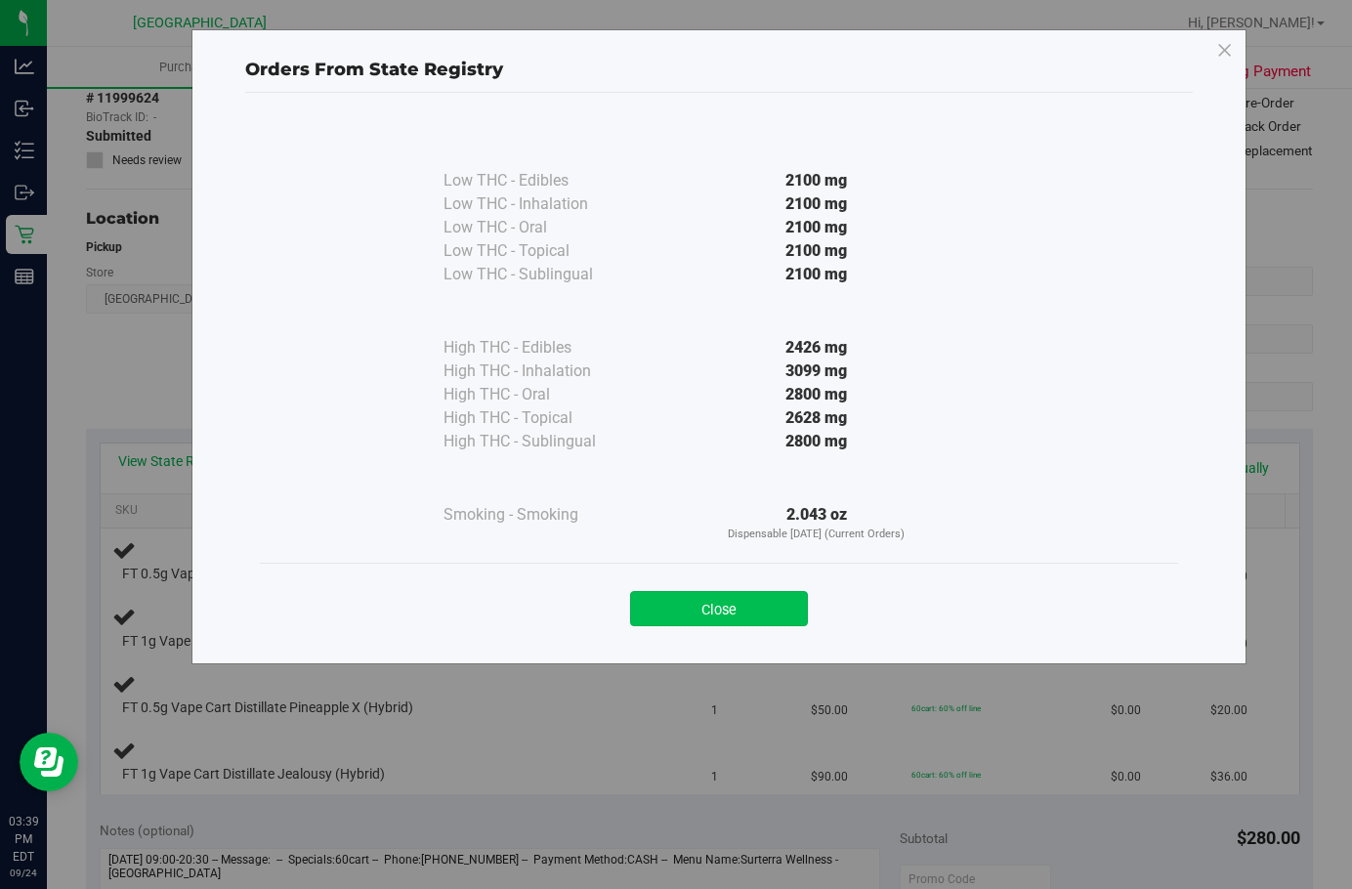
click at [759, 597] on button "Close" at bounding box center [719, 608] width 178 height 35
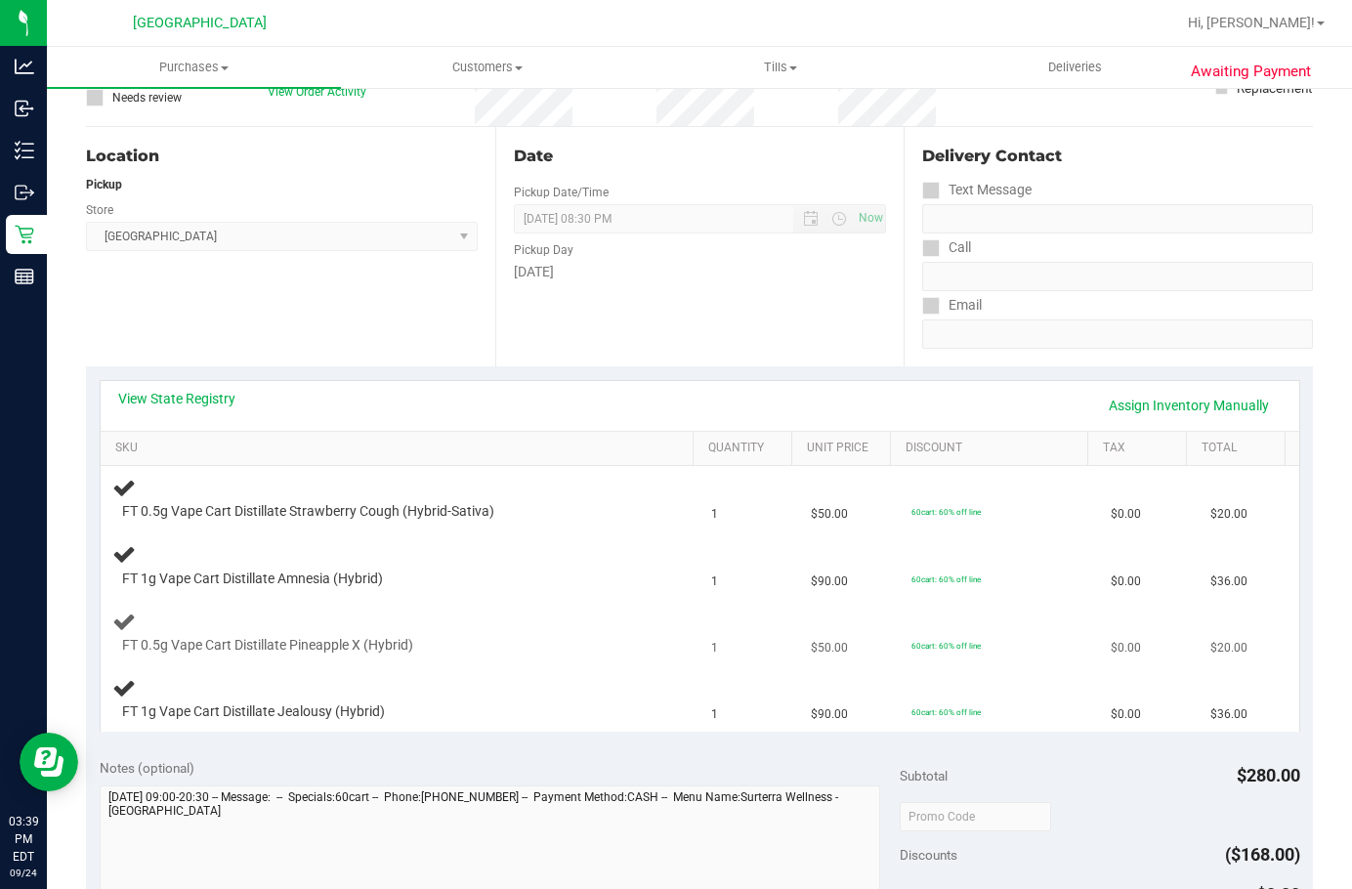
scroll to position [195, 0]
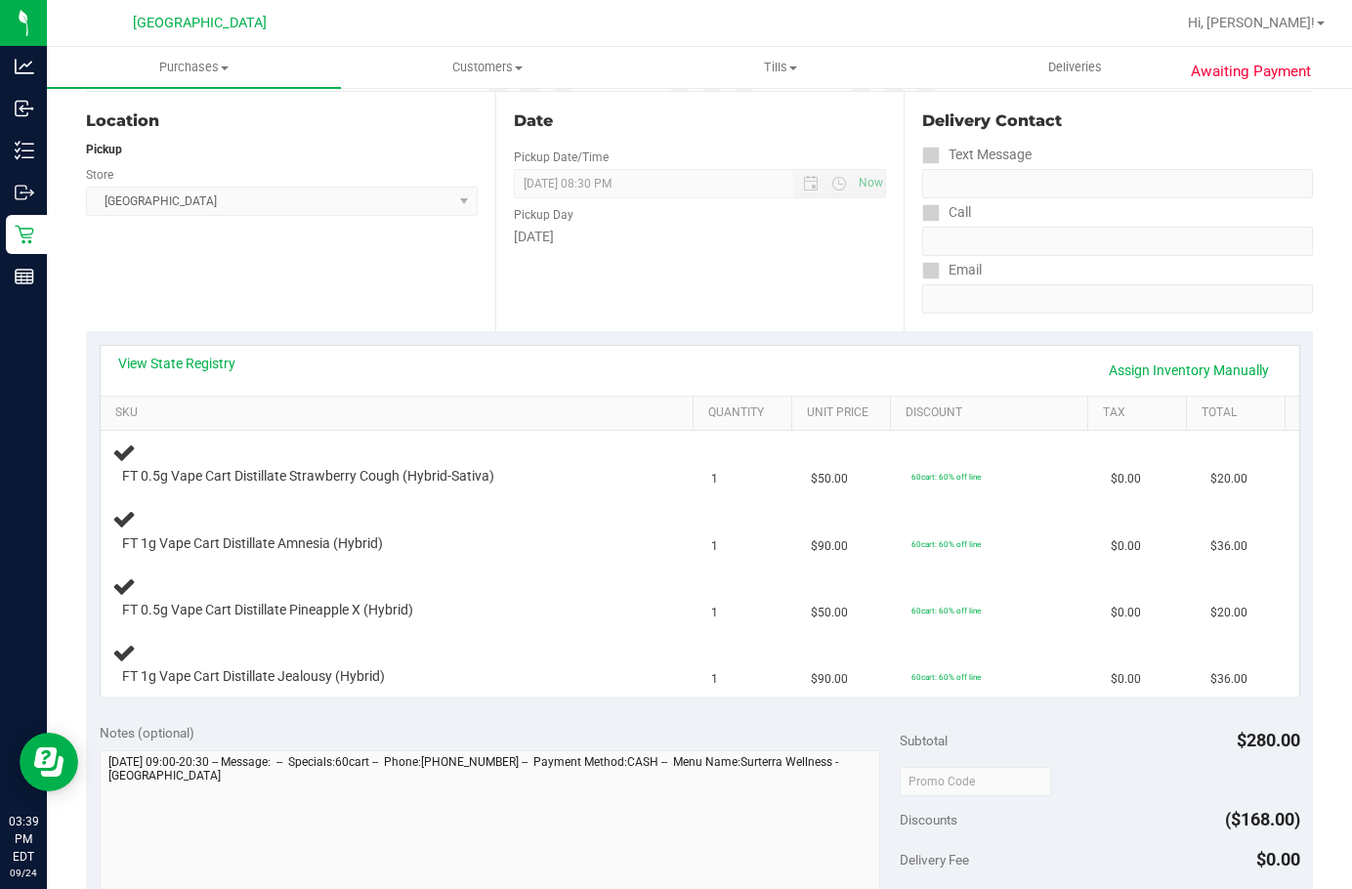
click at [483, 388] on div "View State Registry Assign Inventory Manually" at bounding box center [700, 371] width 1198 height 50
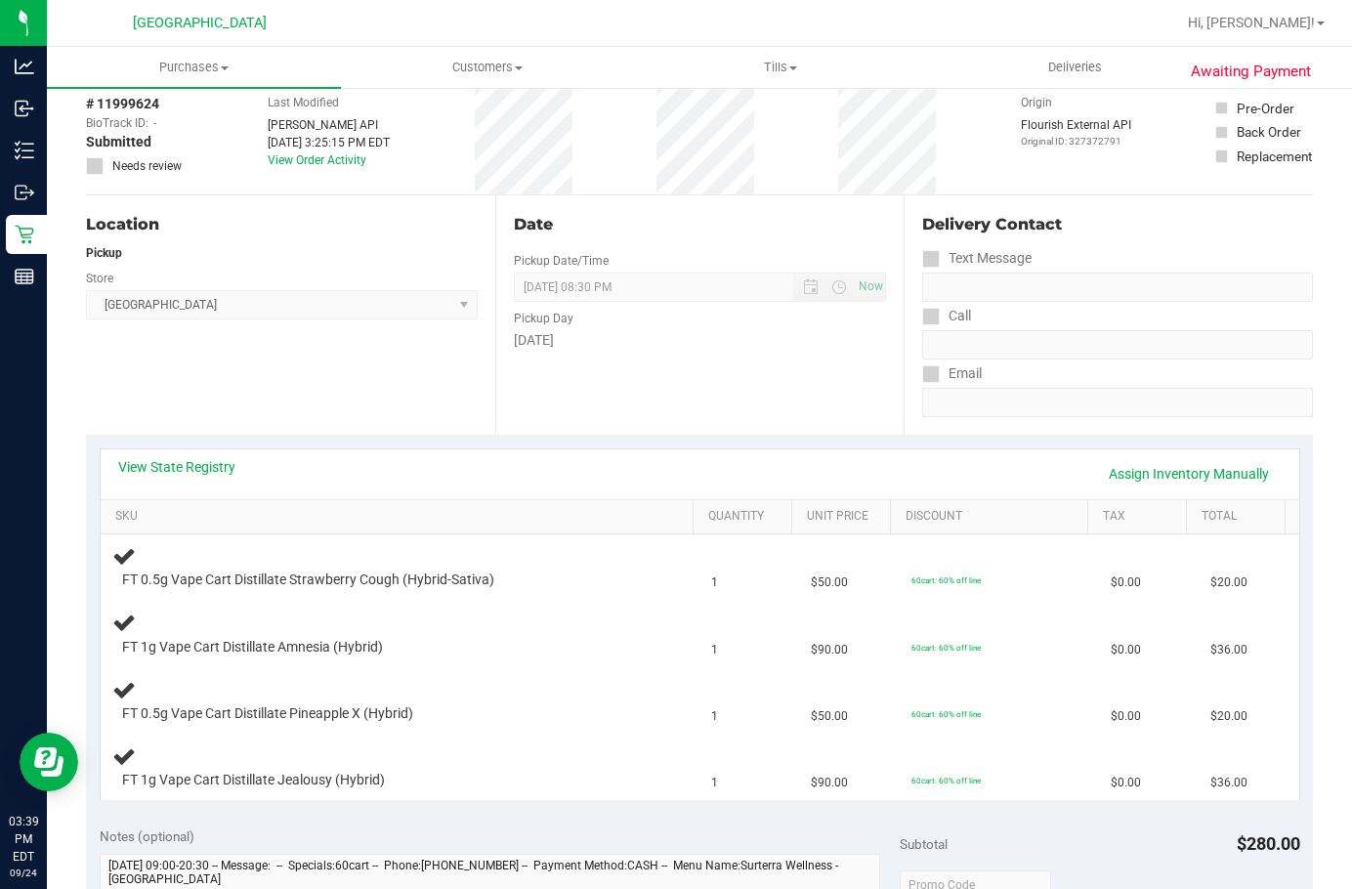
scroll to position [0, 0]
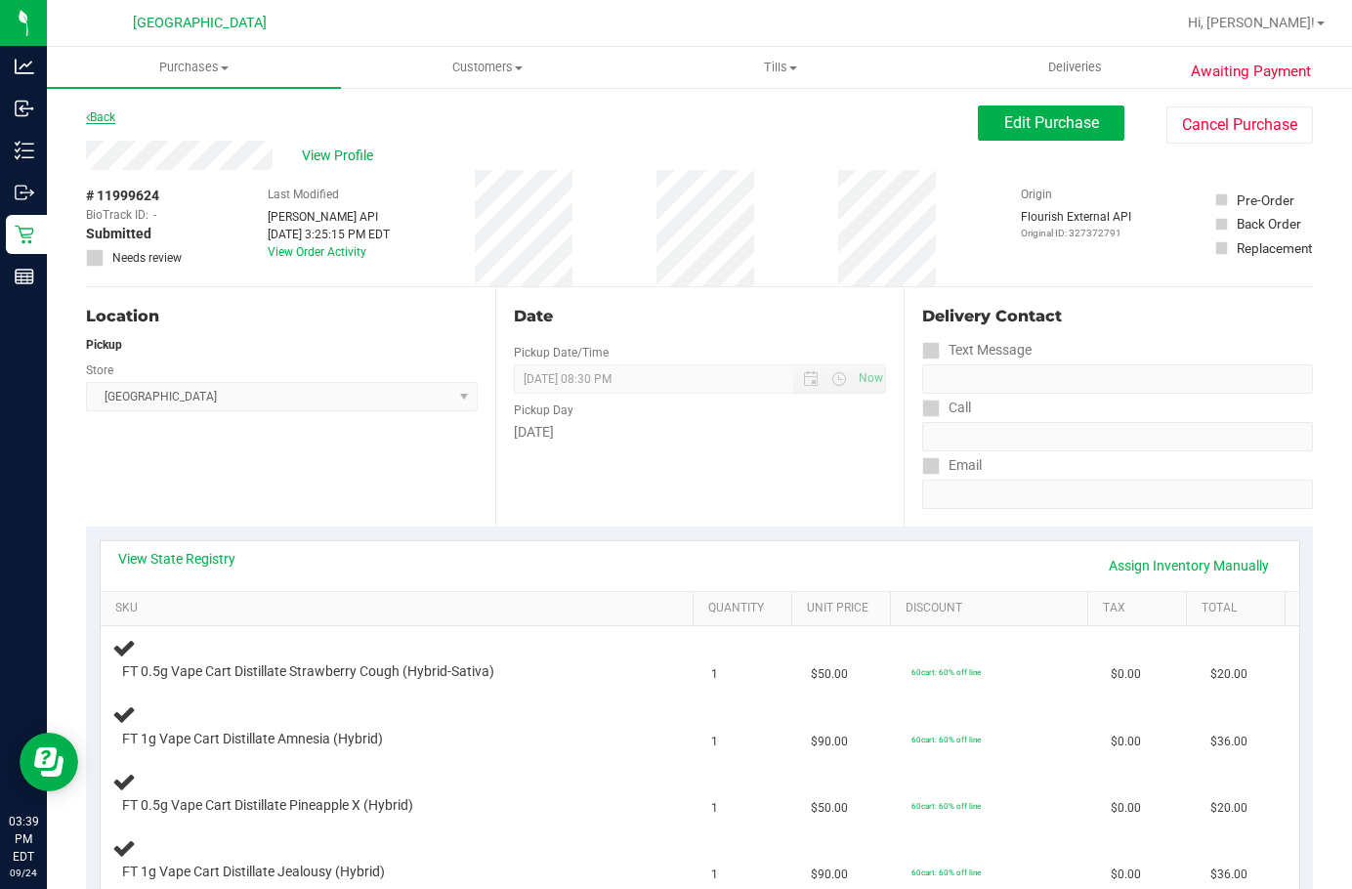
click at [100, 115] on link "Back" at bounding box center [100, 117] width 29 height 14
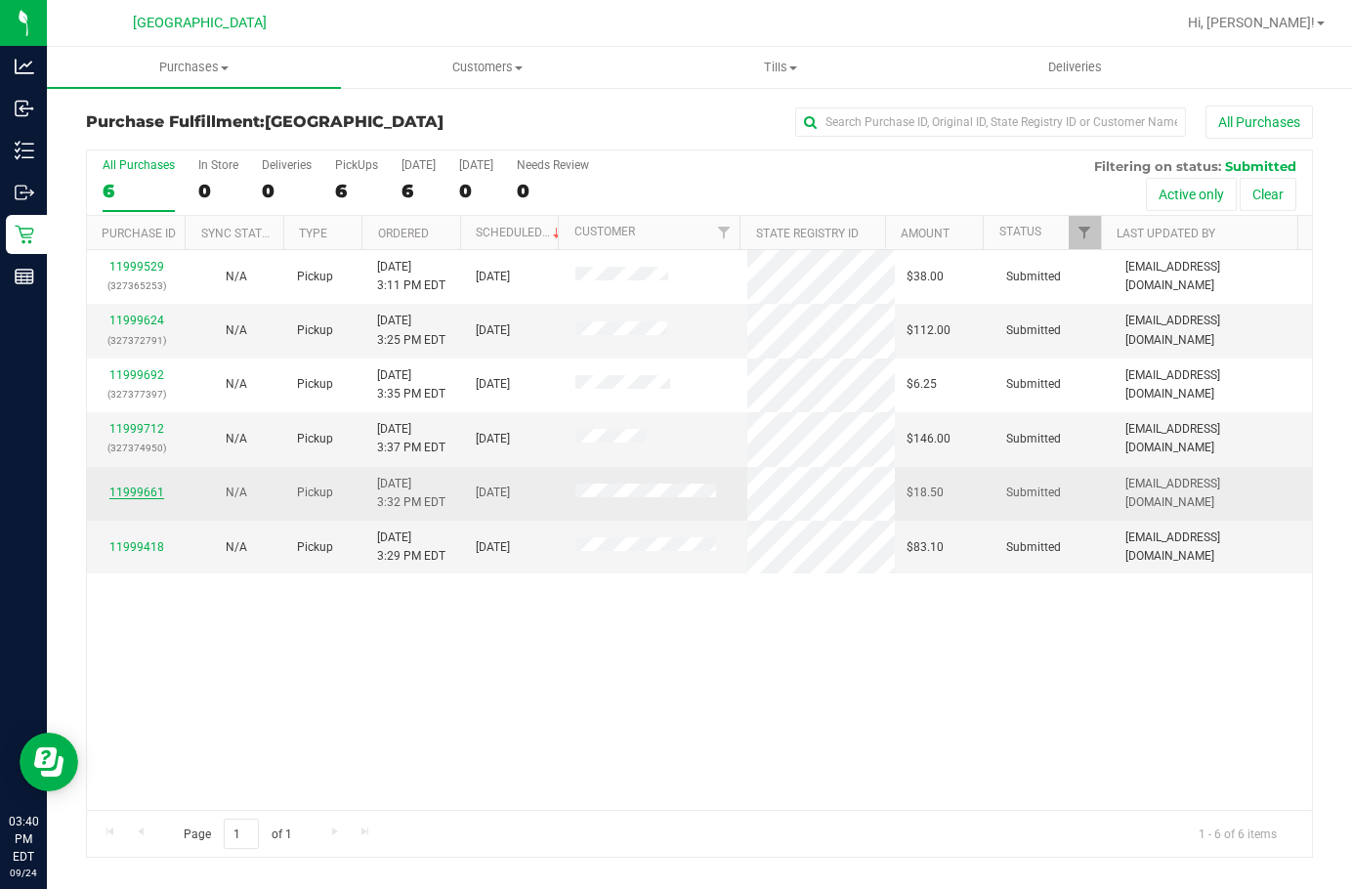
click at [139, 495] on link "11999661" at bounding box center [136, 492] width 55 height 14
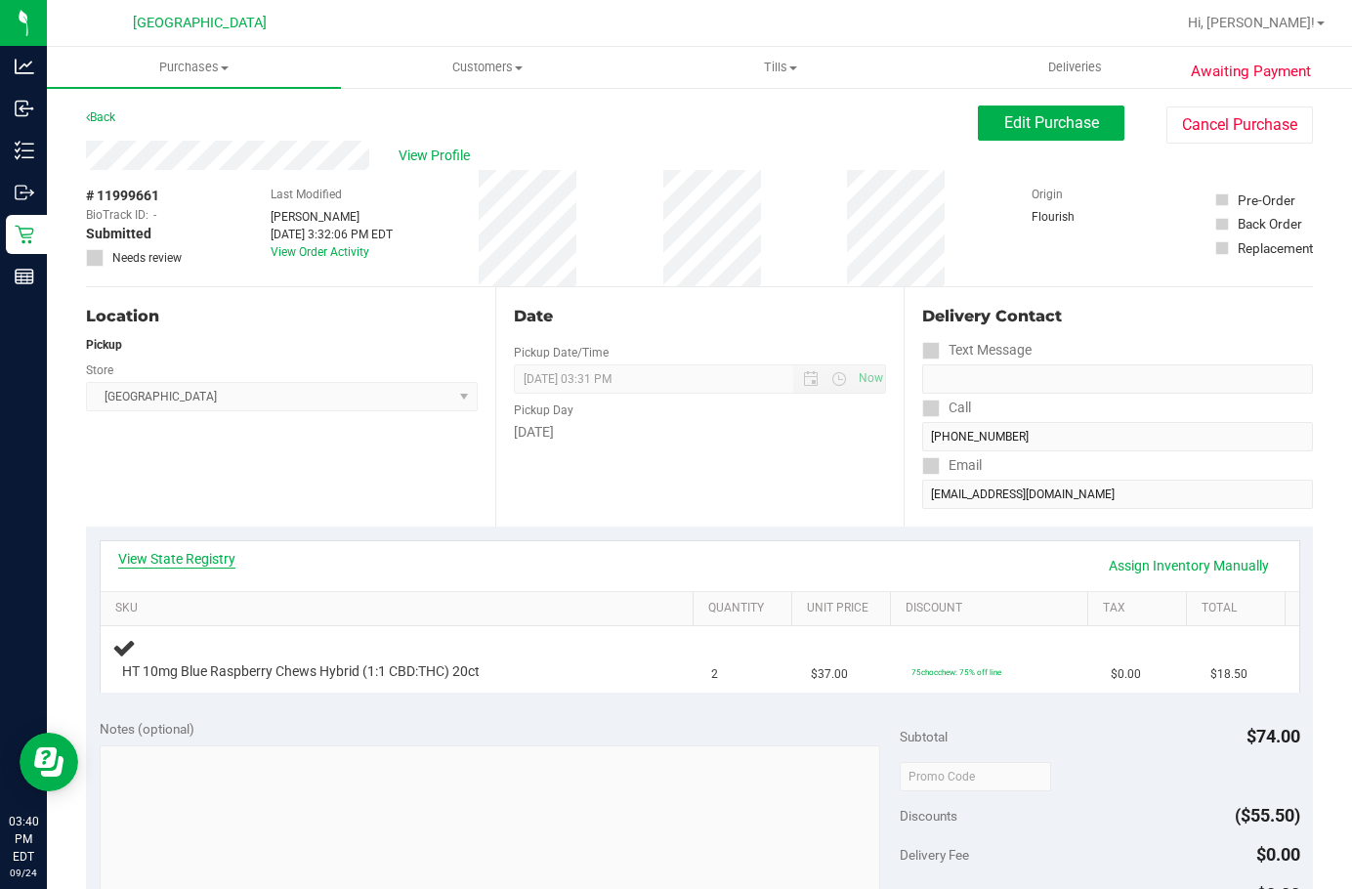
click at [193, 552] on link "View State Registry" at bounding box center [176, 559] width 117 height 20
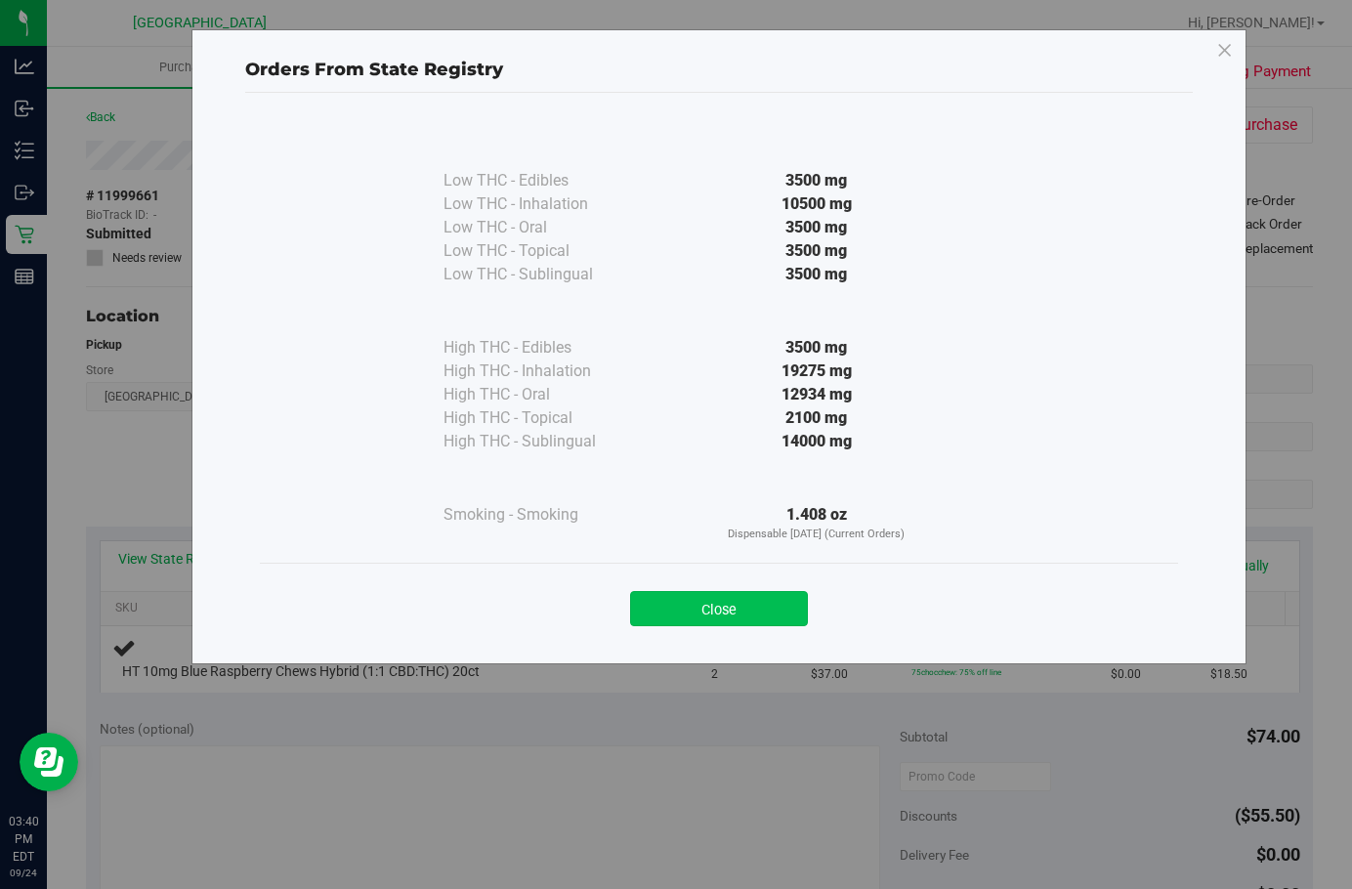
click at [790, 612] on button "Close" at bounding box center [719, 608] width 178 height 35
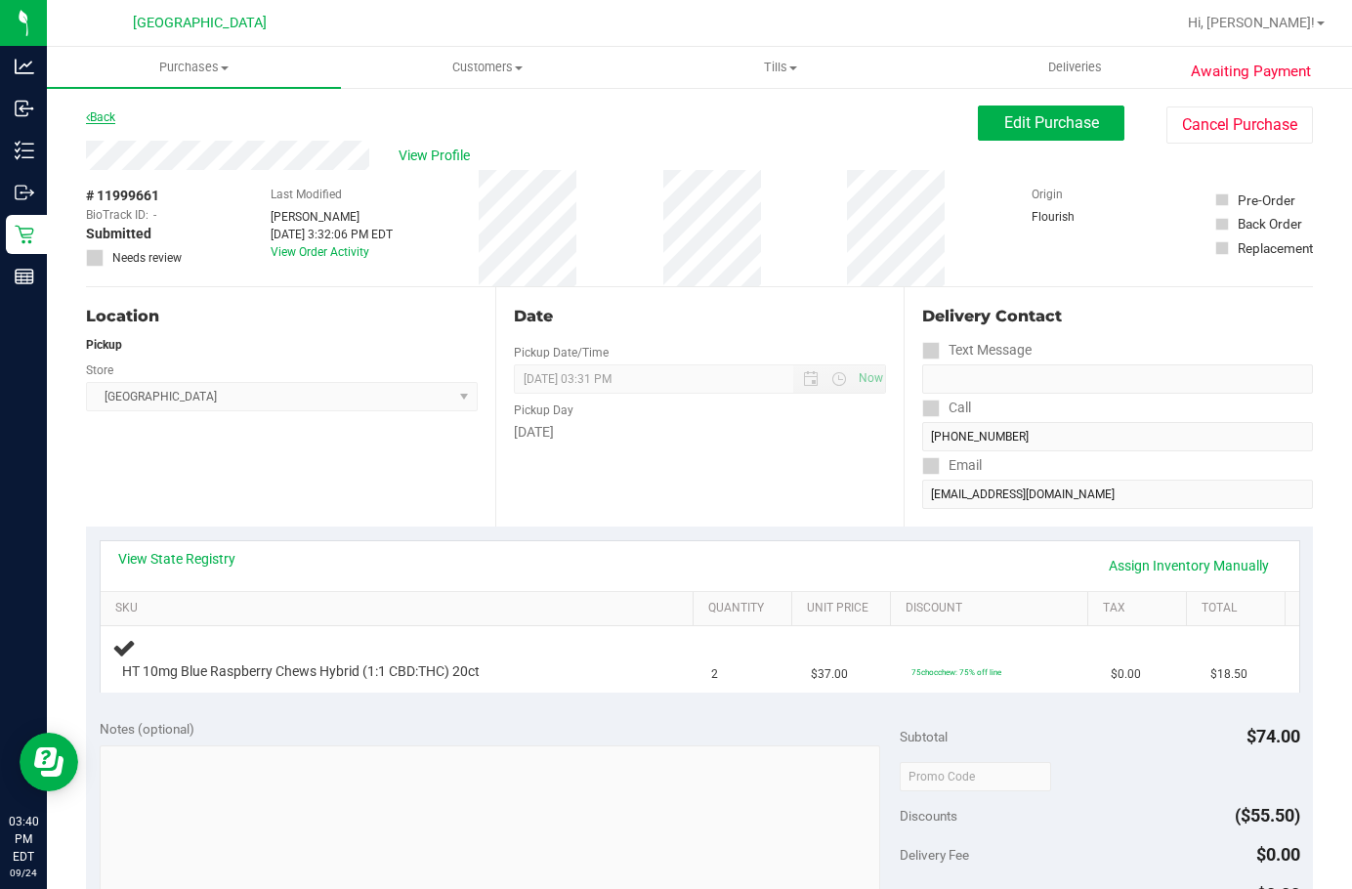
click at [101, 115] on link "Back" at bounding box center [100, 117] width 29 height 14
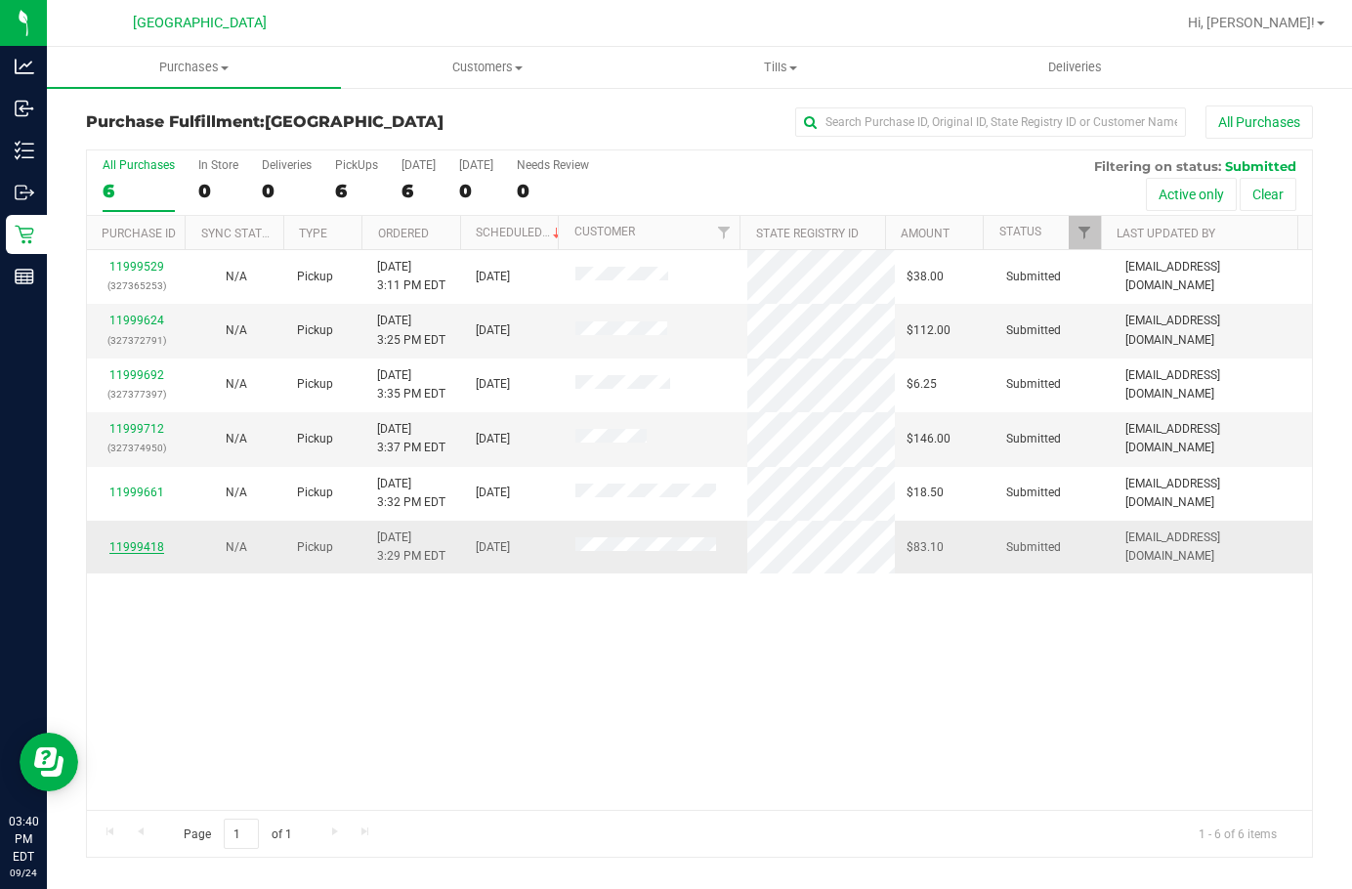
click at [136, 546] on link "11999418" at bounding box center [136, 547] width 55 height 14
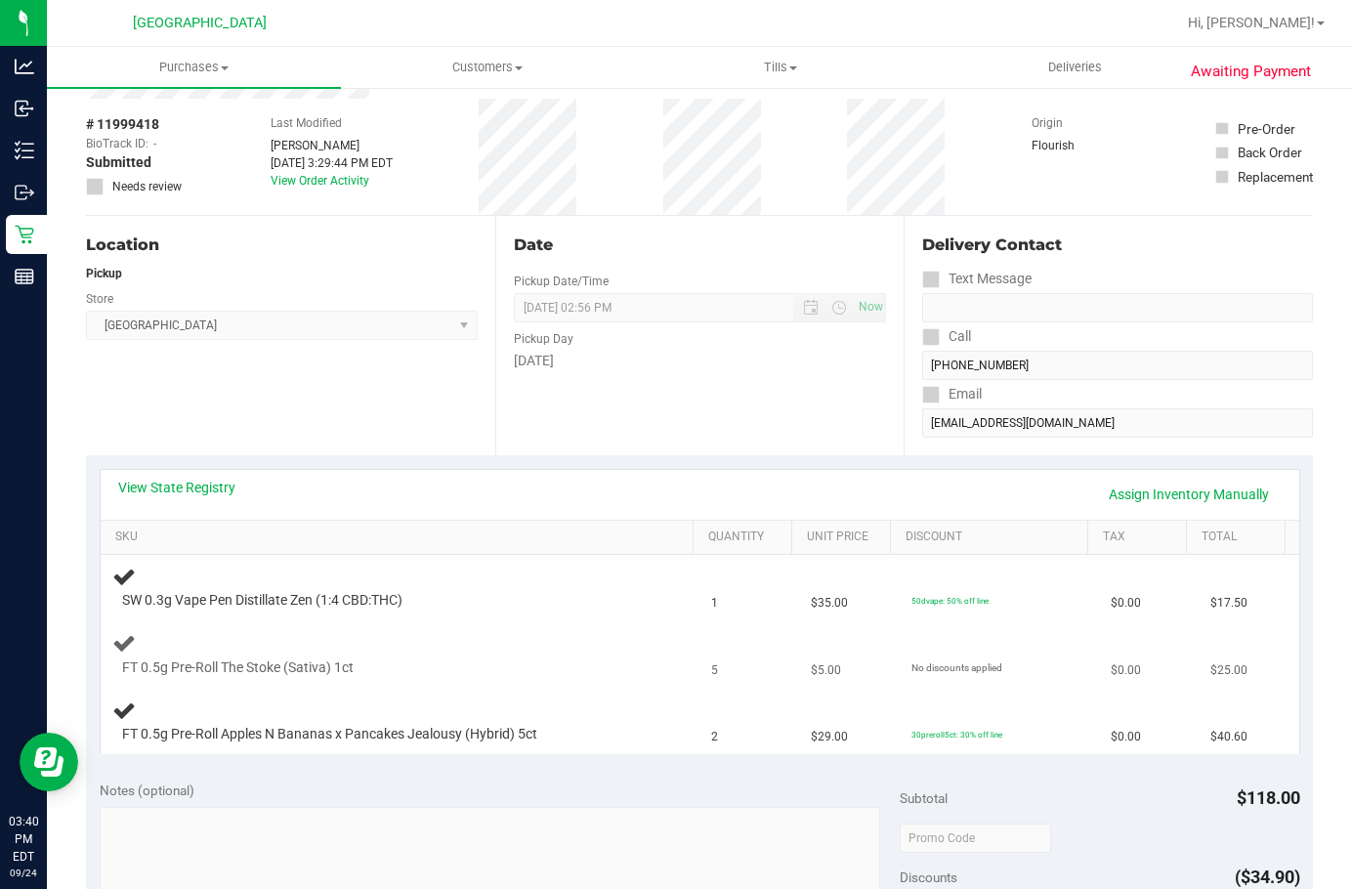
scroll to position [195, 0]
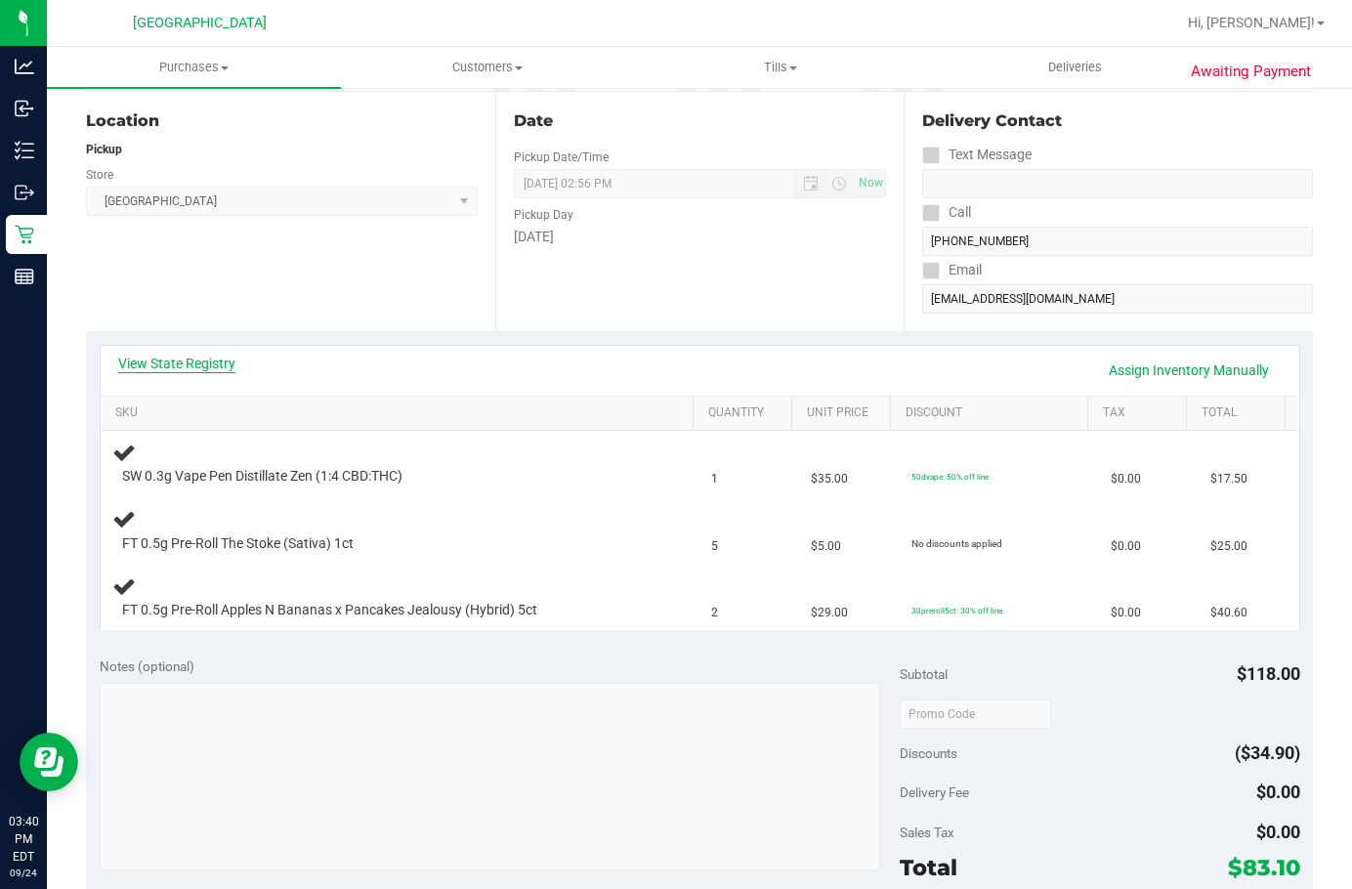
click at [222, 357] on link "View State Registry" at bounding box center [176, 364] width 117 height 20
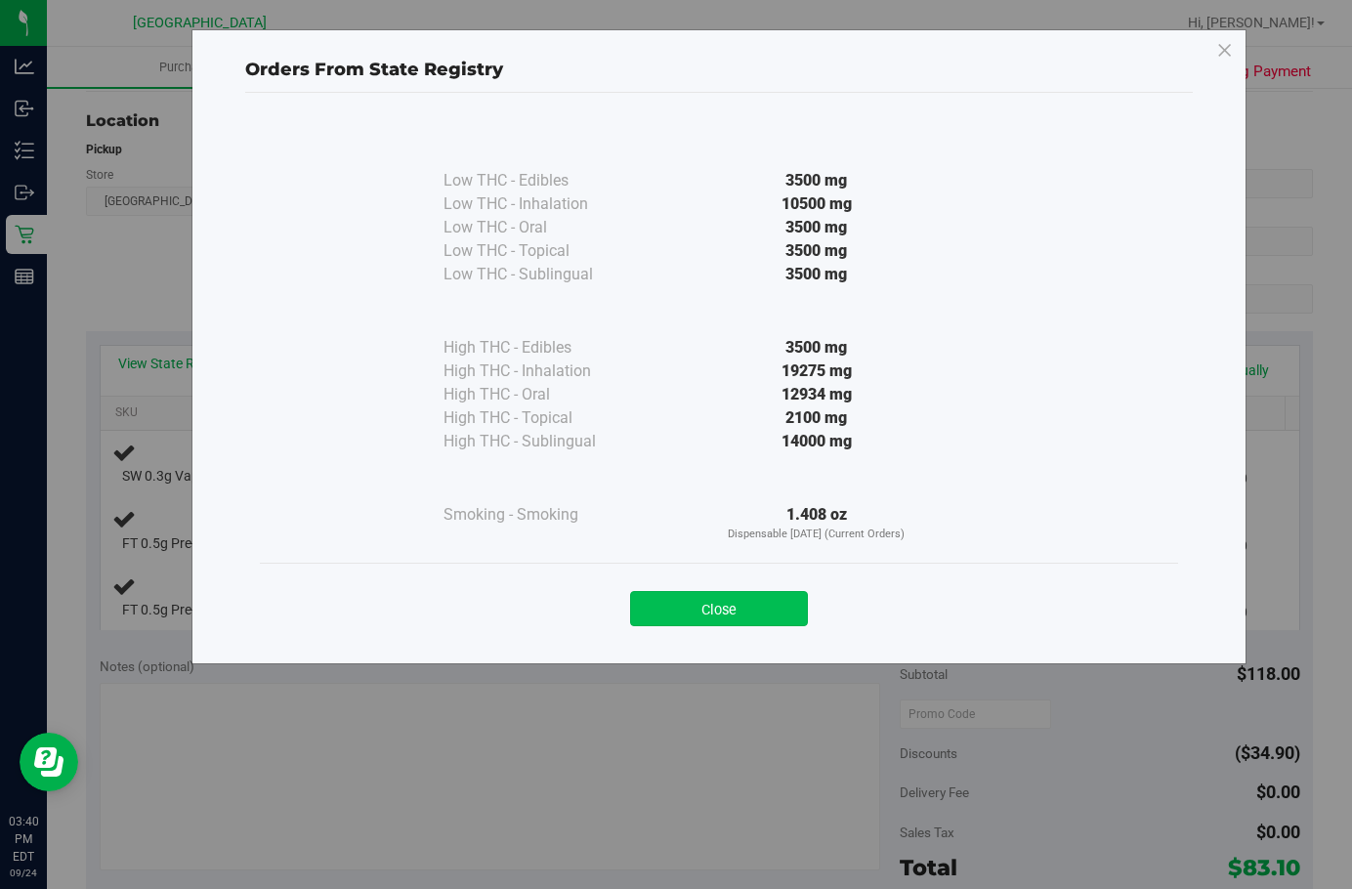
click at [730, 621] on button "Close" at bounding box center [719, 608] width 178 height 35
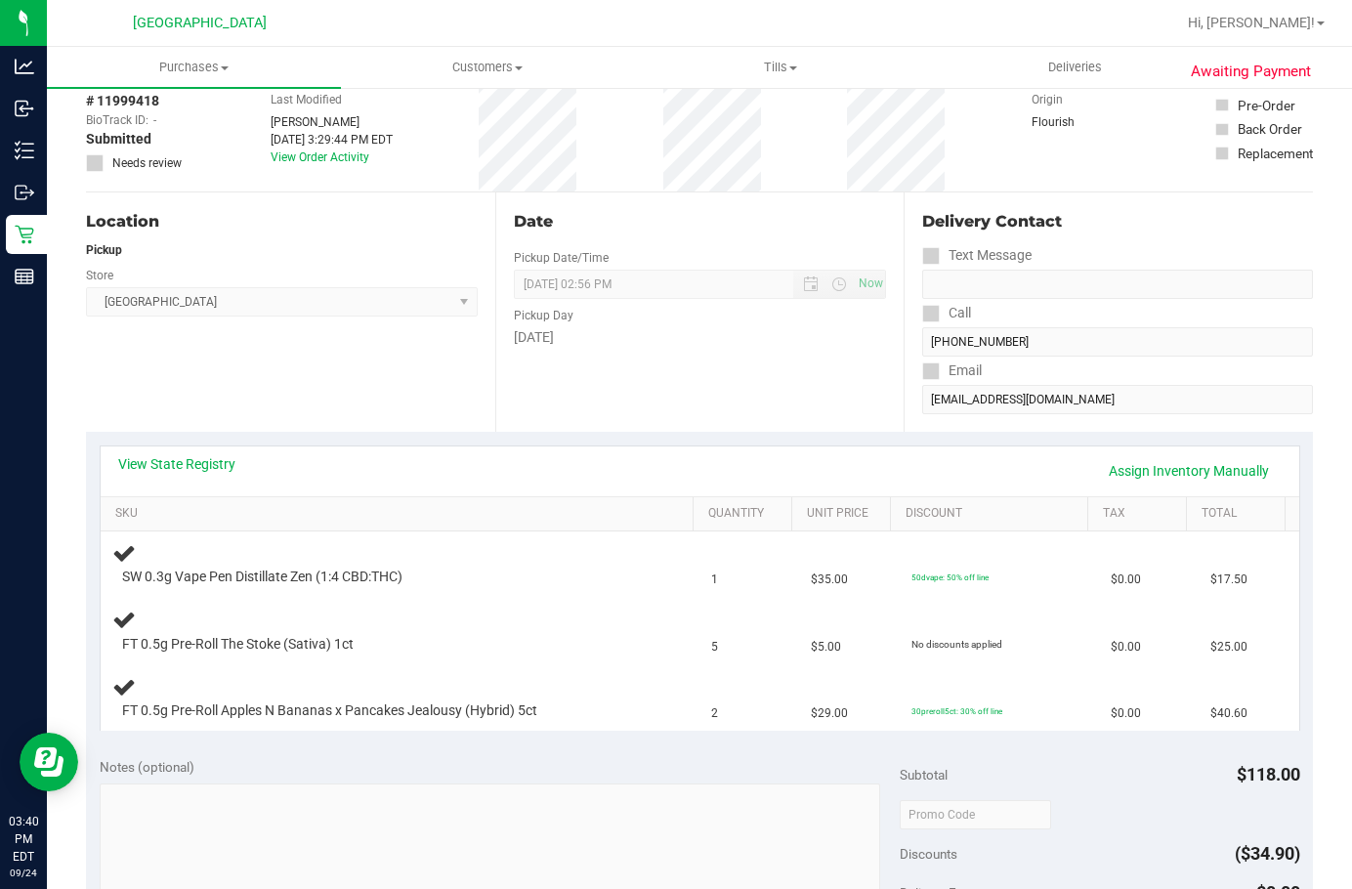
scroll to position [0, 0]
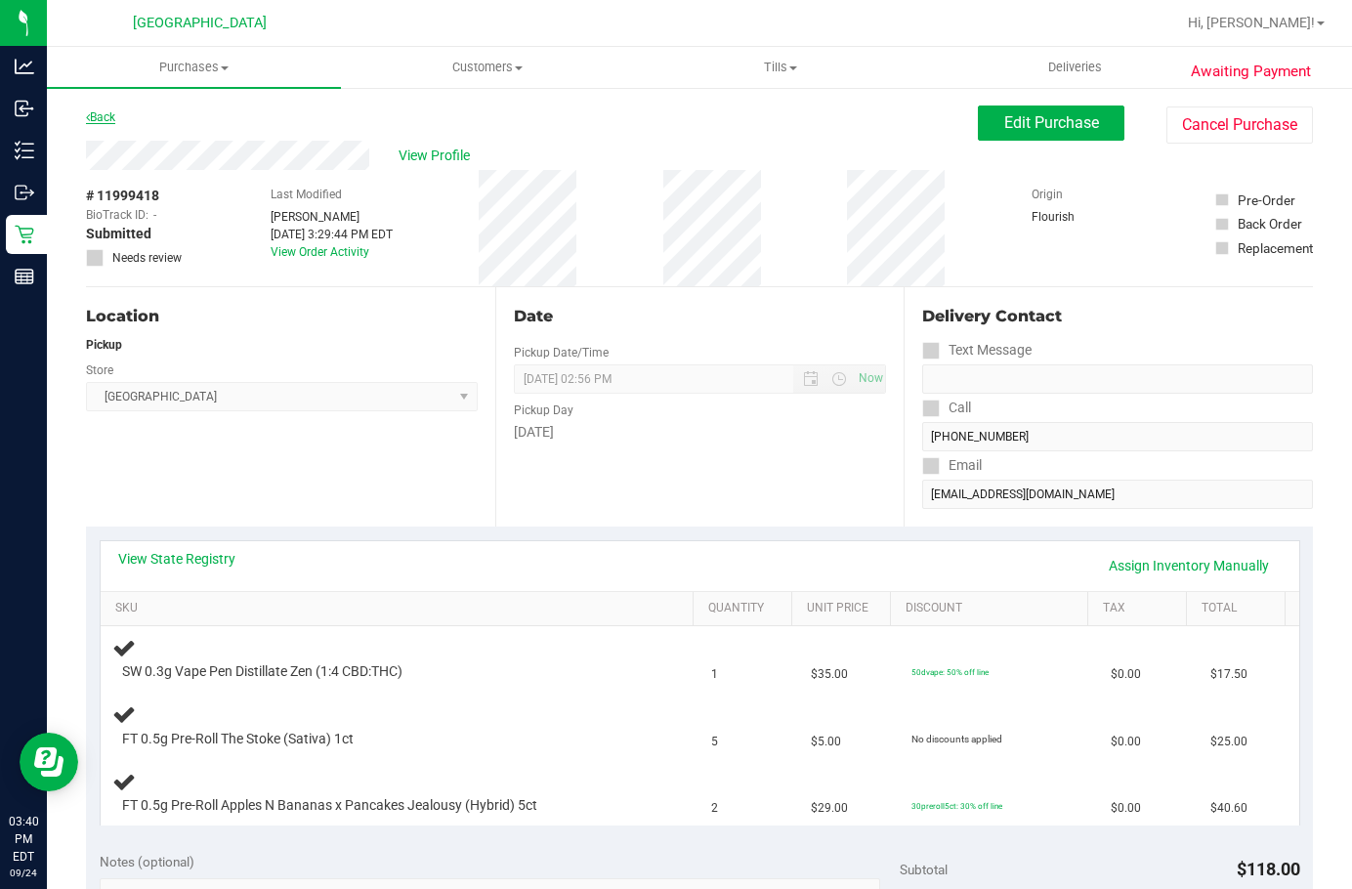
click at [110, 119] on link "Back" at bounding box center [100, 117] width 29 height 14
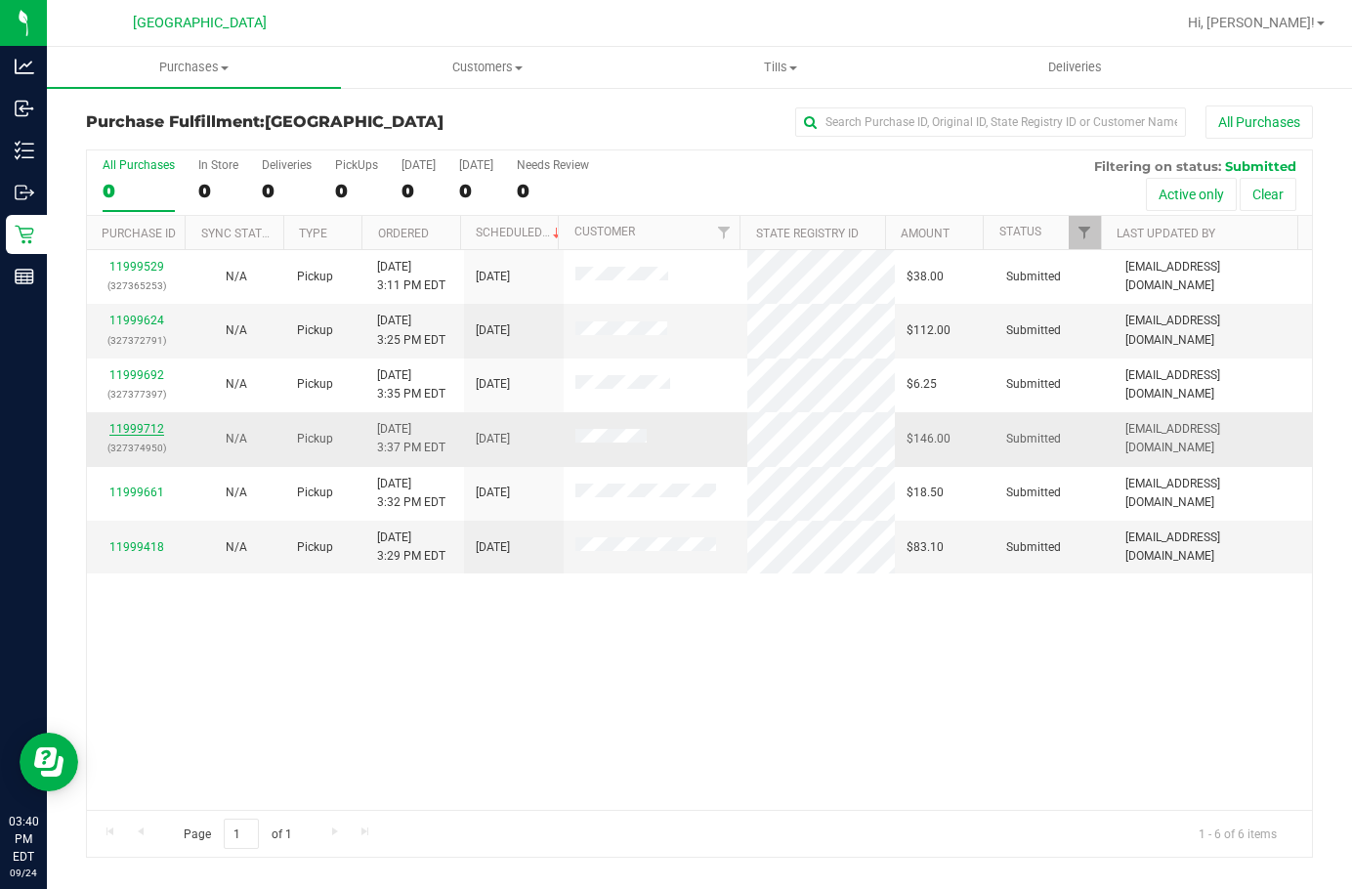
click at [153, 435] on link "11999712" at bounding box center [136, 429] width 55 height 14
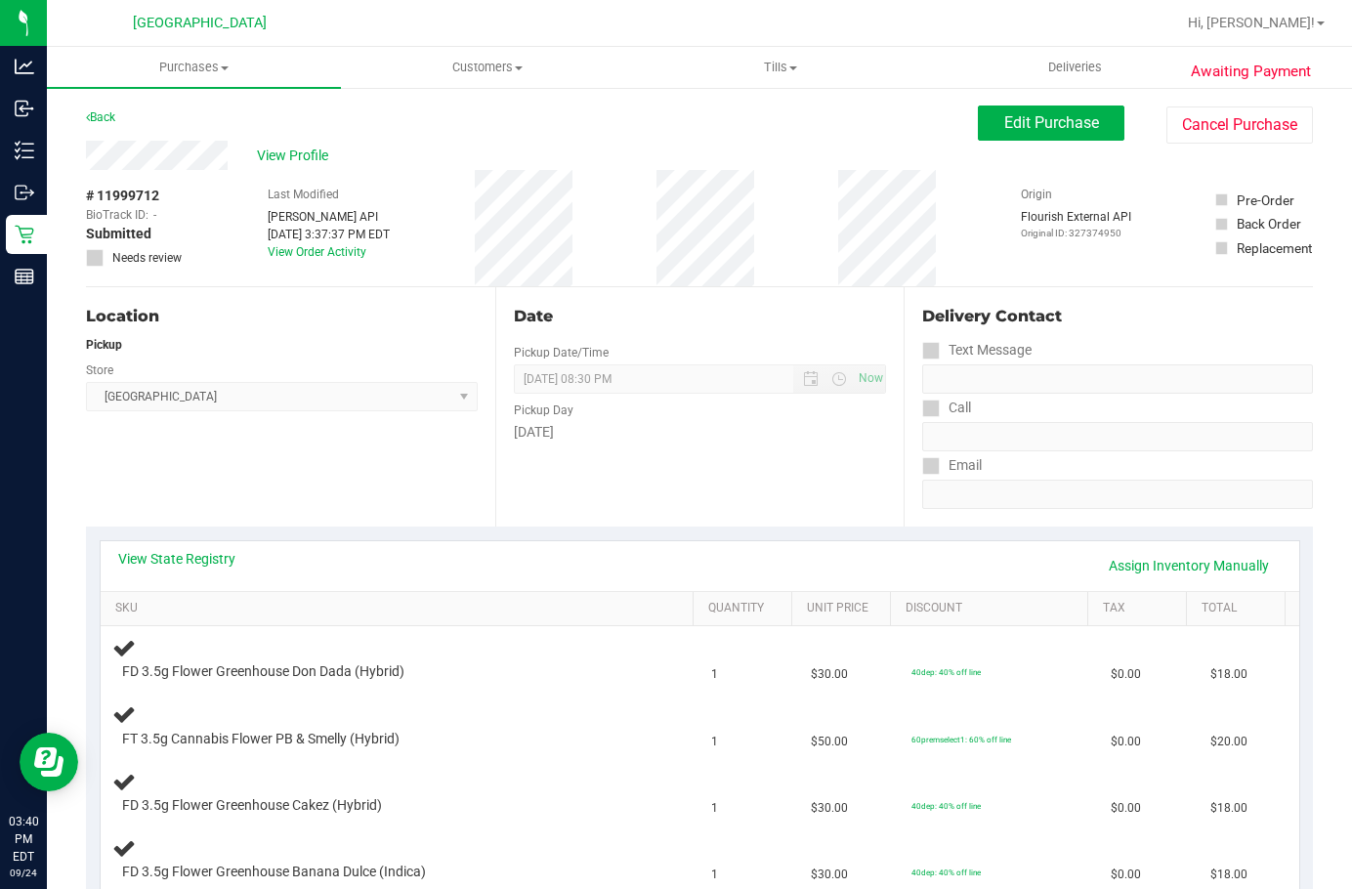
scroll to position [293, 0]
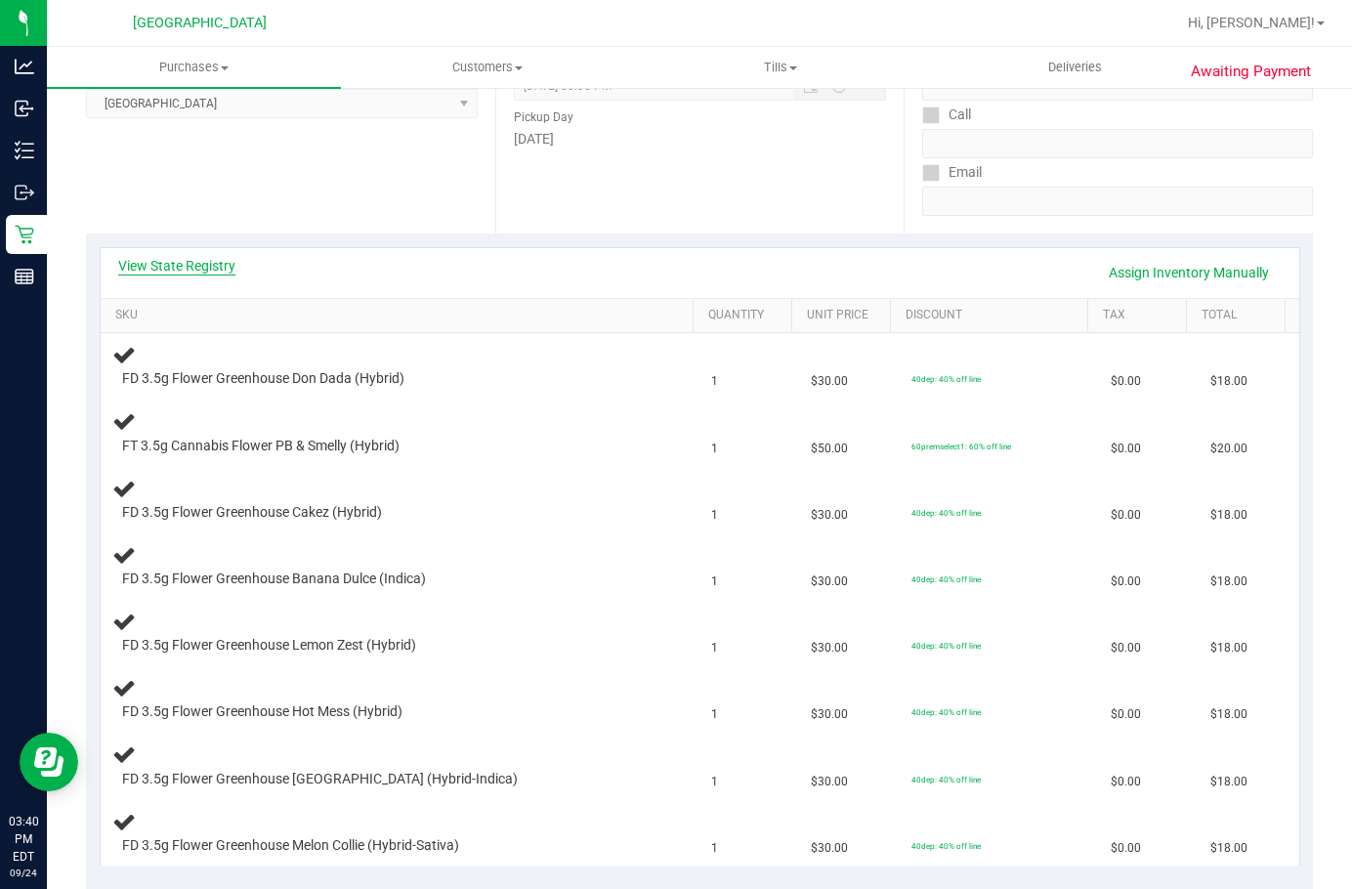
click at [197, 261] on link "View State Registry" at bounding box center [176, 266] width 117 height 20
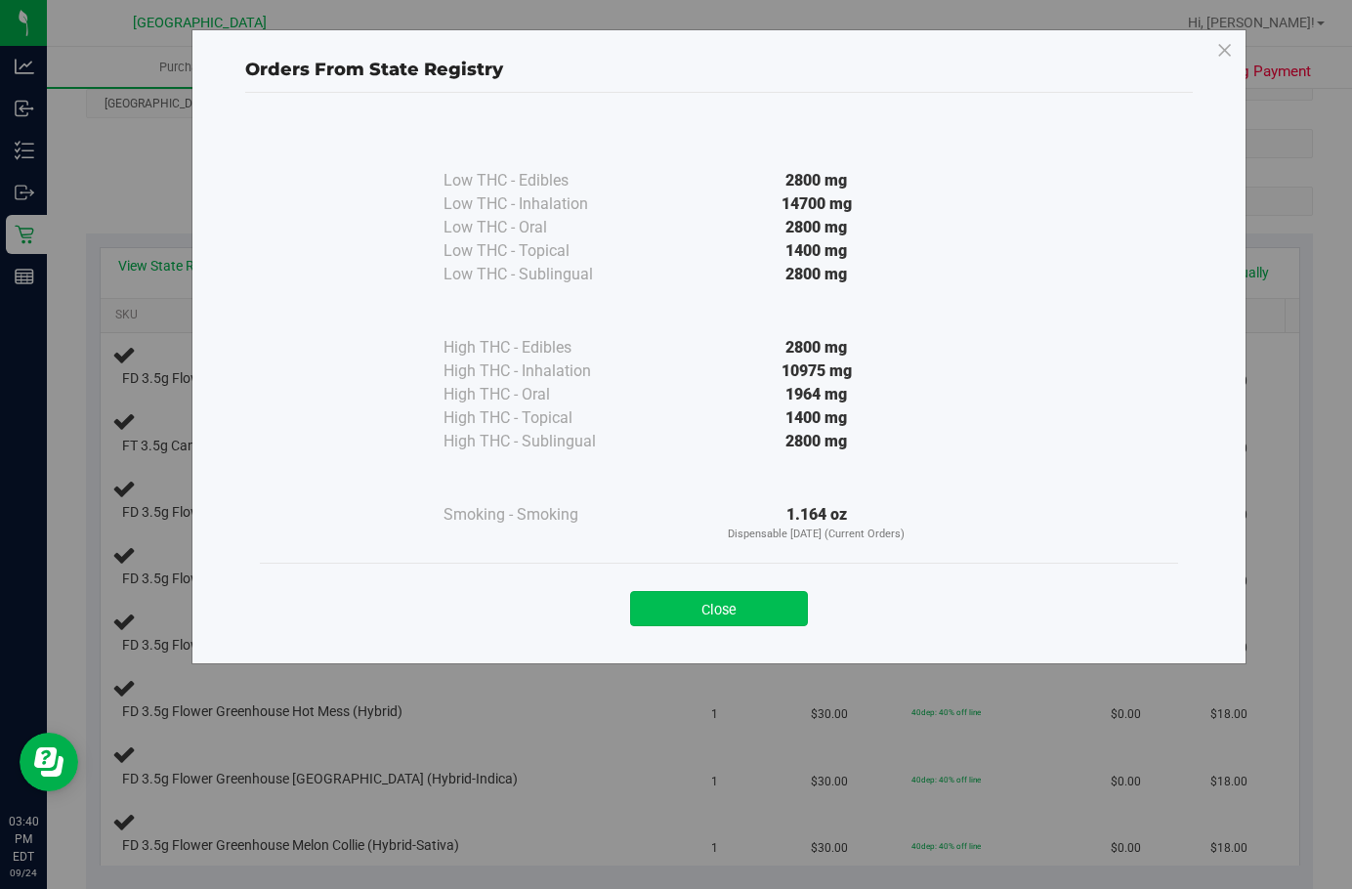
click at [702, 612] on button "Close" at bounding box center [719, 608] width 178 height 35
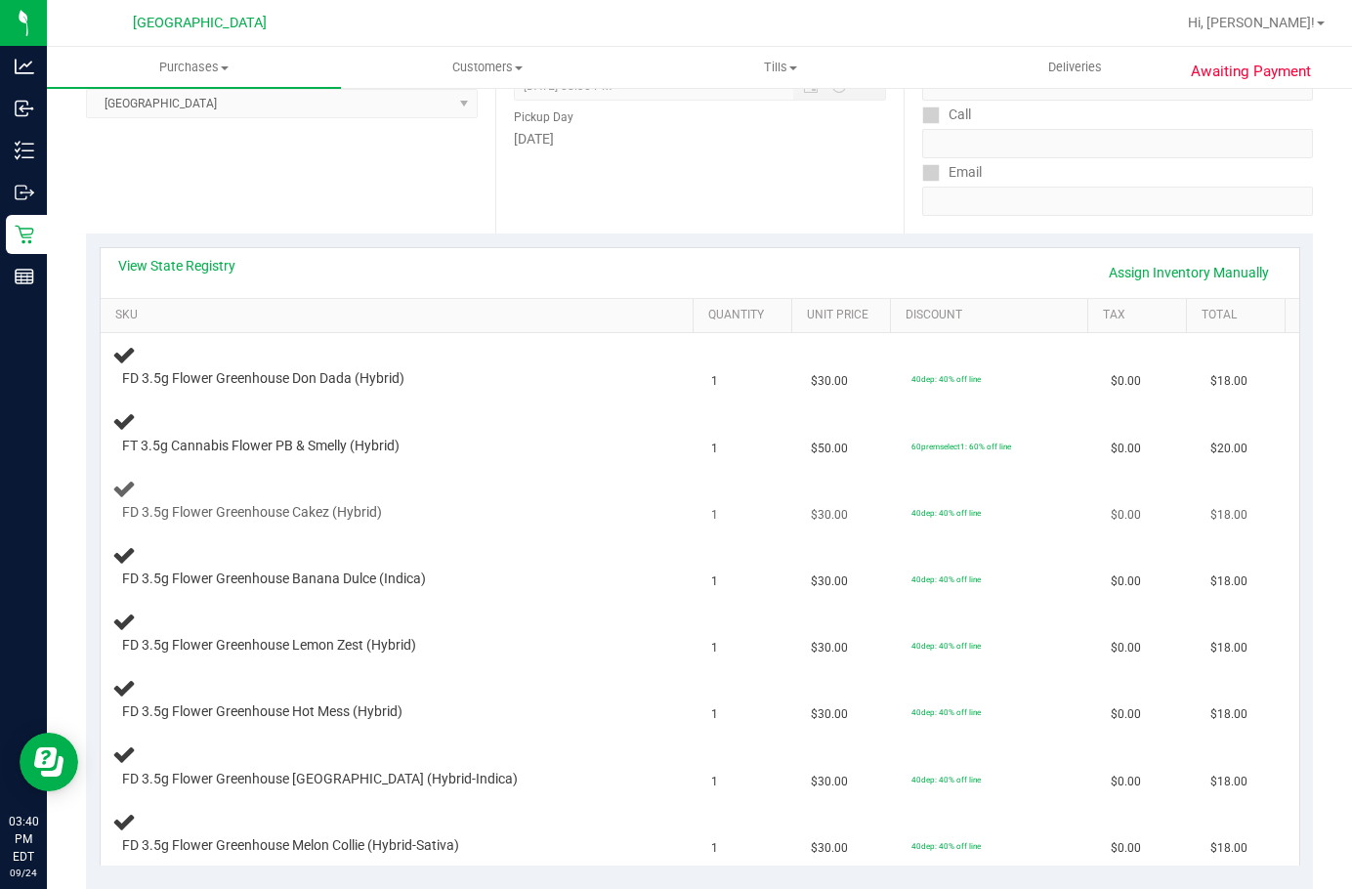
scroll to position [391, 0]
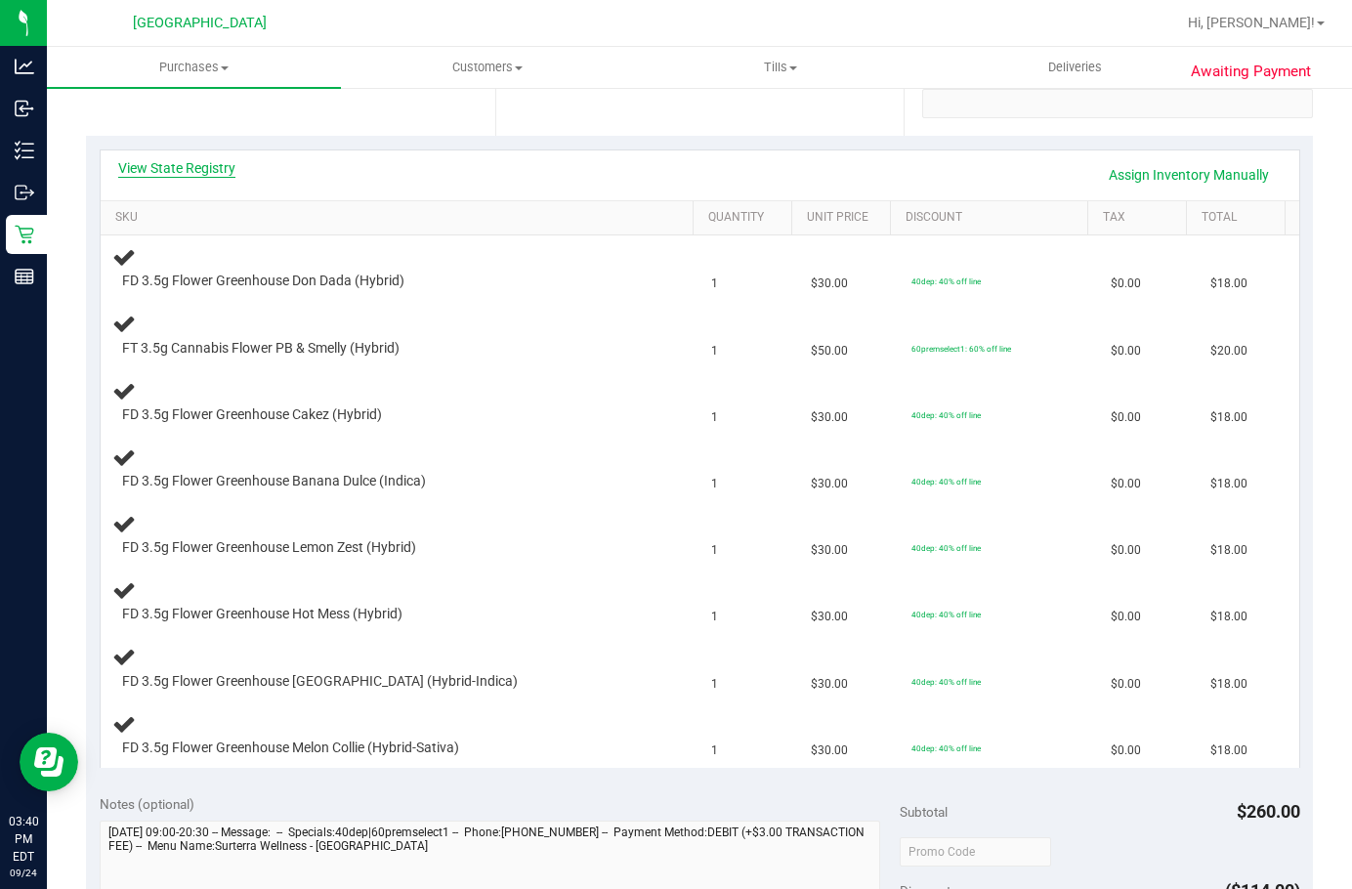
click at [181, 169] on link "View State Registry" at bounding box center [176, 168] width 117 height 20
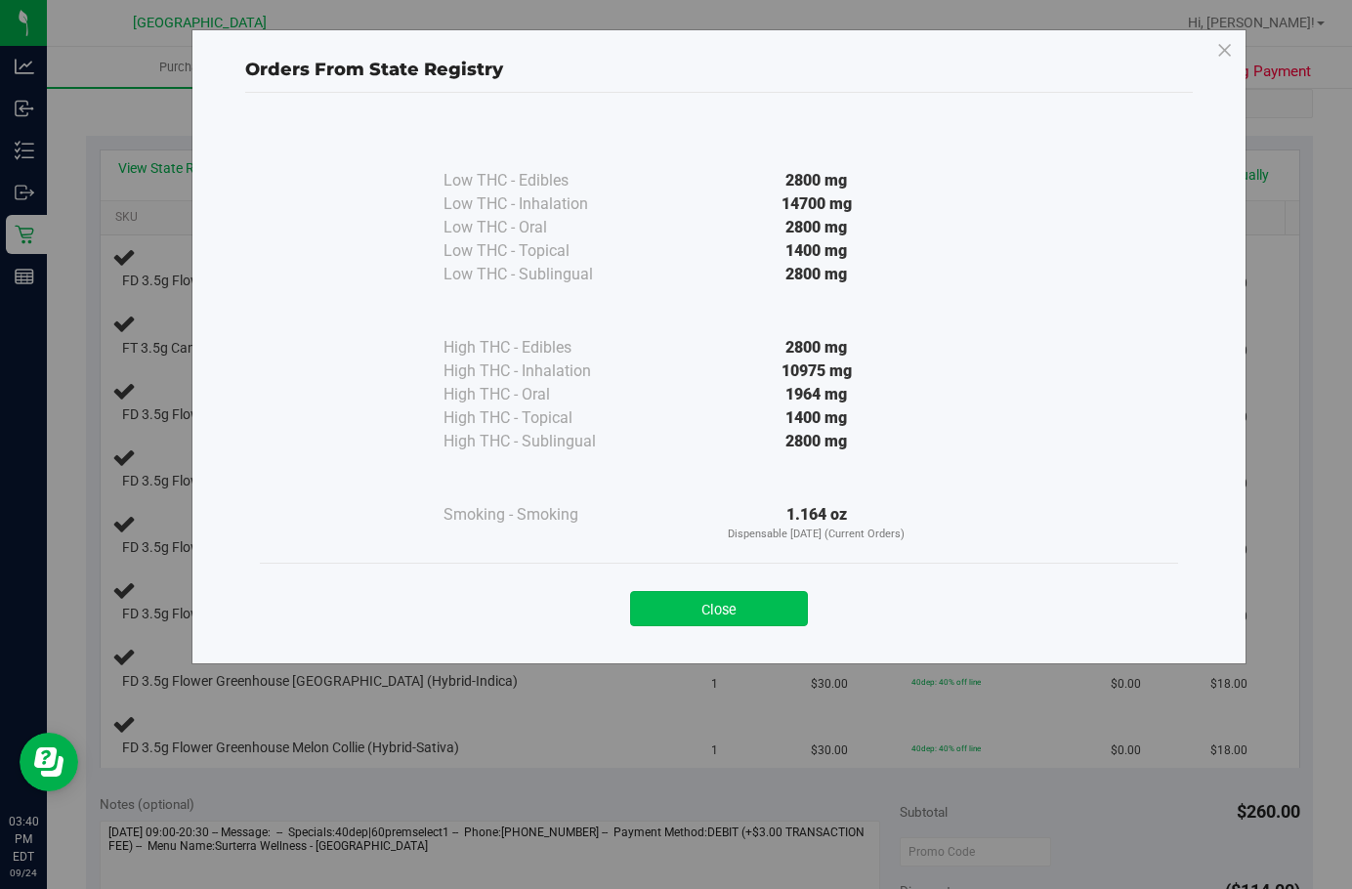
click at [752, 620] on button "Close" at bounding box center [719, 608] width 178 height 35
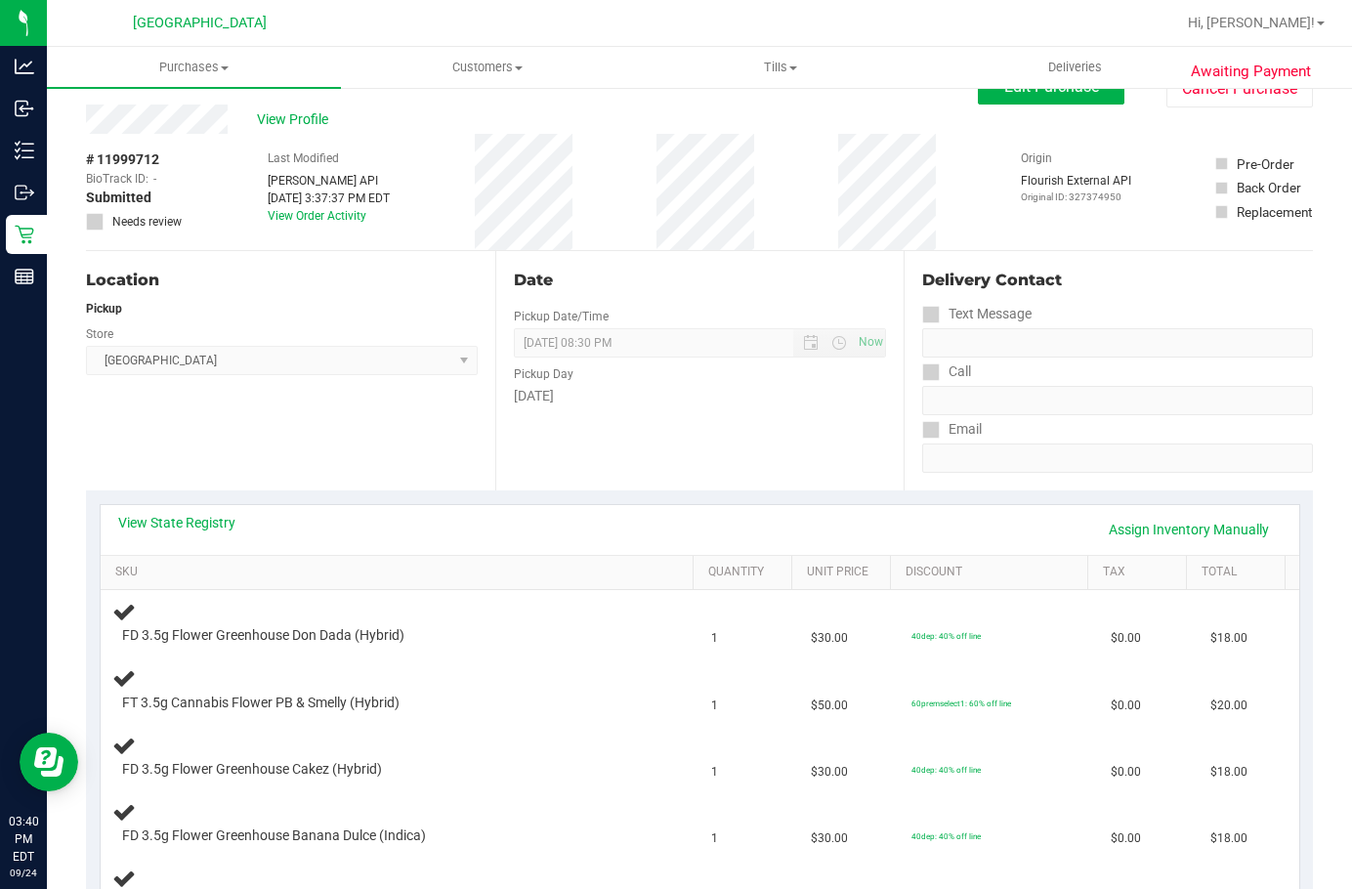
scroll to position [0, 0]
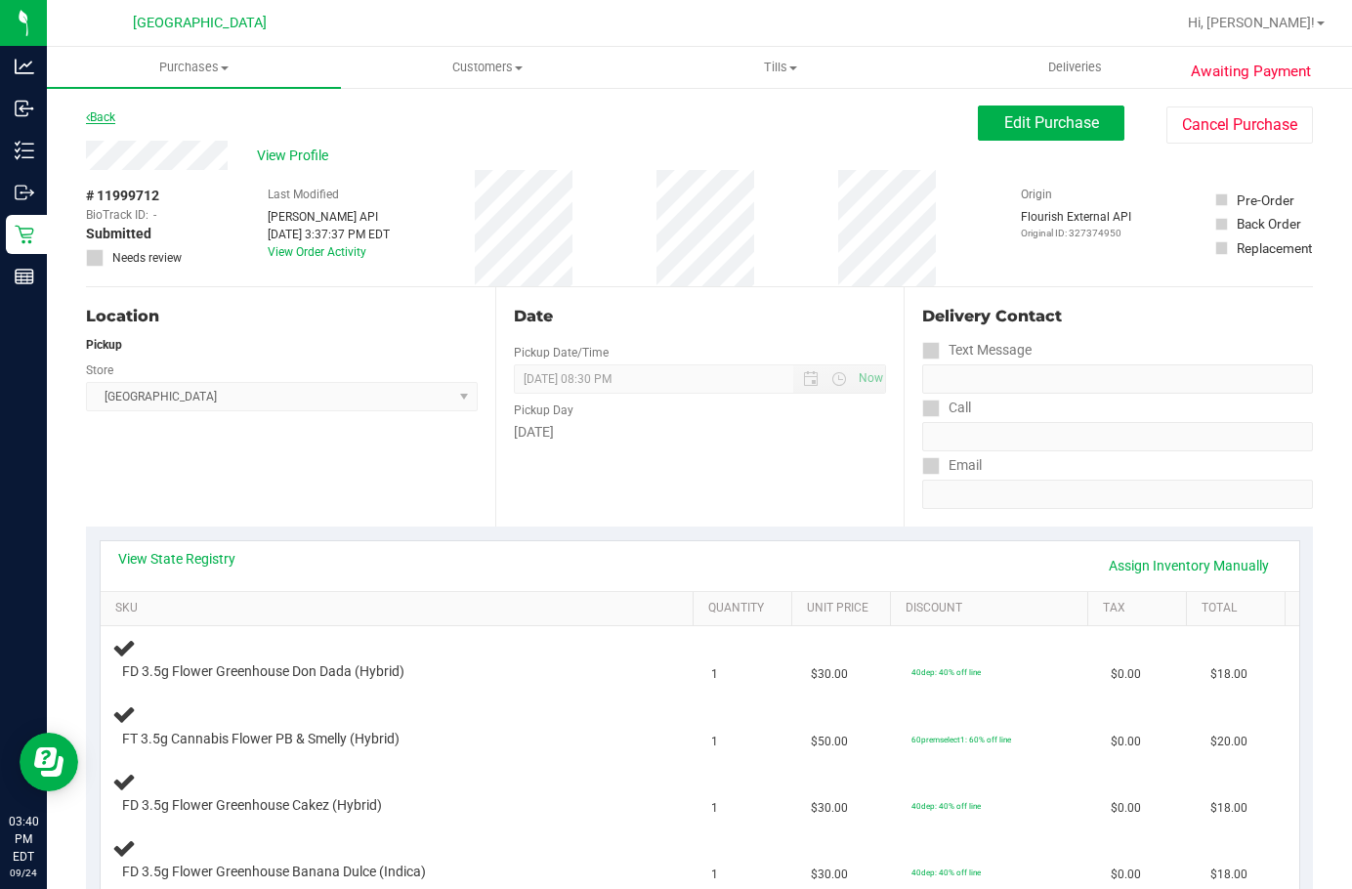
click at [111, 114] on link "Back" at bounding box center [100, 117] width 29 height 14
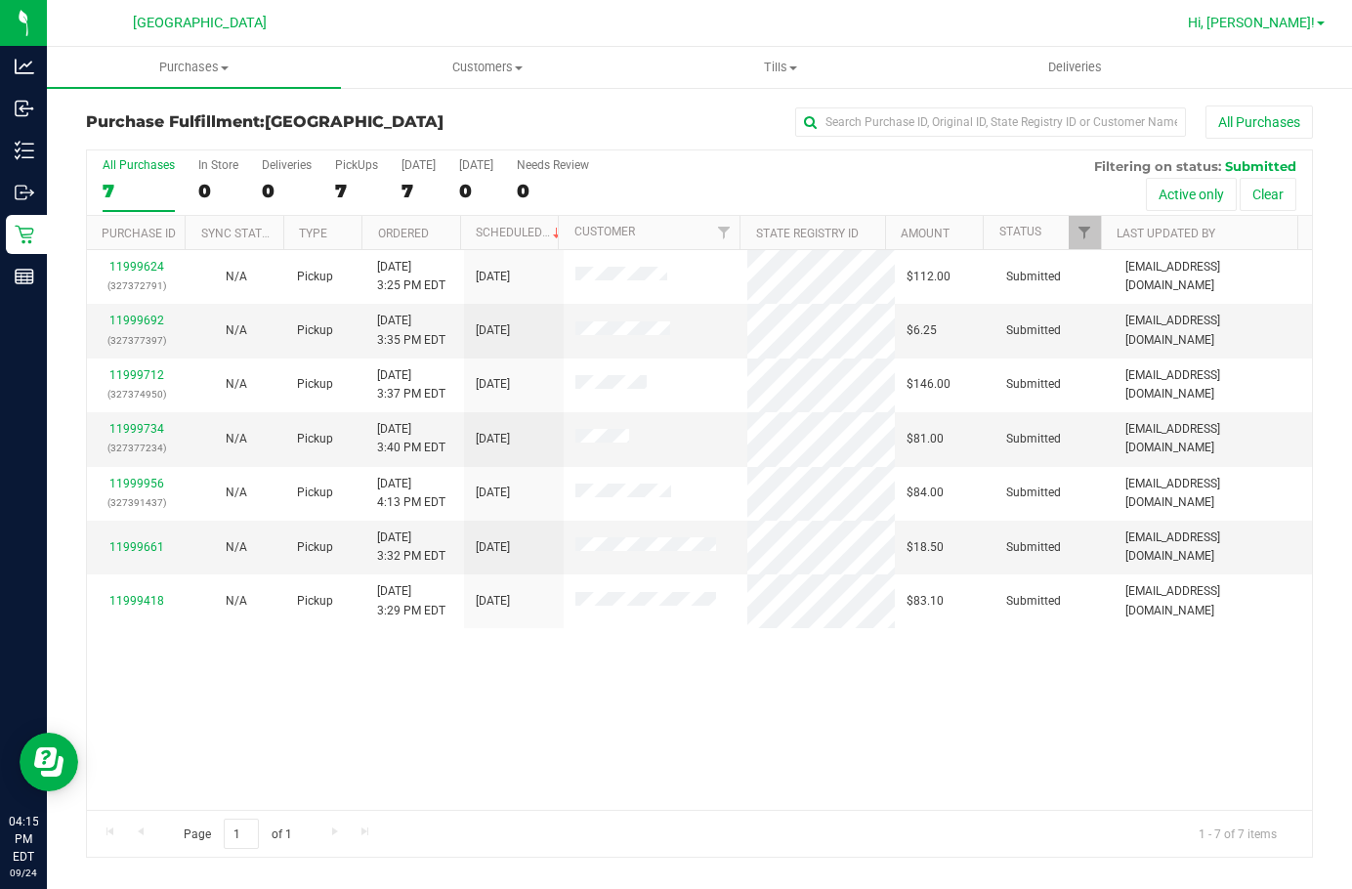
click at [1068, 31] on link "Hi, [PERSON_NAME]!" at bounding box center [1256, 23] width 152 height 21
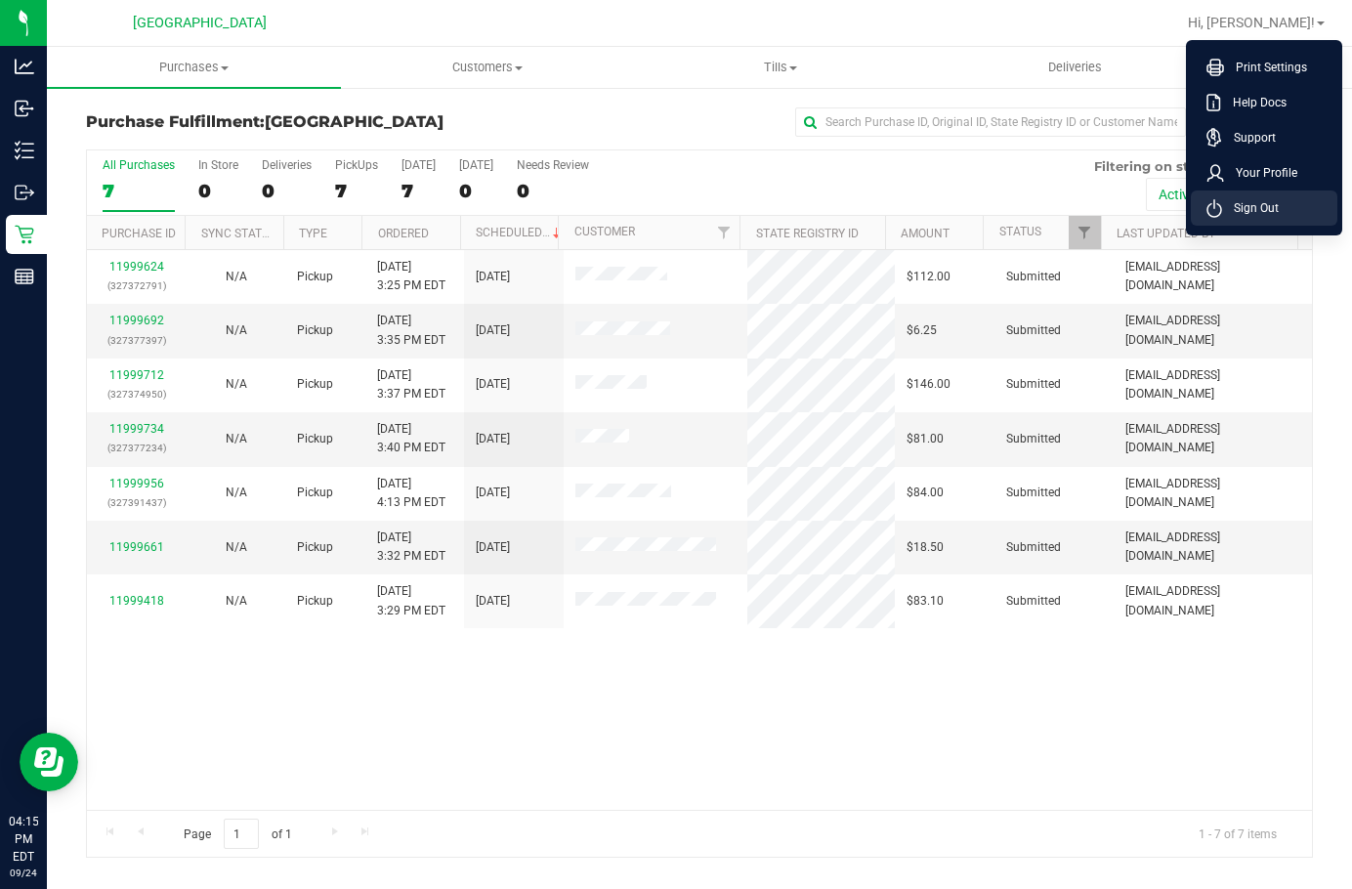
click at [1068, 215] on span "Sign Out" at bounding box center [1250, 208] width 57 height 20
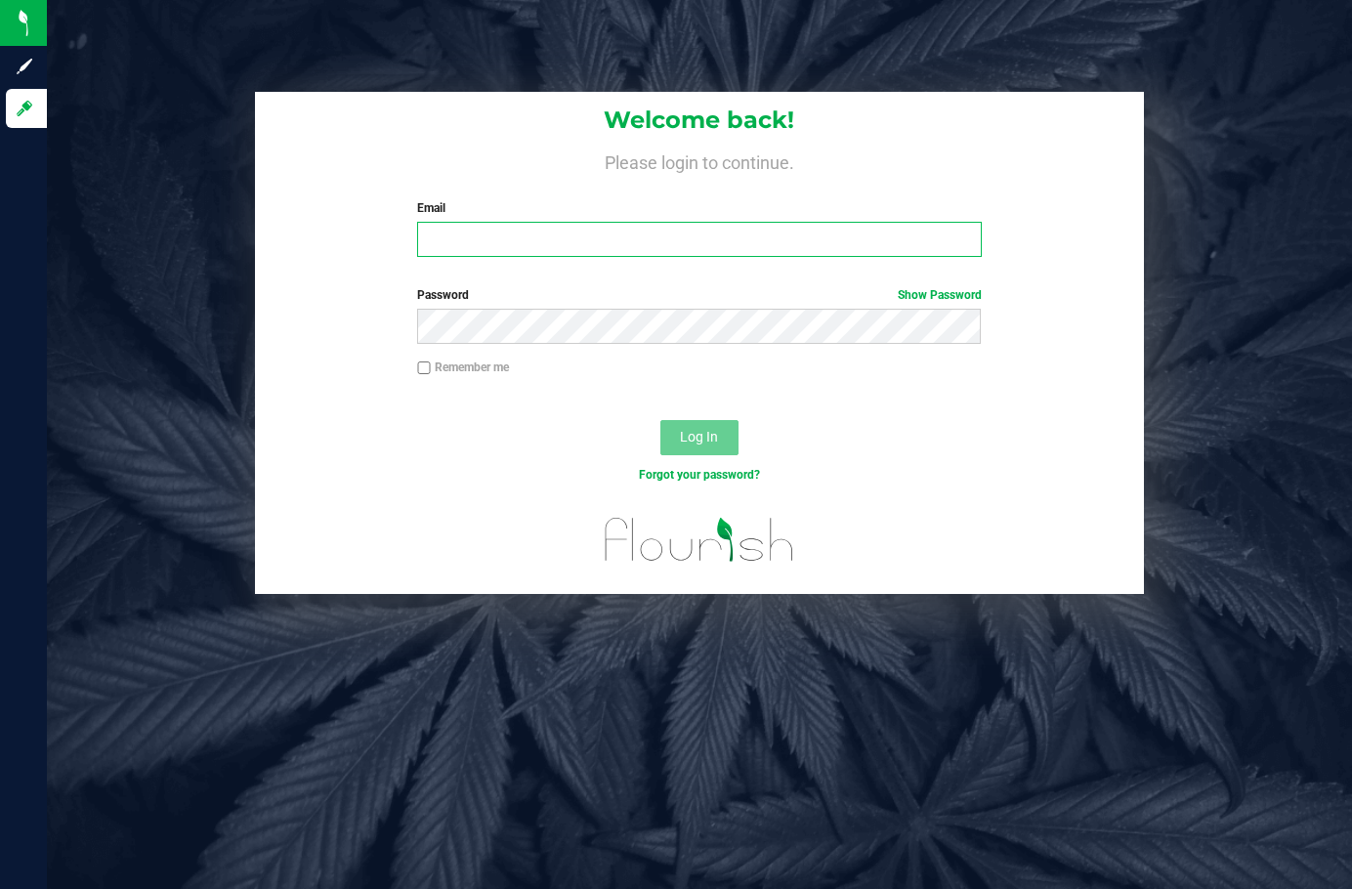
click at [749, 250] on input "Email" at bounding box center [698, 239] width 563 height 35
type input "ktomaskovich@liveparallel.com"
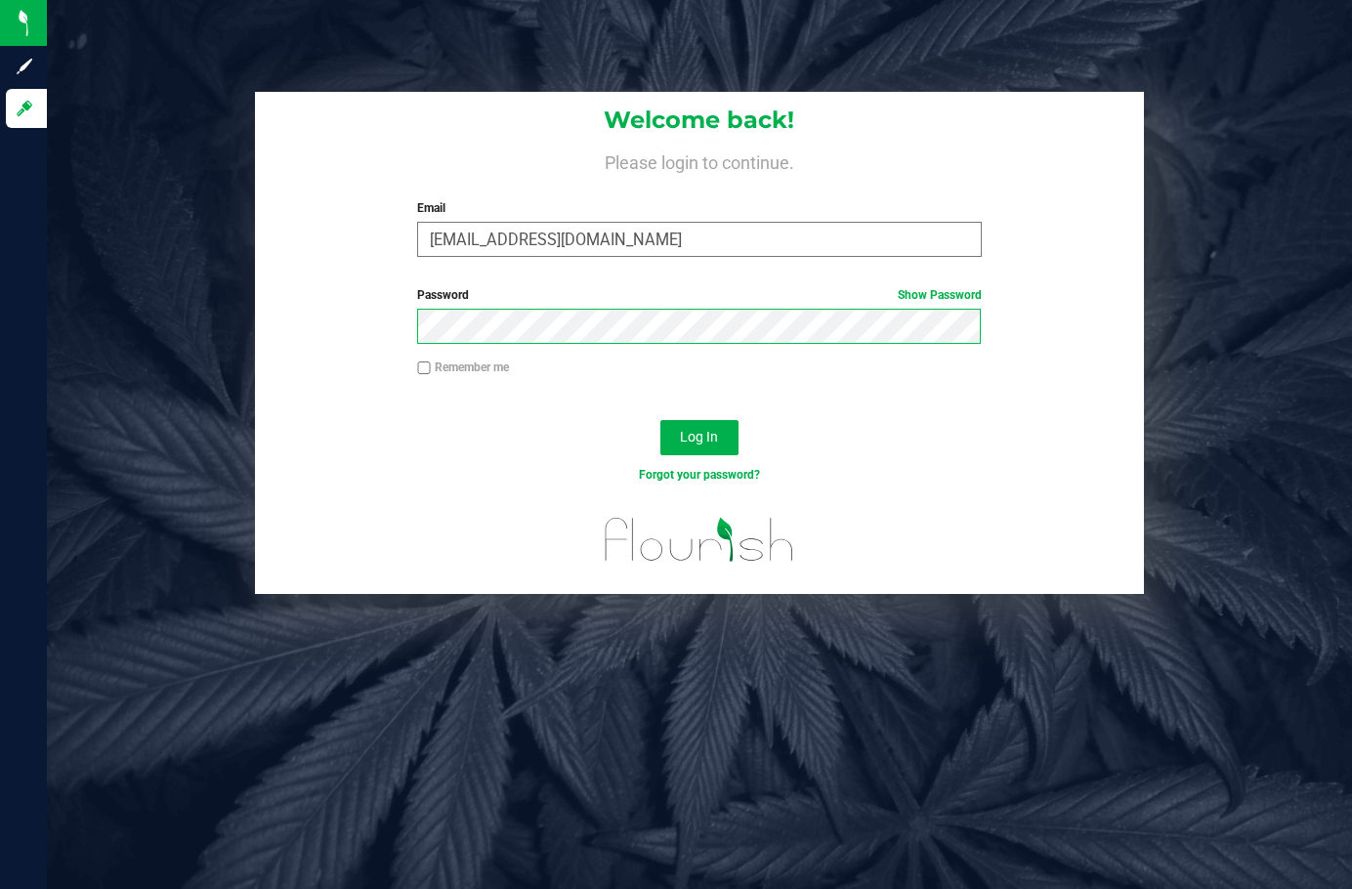
click at [660, 420] on button "Log In" at bounding box center [699, 437] width 78 height 35
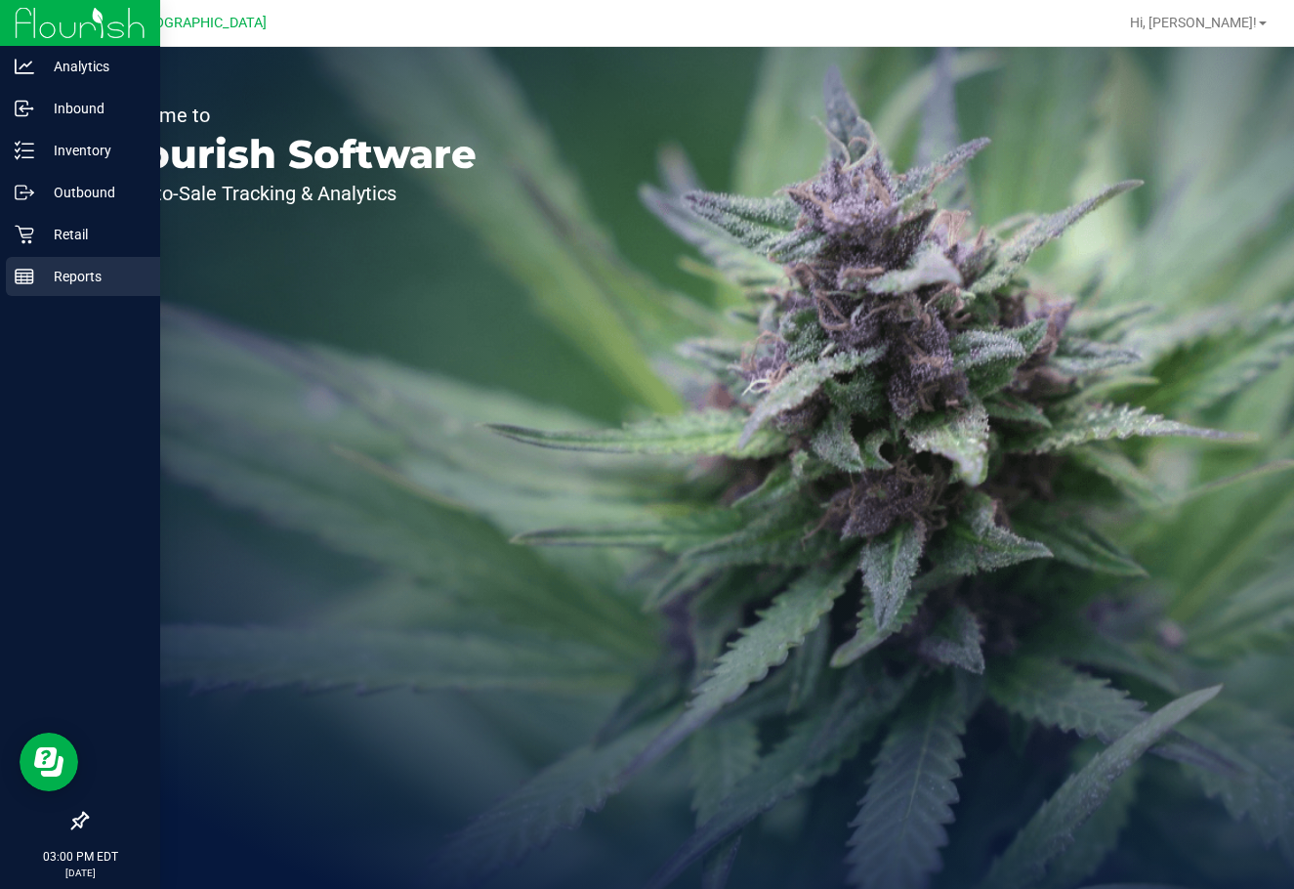
click at [90, 275] on p "Reports" at bounding box center [92, 276] width 117 height 23
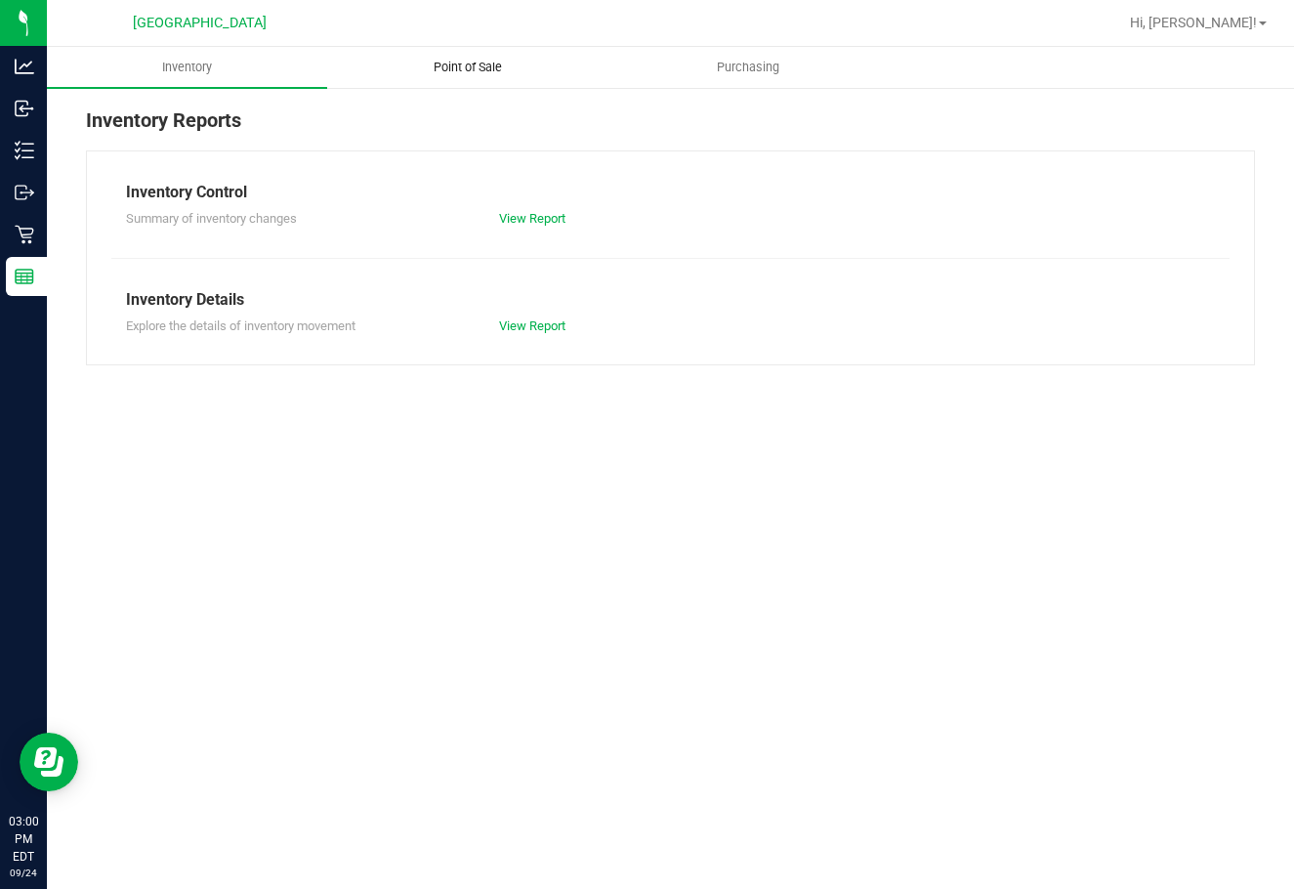
click at [436, 70] on span "Point of Sale" at bounding box center [467, 68] width 121 height 18
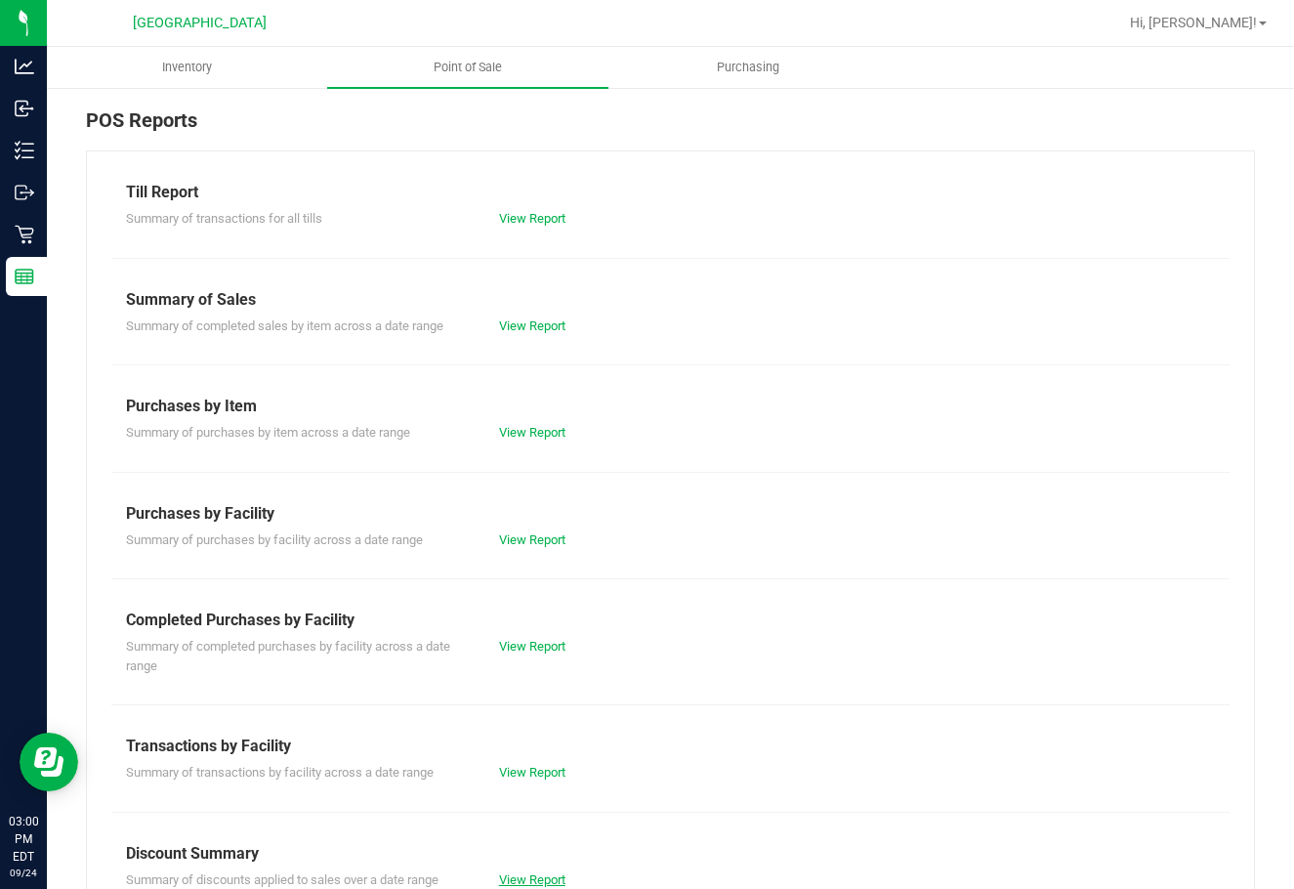
click at [528, 878] on link "View Report" at bounding box center [532, 879] width 66 height 15
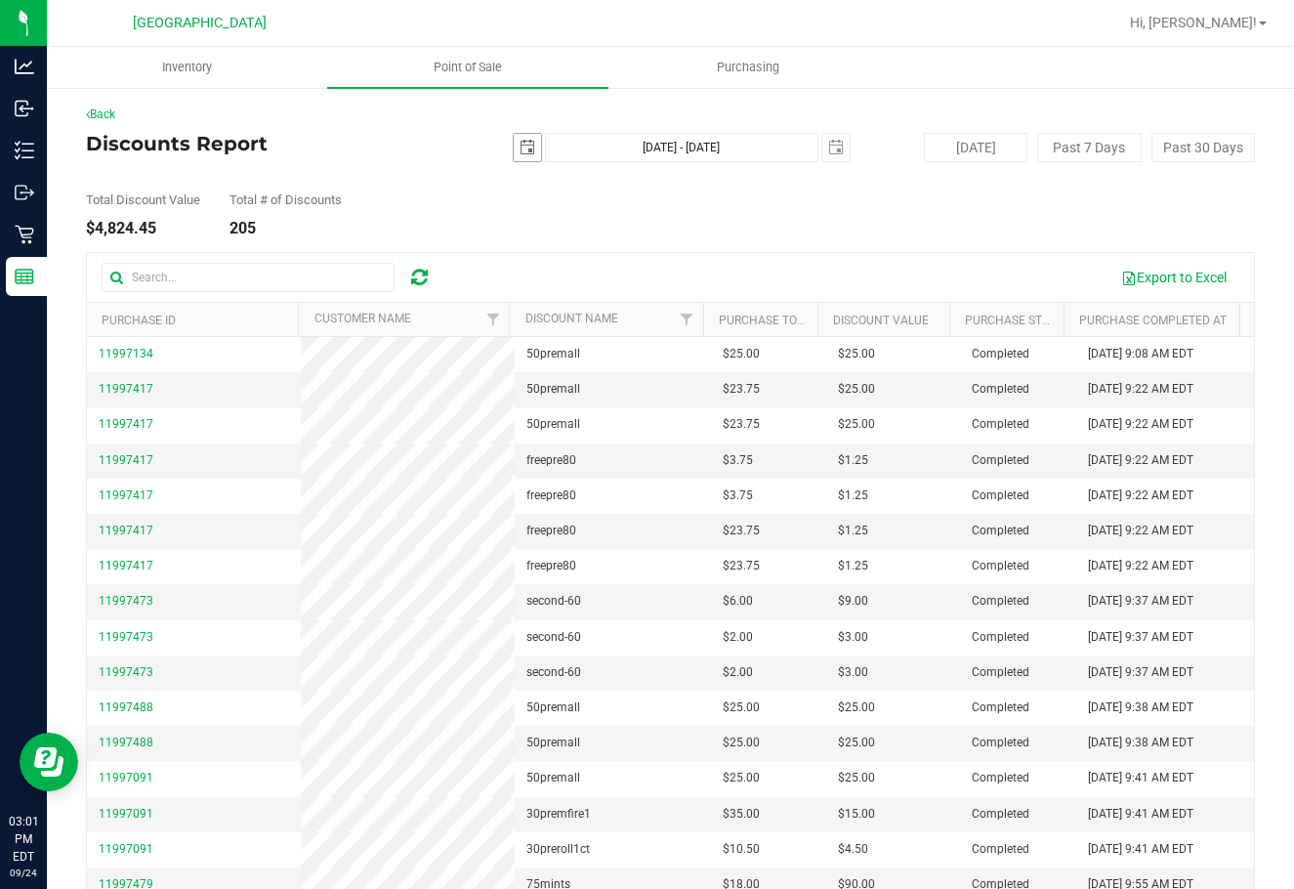
click at [523, 144] on span "select" at bounding box center [528, 148] width 16 height 16
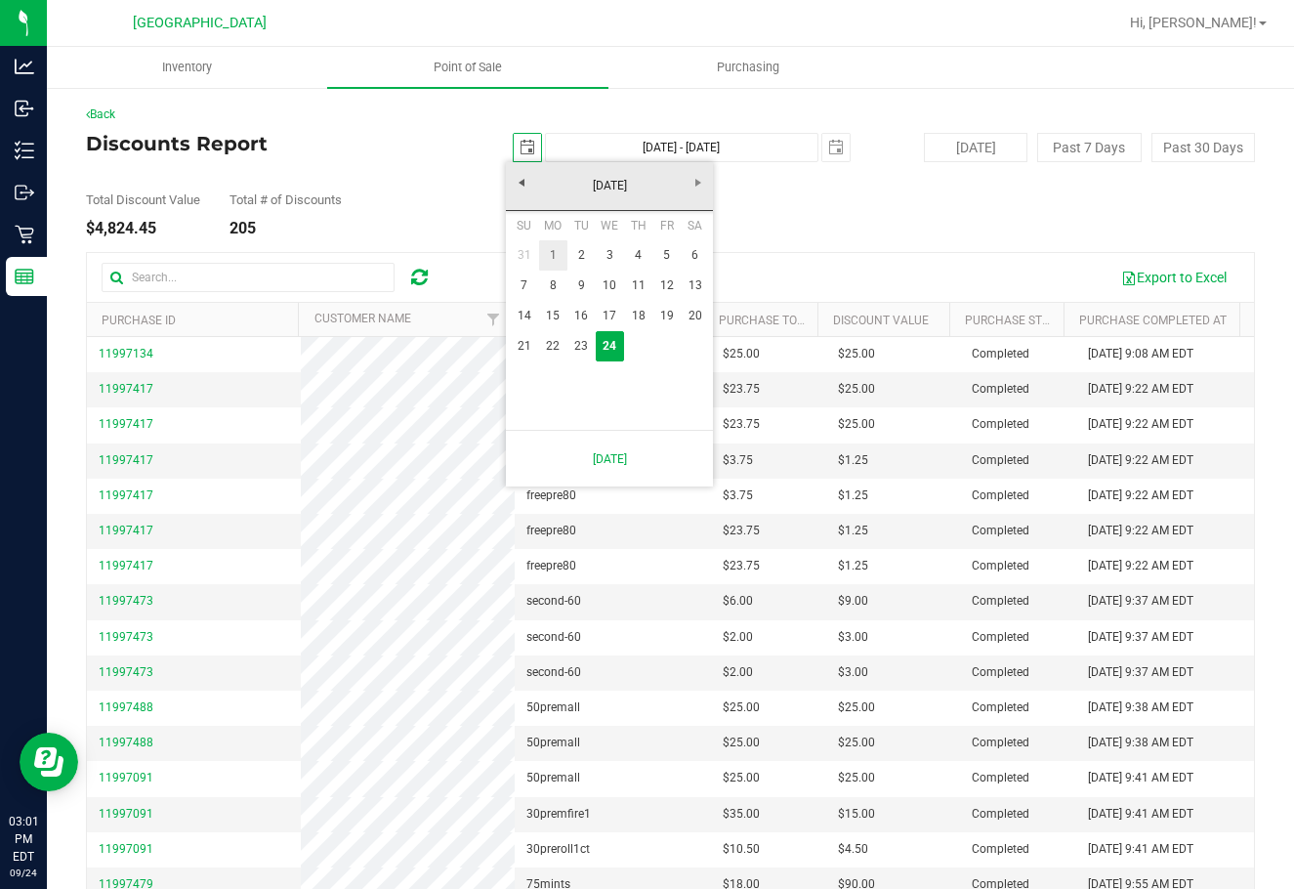
click at [556, 263] on link "1" at bounding box center [553, 255] width 28 height 30
type input "2025-09-01"
type input "Sep 1, 2025 - Sep 24, 2025"
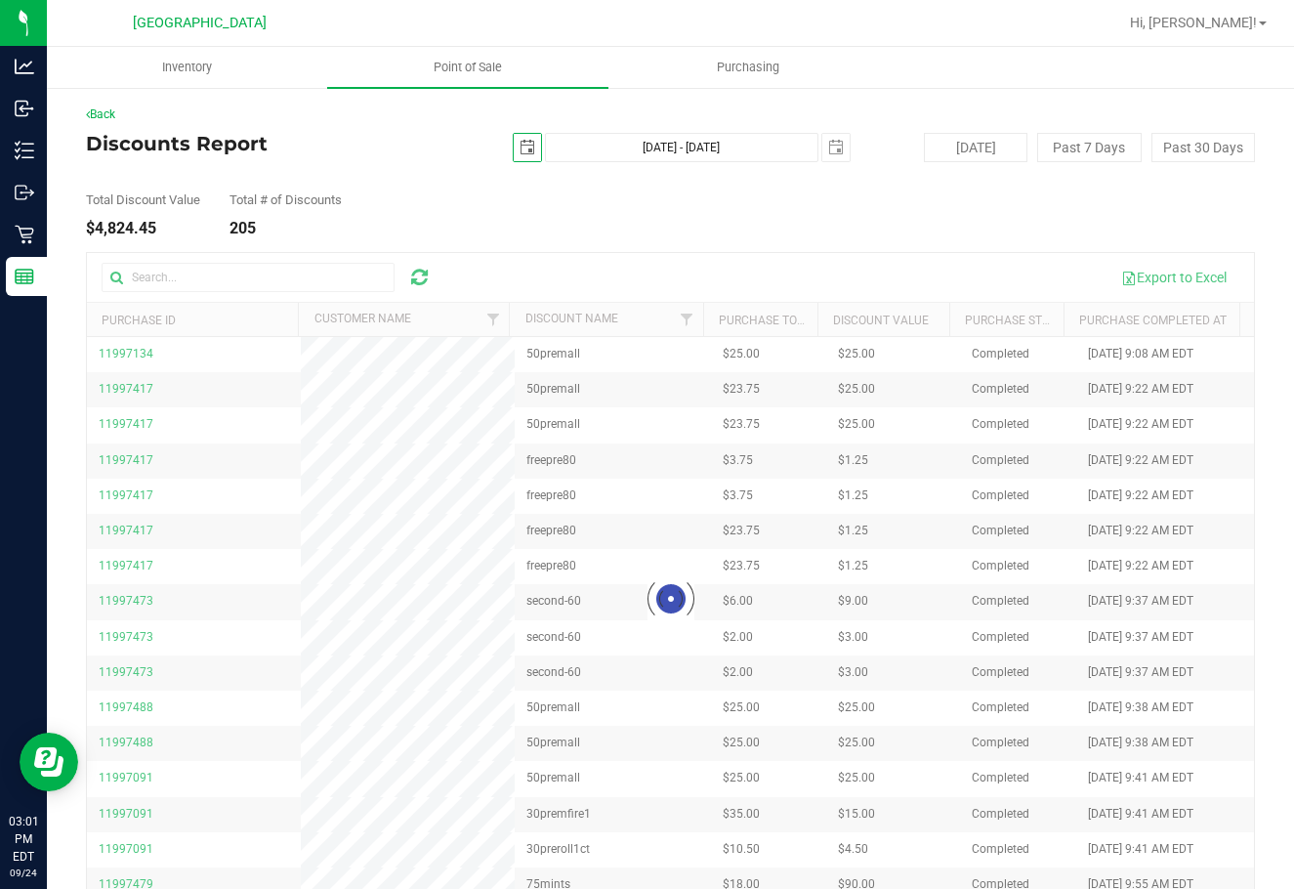
click at [236, 280] on div at bounding box center [670, 598] width 1167 height 690
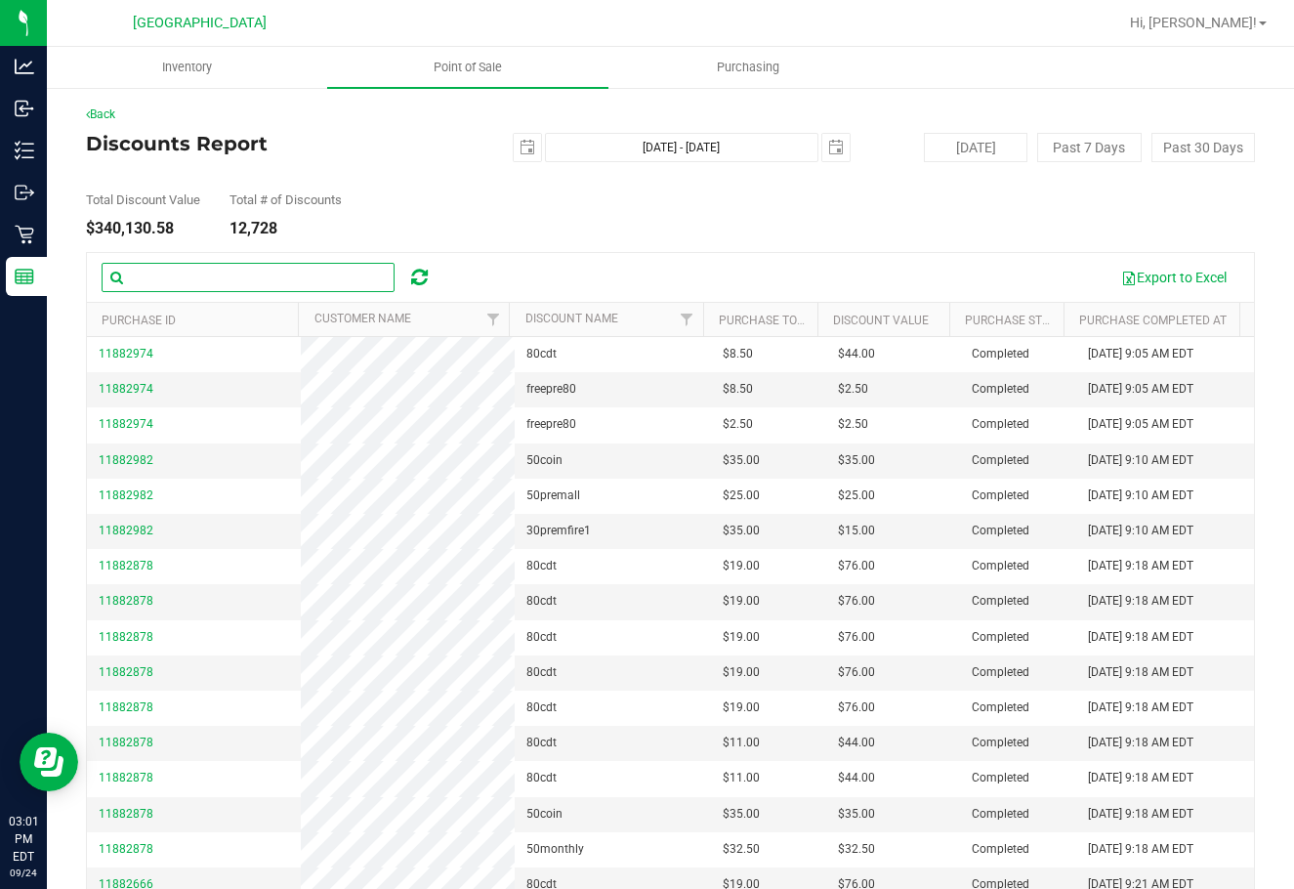
click at [236, 280] on input "text" at bounding box center [248, 277] width 293 height 29
paste input "KittyKatPatat [PERSON_NAME]"
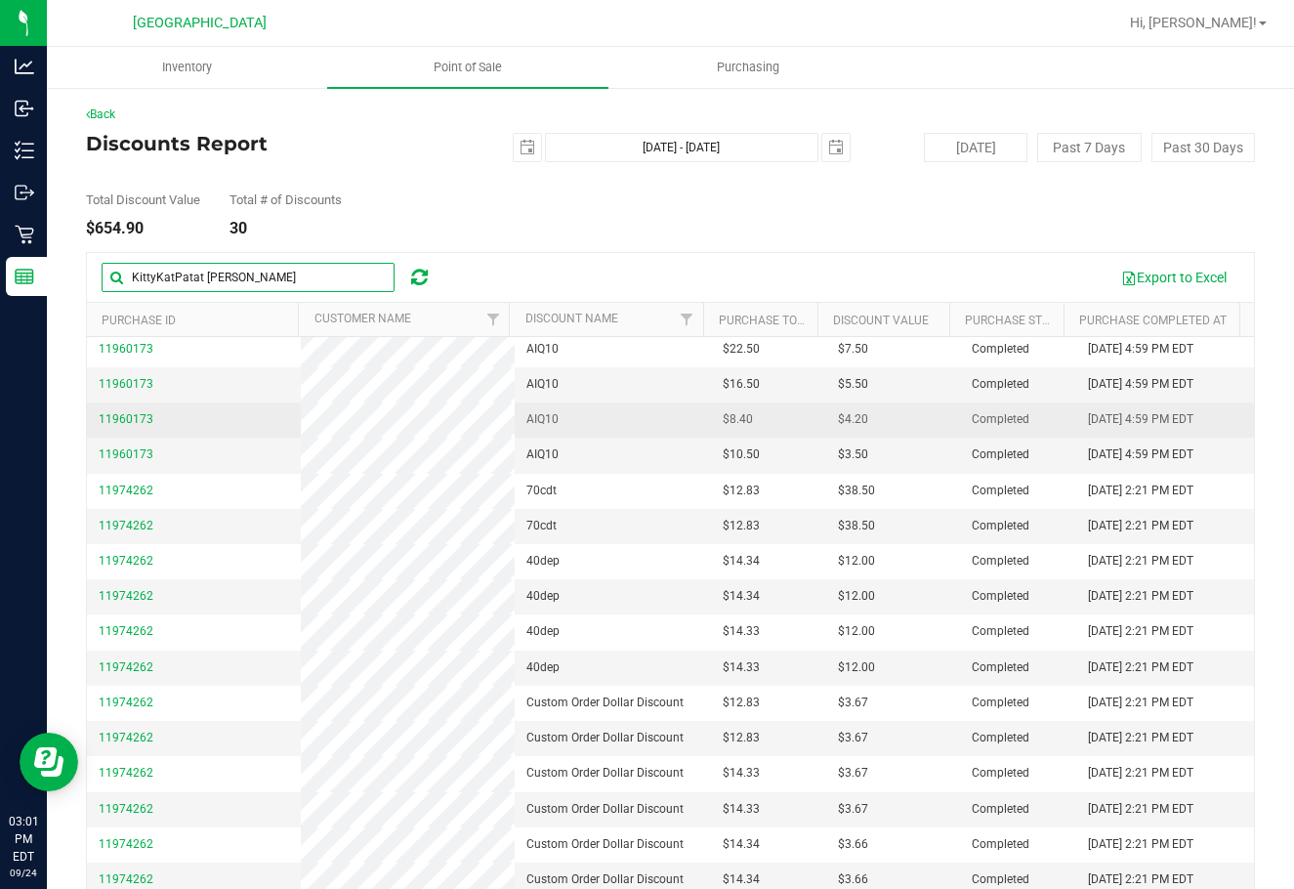
scroll to position [75, 0]
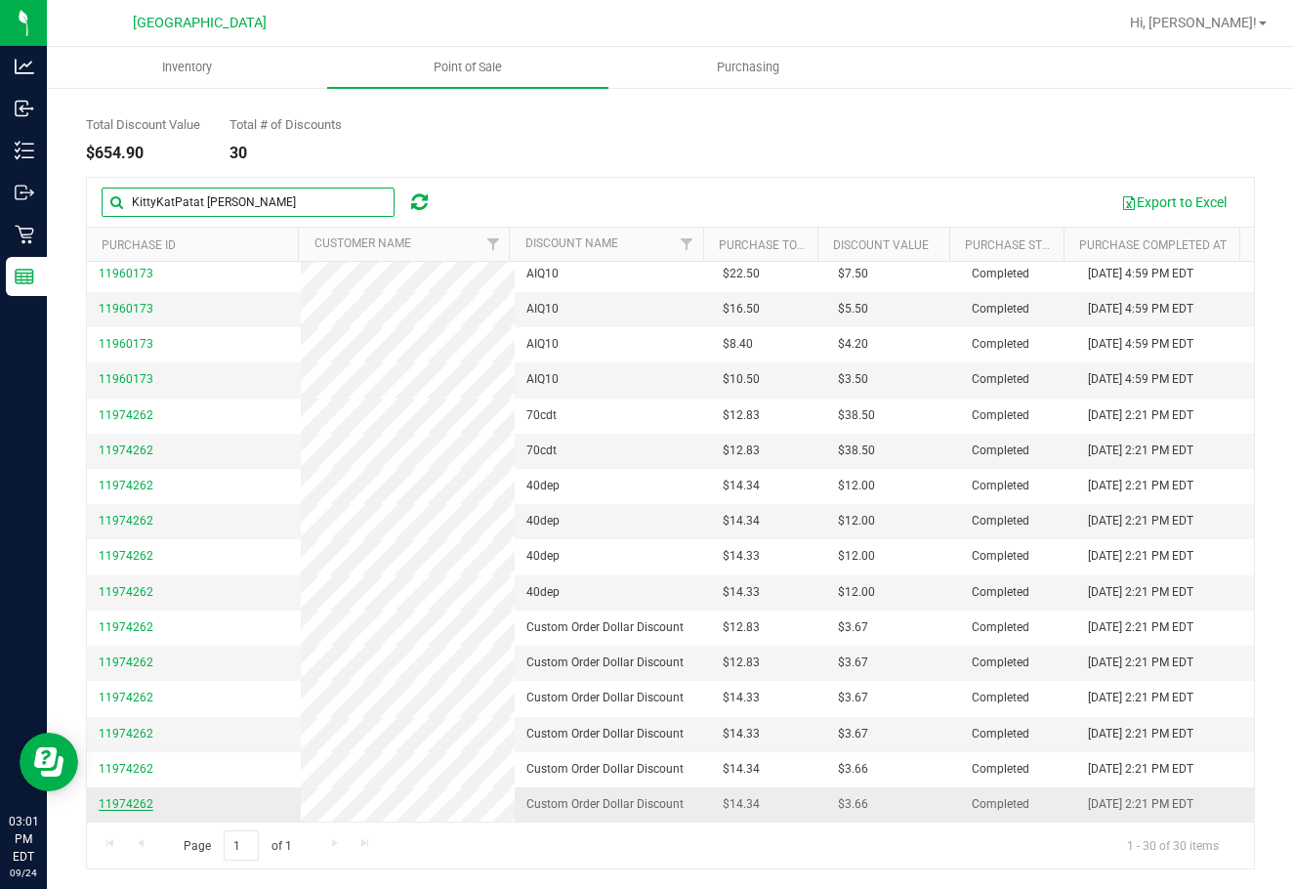
type input "KittyKatPatat [PERSON_NAME]"
click at [125, 804] on span "11974262" at bounding box center [126, 804] width 55 height 14
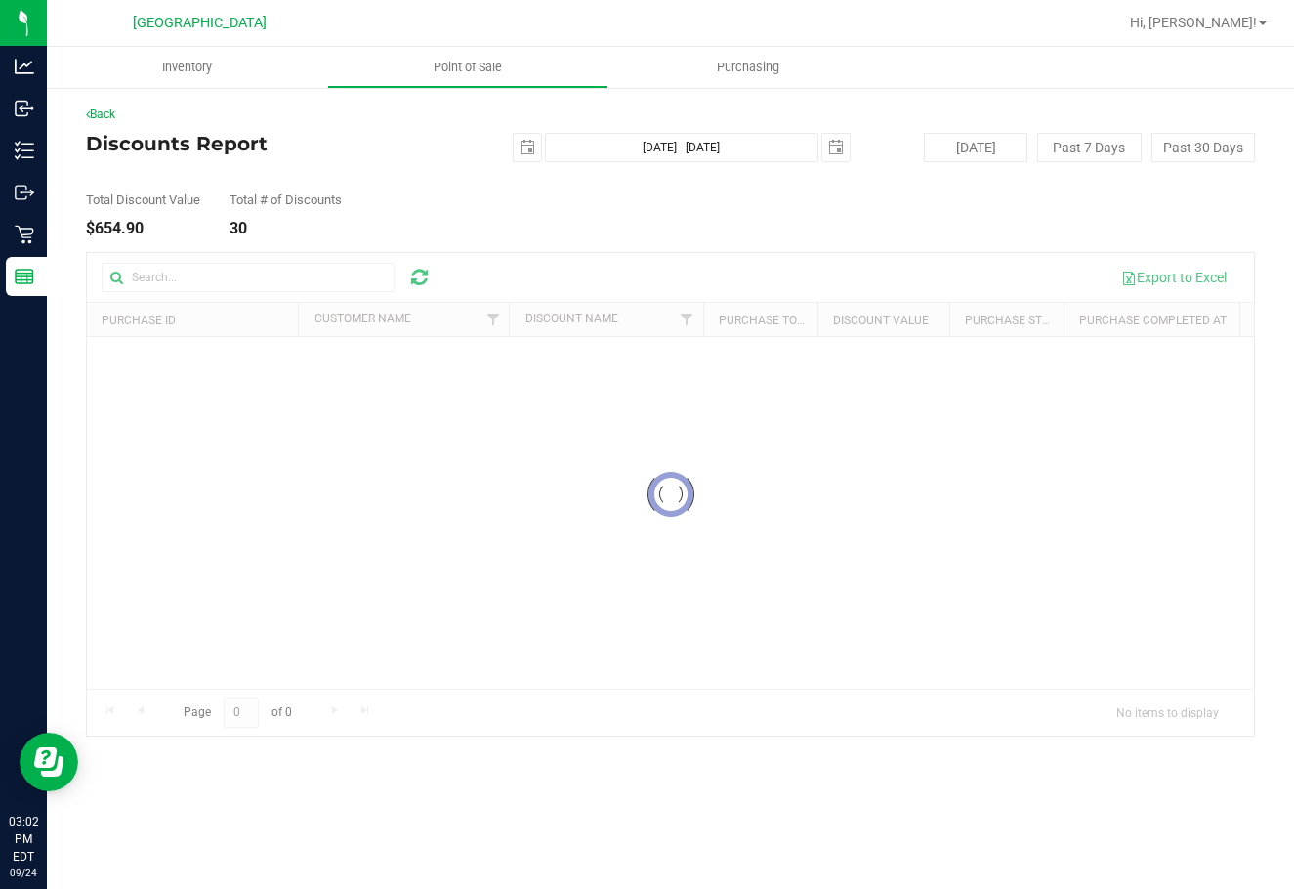
click at [223, 273] on div at bounding box center [670, 494] width 1167 height 482
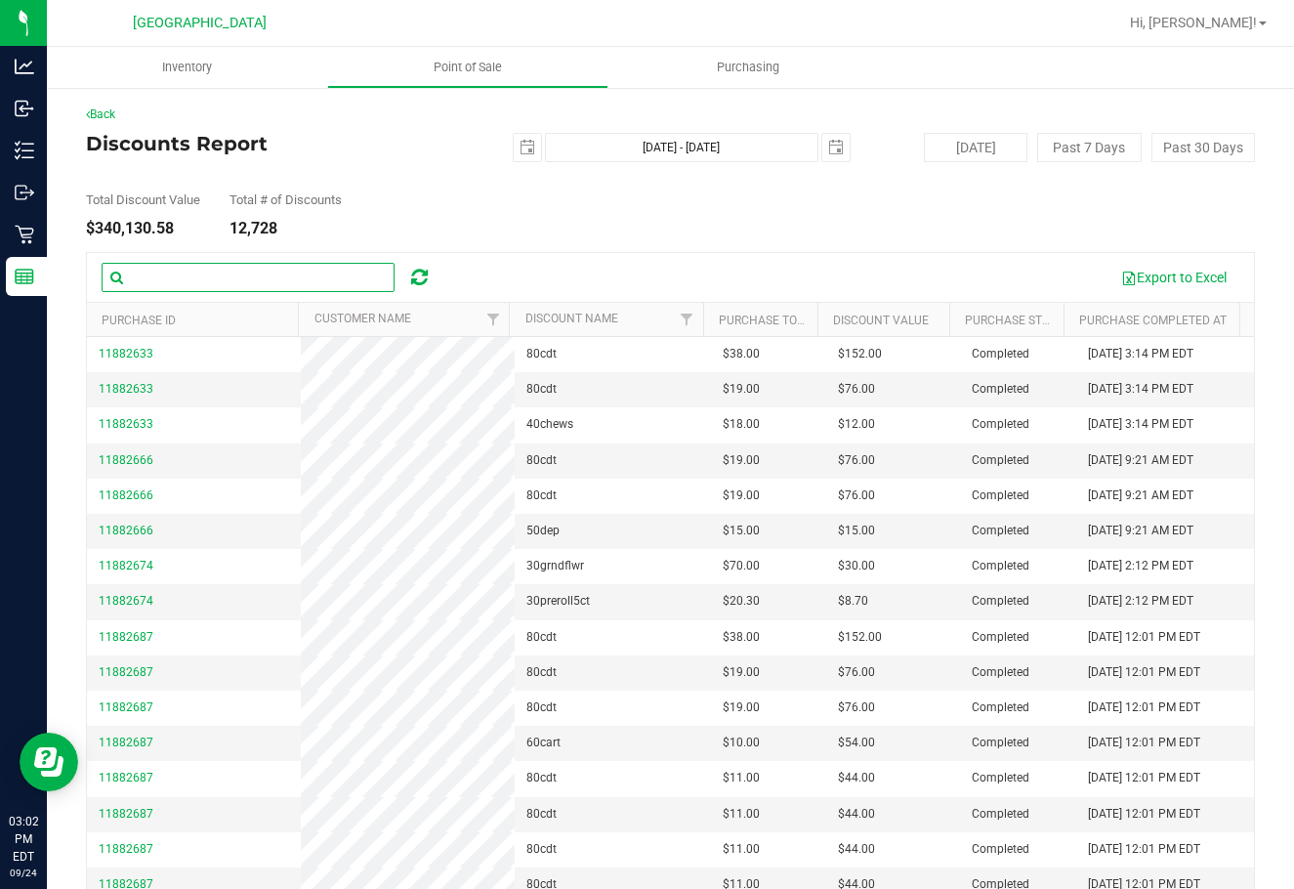
click at [318, 263] on input "text" at bounding box center [248, 277] width 293 height 29
paste input "KittyKatPatat [PERSON_NAME]"
type input "KittyKatPatat [PERSON_NAME]"
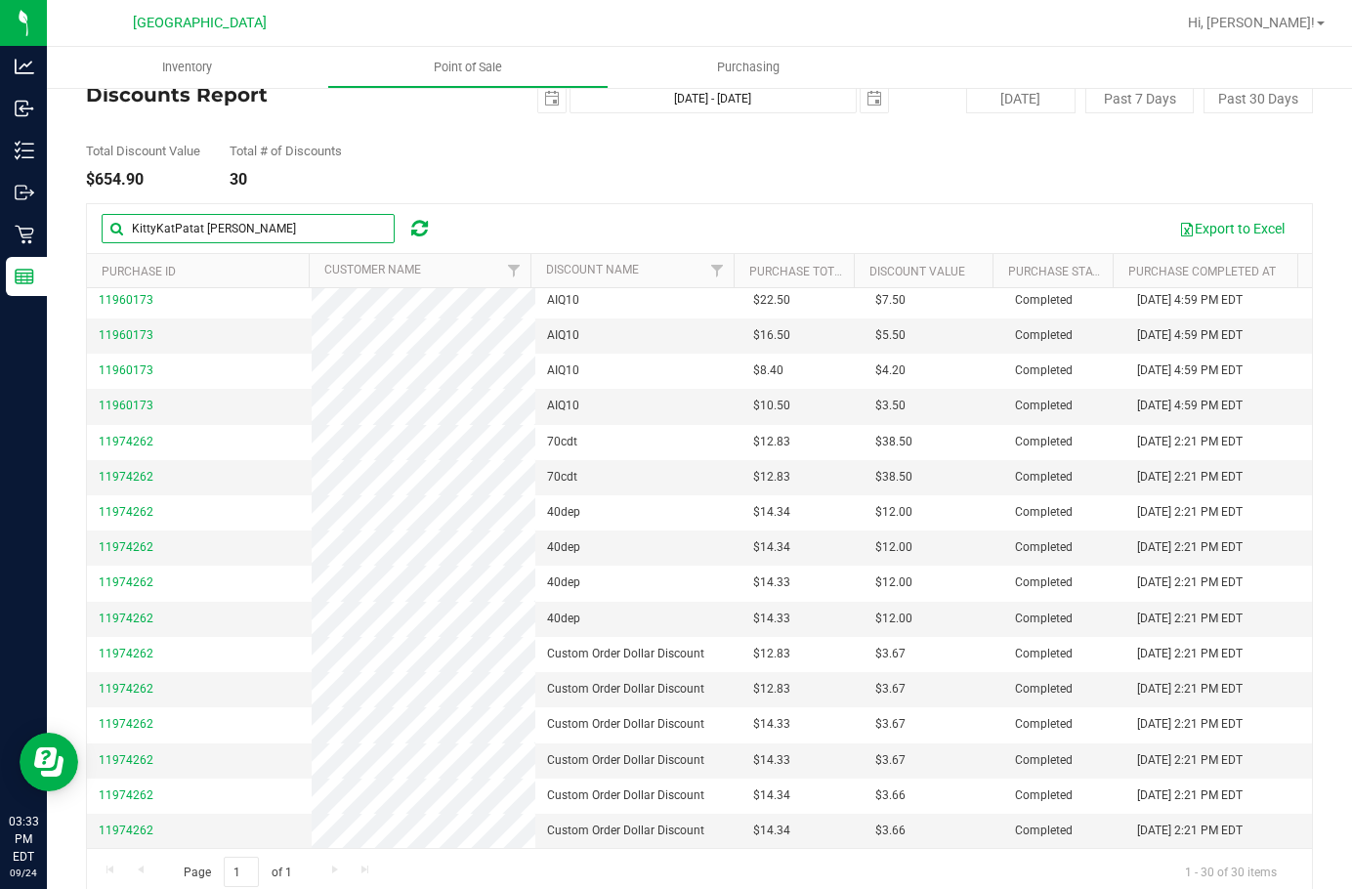
scroll to position [75, 0]
